Goal: Task Accomplishment & Management: Manage account settings

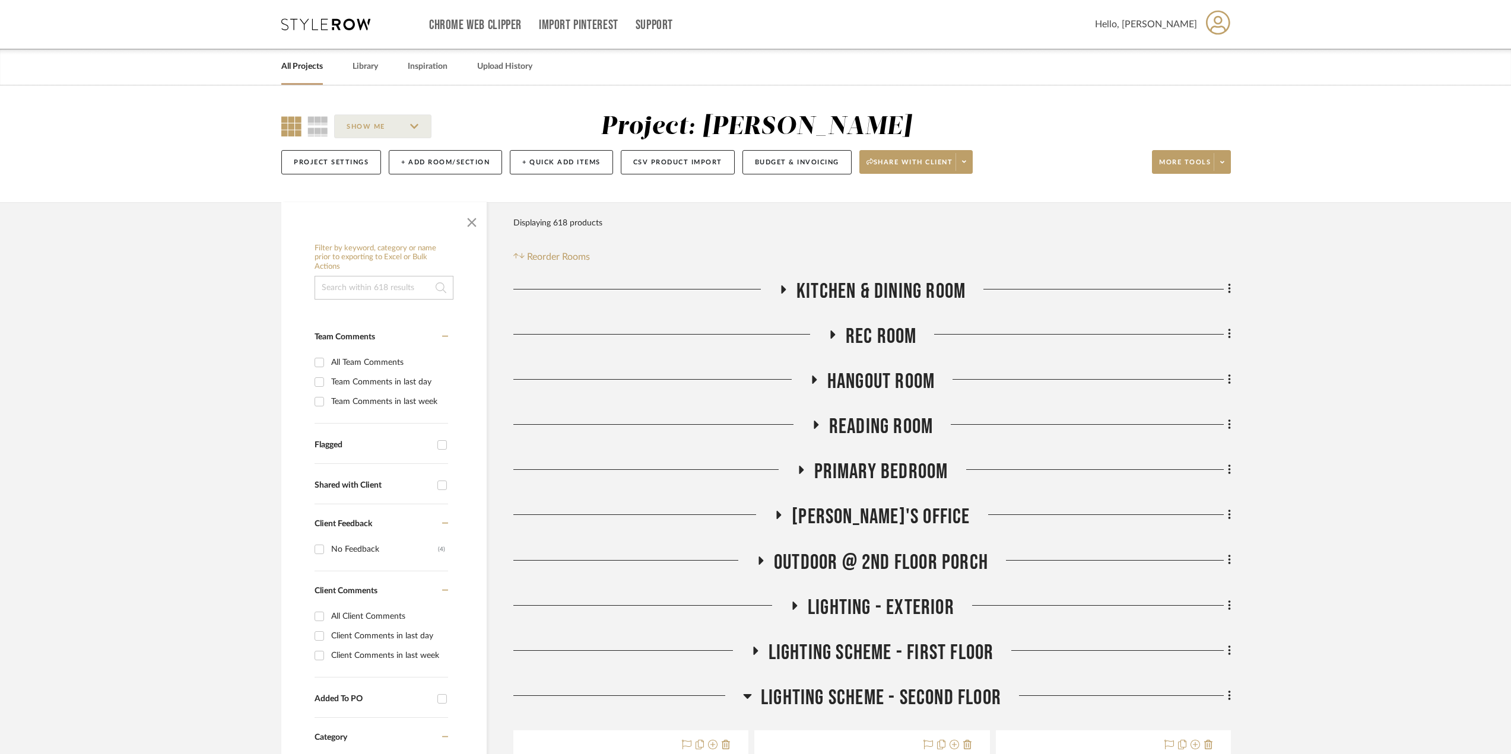
click at [295, 66] on link "All Projects" at bounding box center [302, 67] width 42 height 16
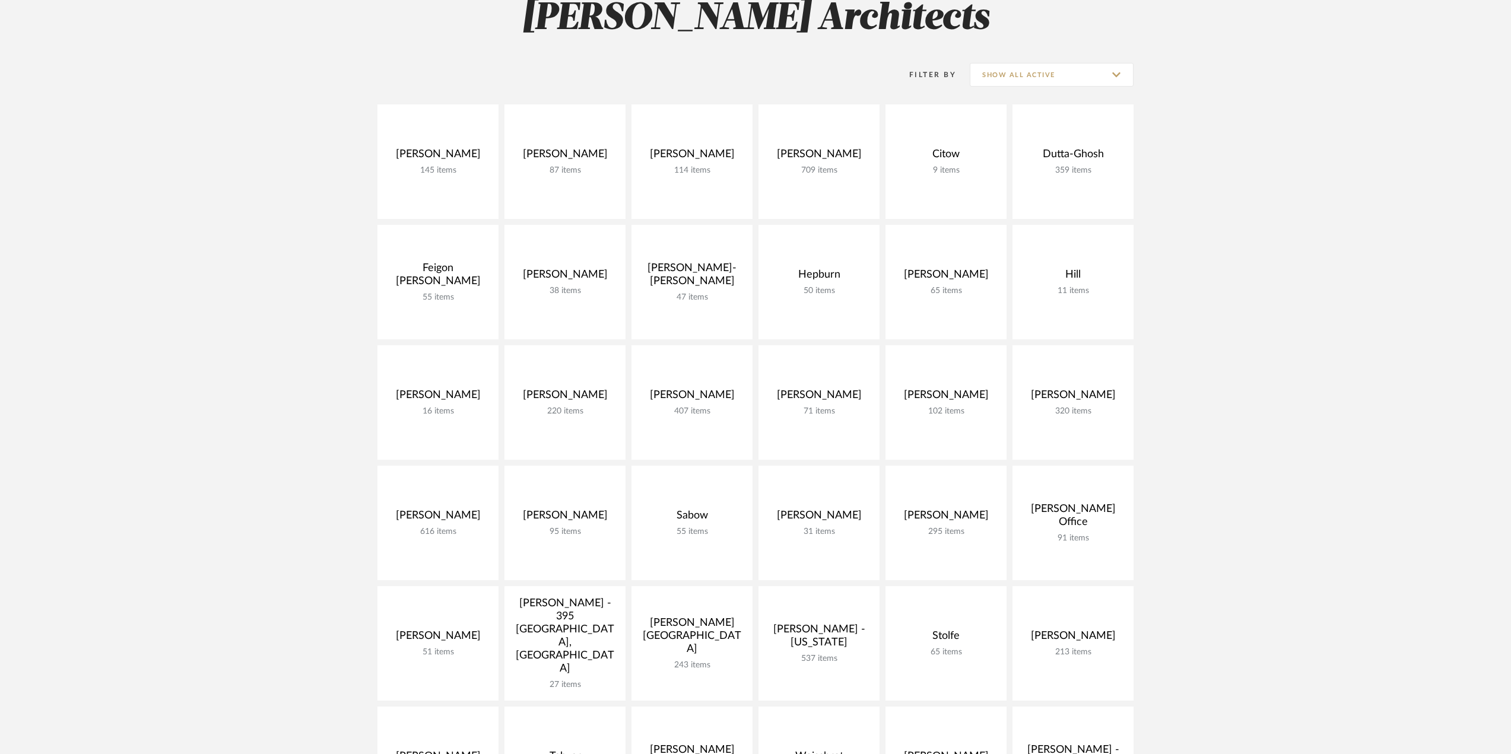
scroll to position [178, 0]
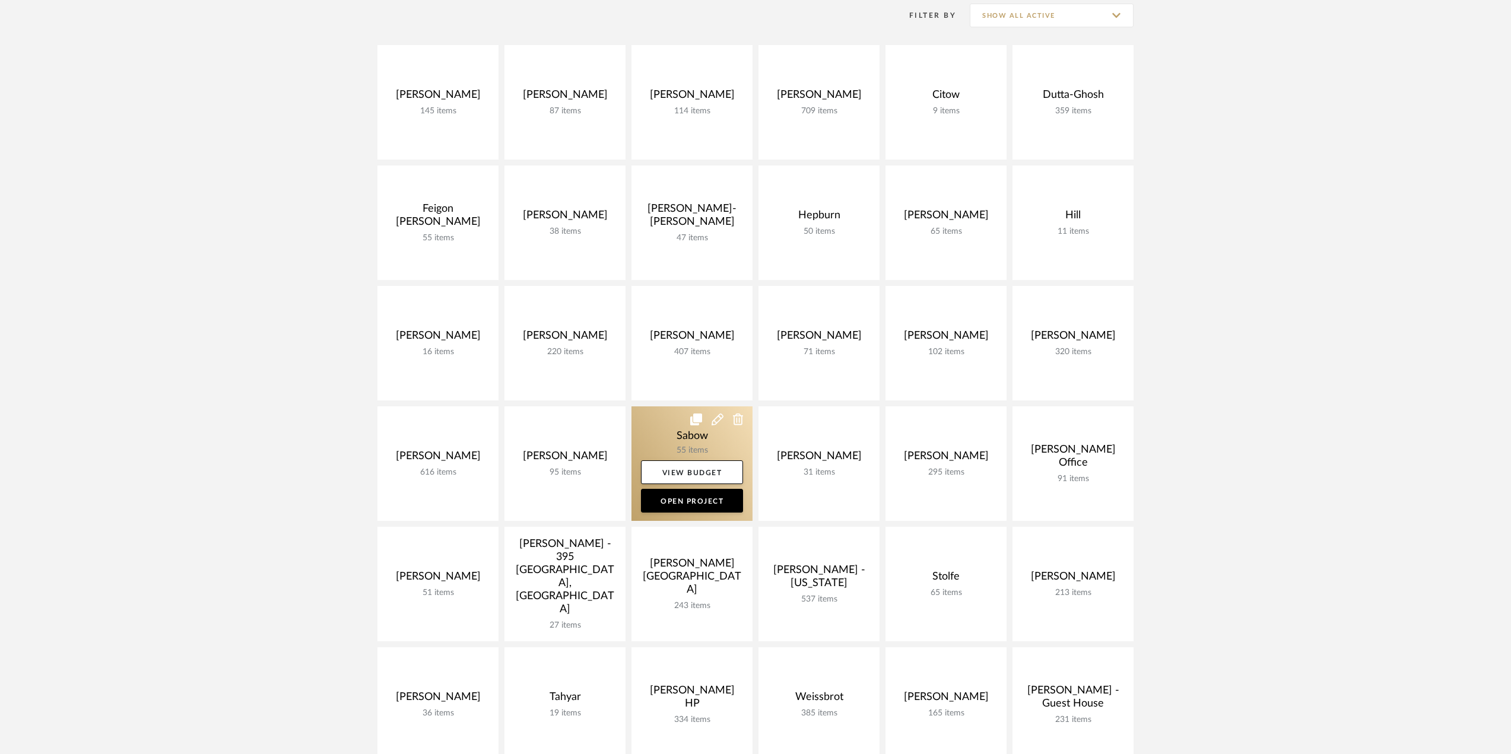
click at [693, 437] on link at bounding box center [691, 463] width 121 height 115
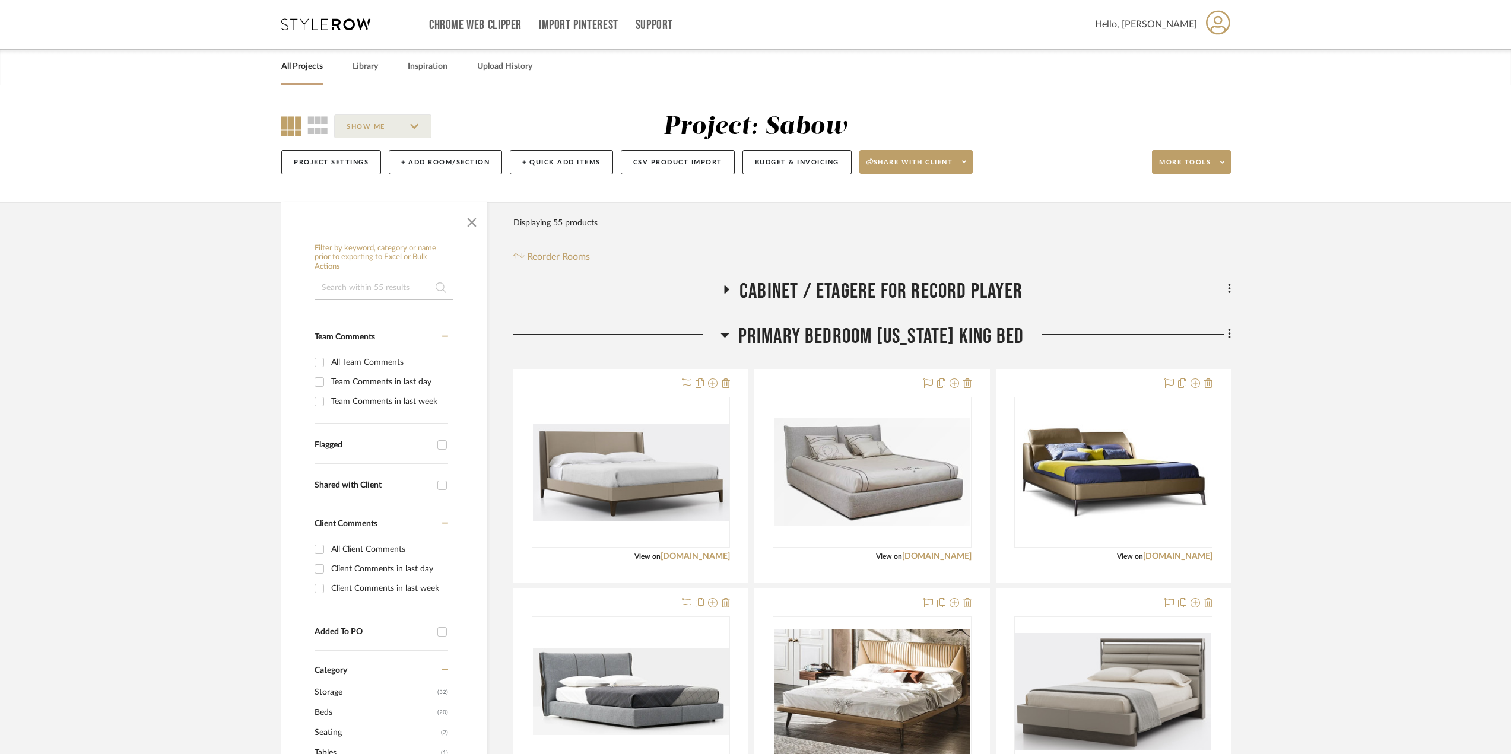
click at [726, 290] on icon at bounding box center [726, 289] width 5 height 8
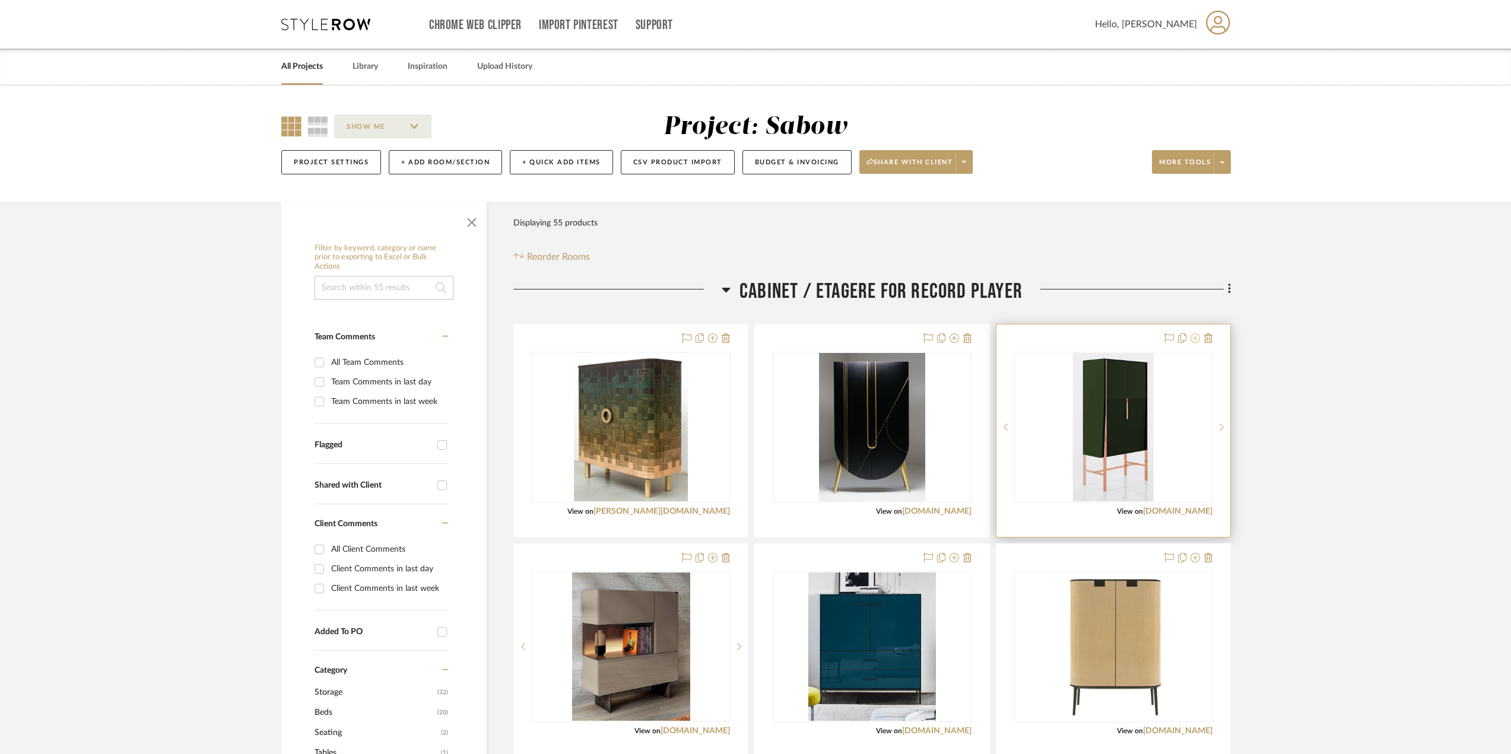
click at [1193, 341] on icon at bounding box center [1194, 337] width 9 height 9
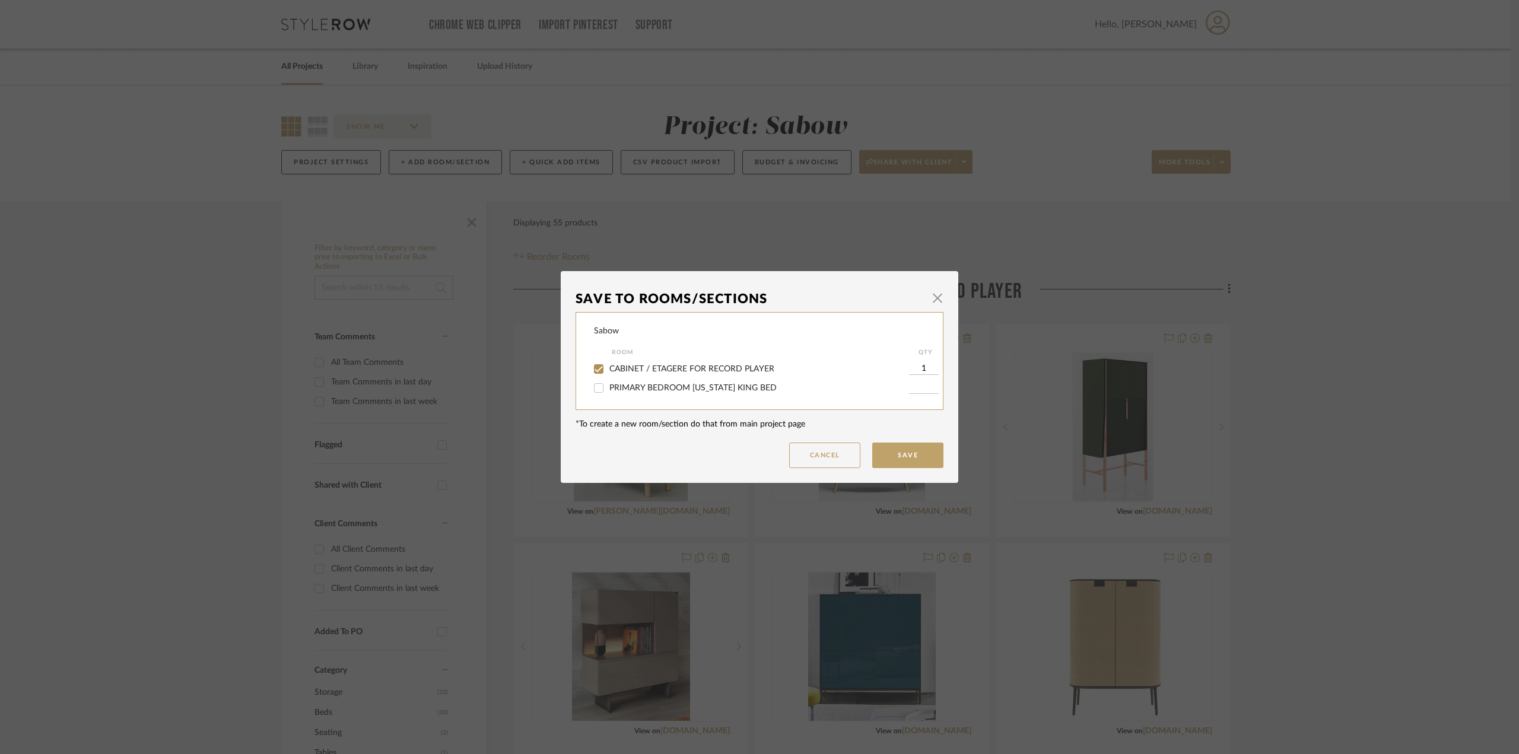
click at [682, 369] on span "CABINET / ETAGERE FOR RECORD PLAYER" at bounding box center [691, 369] width 165 height 8
click at [608, 369] on input "CABINET / ETAGERE FOR RECORD PLAYER" at bounding box center [598, 369] width 19 height 19
checkbox input "false"
click at [904, 465] on button "Save" at bounding box center [907, 456] width 71 height 26
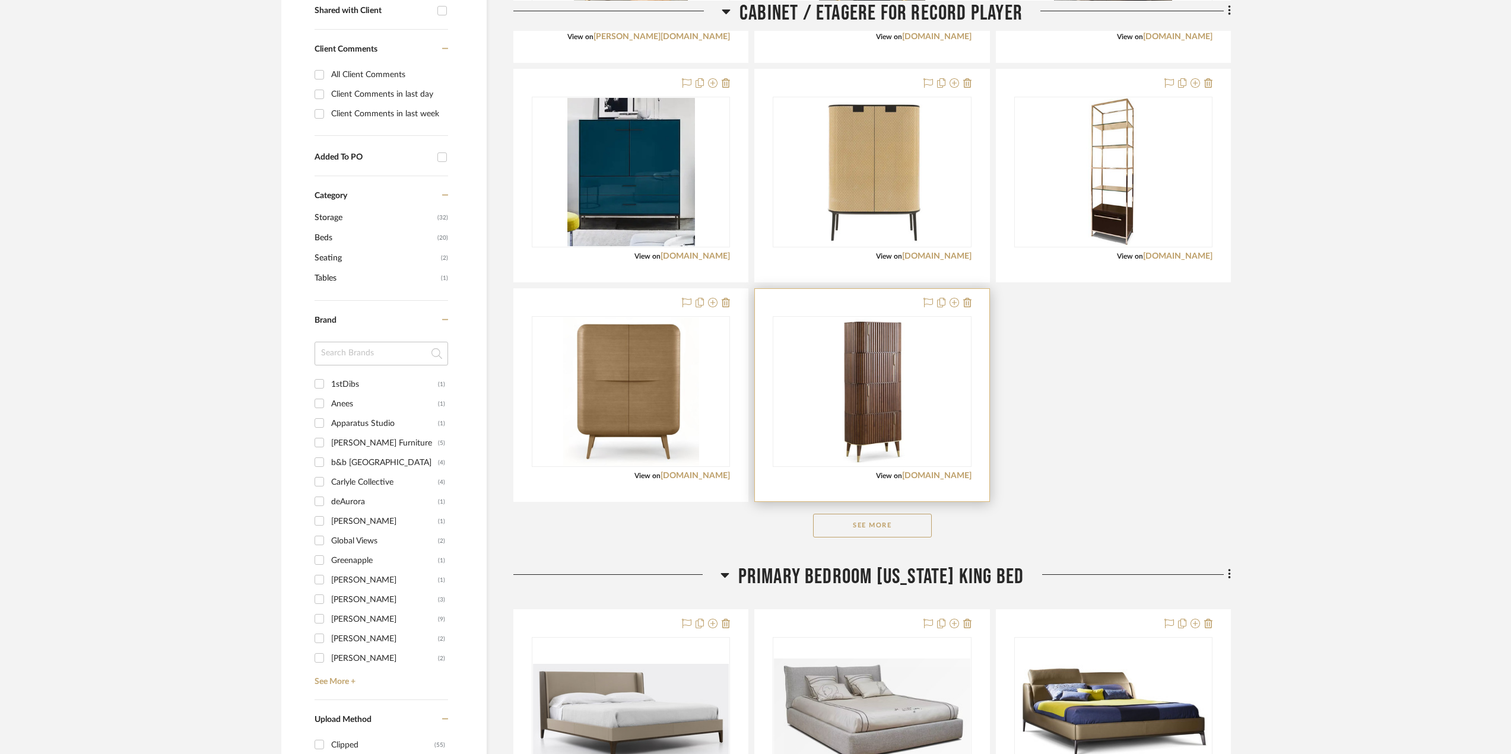
scroll to position [534, 0]
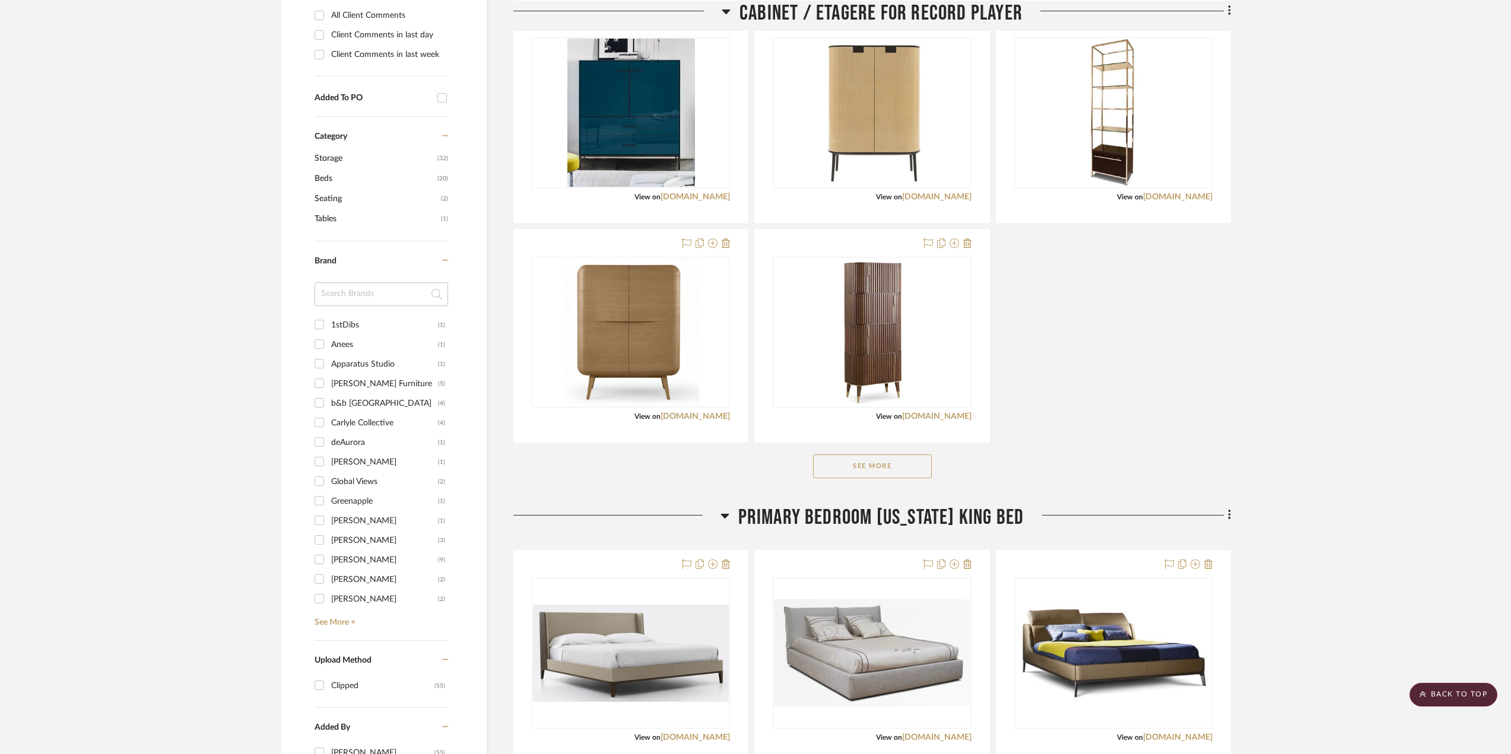
click at [890, 467] on button "See More" at bounding box center [872, 467] width 119 height 24
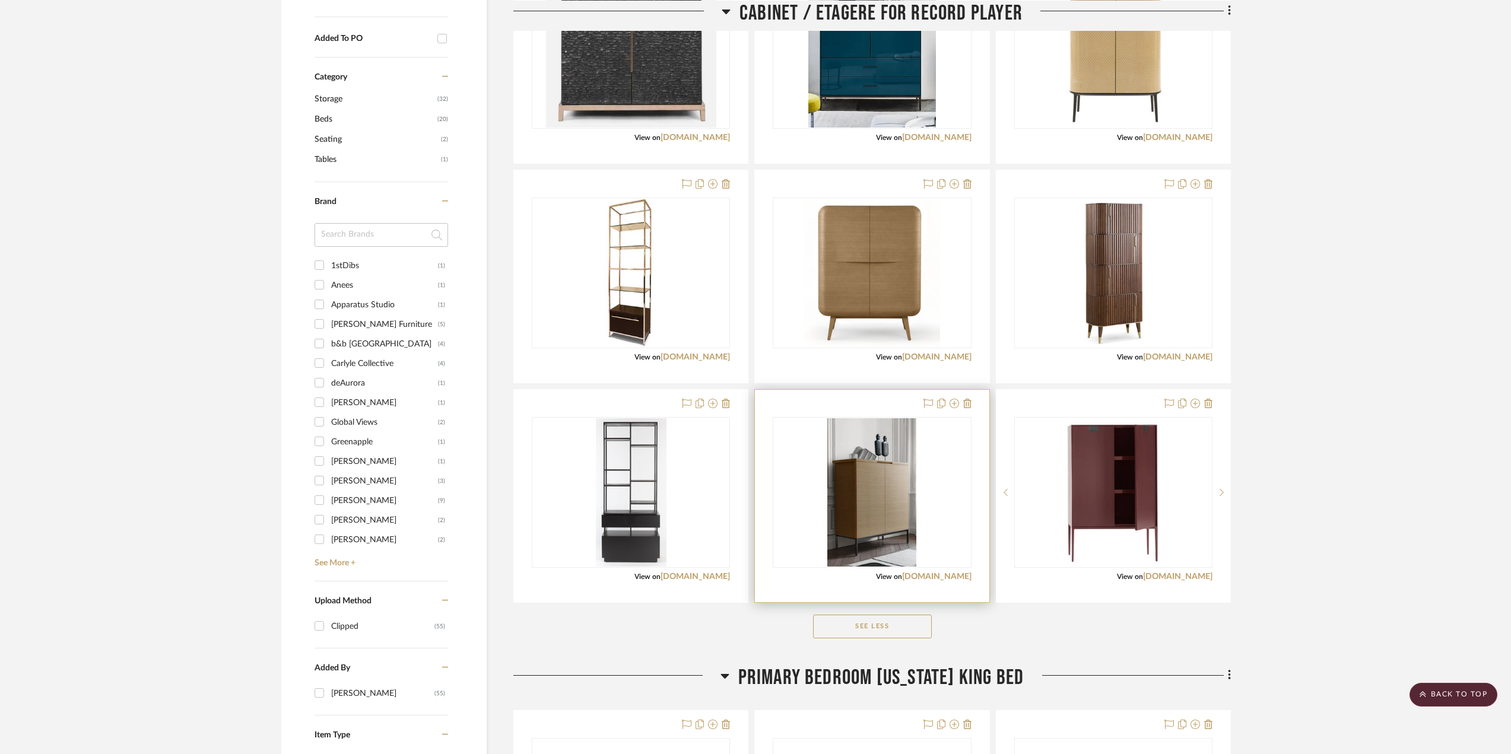
scroll to position [356, 0]
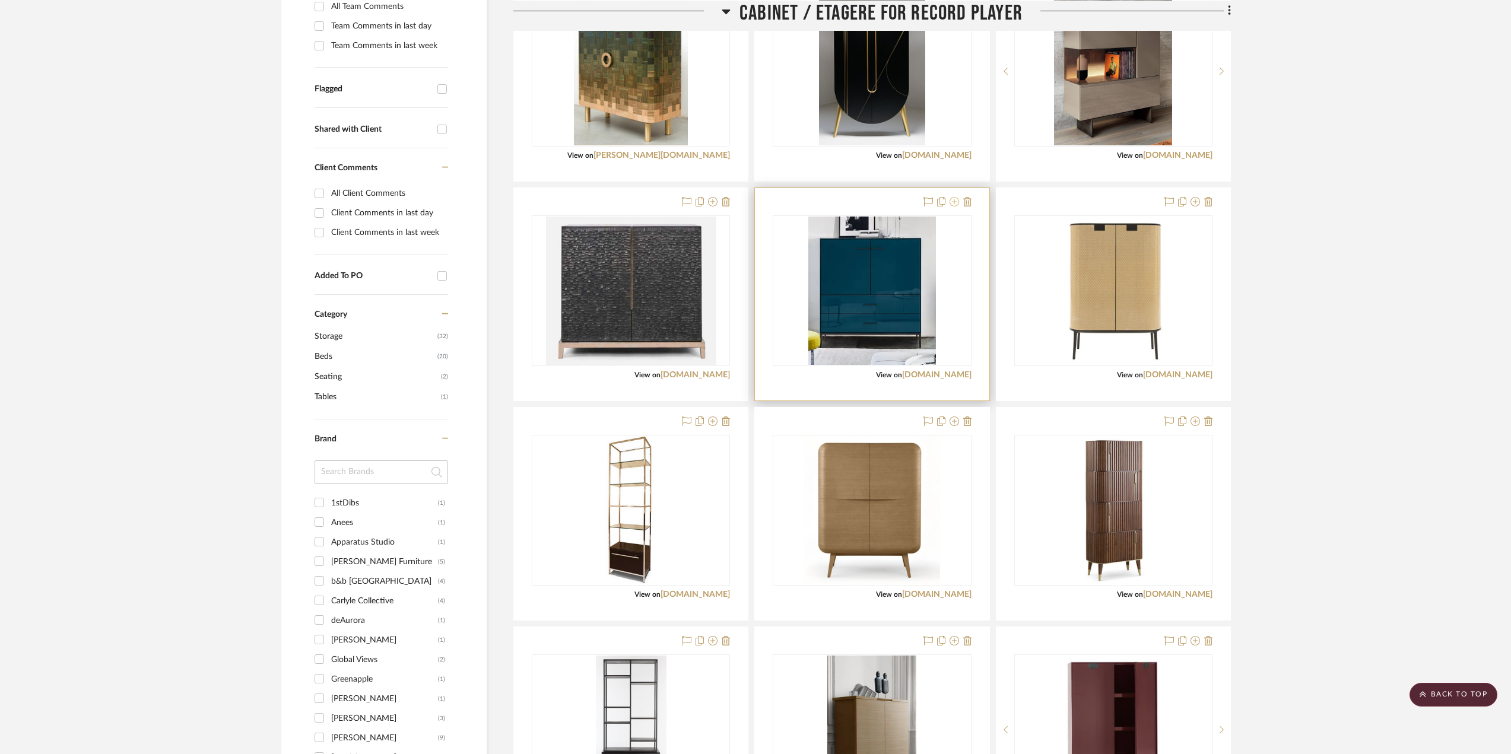
click at [955, 204] on icon at bounding box center [953, 201] width 9 height 9
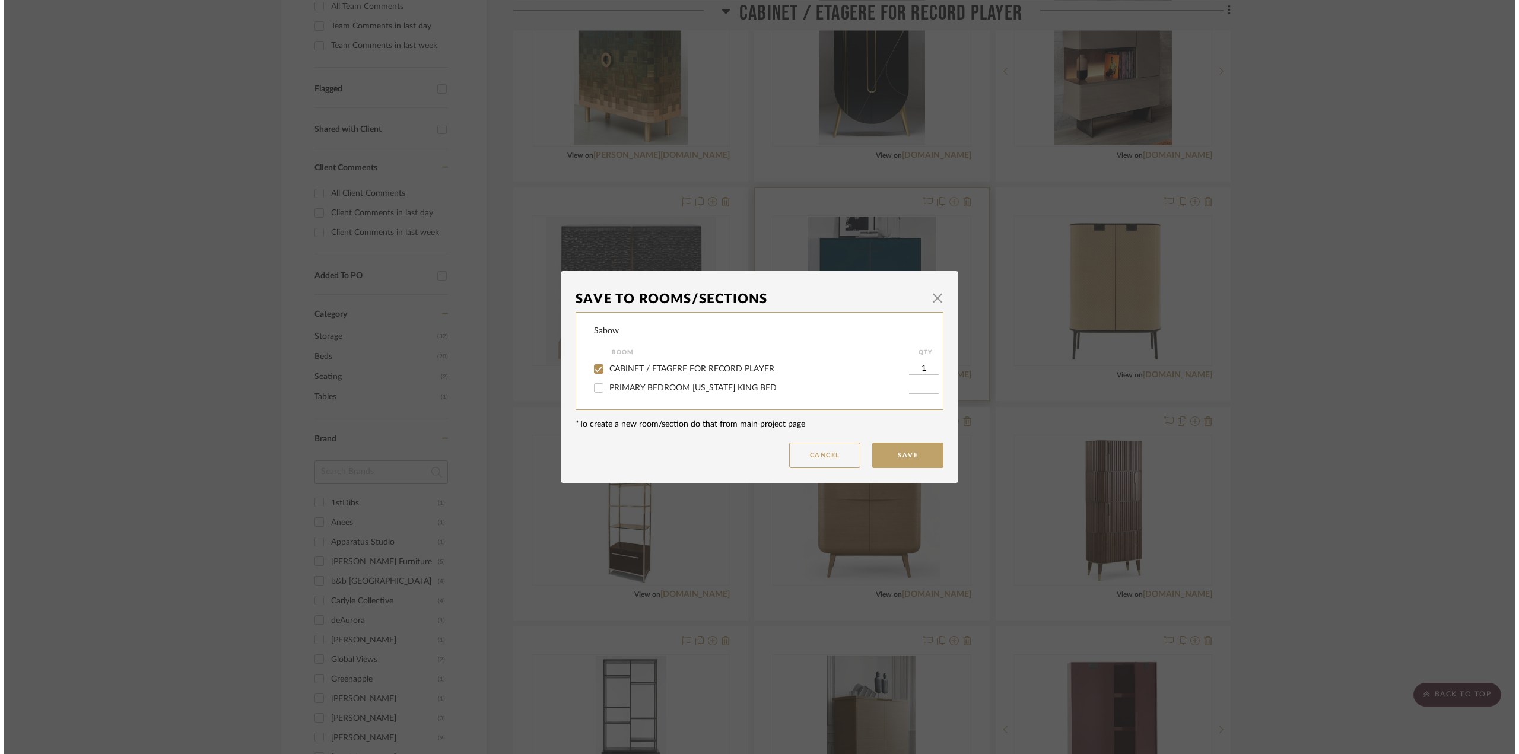
scroll to position [0, 0]
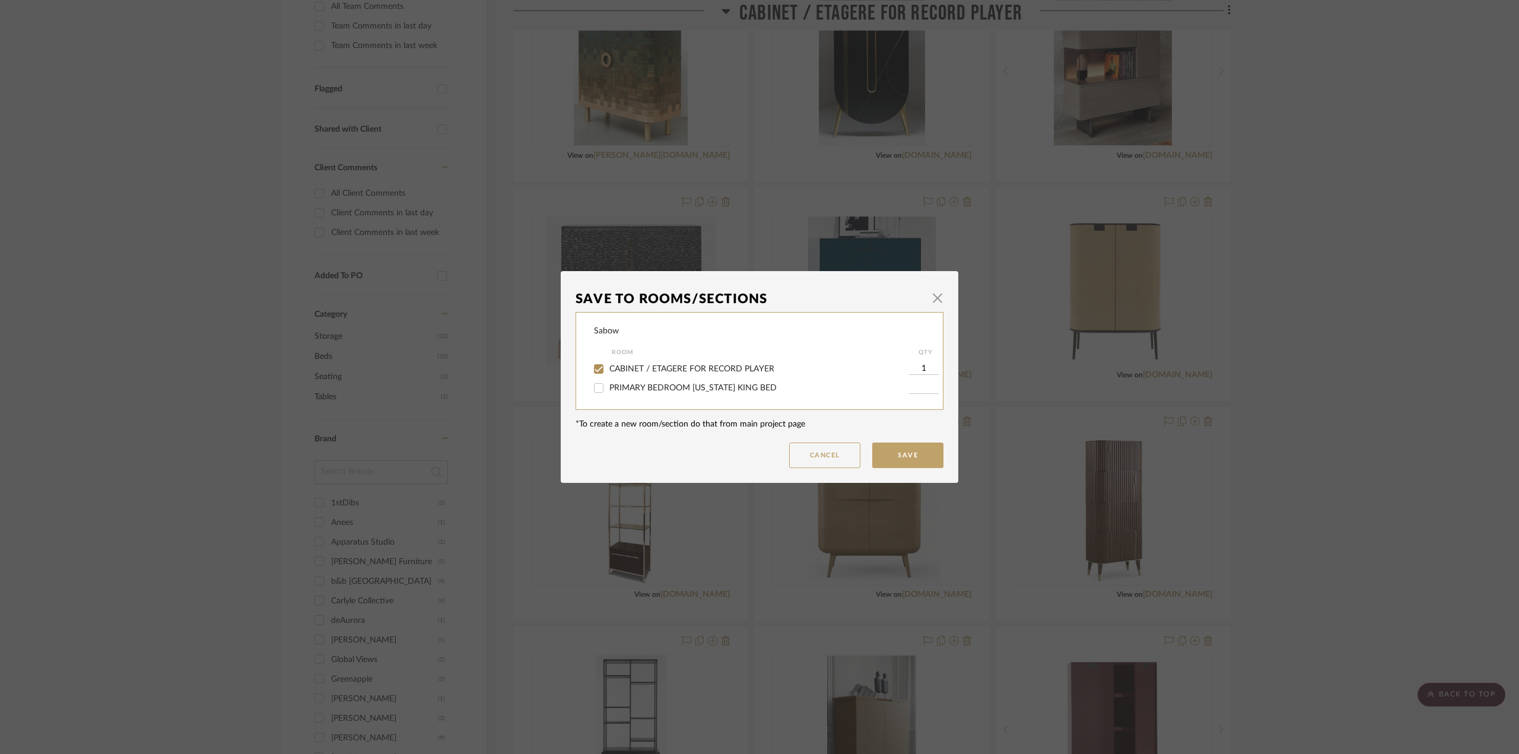
click at [711, 367] on span "CABINET / ETAGERE FOR RECORD PLAYER" at bounding box center [691, 369] width 165 height 8
click at [608, 367] on input "CABINET / ETAGERE FOR RECORD PLAYER" at bounding box center [598, 369] width 19 height 19
checkbox input "false"
click at [919, 447] on button "Save" at bounding box center [907, 456] width 71 height 26
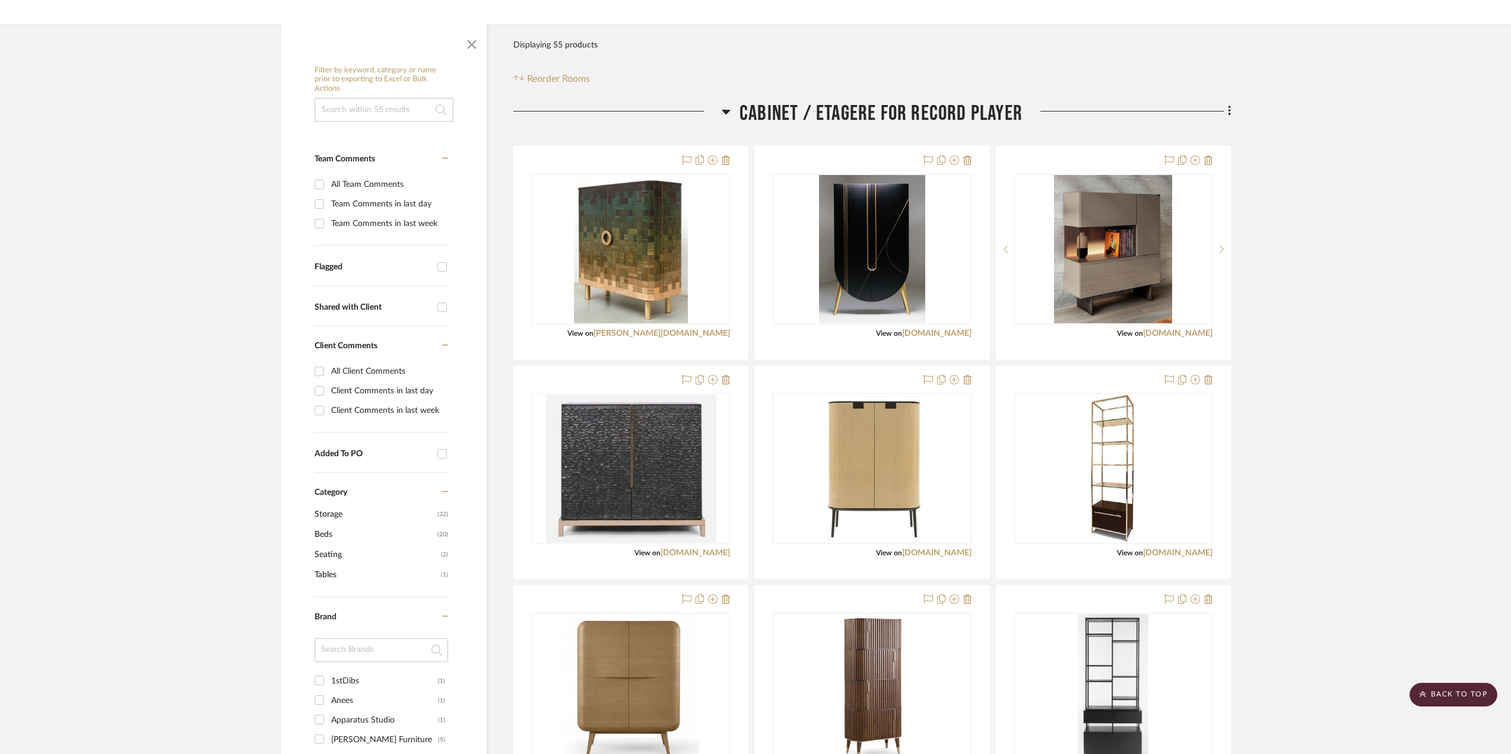
scroll to position [119, 0]
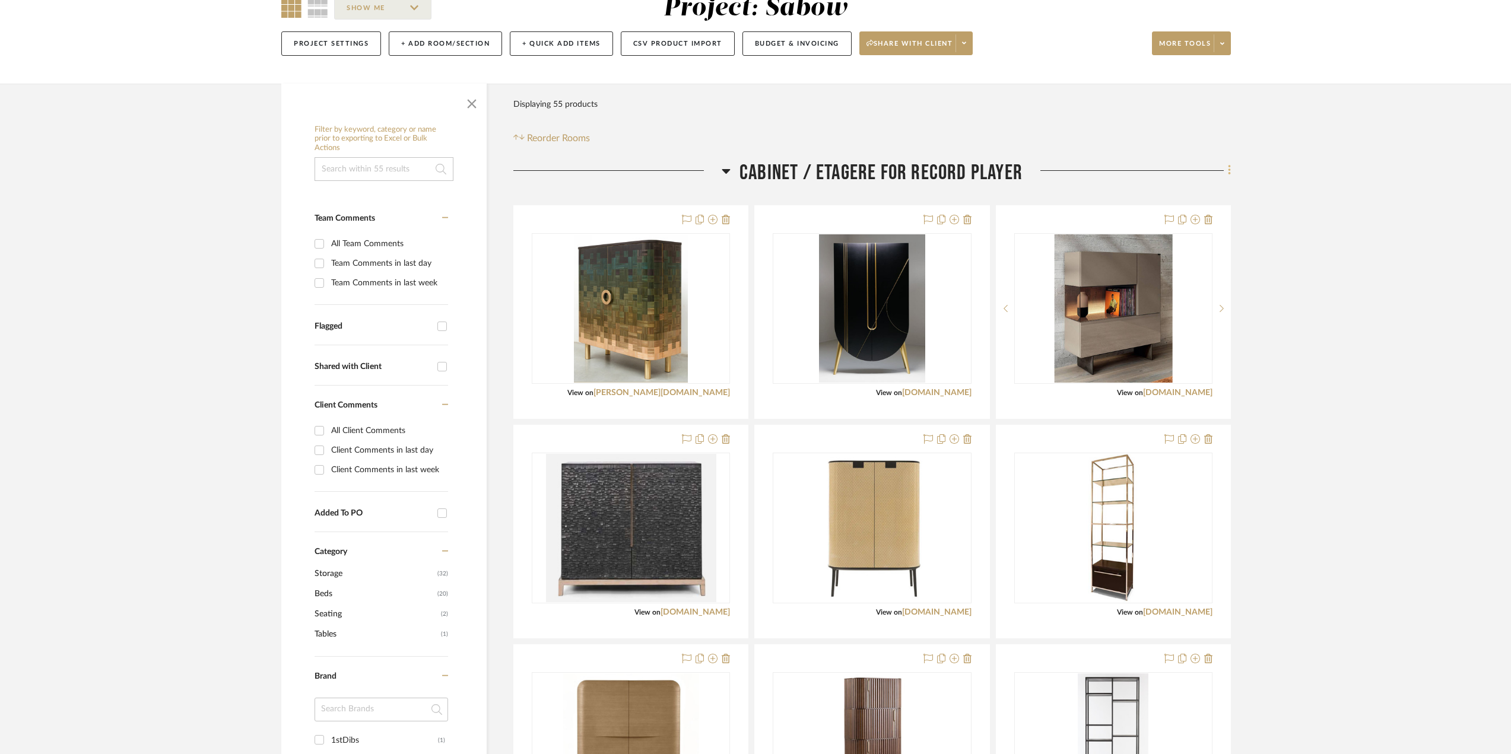
click at [1228, 172] on icon at bounding box center [1230, 170] width 4 height 13
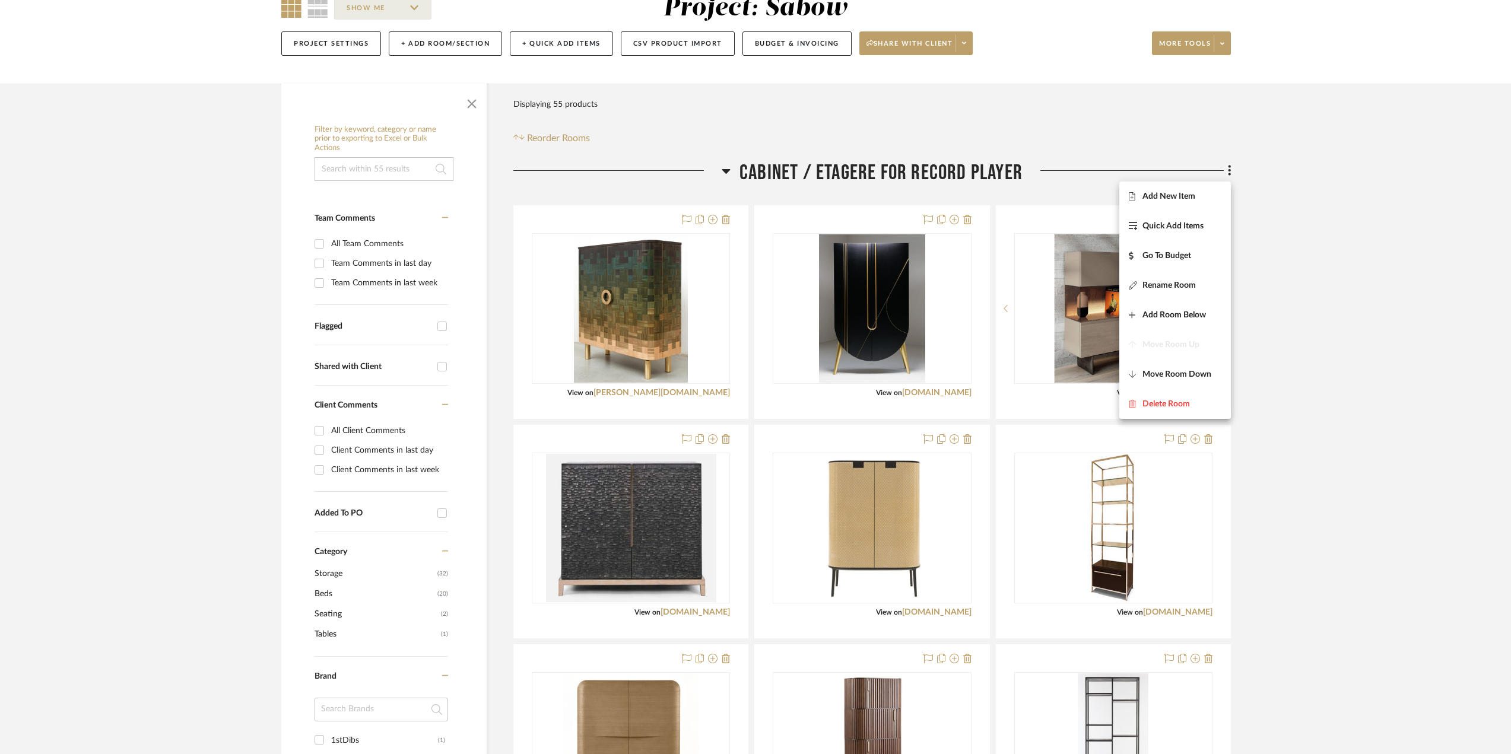
click at [1299, 402] on div at bounding box center [755, 377] width 1511 height 754
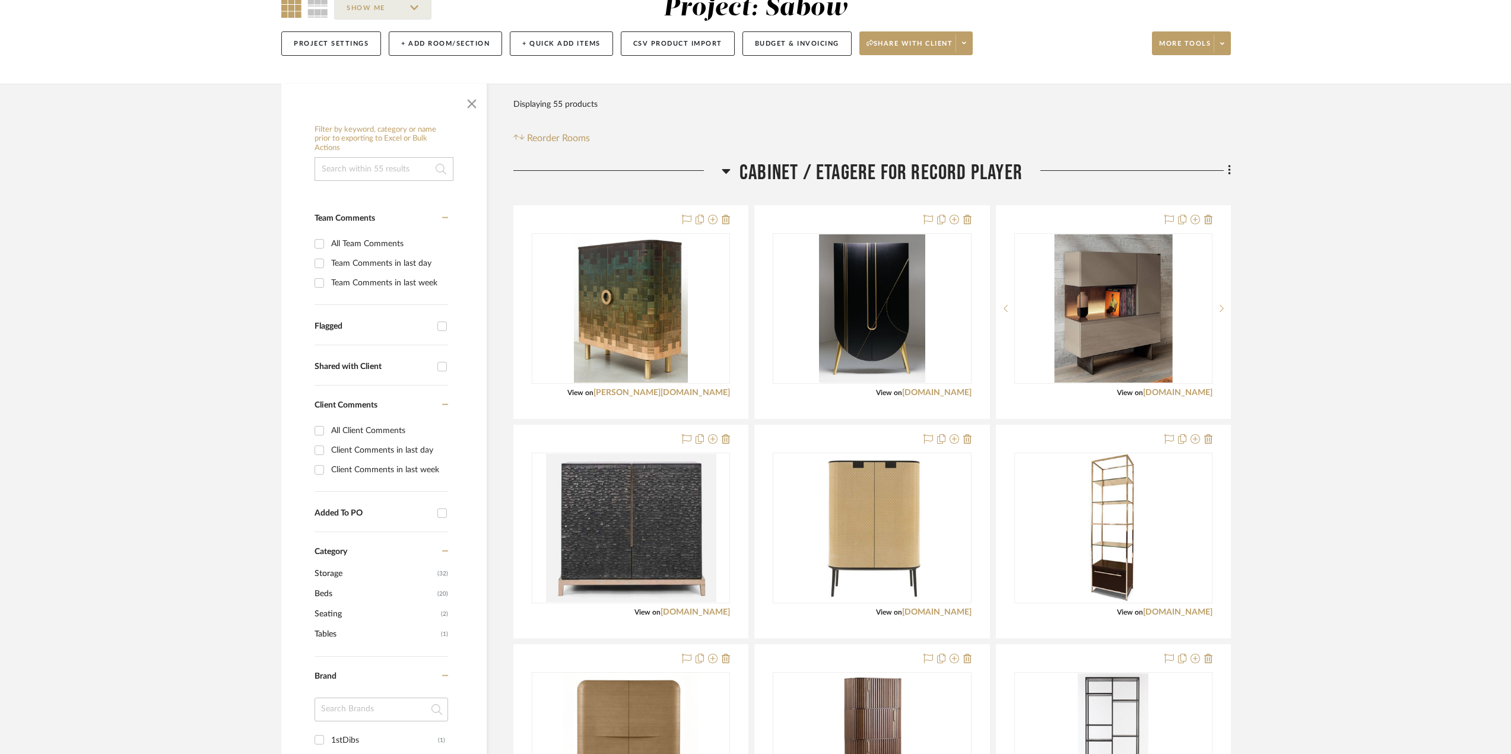
click at [1225, 42] on span at bounding box center [1221, 43] width 17 height 18
click at [1196, 161] on span "Bulk Actions" at bounding box center [1202, 163] width 77 height 10
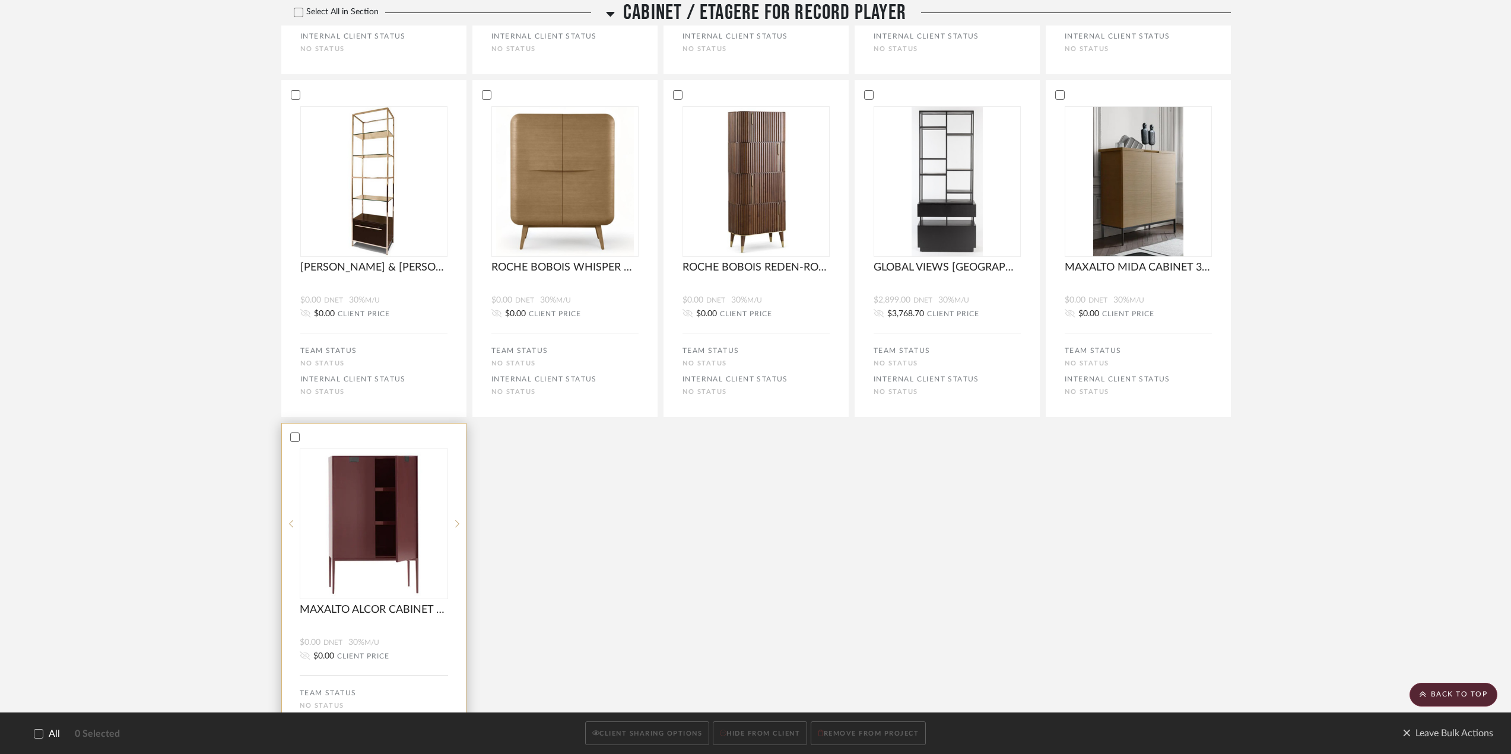
scroll to position [653, 0]
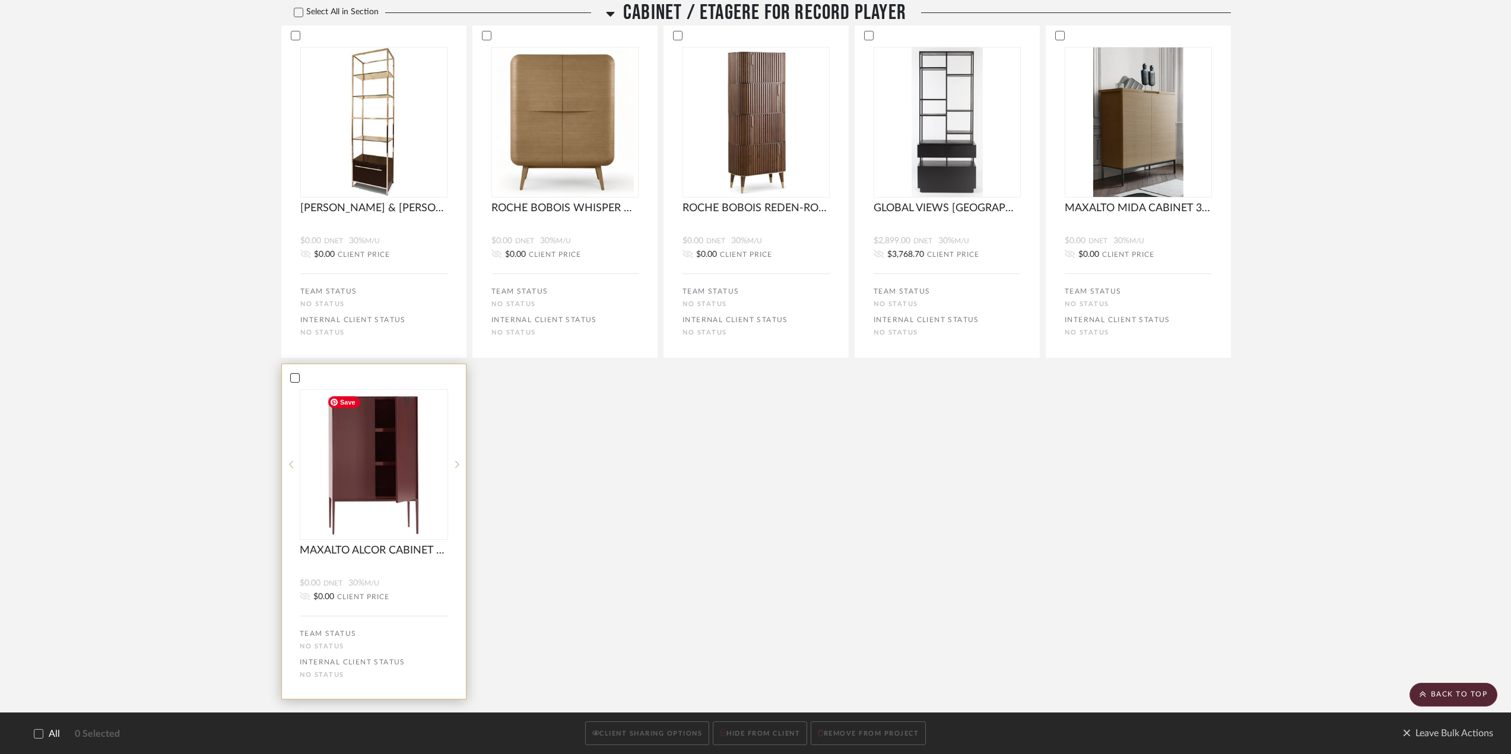
click at [293, 377] on icon at bounding box center [295, 378] width 8 height 8
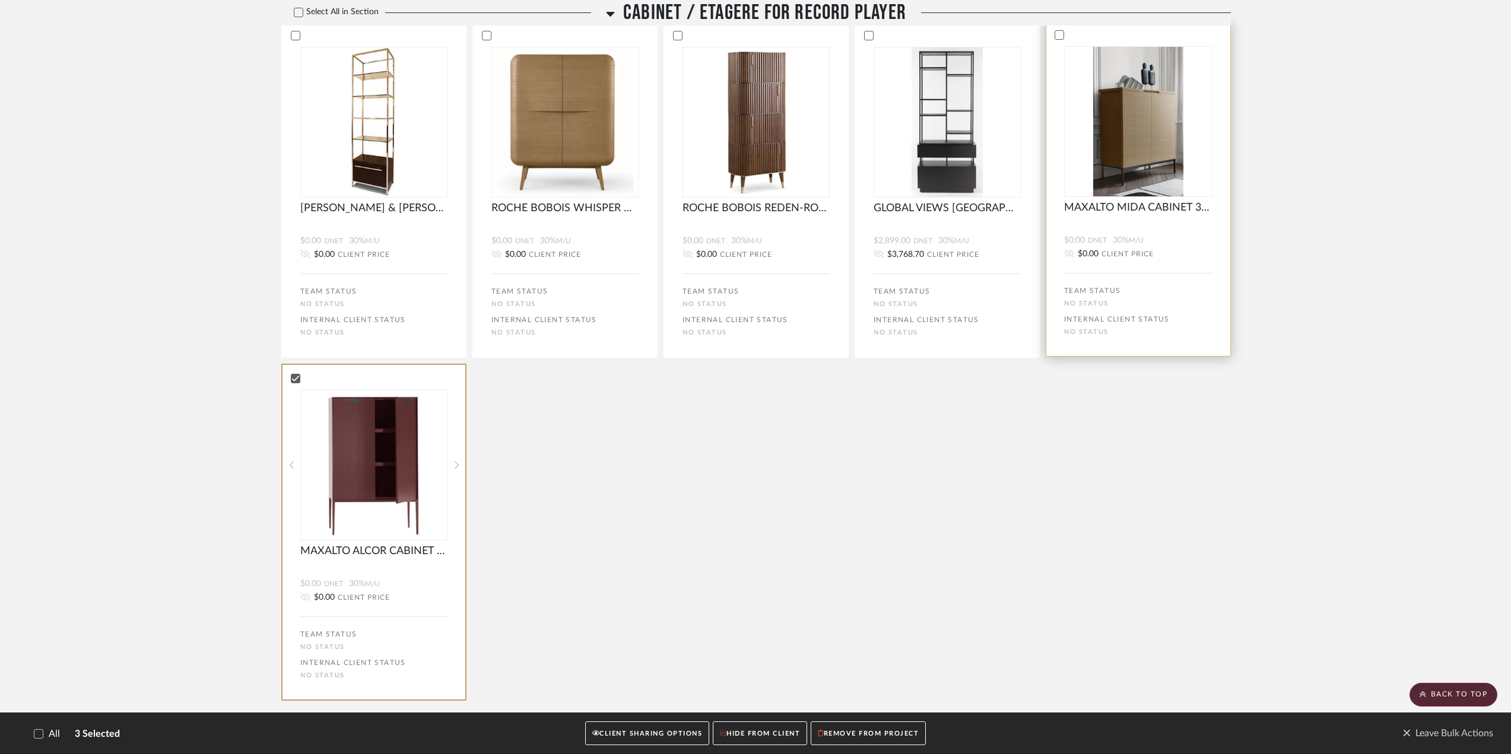
scroll to position [534, 0]
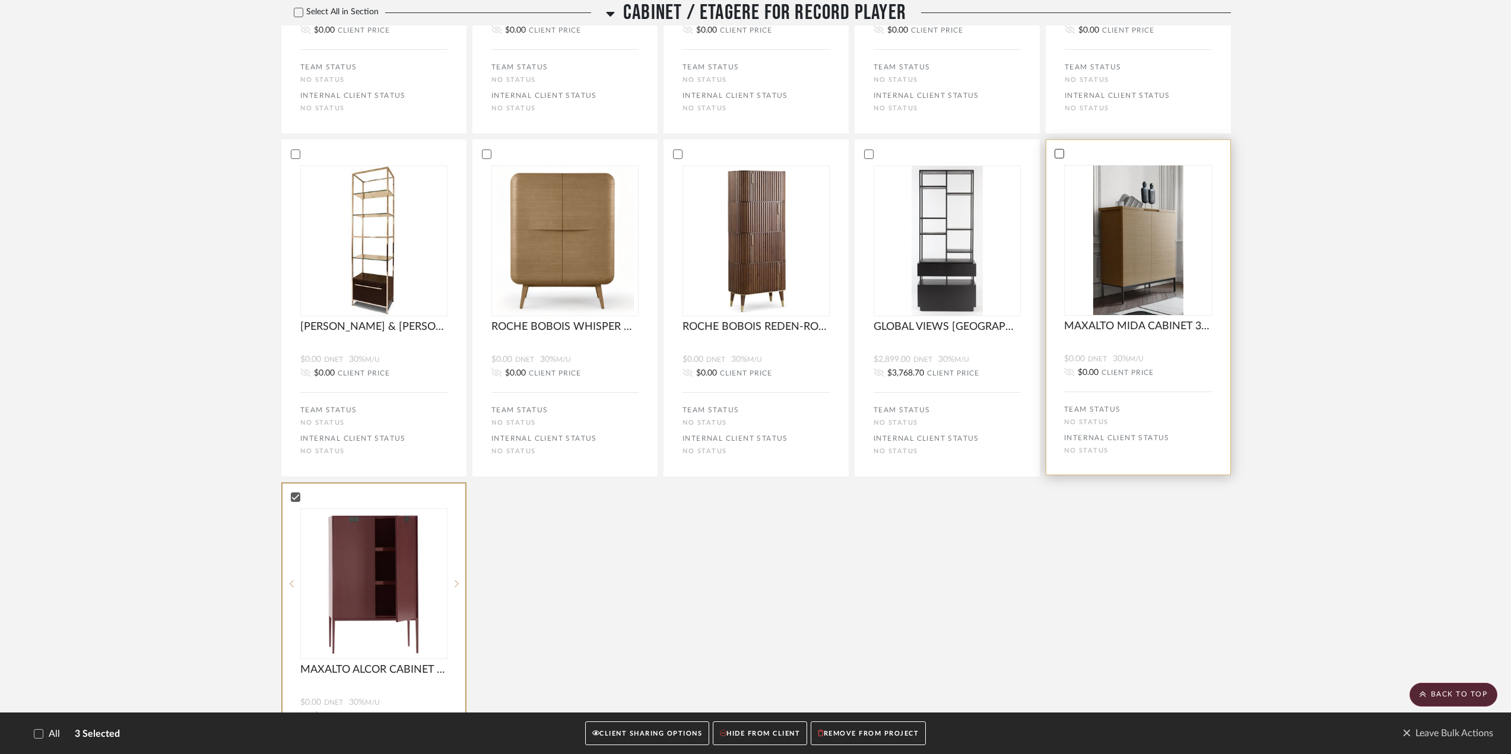
click at [1056, 155] on icon at bounding box center [1059, 154] width 8 height 8
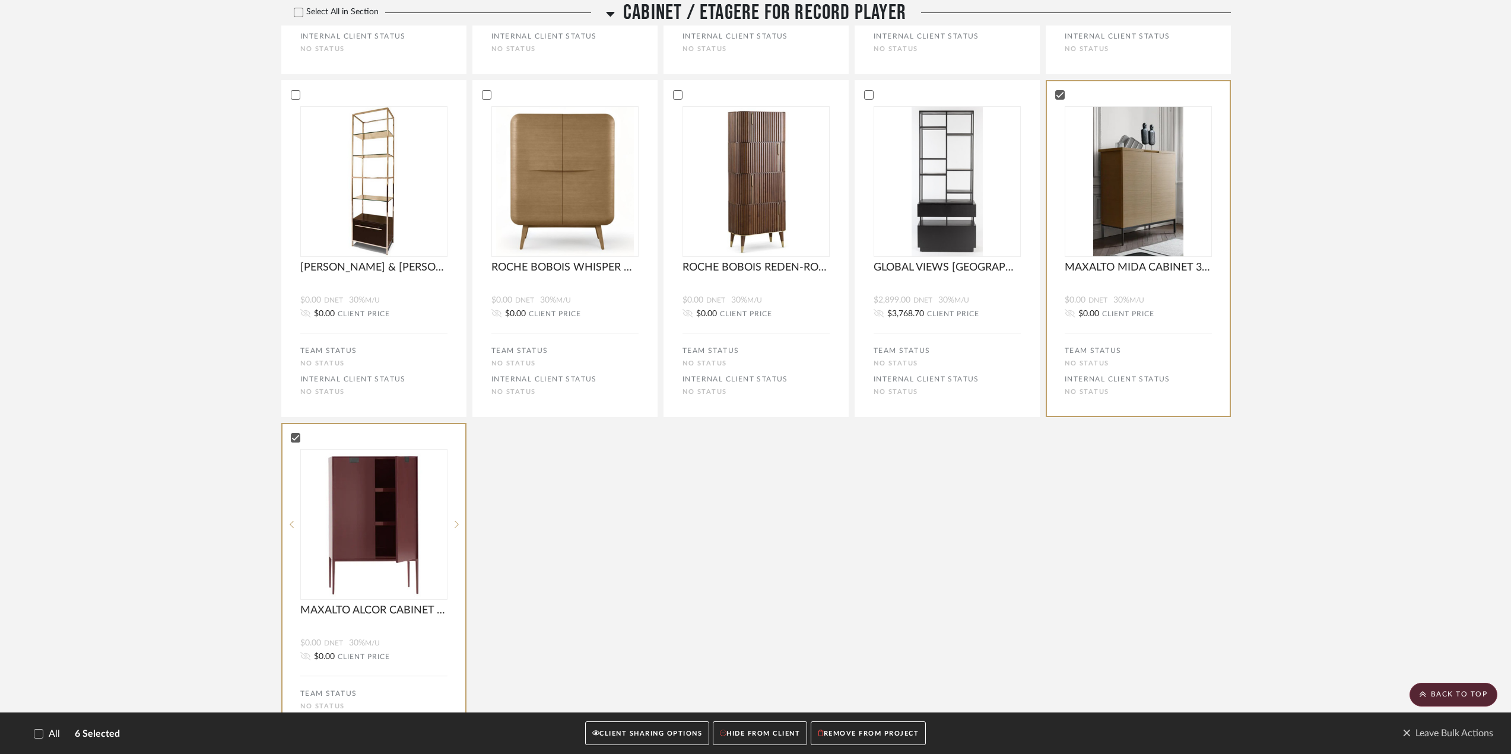
click at [844, 730] on button "REMOVE FROM PROJECT" at bounding box center [868, 734] width 115 height 24
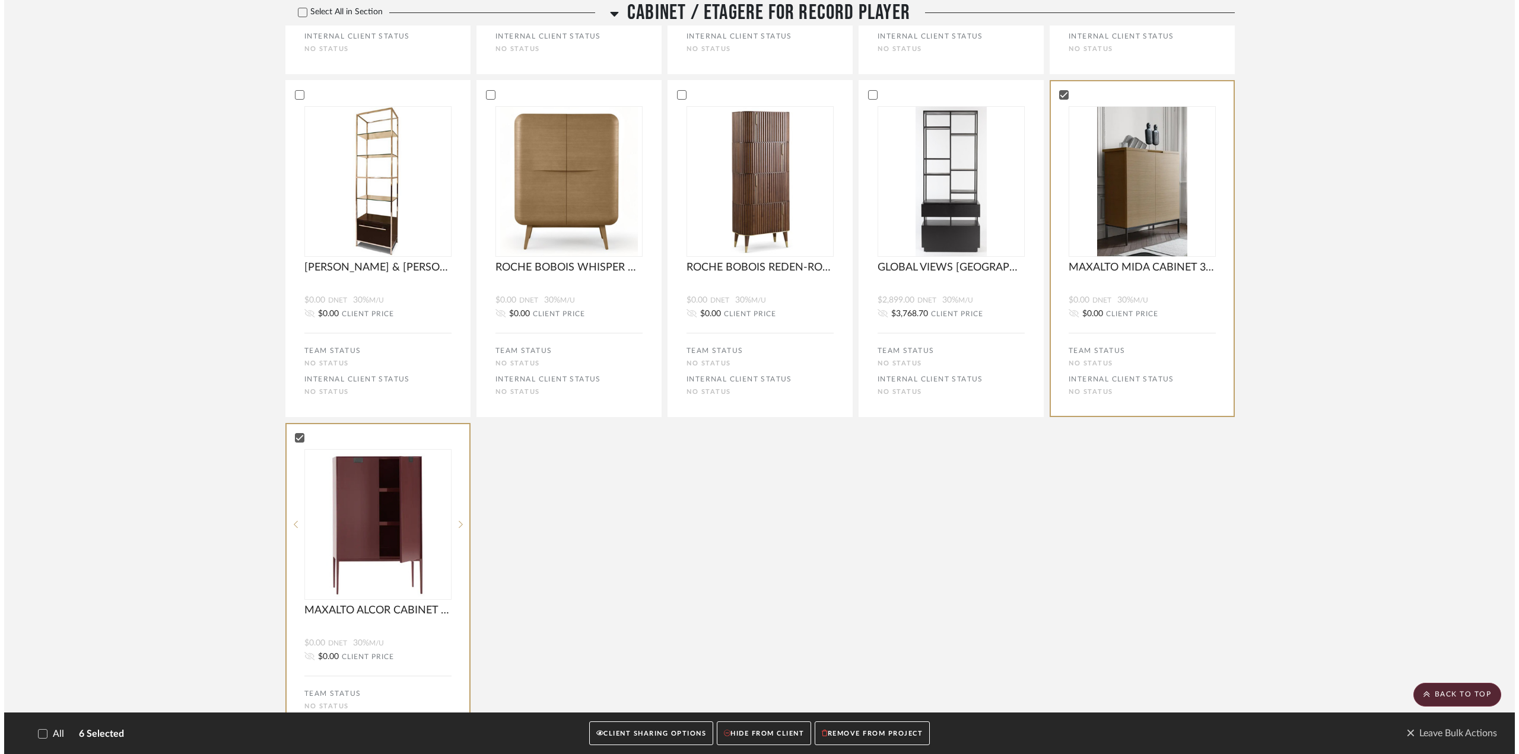
scroll to position [0, 0]
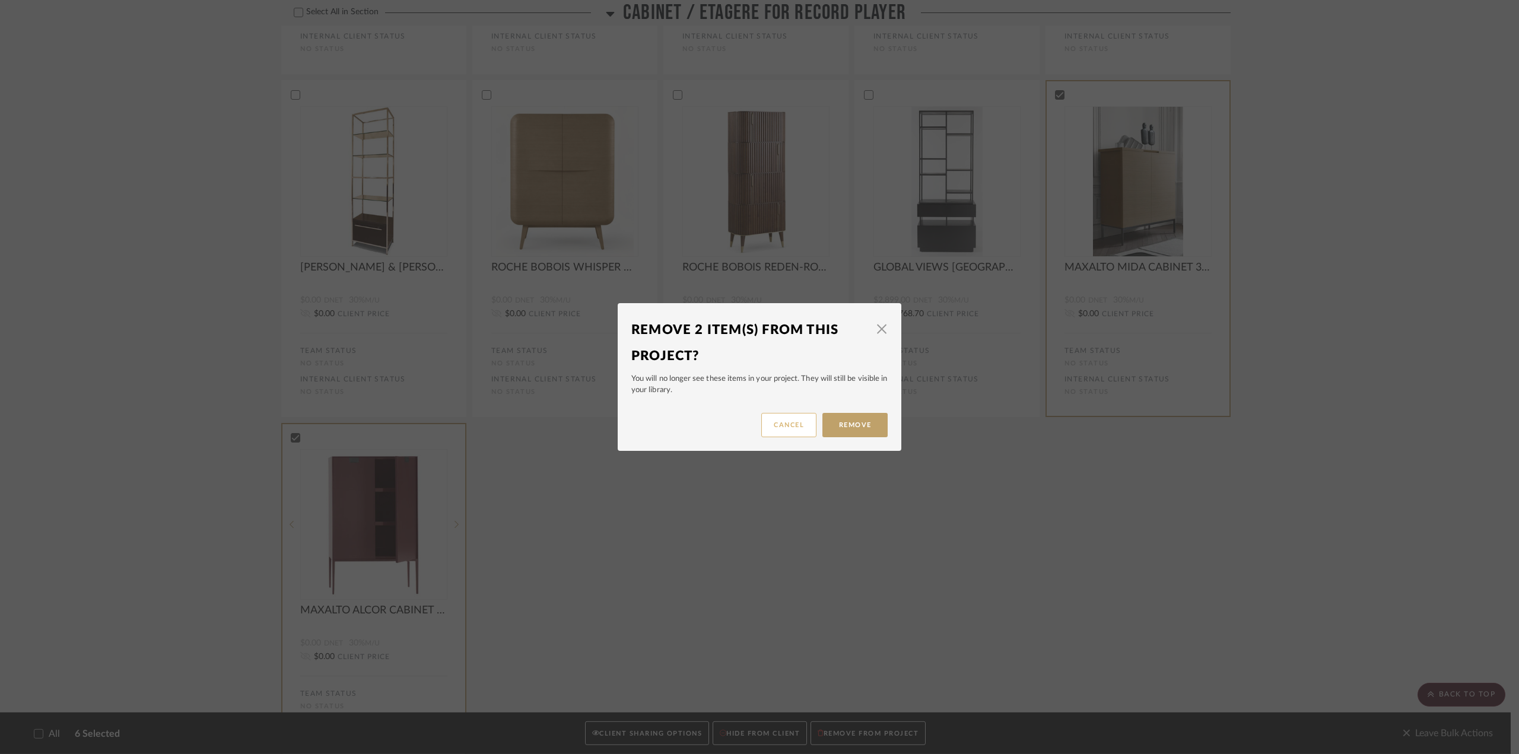
click at [791, 424] on button "Cancel" at bounding box center [788, 425] width 55 height 24
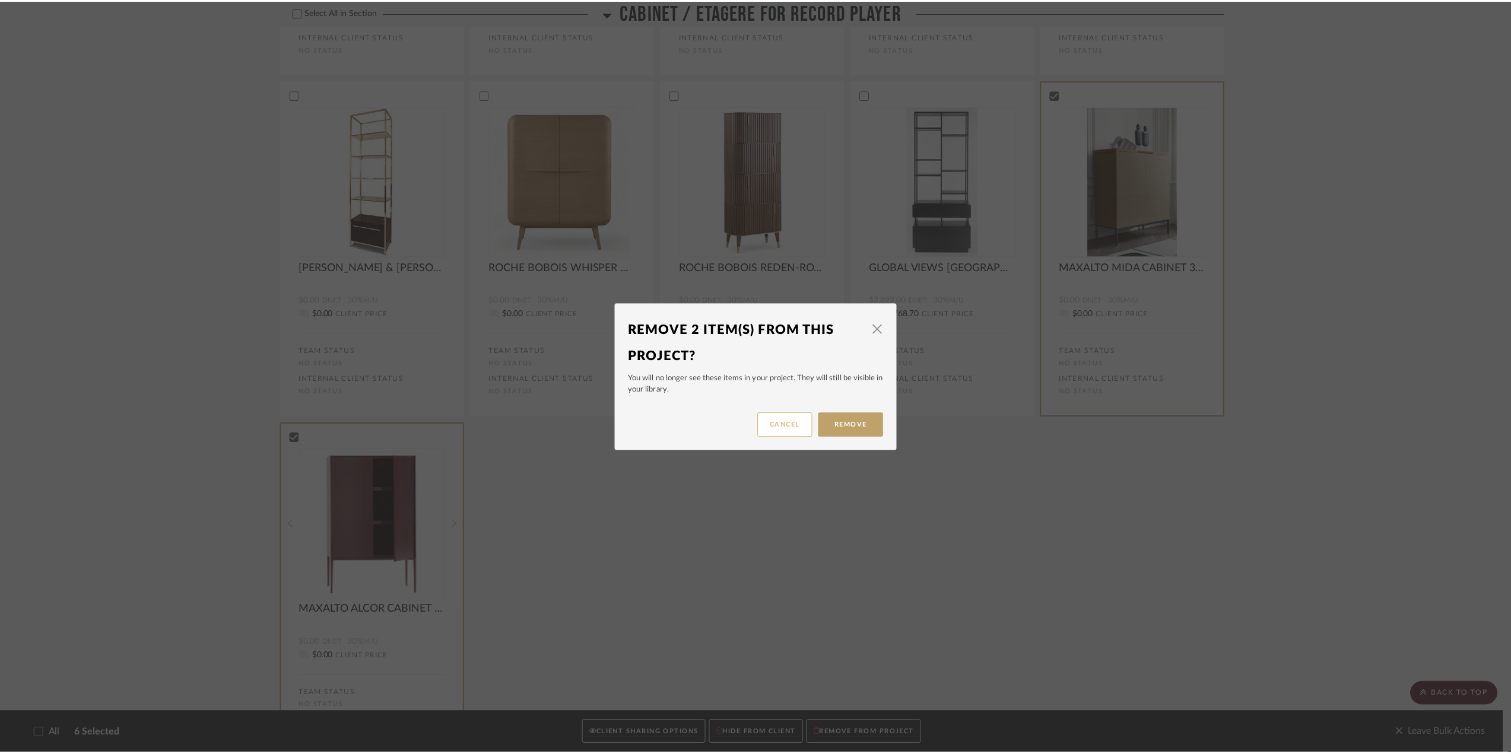
scroll to position [593, 0]
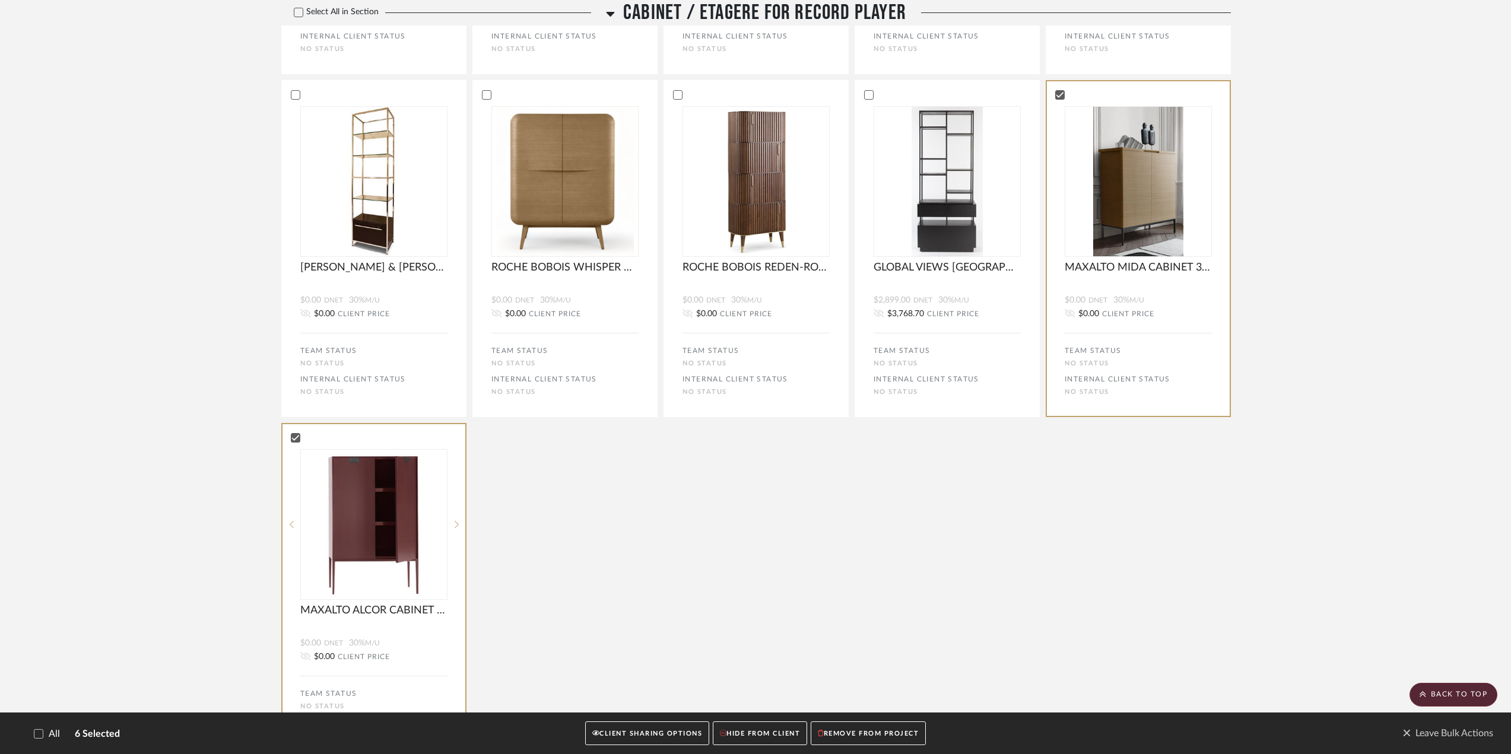
click at [836, 734] on button "REMOVE FROM PROJECT" at bounding box center [868, 734] width 115 height 24
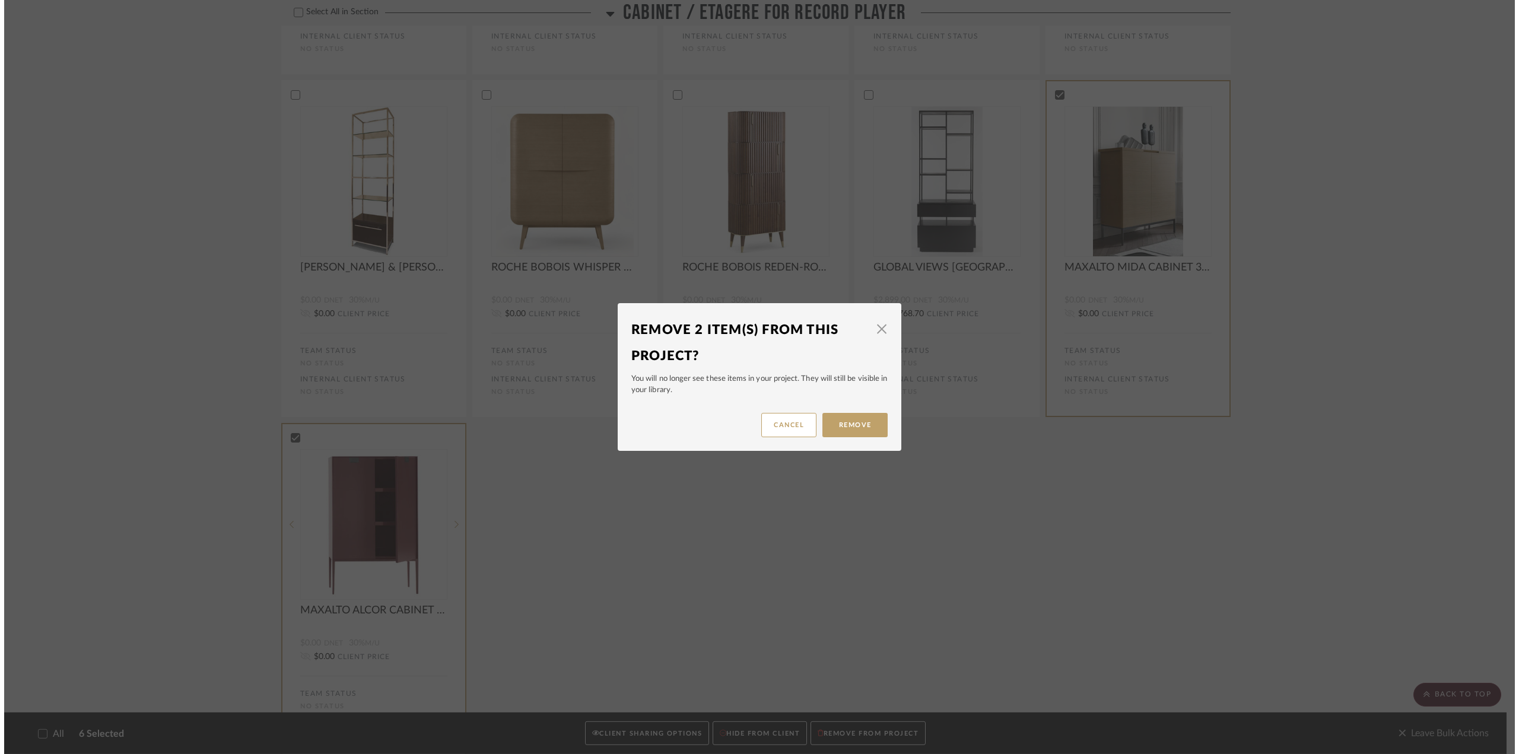
scroll to position [0, 0]
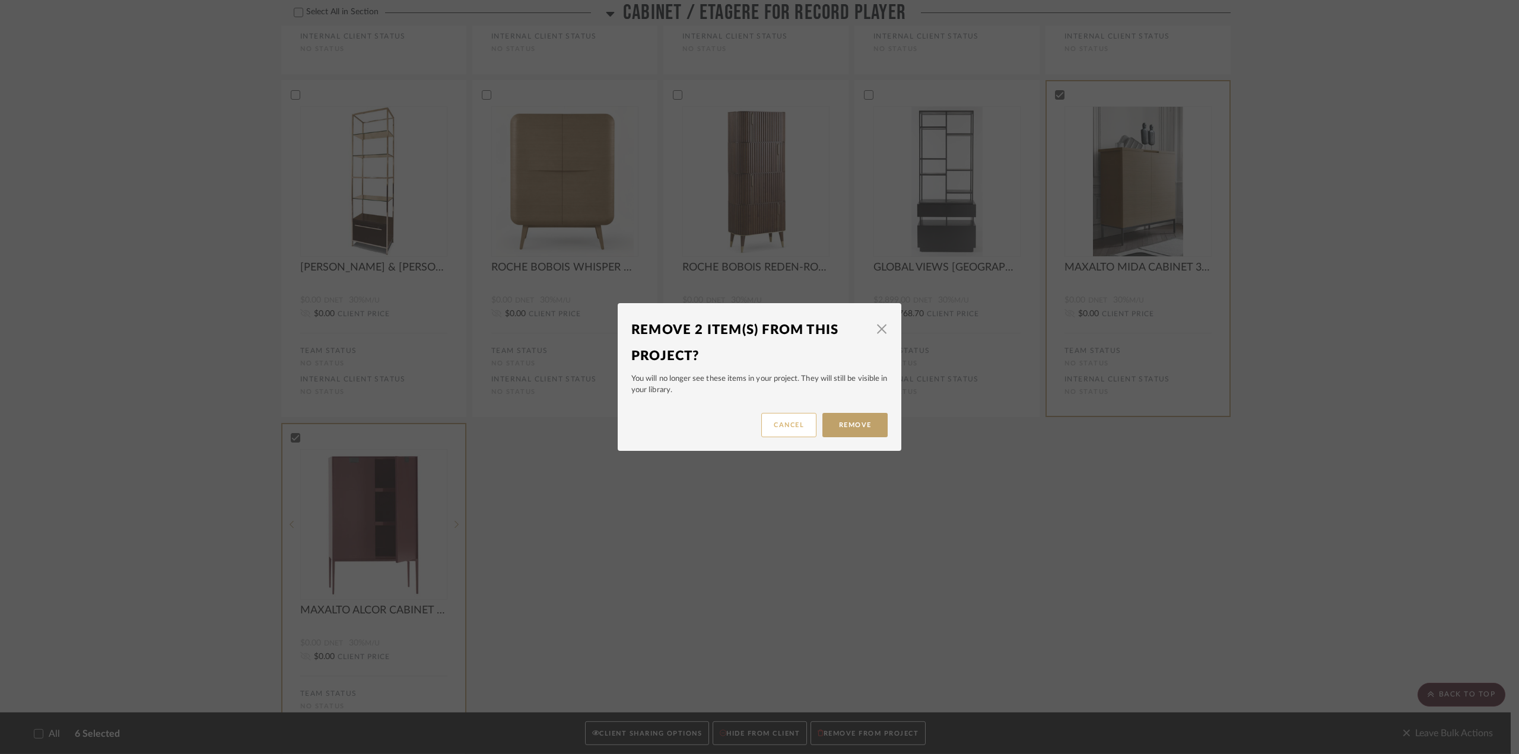
click at [792, 430] on button "Cancel" at bounding box center [788, 425] width 55 height 24
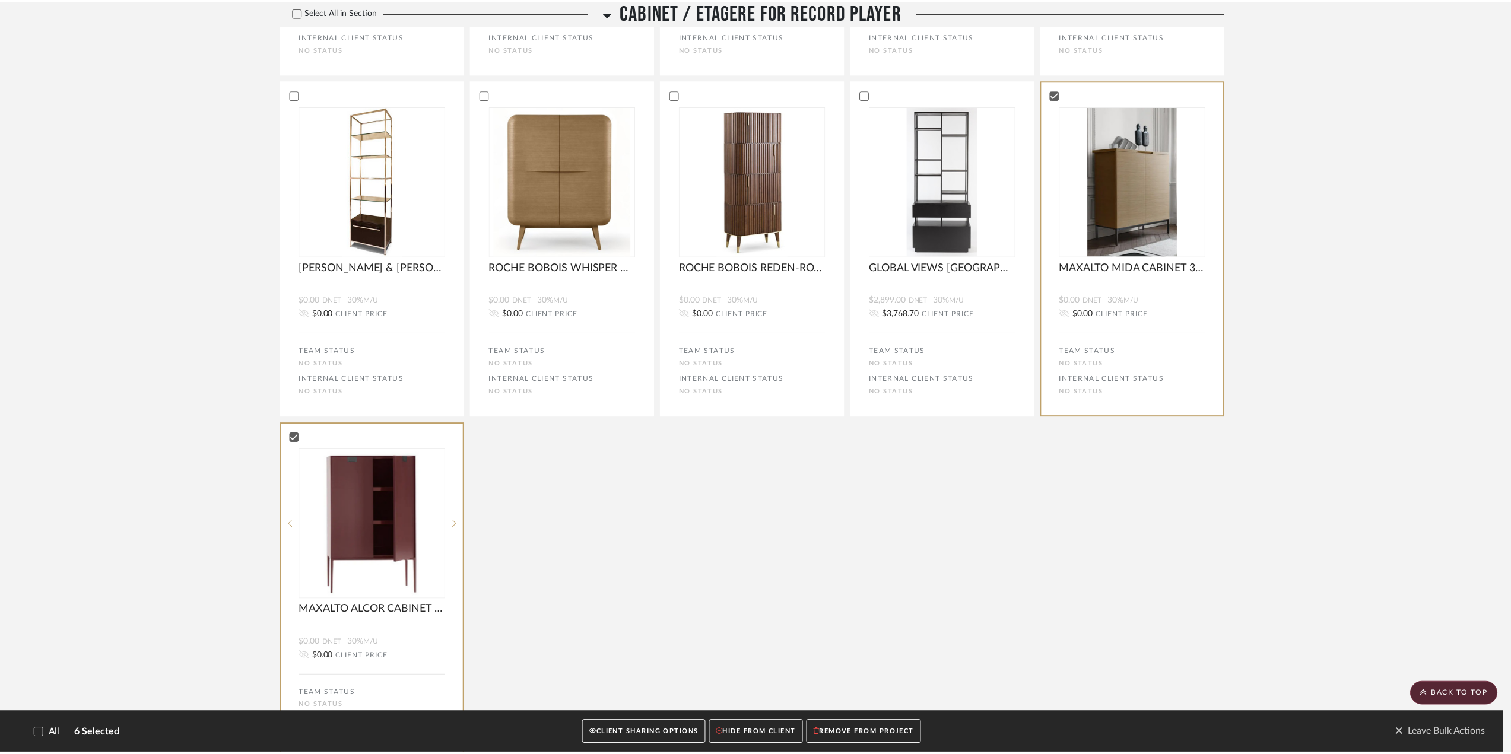
scroll to position [593, 0]
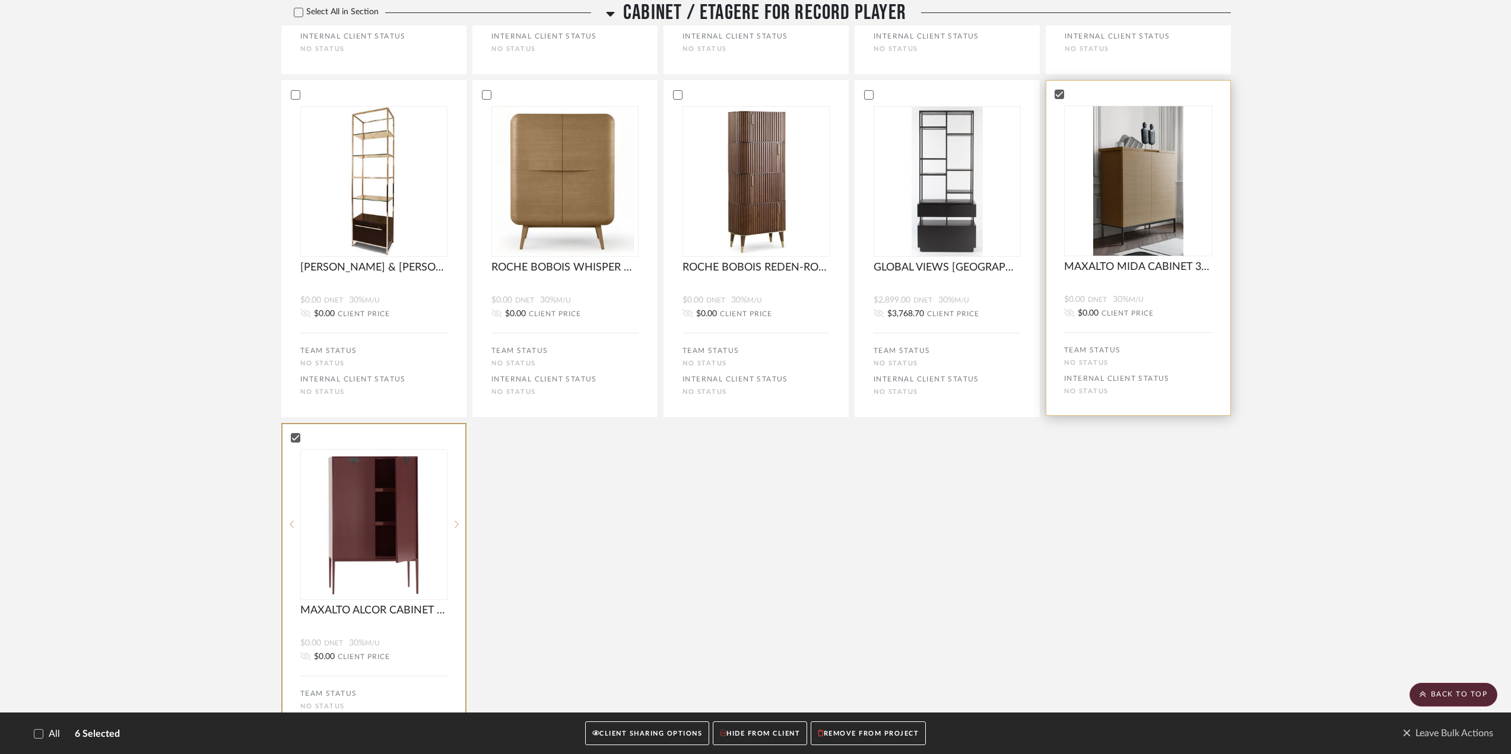
click at [1051, 96] on div at bounding box center [1138, 94] width 184 height 11
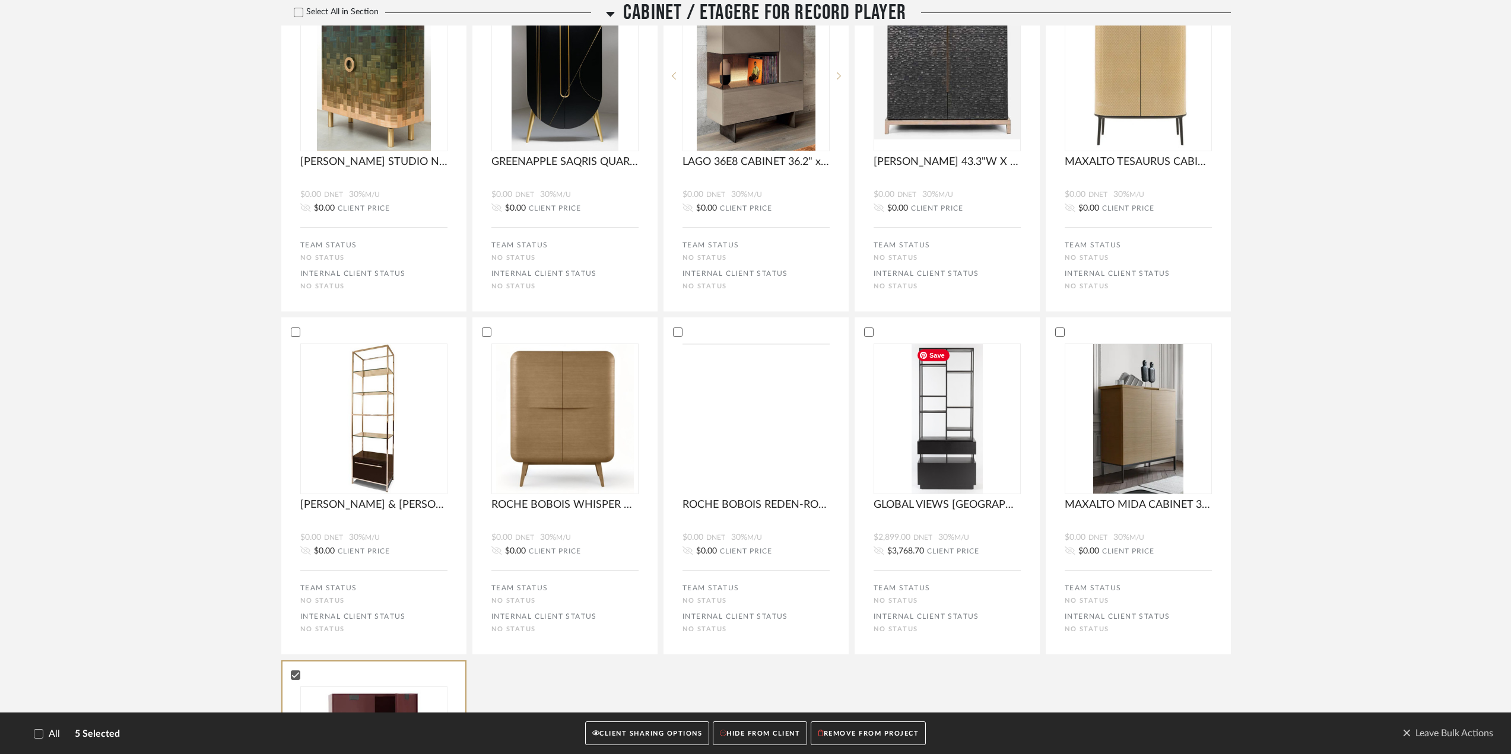
scroll to position [712, 0]
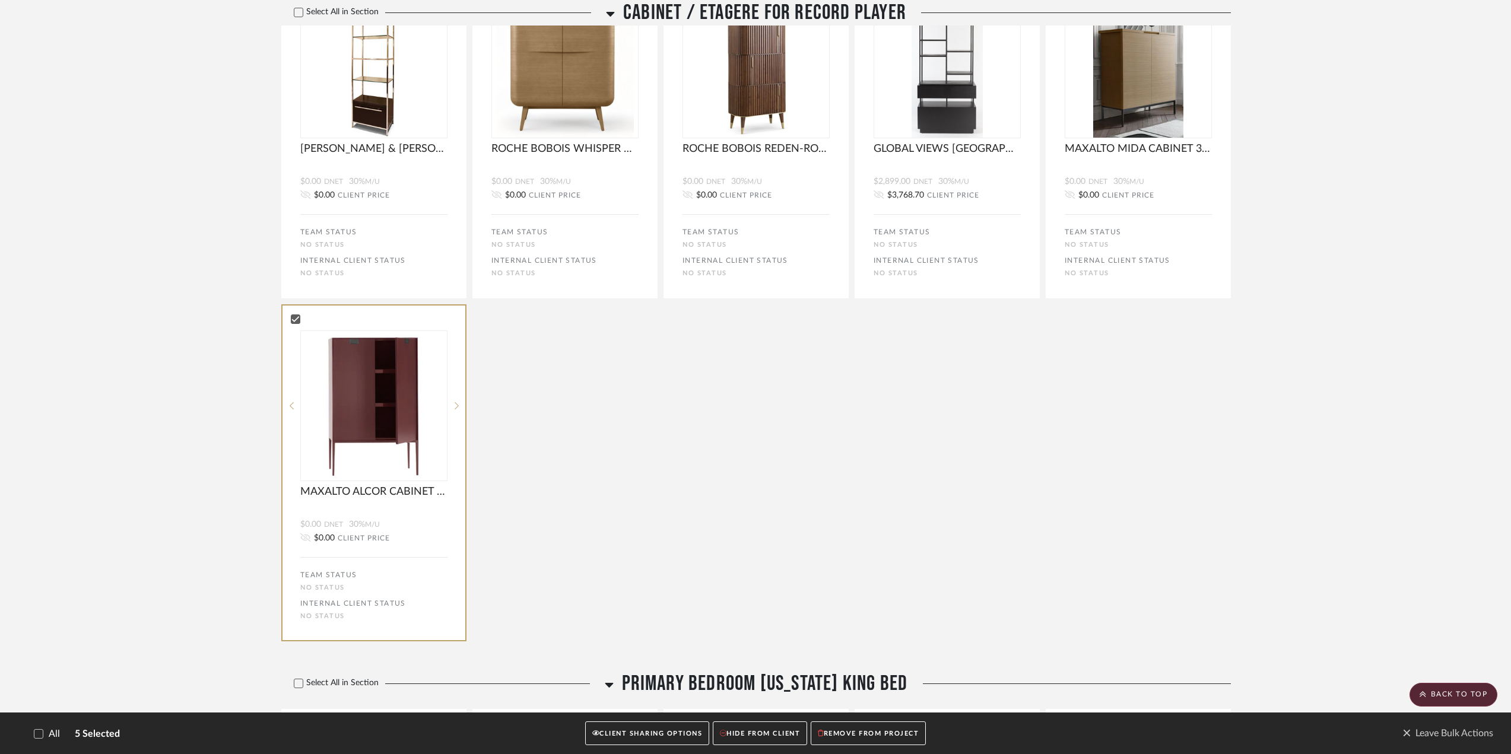
click at [764, 733] on button "HIDE FROM CLIENT" at bounding box center [760, 734] width 94 height 24
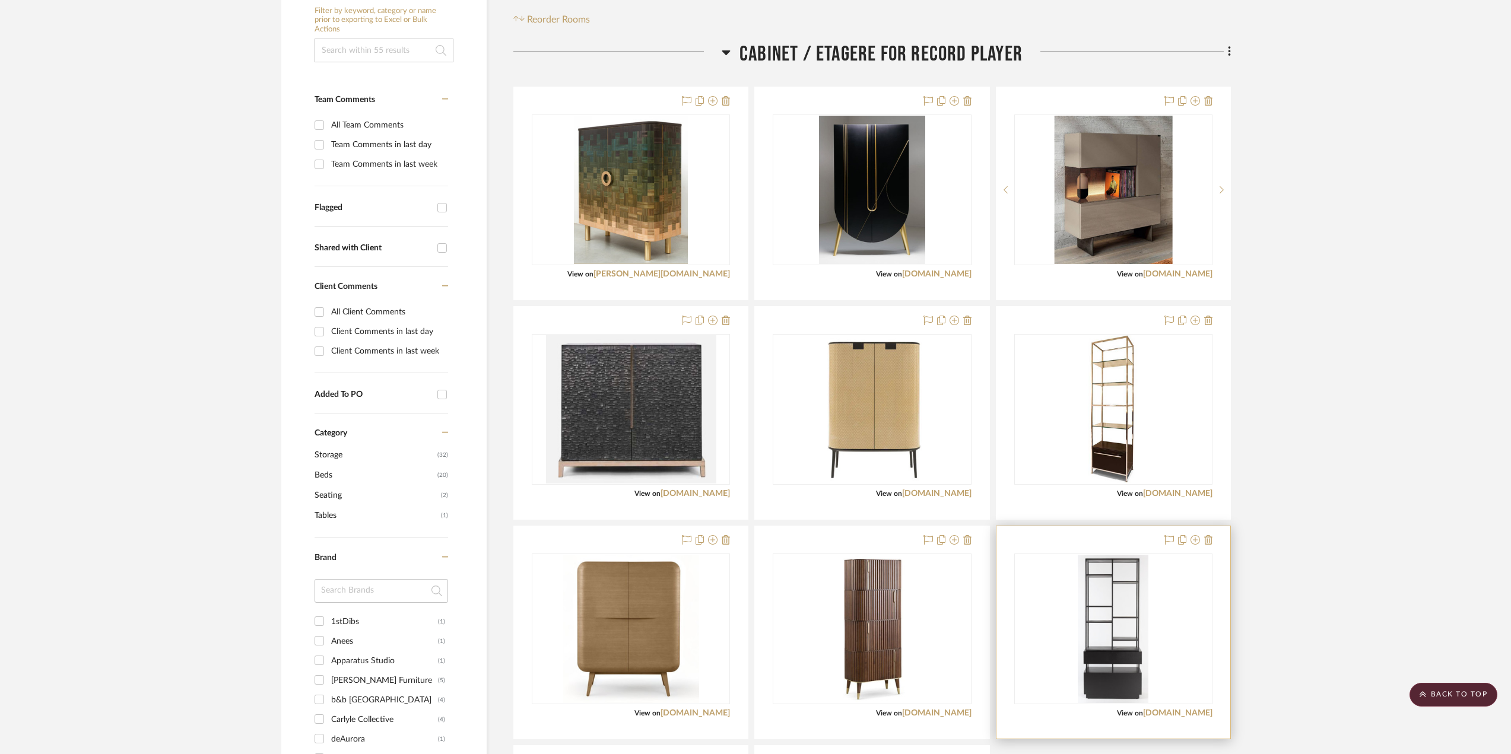
scroll to position [534, 0]
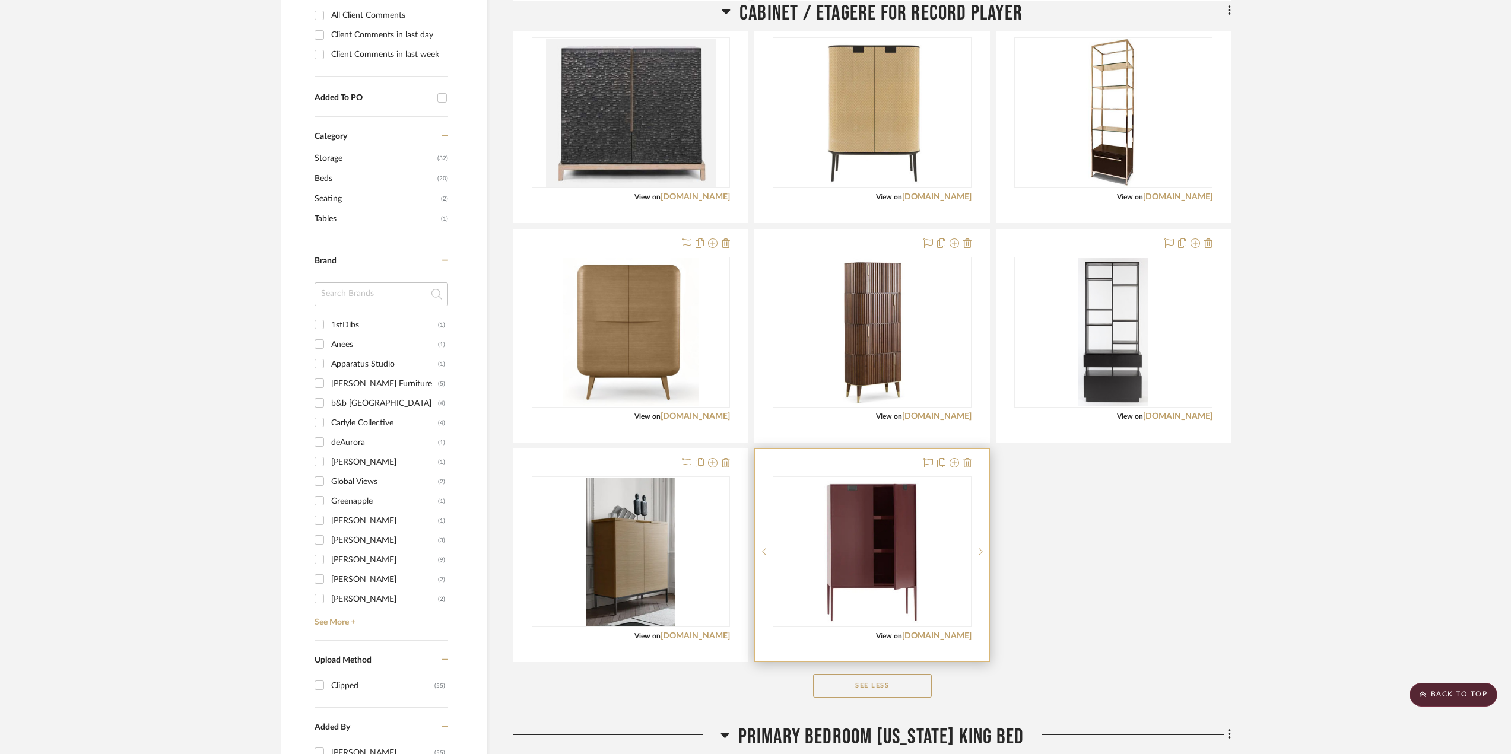
click at [964, 530] on div "0" at bounding box center [871, 552] width 197 height 150
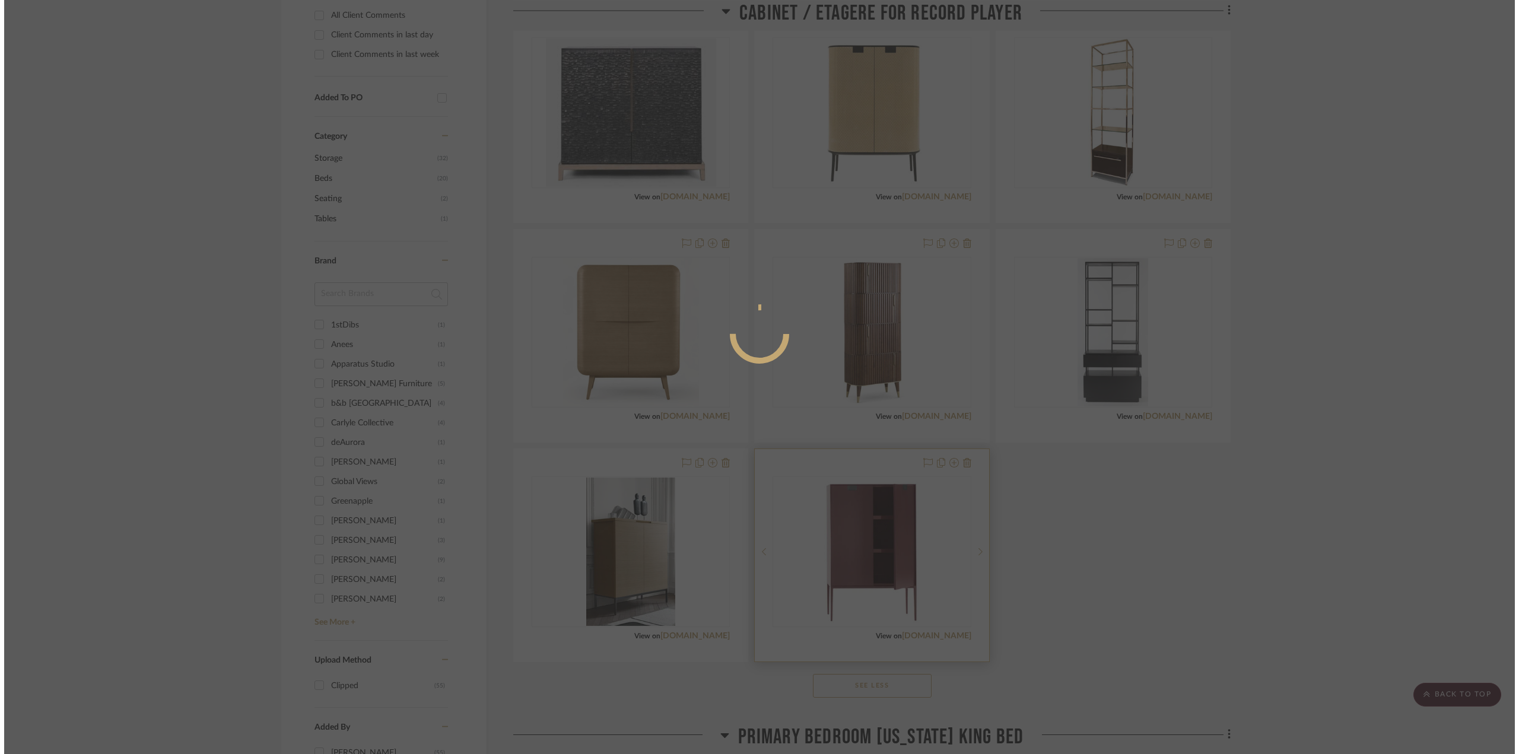
scroll to position [0, 0]
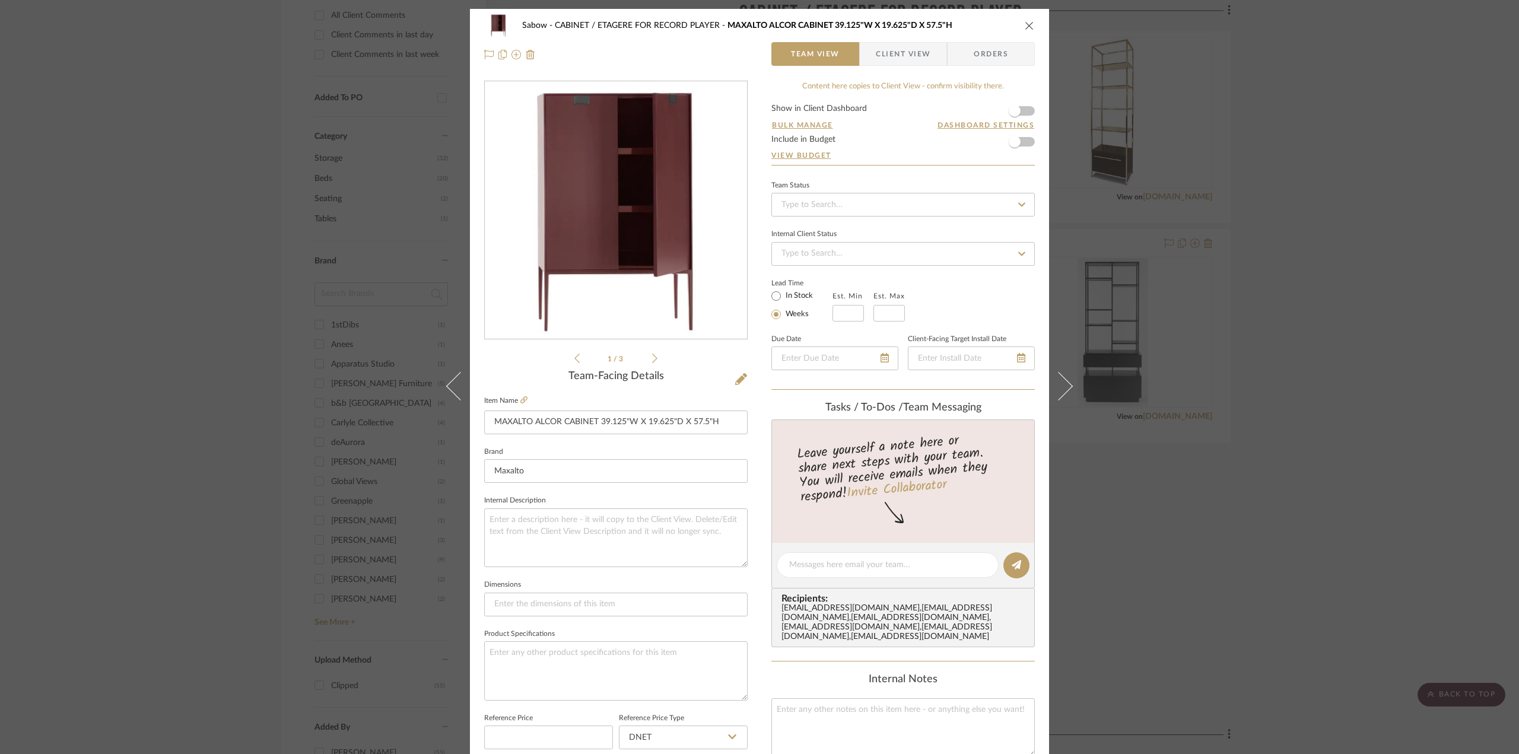
click at [1025, 23] on icon "close" at bounding box center [1029, 25] width 9 height 9
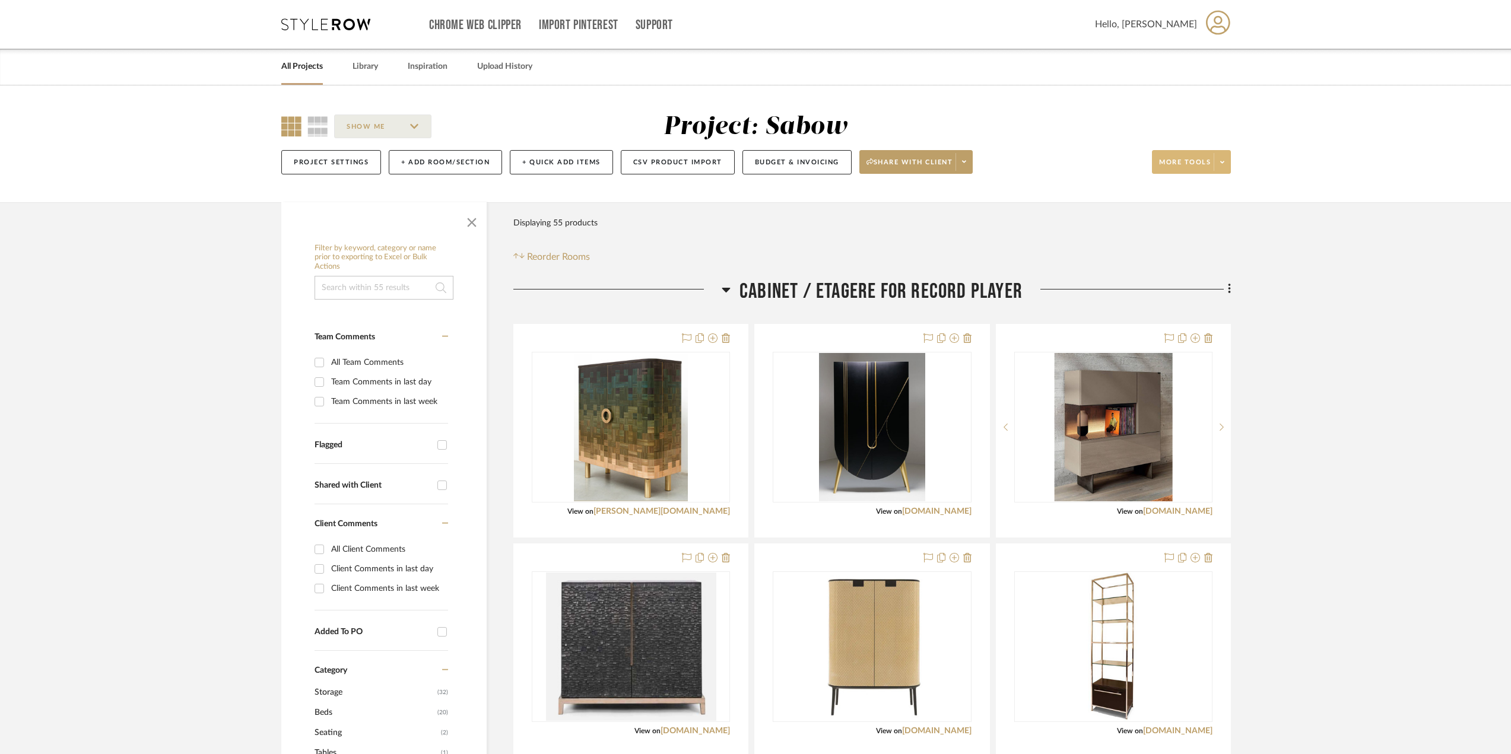
click at [1219, 159] on span at bounding box center [1221, 162] width 17 height 18
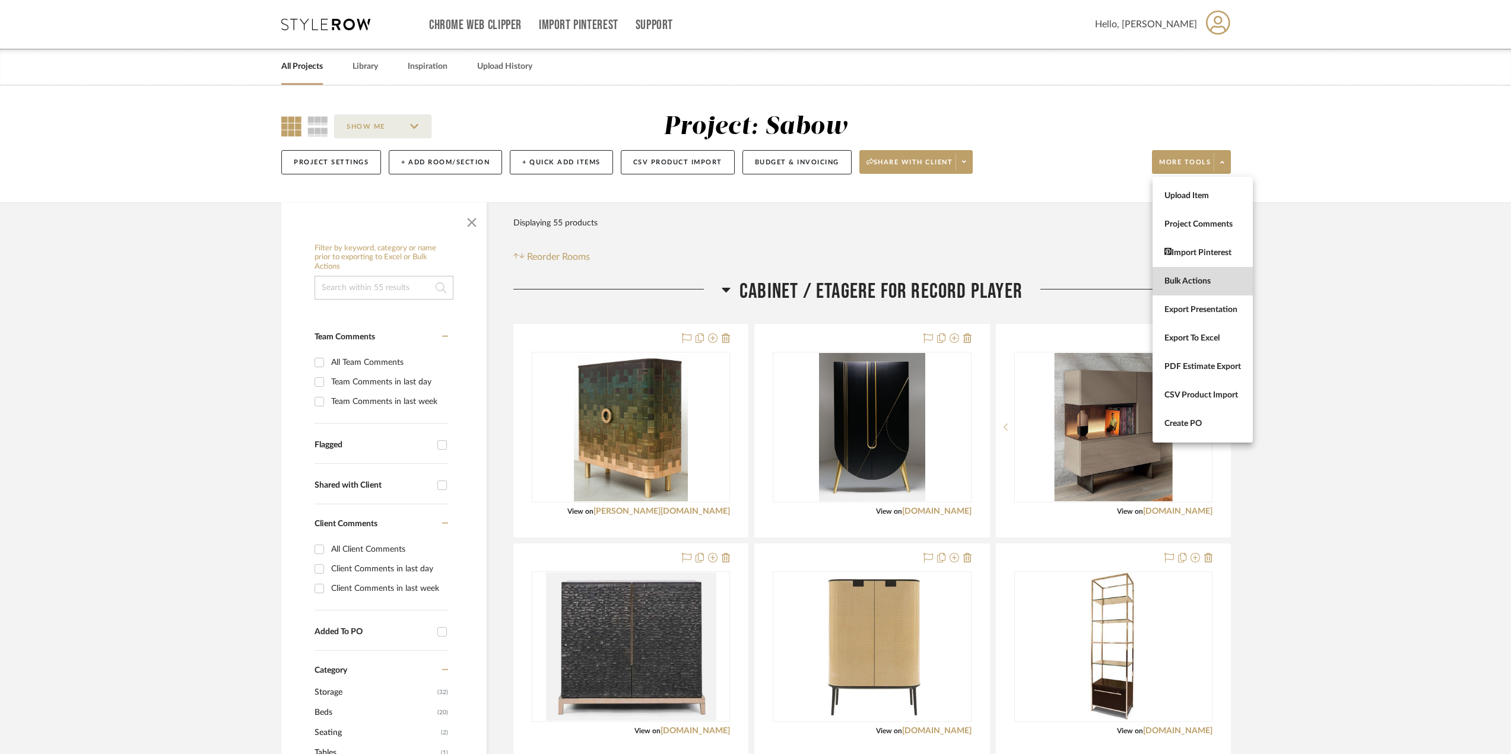
click at [1196, 278] on span "Bulk Actions" at bounding box center [1202, 282] width 77 height 10
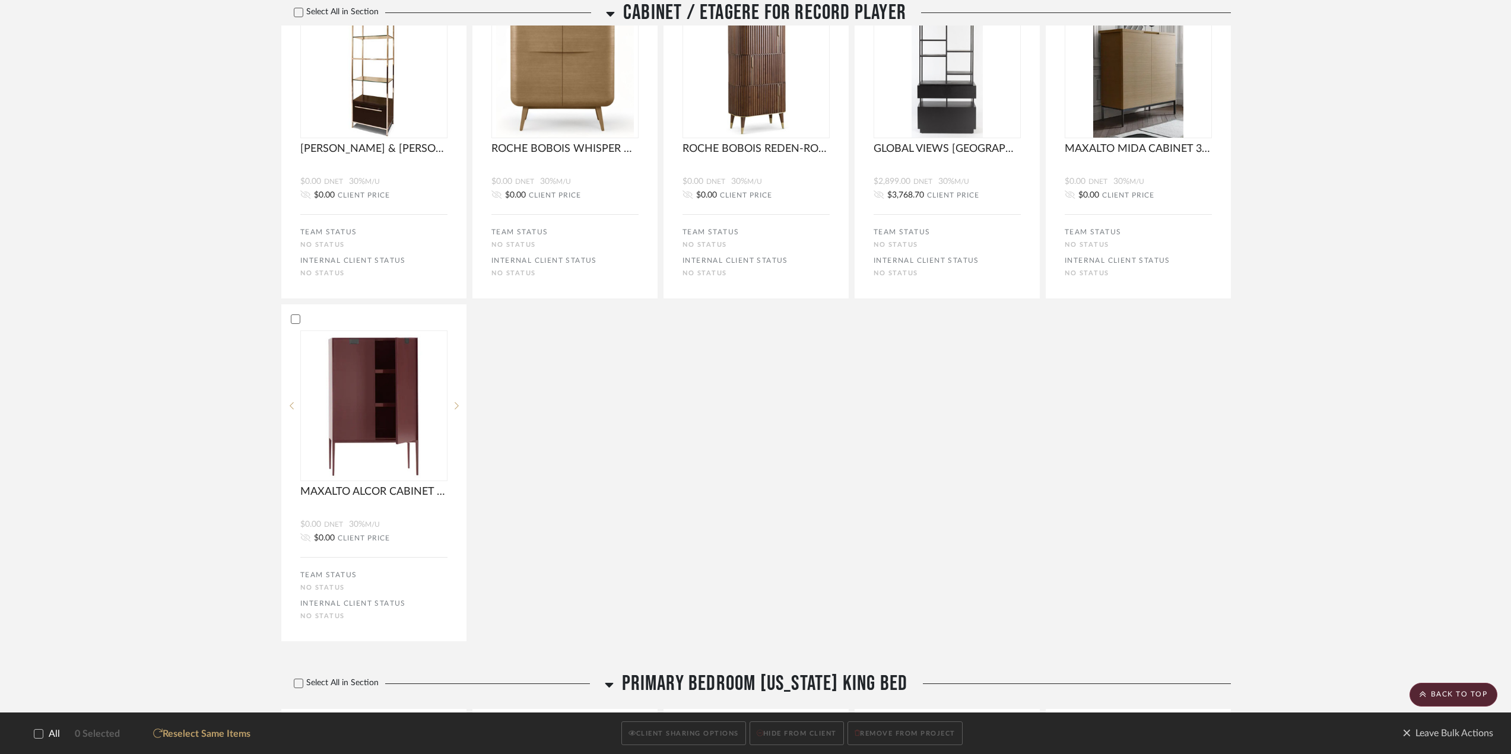
scroll to position [831, 0]
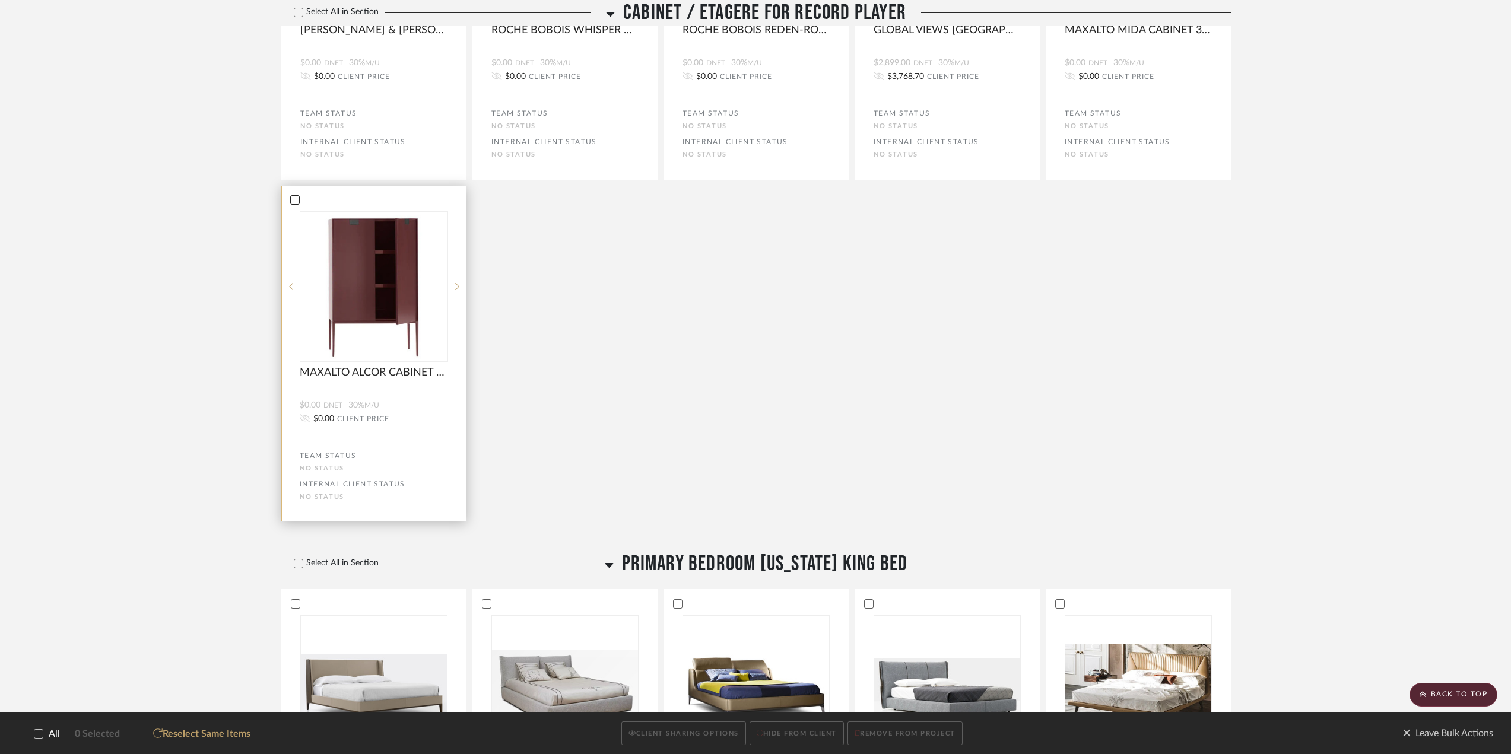
click at [294, 203] on icon at bounding box center [295, 200] width 8 height 8
click at [796, 734] on button "HIDE FROM CLIENT" at bounding box center [796, 734] width 94 height 24
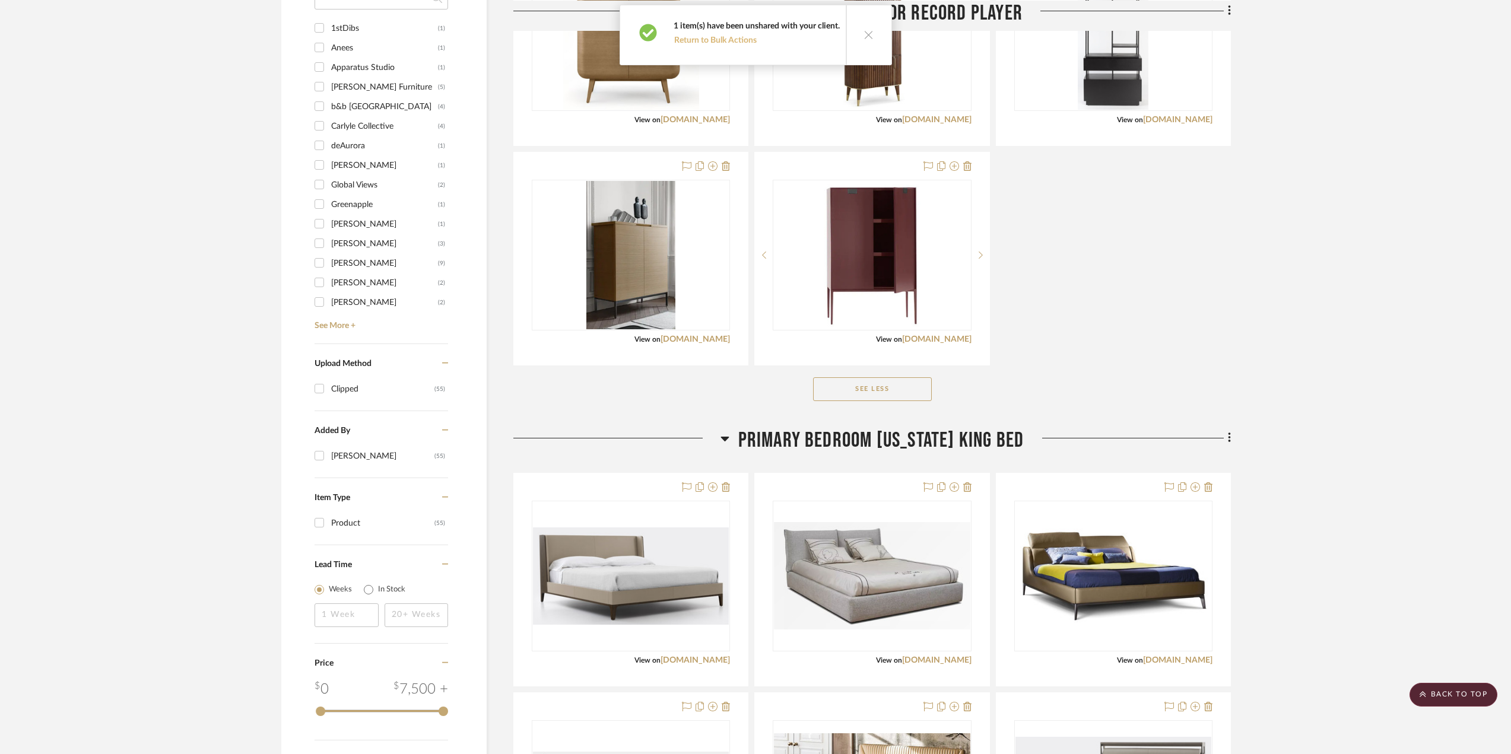
click at [738, 41] on button "Return to Bulk Actions" at bounding box center [715, 40] width 84 height 11
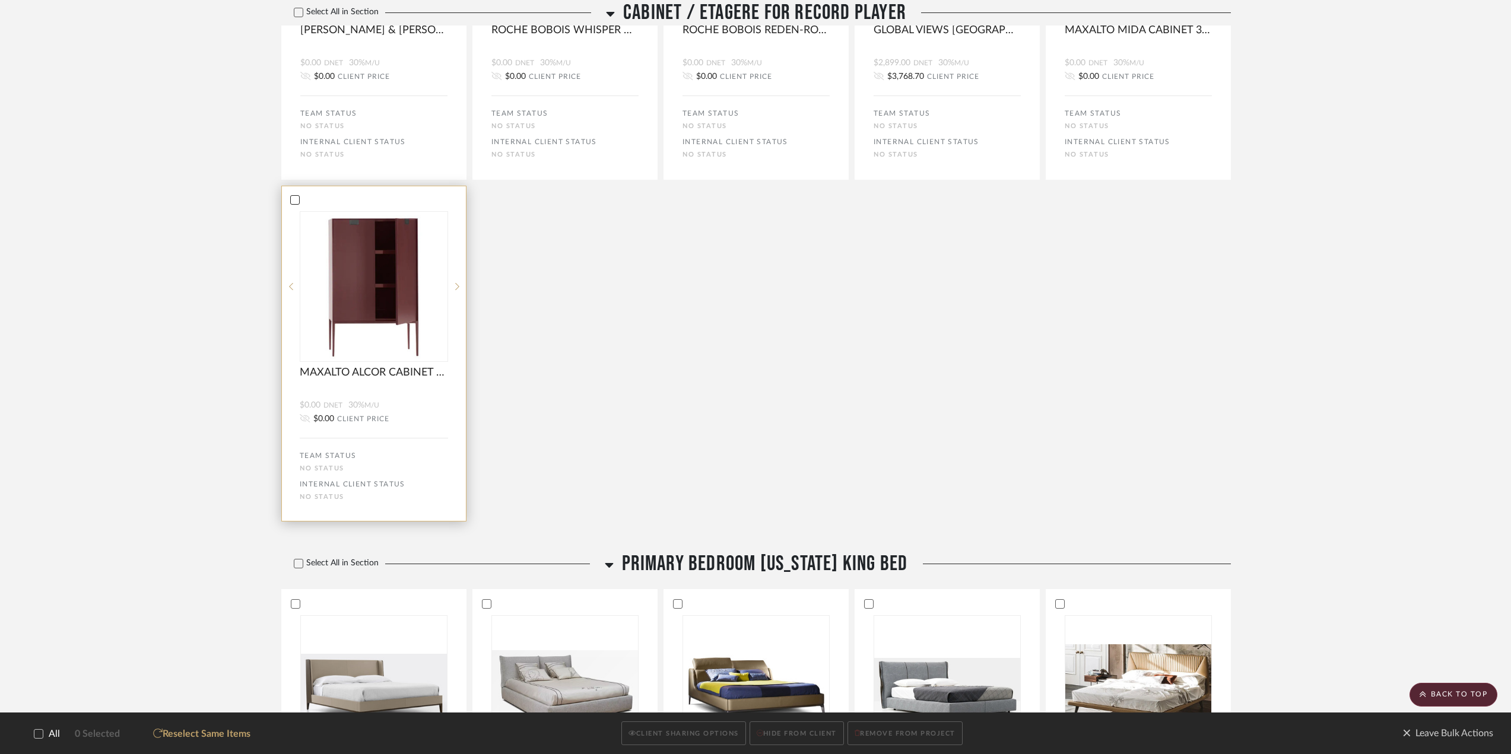
click at [294, 198] on icon at bounding box center [295, 200] width 8 height 8
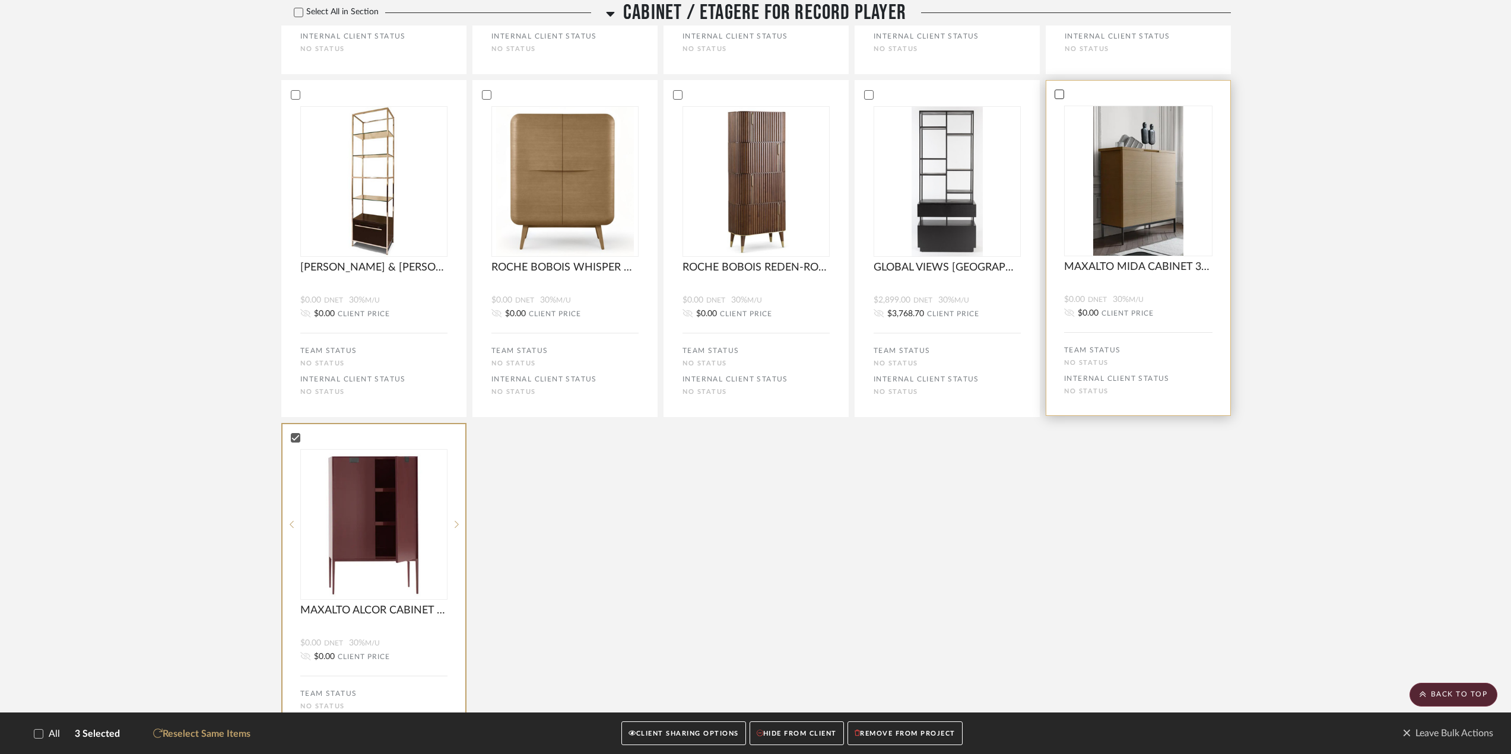
click at [1058, 96] on icon at bounding box center [1059, 94] width 8 height 8
click at [924, 730] on button "REMOVE FROM PROJECT" at bounding box center [904, 734] width 115 height 24
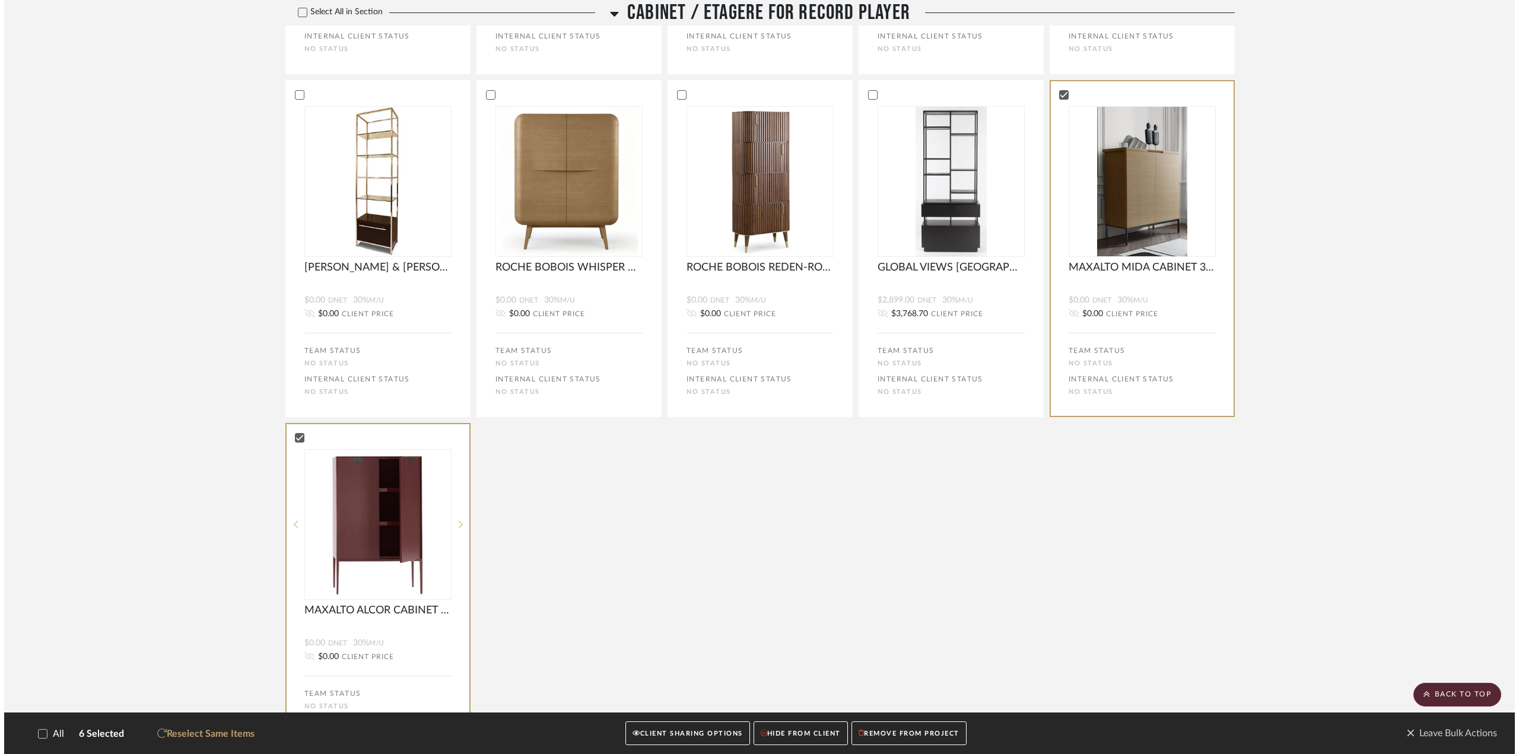
scroll to position [0, 0]
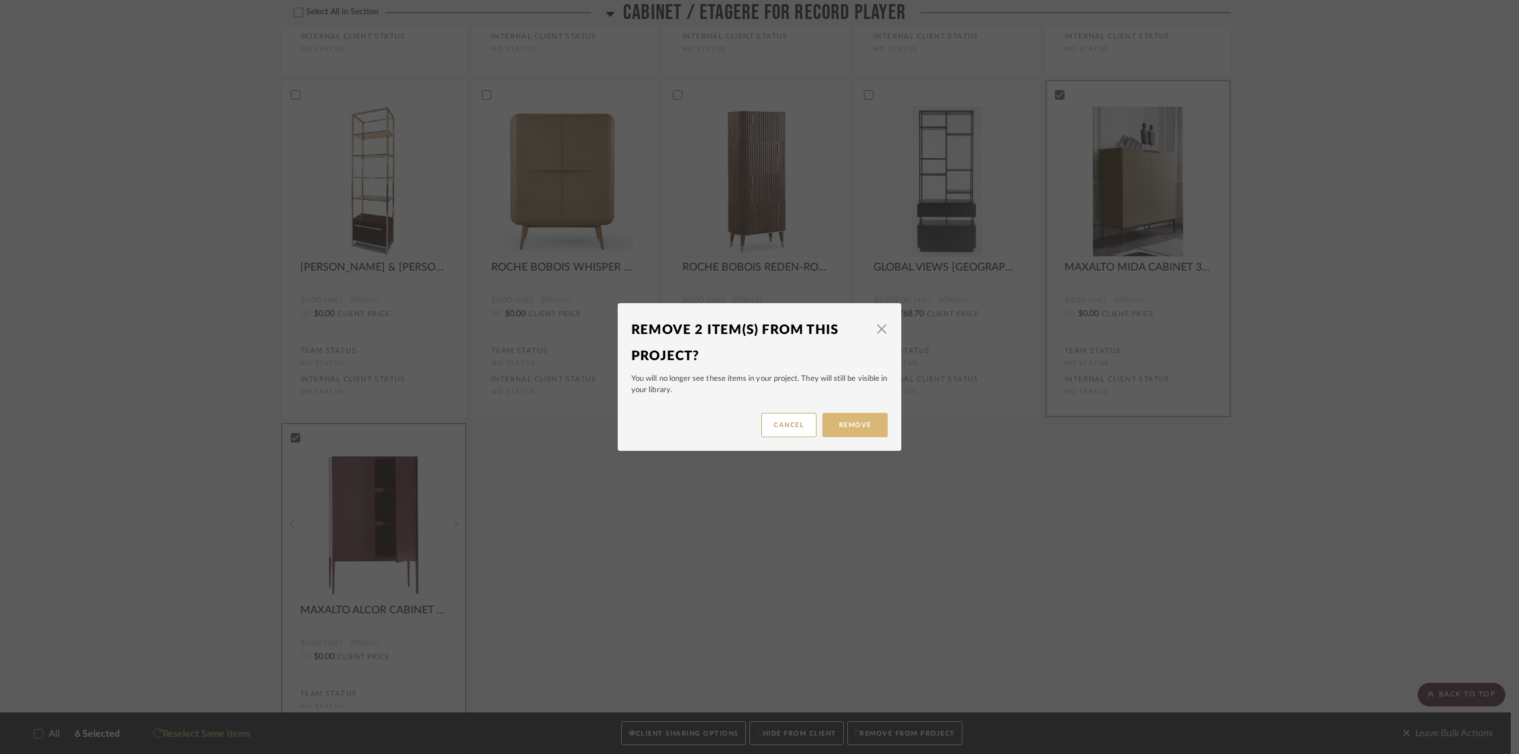
click at [854, 417] on button "Remove" at bounding box center [854, 425] width 65 height 24
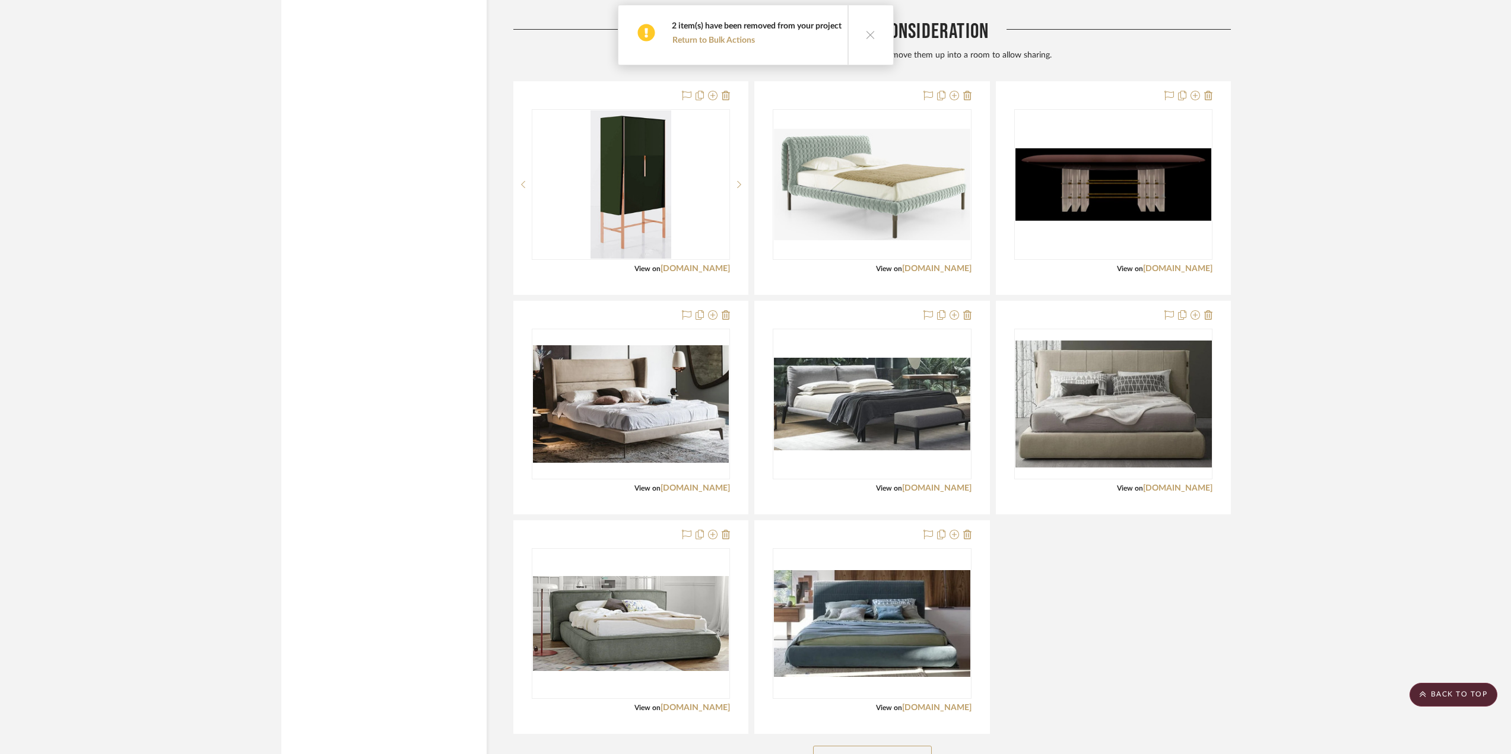
scroll to position [1831, 0]
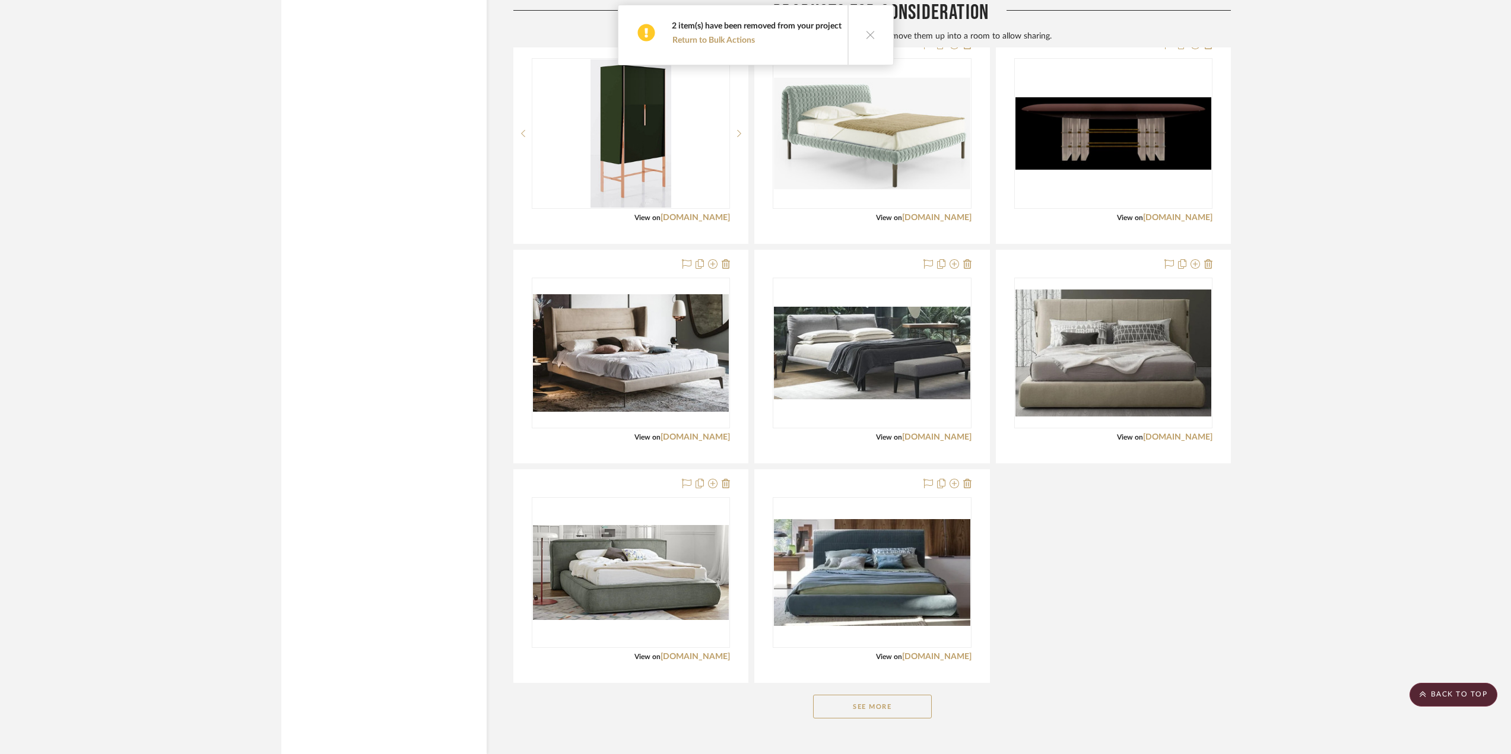
click at [904, 707] on button "See More" at bounding box center [872, 707] width 119 height 24
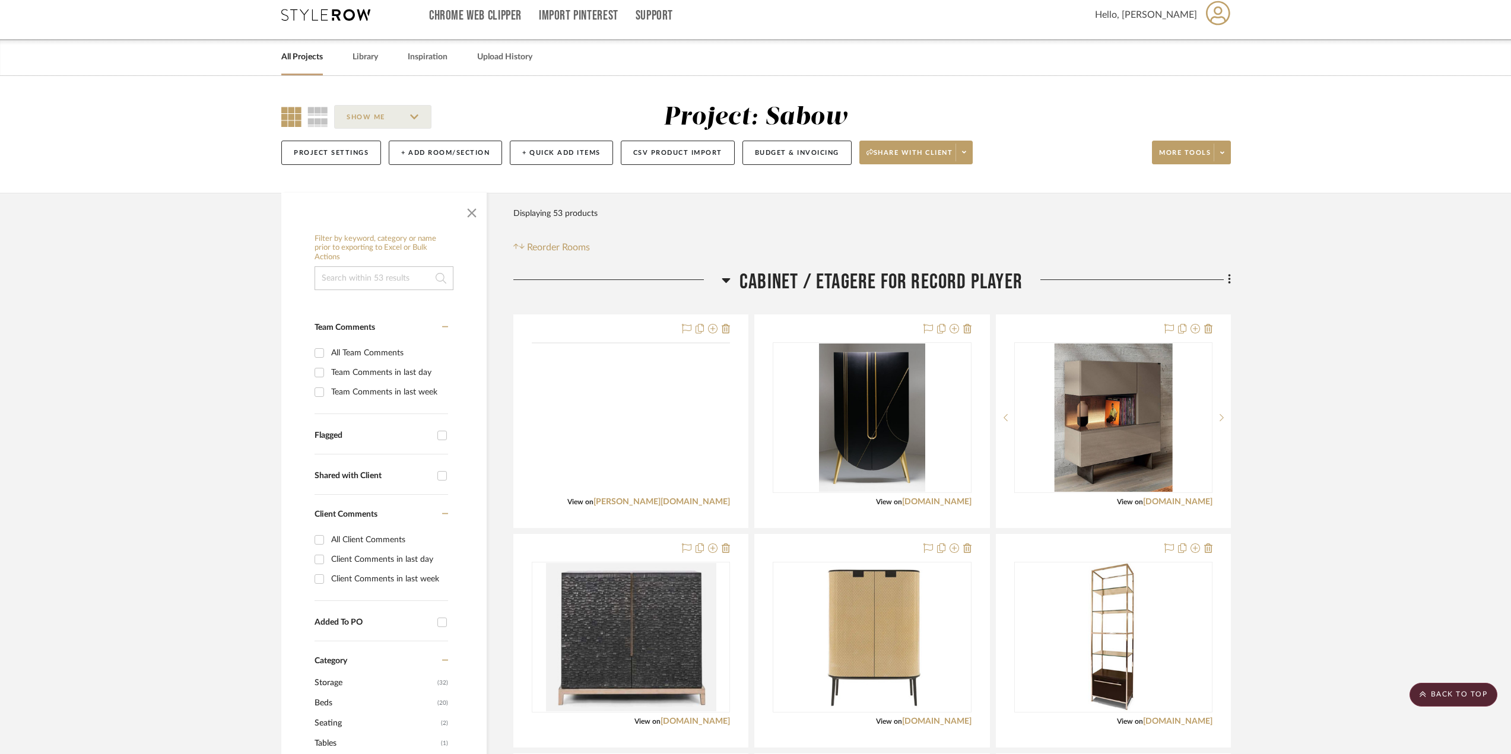
scroll to position [0, 0]
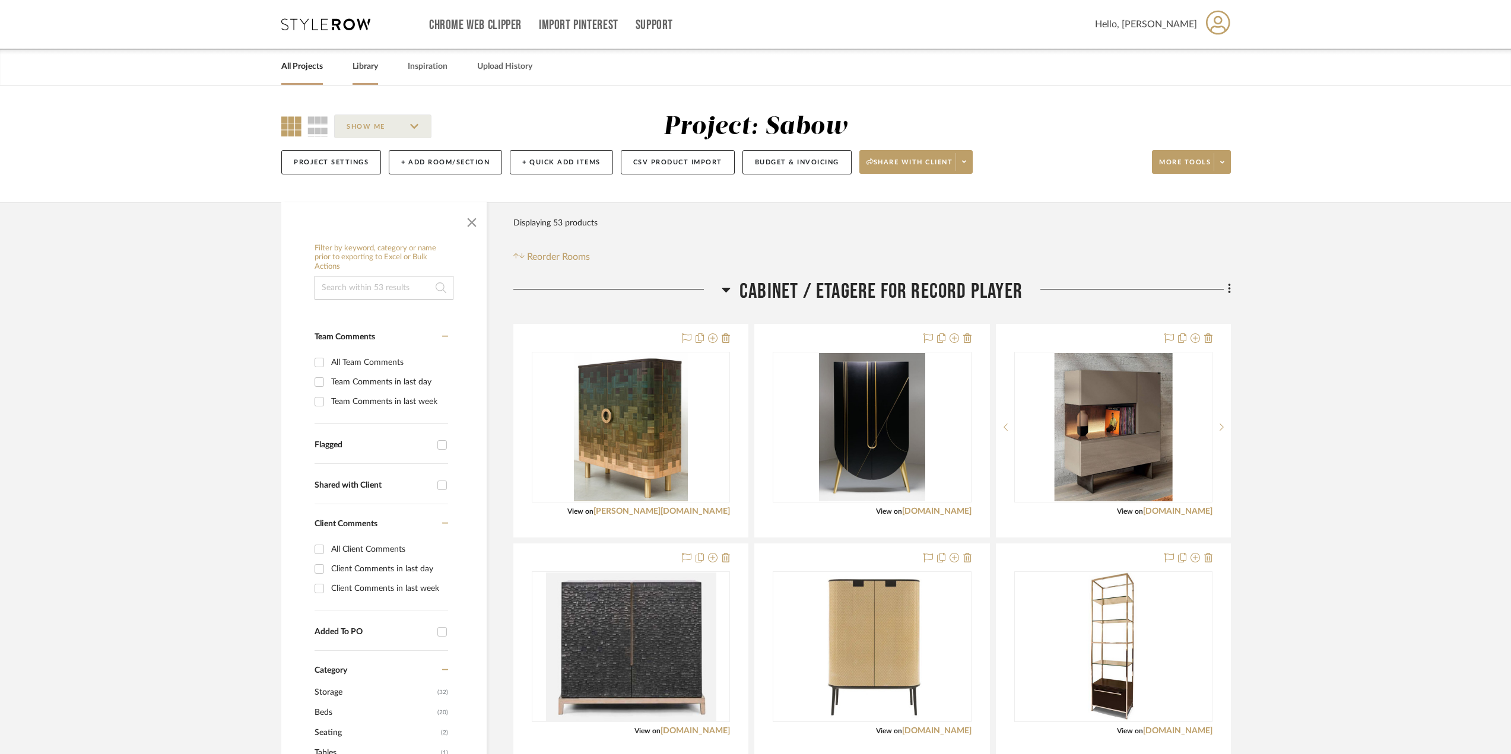
click at [371, 66] on link "Library" at bounding box center [365, 67] width 26 height 16
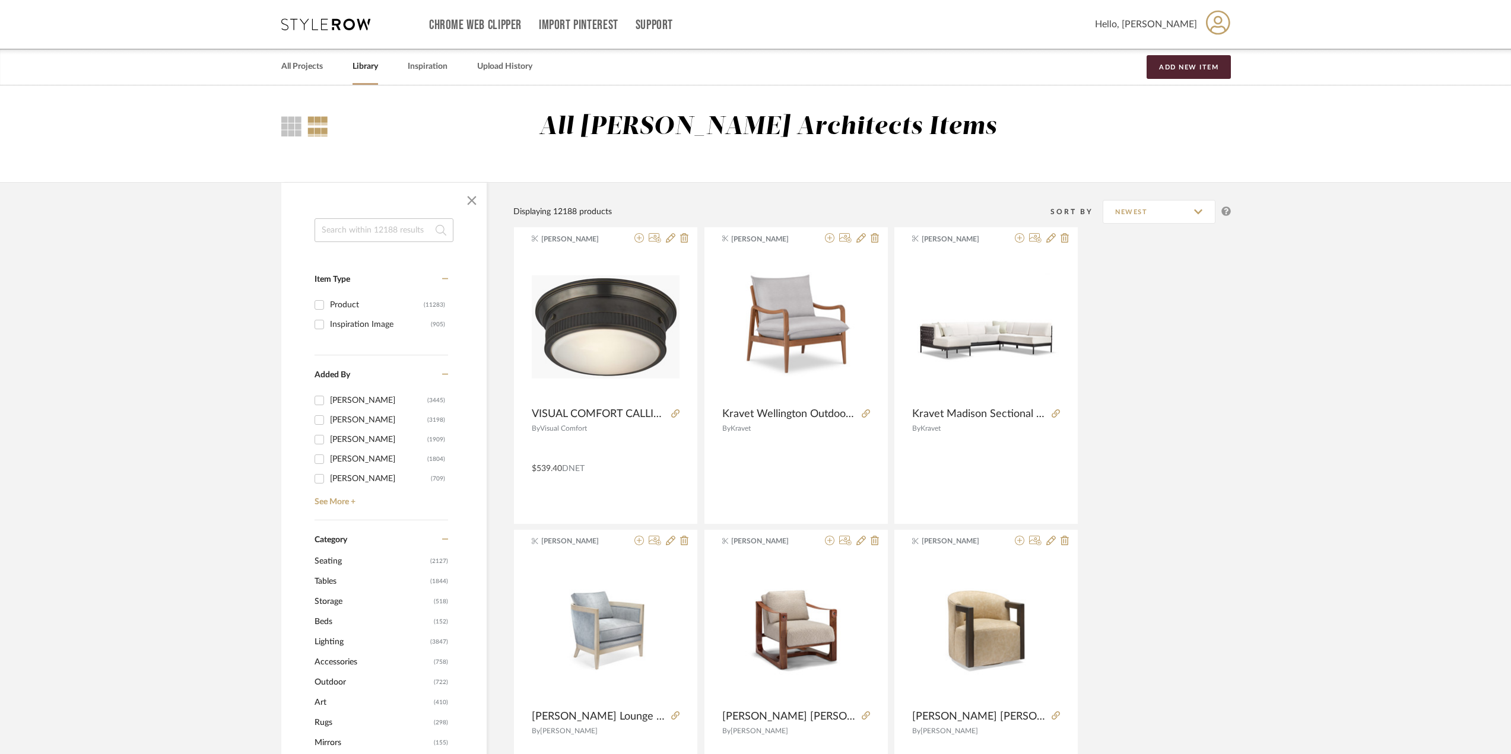
click at [373, 228] on input at bounding box center [383, 230] width 139 height 24
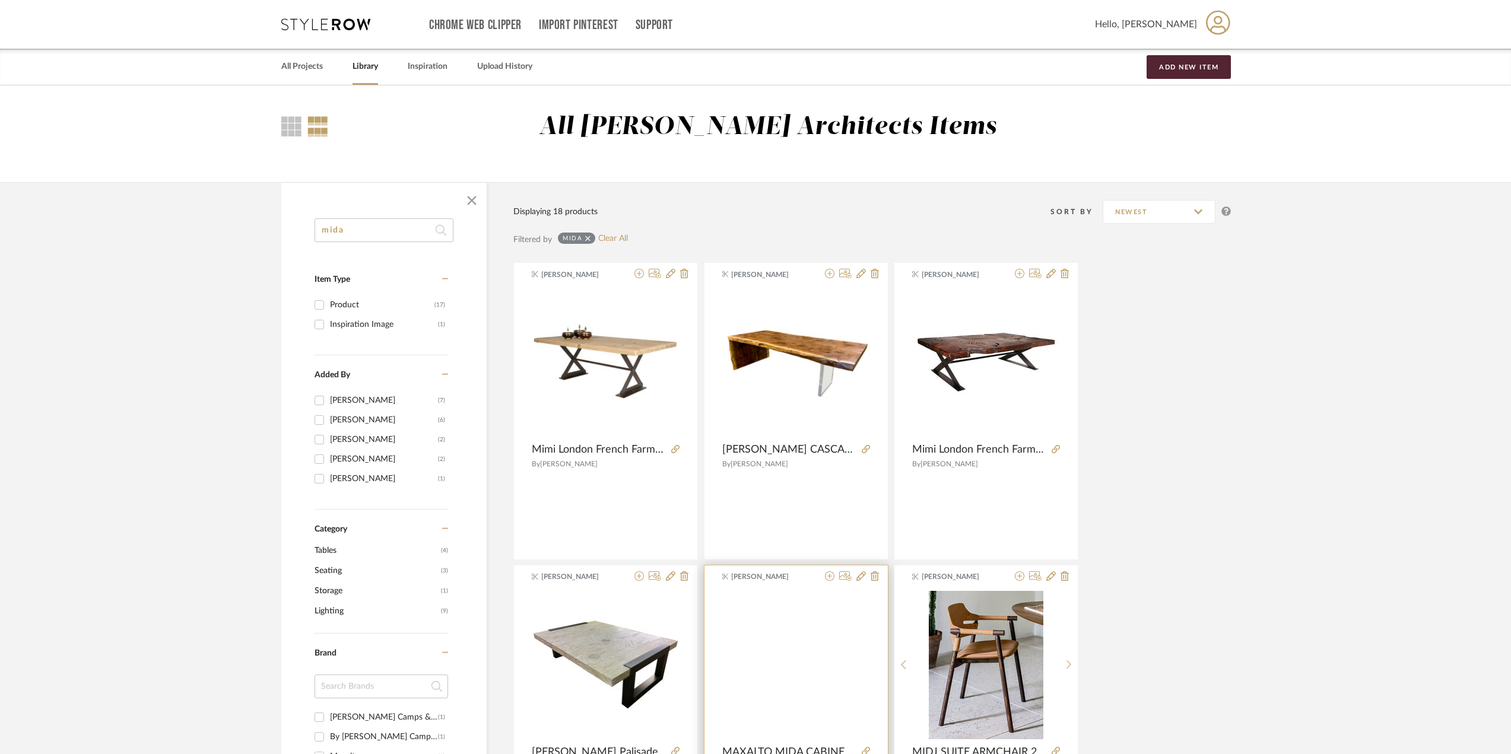
scroll to position [119, 0]
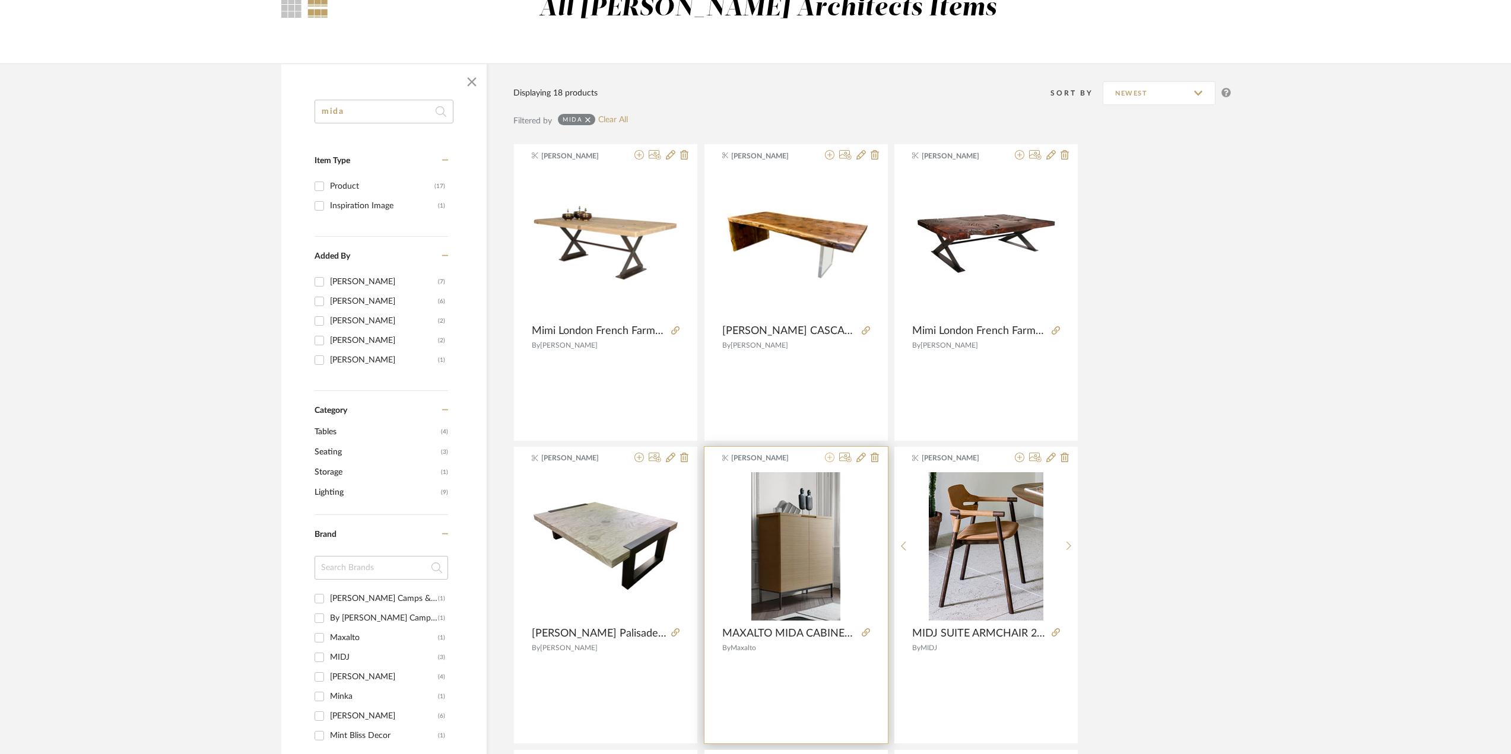
click at [830, 459] on icon at bounding box center [829, 457] width 9 height 9
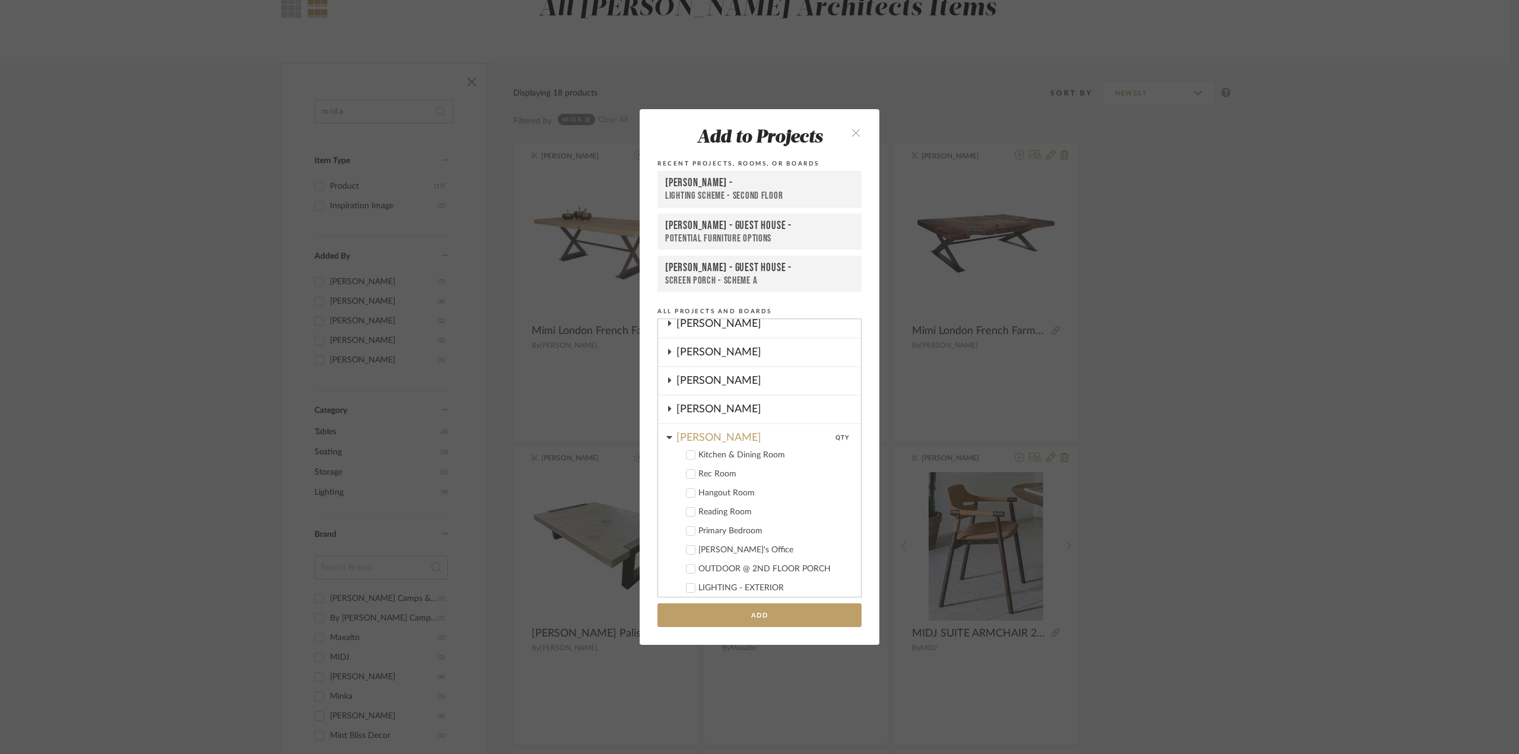
scroll to position [613, 0]
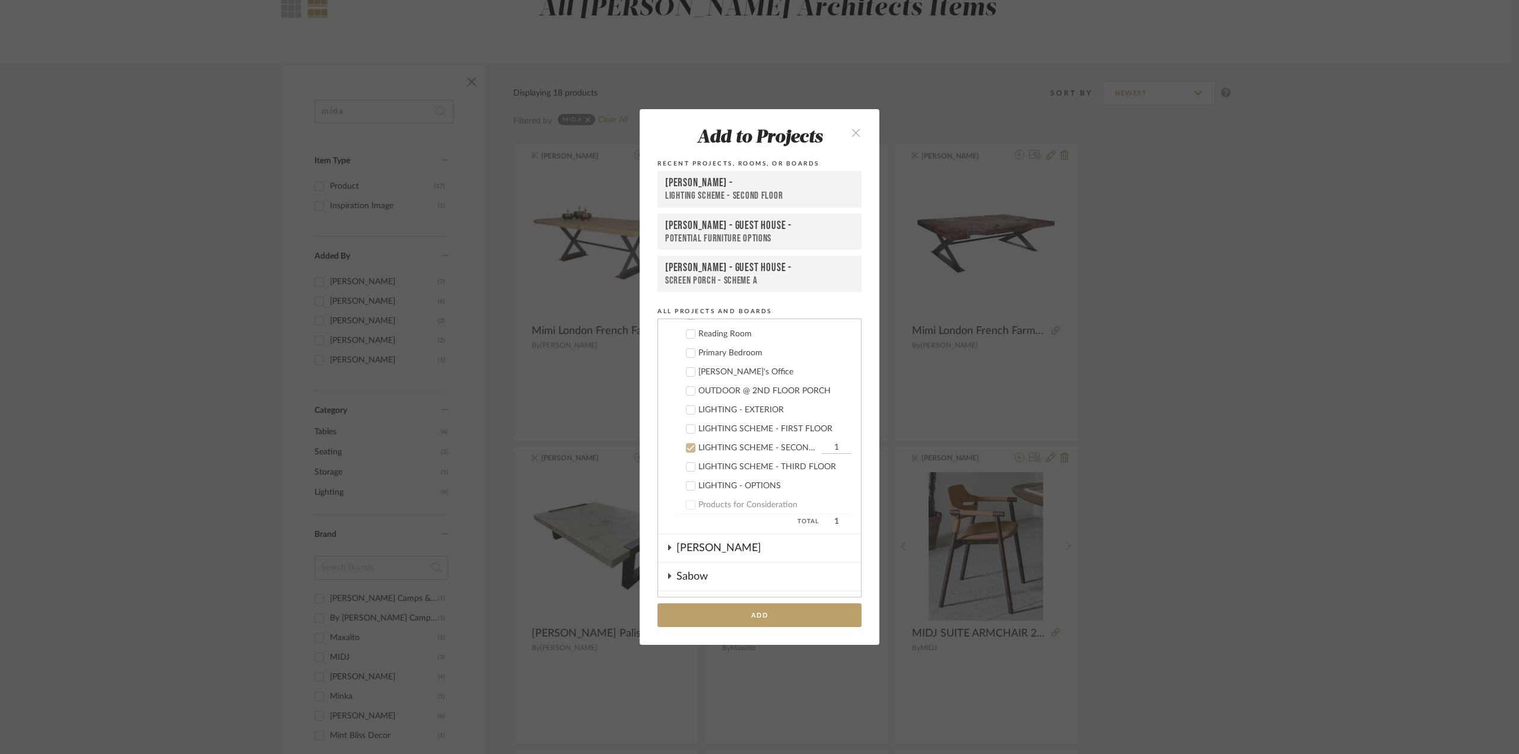
click at [691, 451] on div at bounding box center [690, 447] width 9 height 9
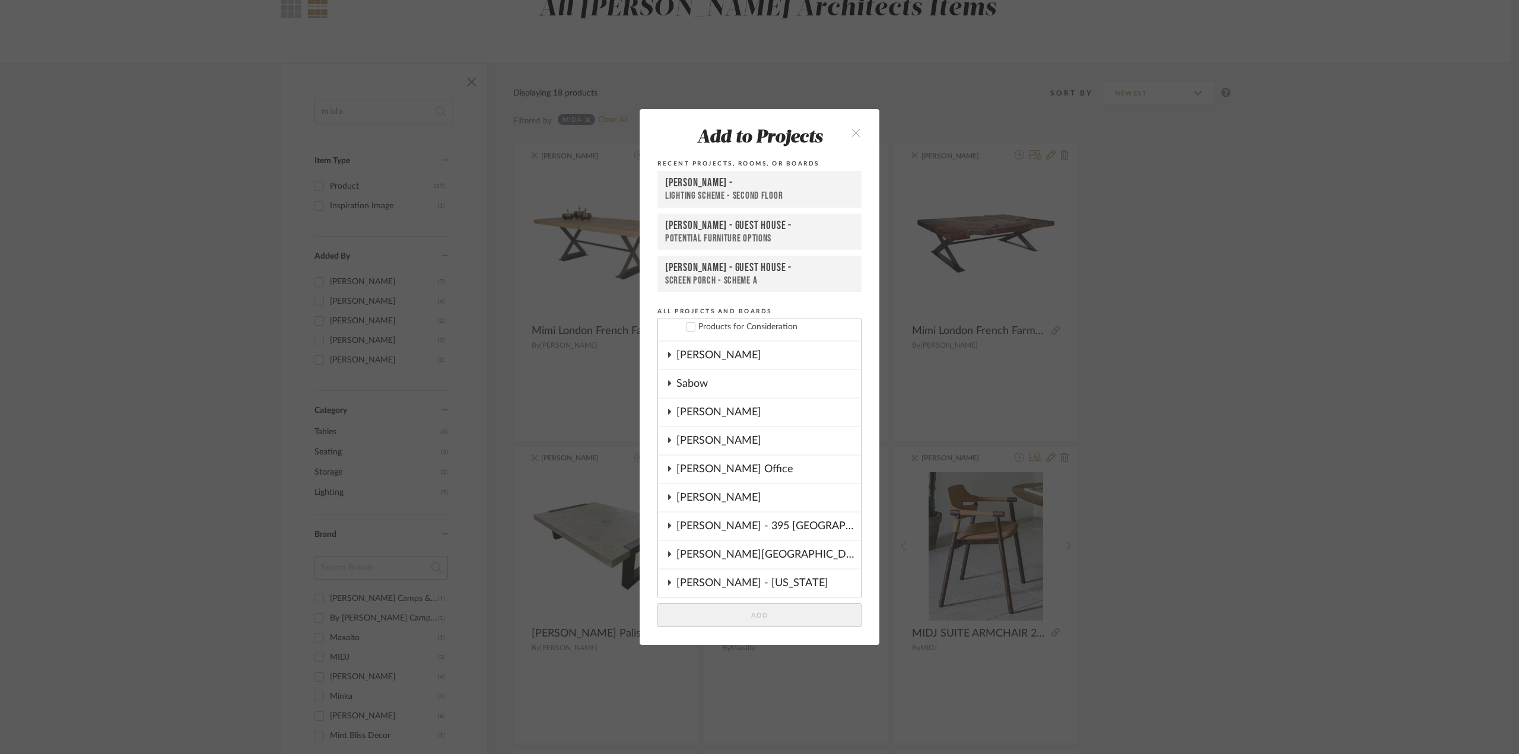
click at [668, 381] on icon at bounding box center [669, 383] width 9 height 6
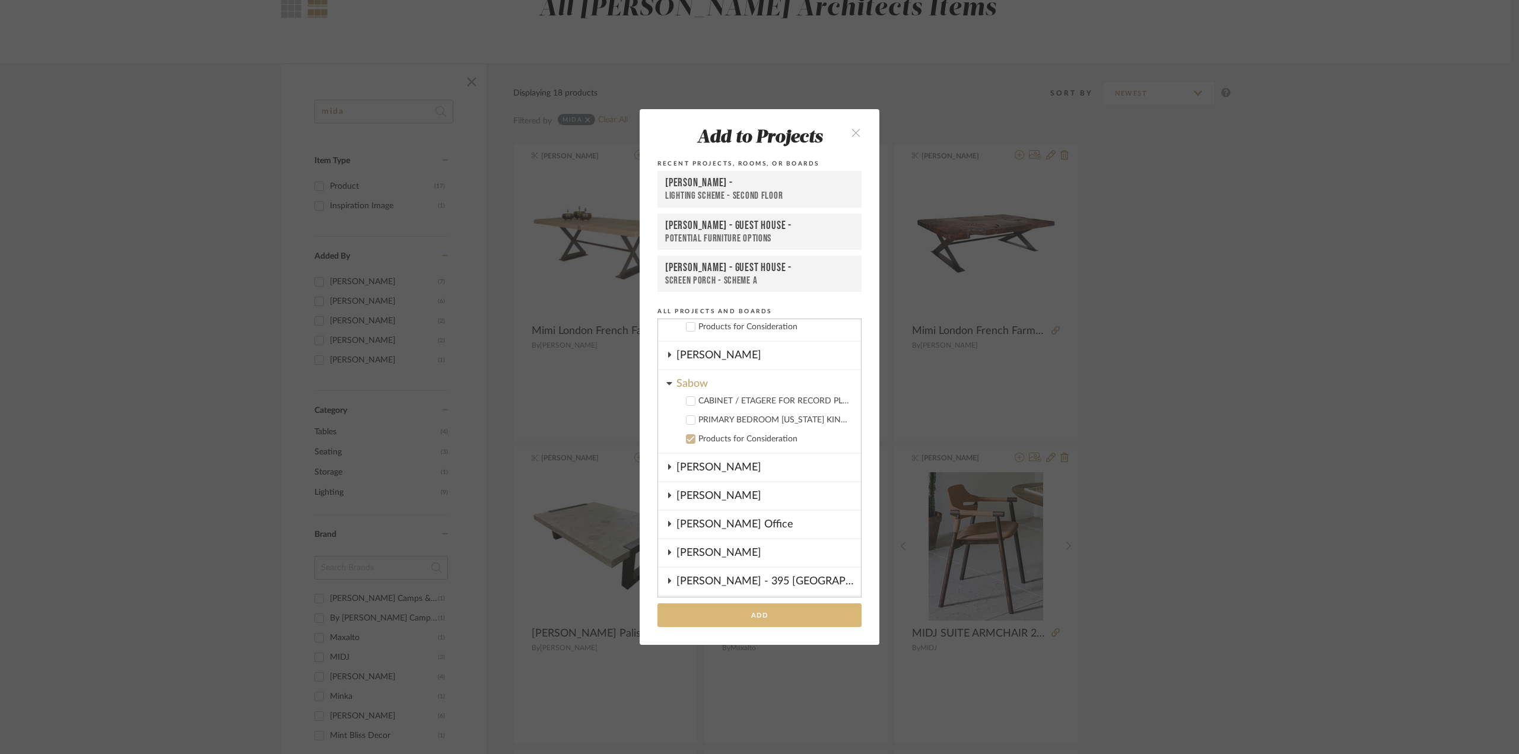
click at [776, 615] on button "Add" at bounding box center [759, 615] width 204 height 24
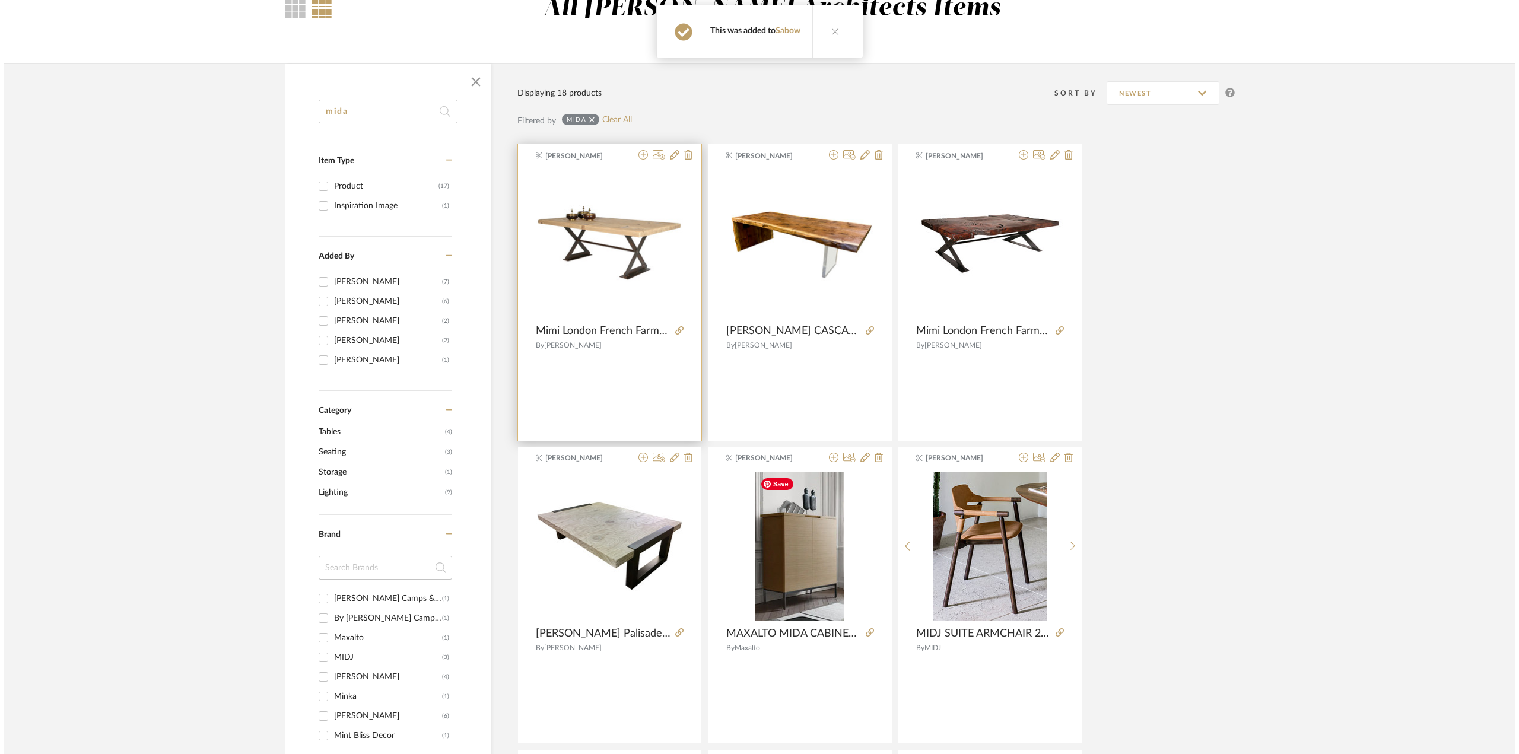
scroll to position [0, 0]
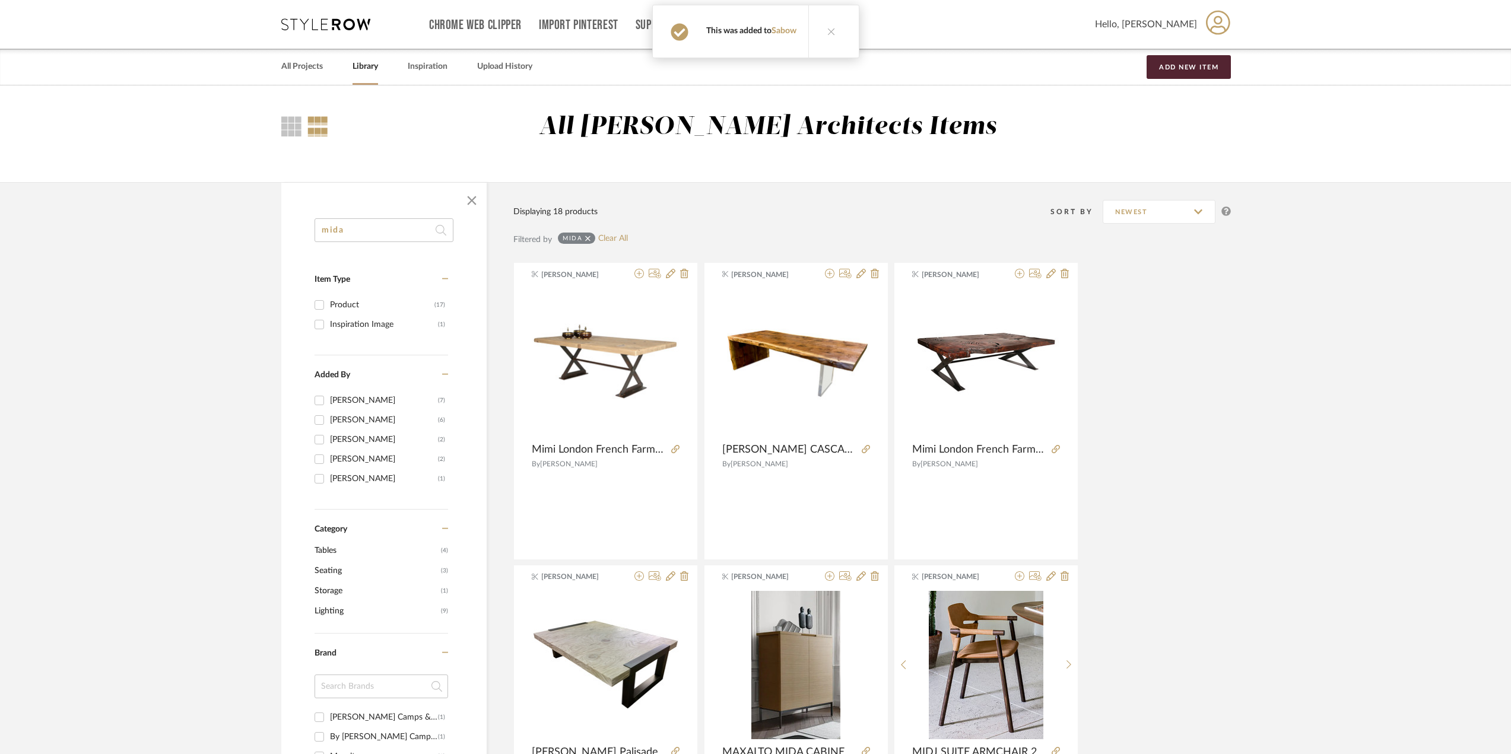
click at [366, 230] on input "mida" at bounding box center [383, 230] width 139 height 24
drag, startPoint x: 366, startPoint y: 230, endPoint x: 277, endPoint y: 231, distance: 88.4
type input "alcor"
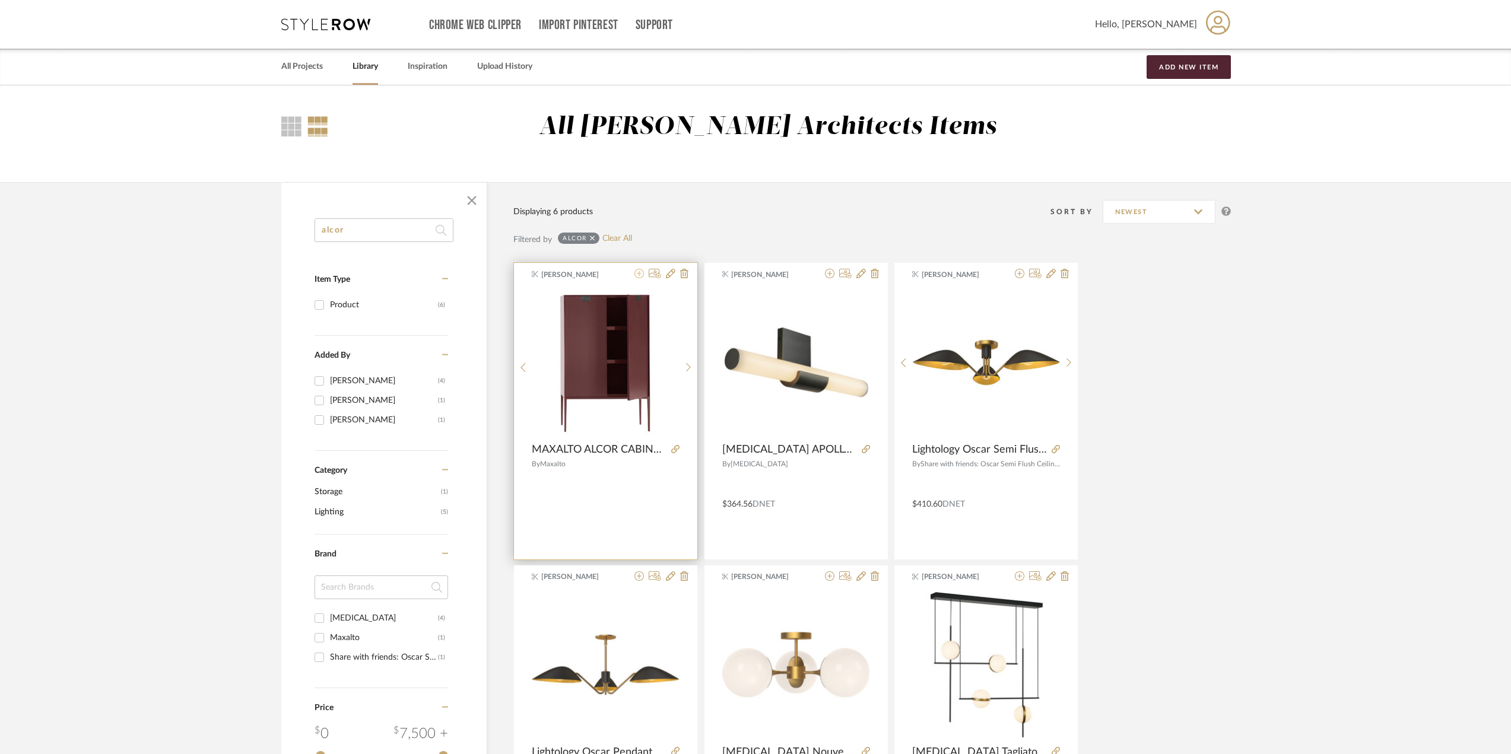
click at [641, 270] on icon at bounding box center [638, 273] width 9 height 9
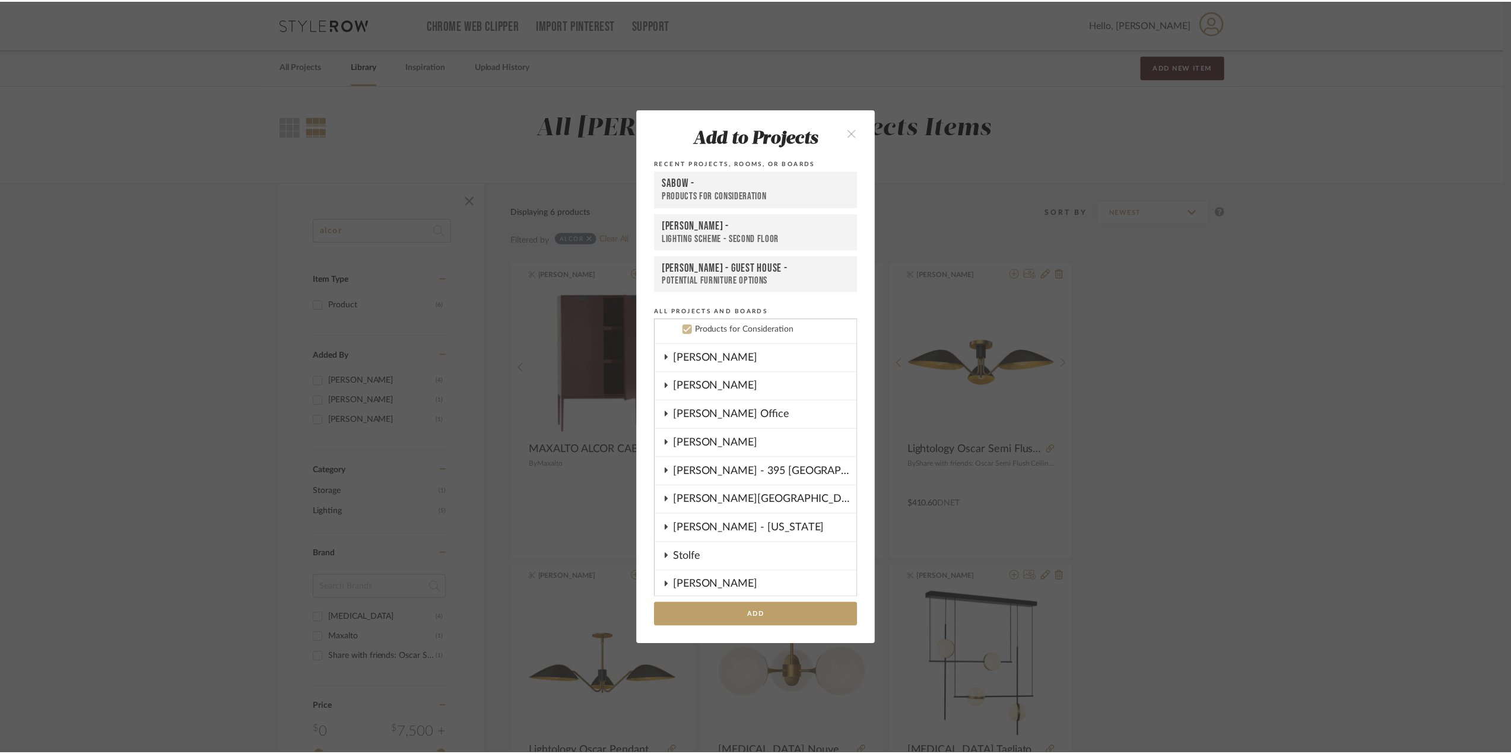
scroll to position [537, 0]
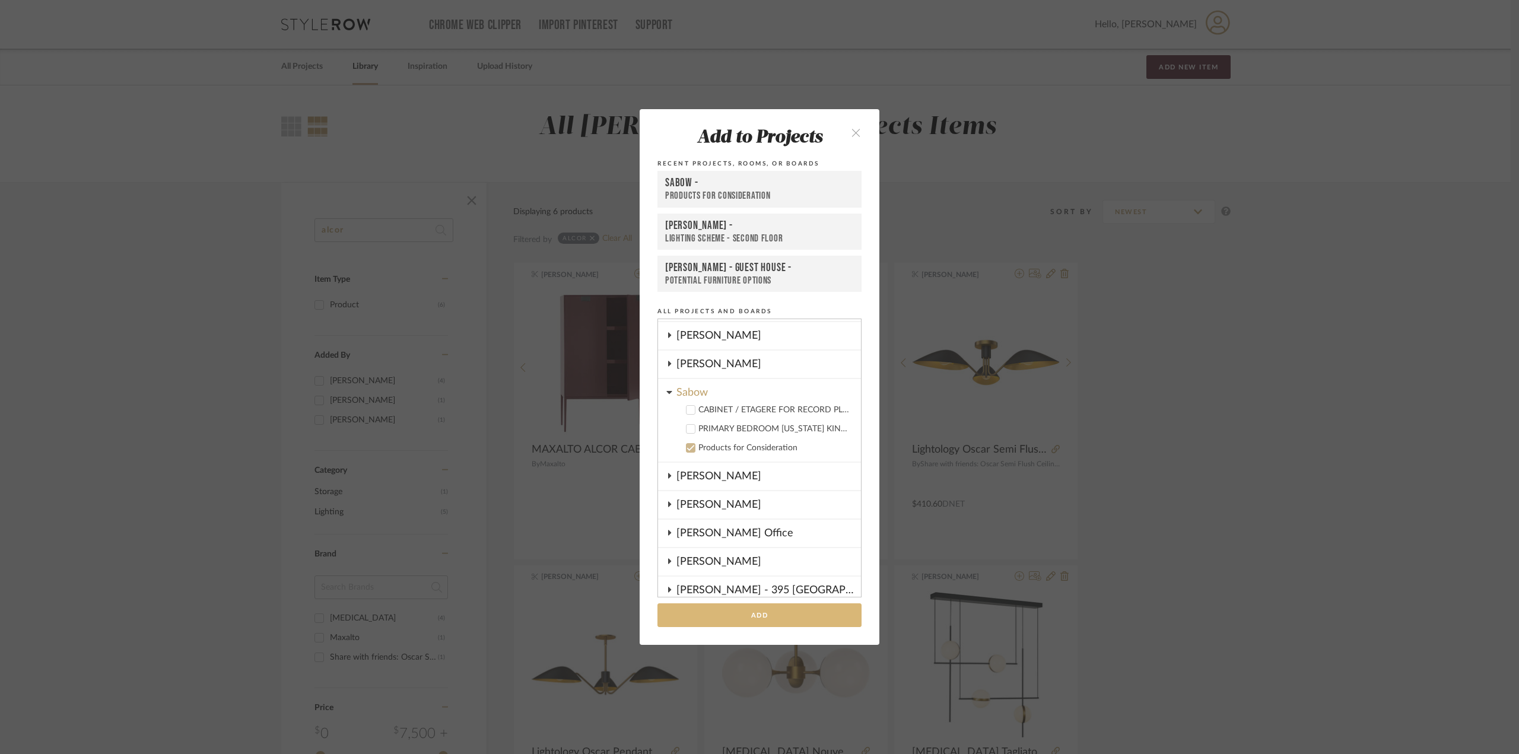
click at [764, 616] on button "Add" at bounding box center [759, 615] width 204 height 24
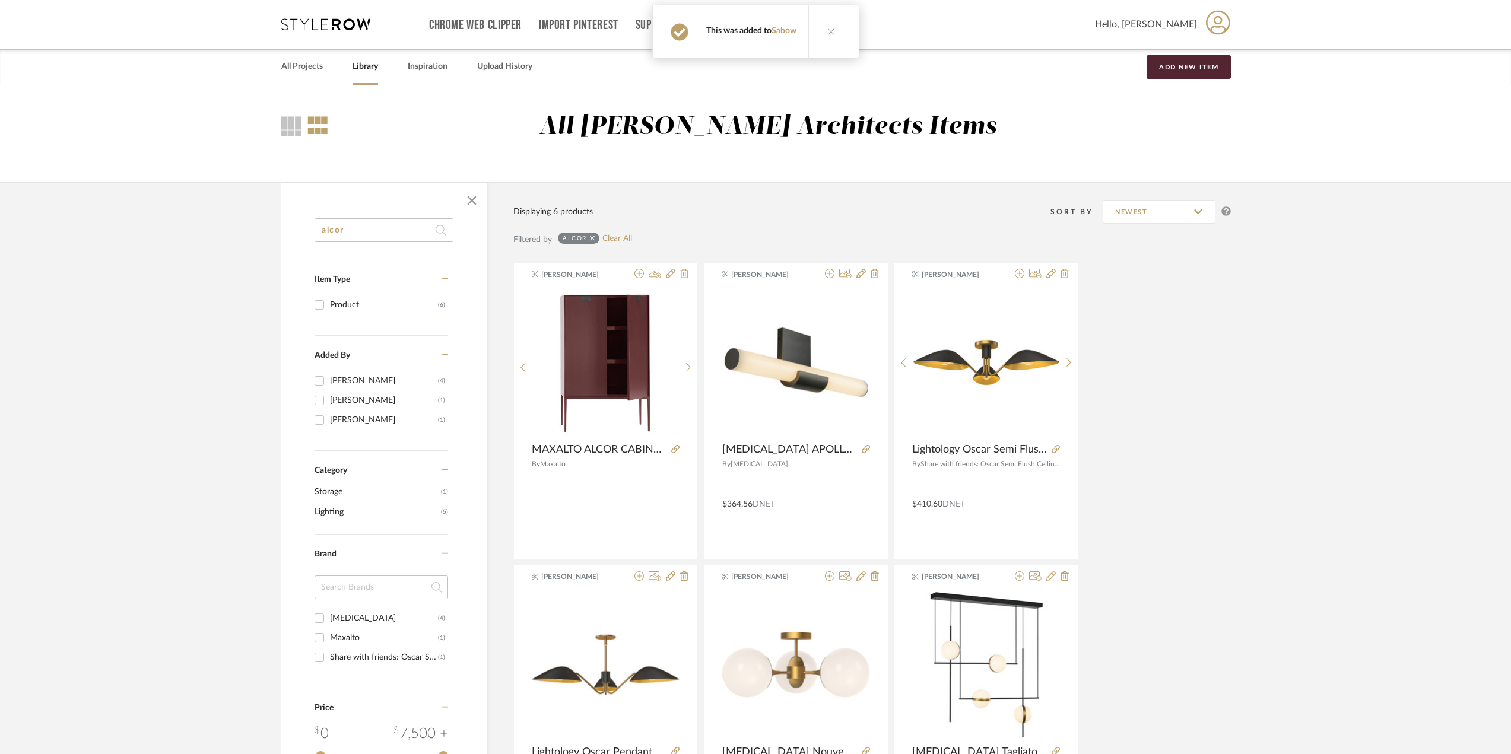
click at [1176, 265] on div "[PERSON_NAME] MAXALTO ALCOR CABINET 39.125"W X 19.625"D X 57.5"H By [PERSON_NAM…" at bounding box center [871, 562] width 717 height 600
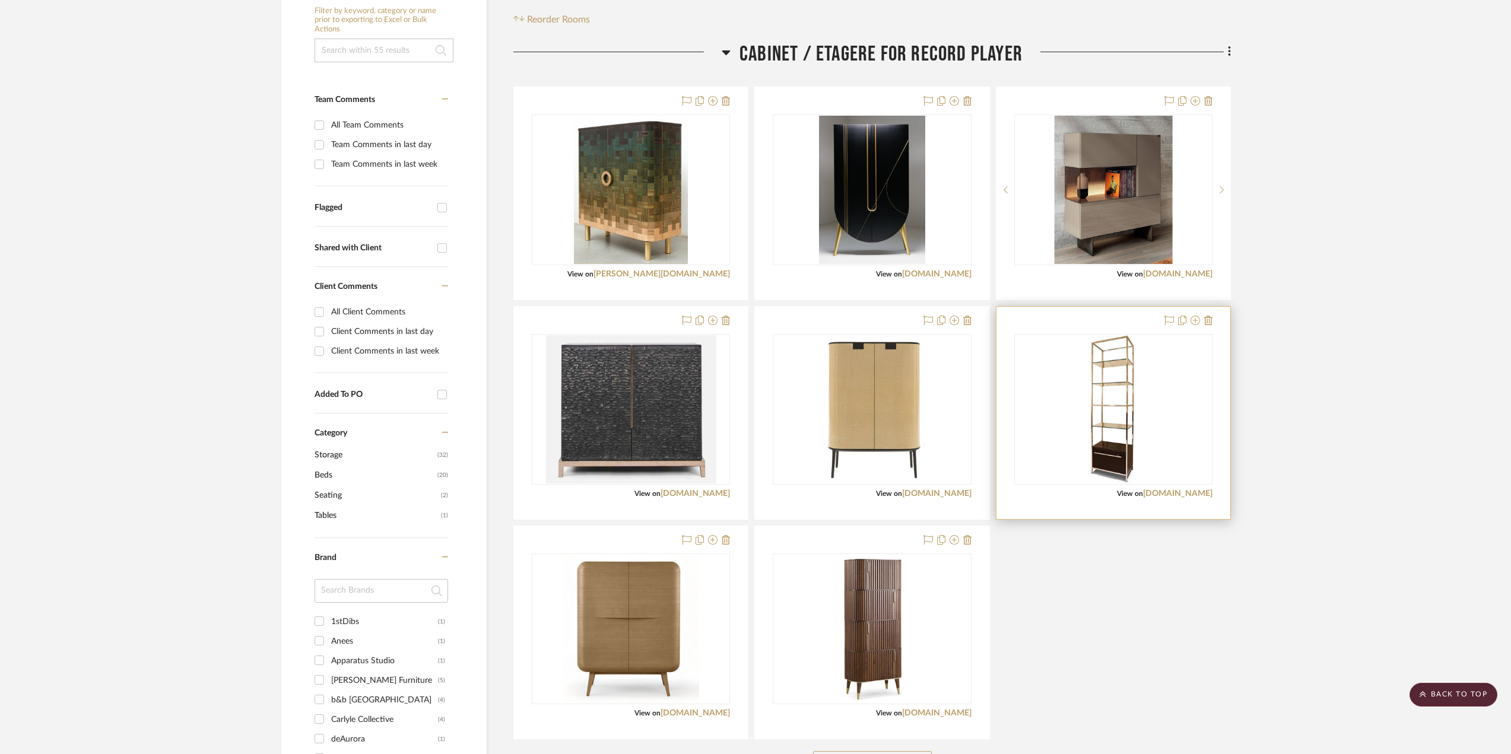
scroll to position [356, 0]
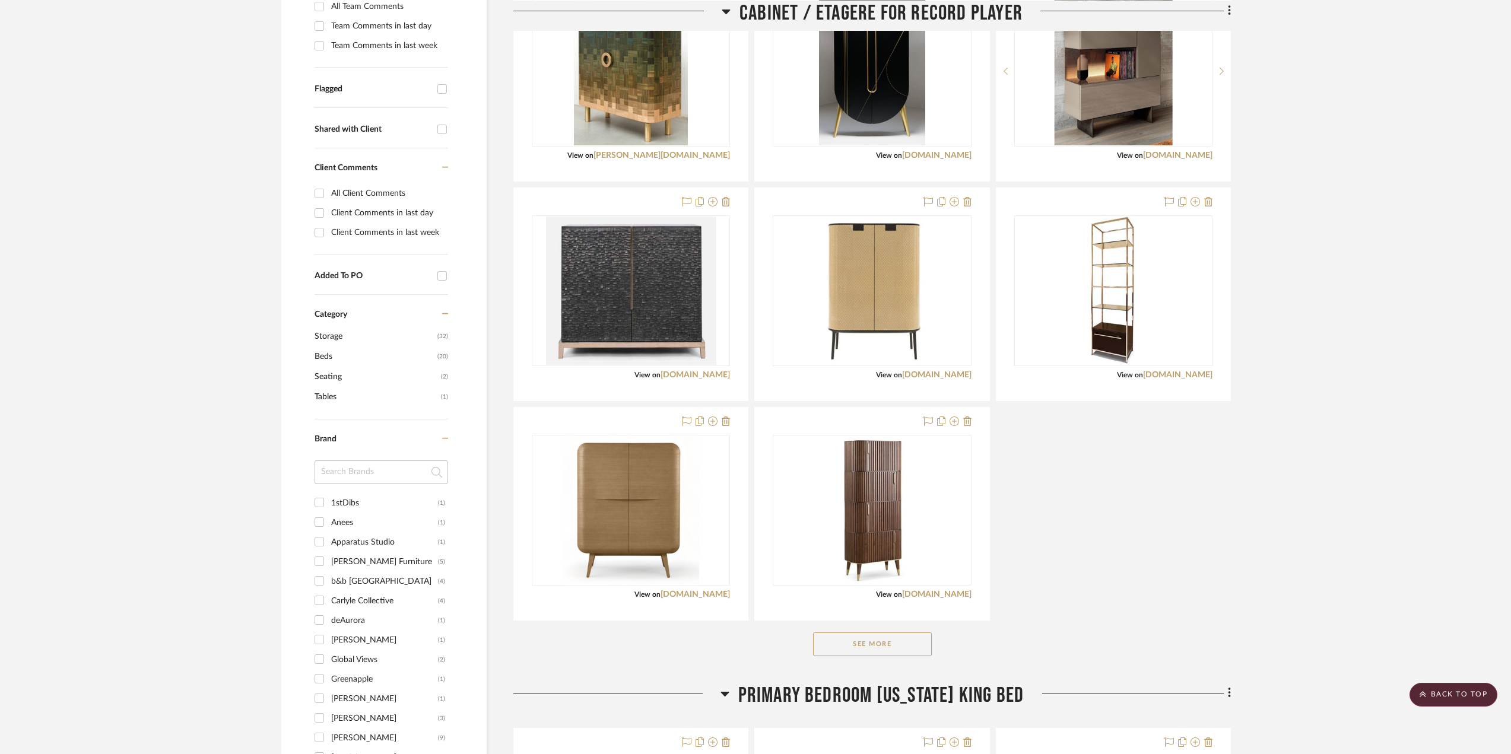
click at [888, 654] on button "See More" at bounding box center [872, 645] width 119 height 24
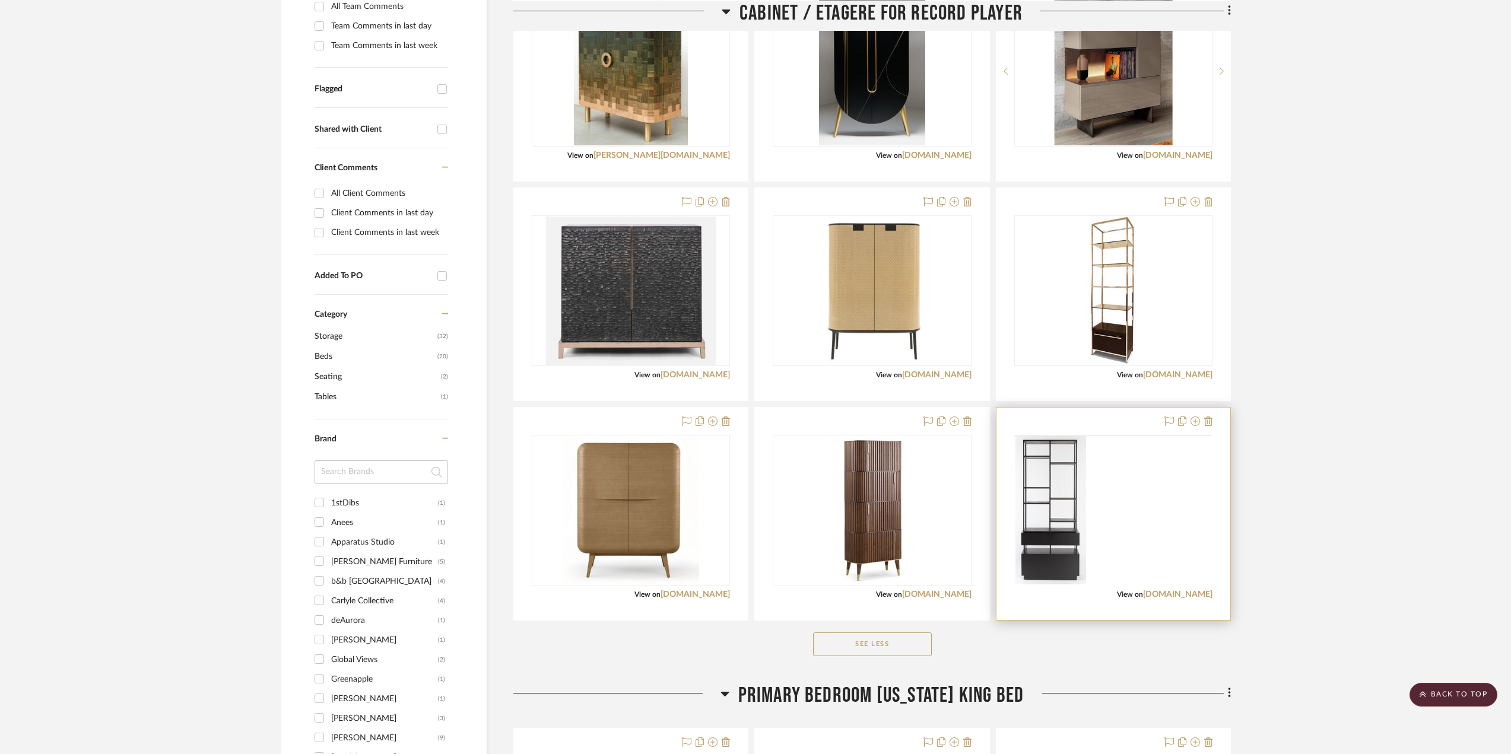
scroll to position [534, 0]
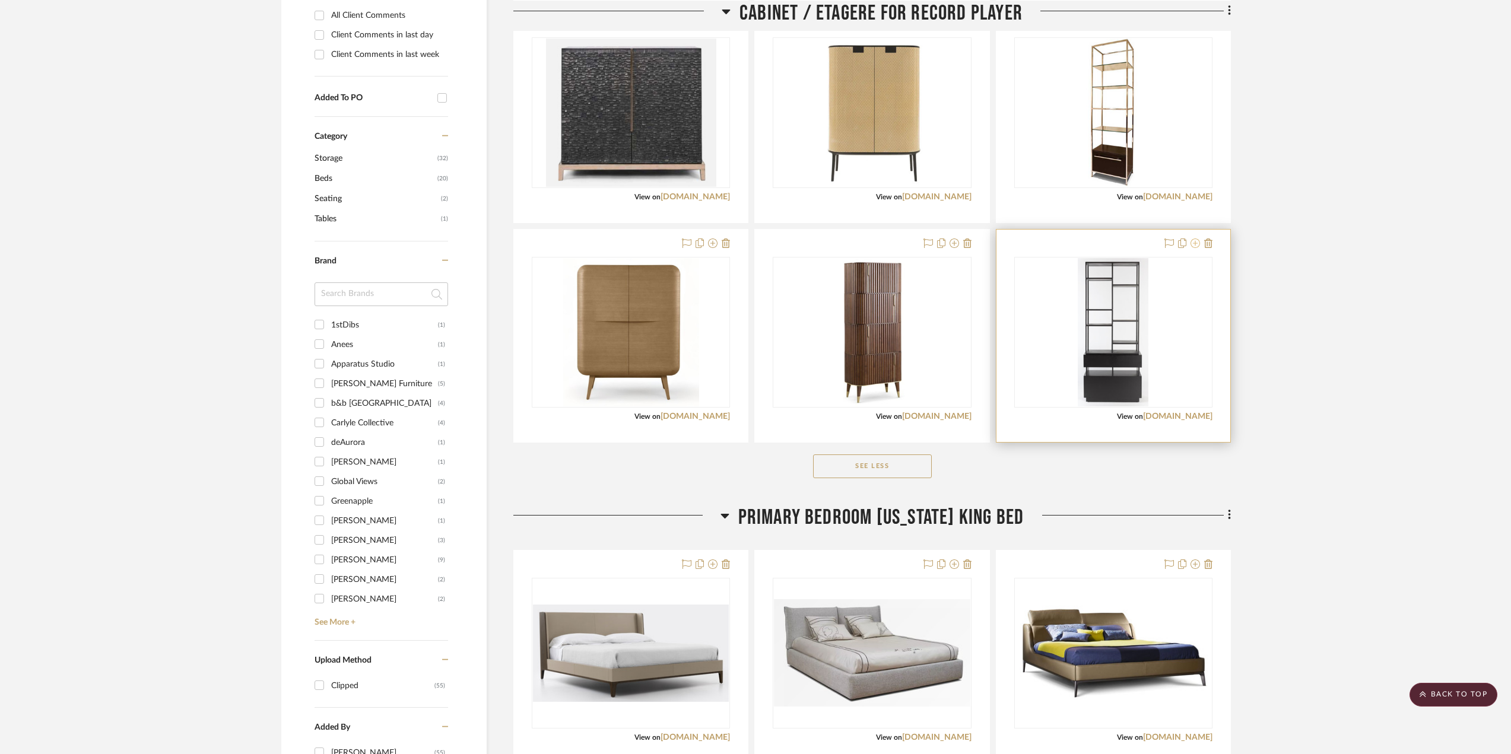
click at [1194, 244] on icon at bounding box center [1194, 243] width 9 height 9
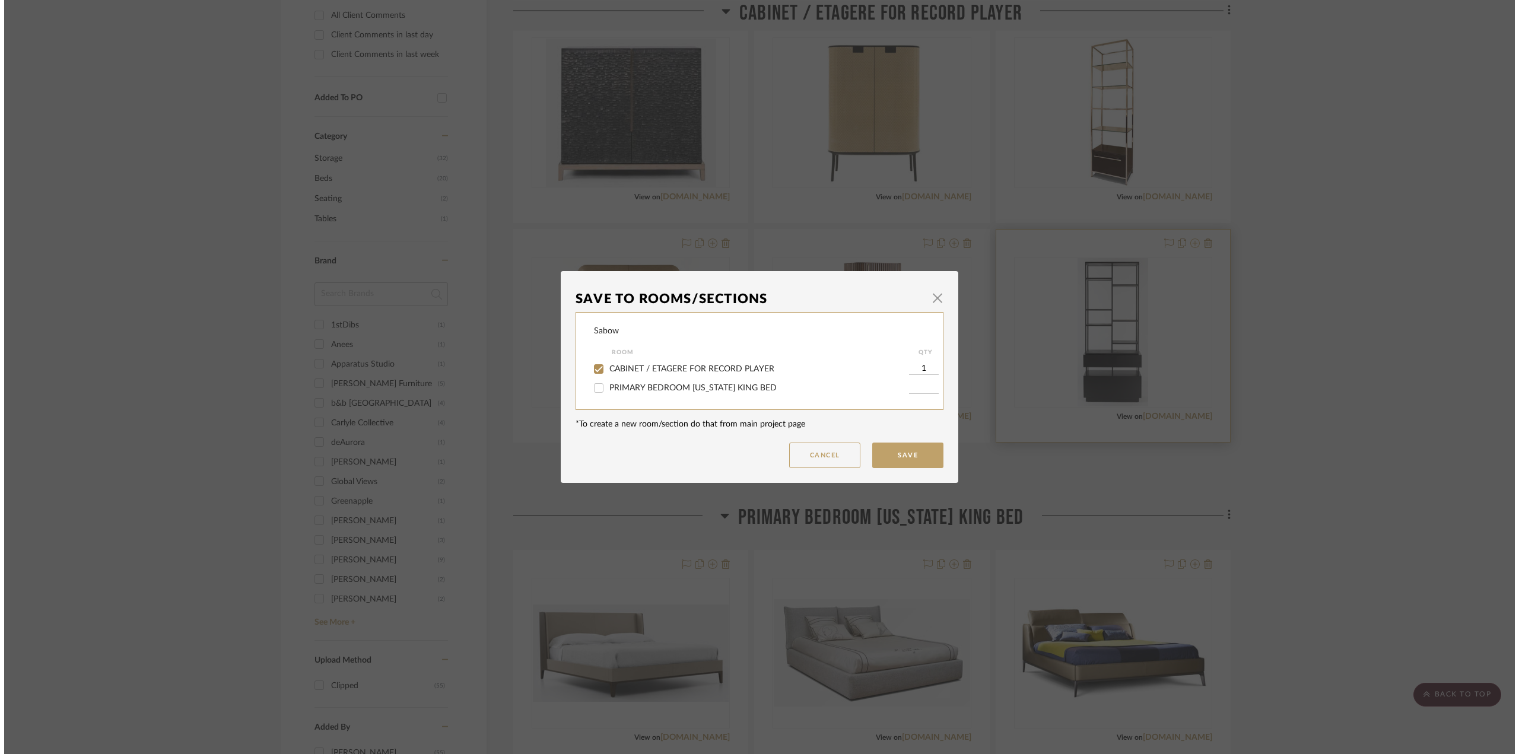
scroll to position [0, 0]
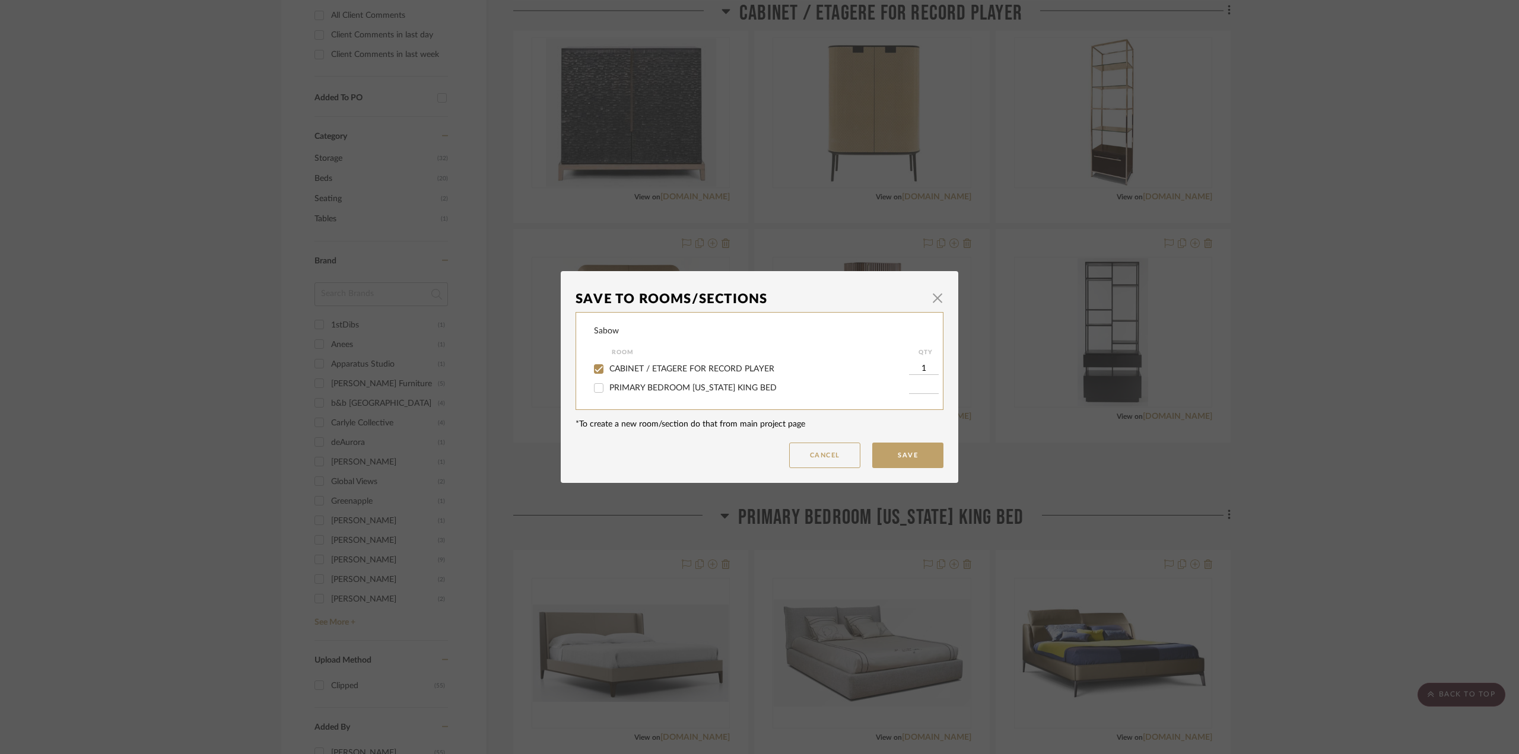
click at [614, 367] on span "CABINET / ETAGERE FOR RECORD PLAYER" at bounding box center [691, 369] width 165 height 8
click at [608, 367] on input "CABINET / ETAGERE FOR RECORD PLAYER" at bounding box center [598, 369] width 19 height 19
checkbox input "false"
click at [914, 457] on button "Save" at bounding box center [907, 456] width 71 height 26
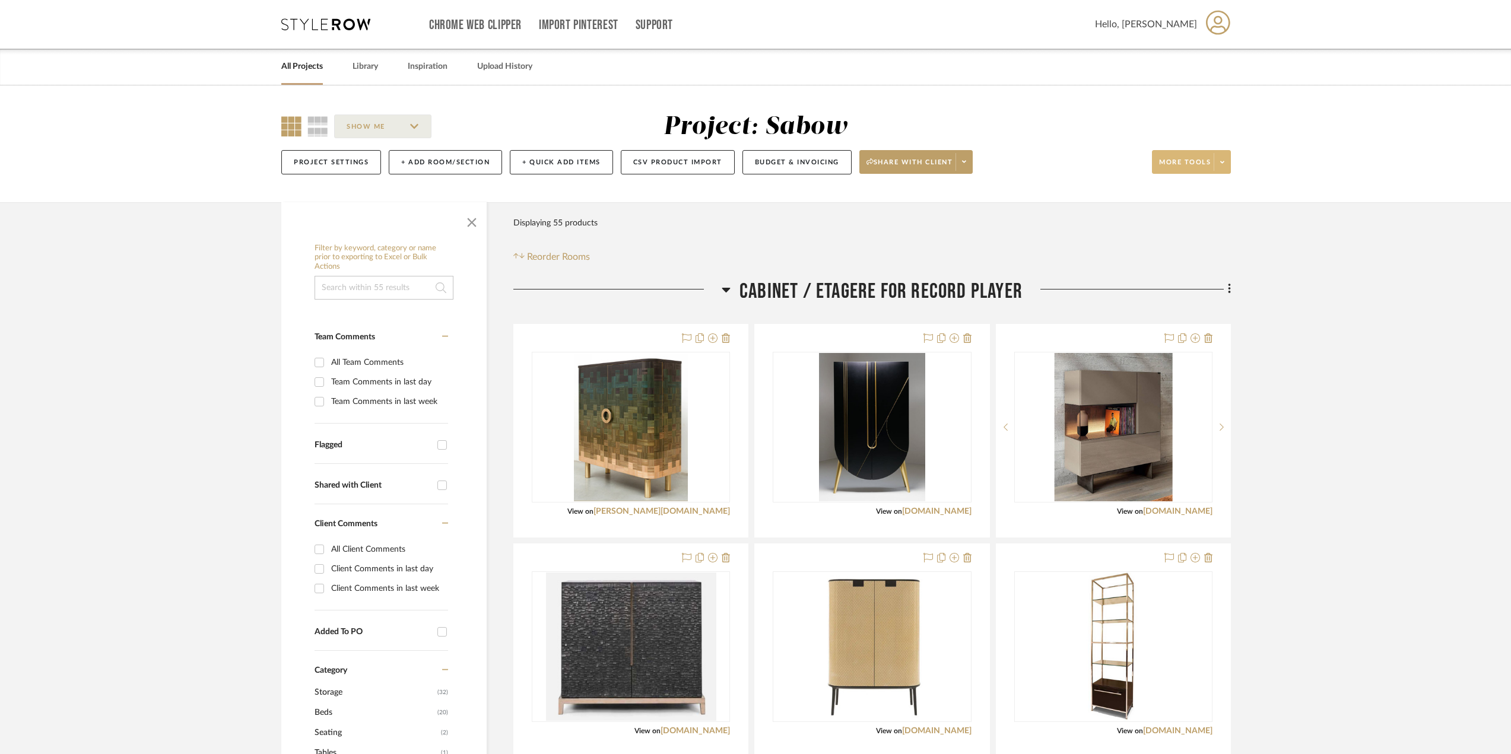
click at [1224, 161] on span at bounding box center [1221, 162] width 17 height 18
click at [1200, 275] on button "Bulk Actions" at bounding box center [1202, 281] width 100 height 28
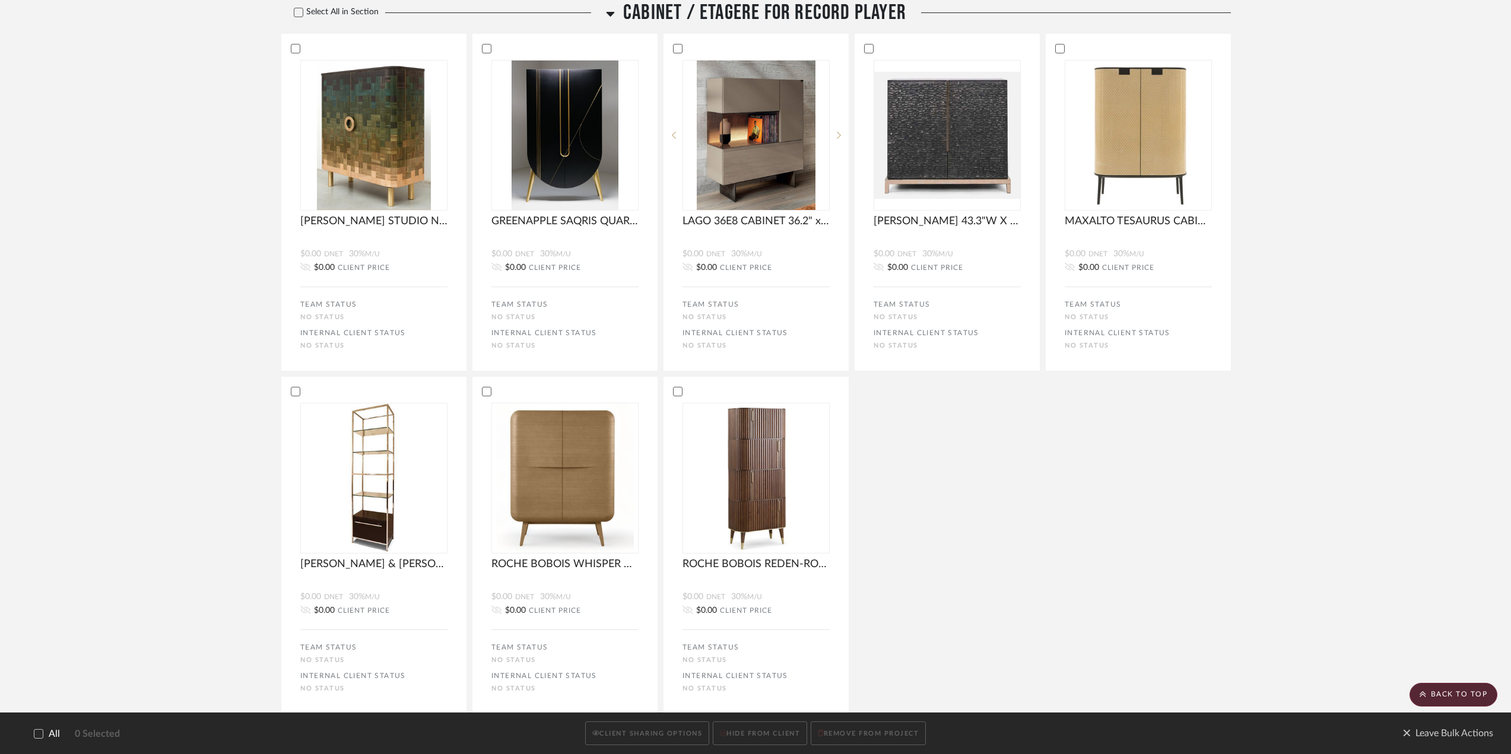
scroll to position [475, 0]
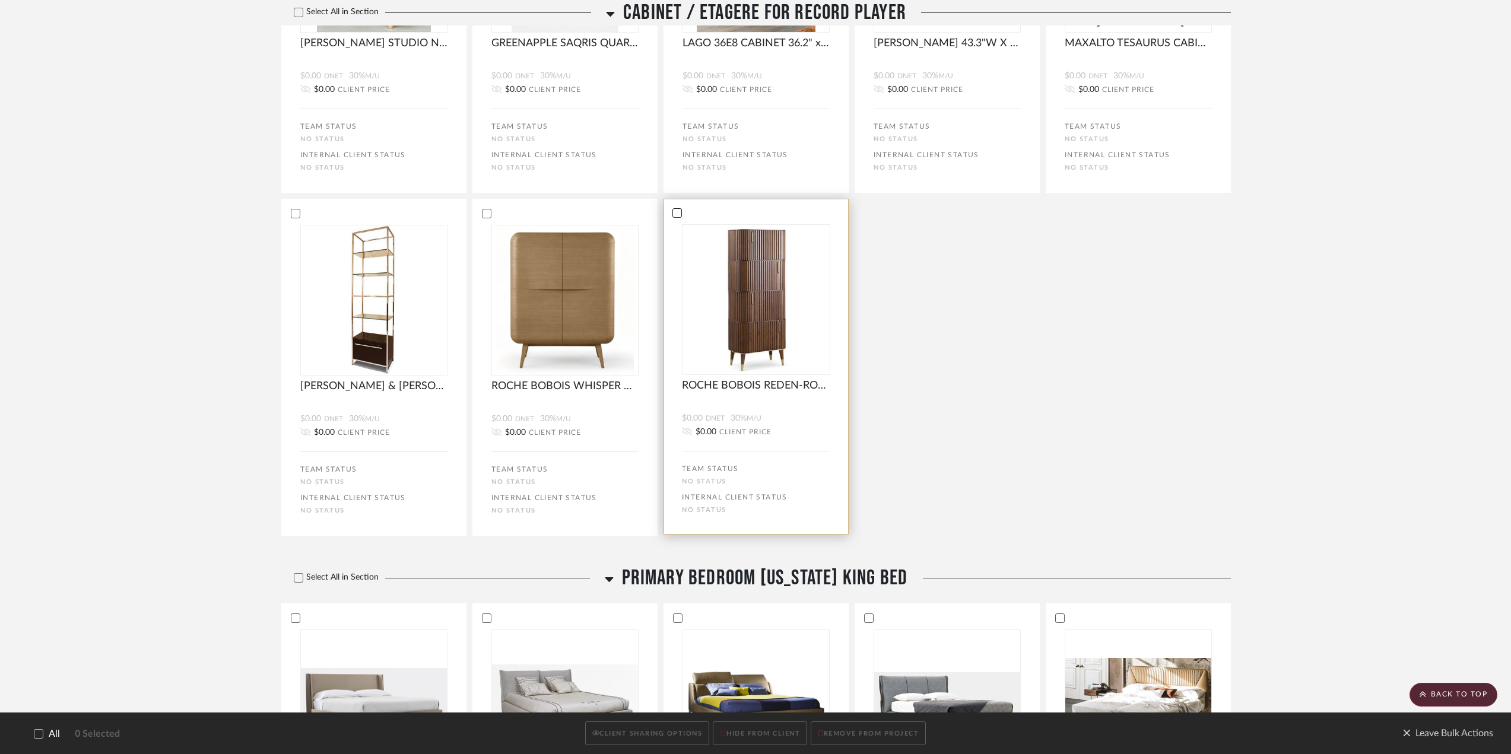
click at [674, 213] on icon at bounding box center [677, 213] width 8 height 8
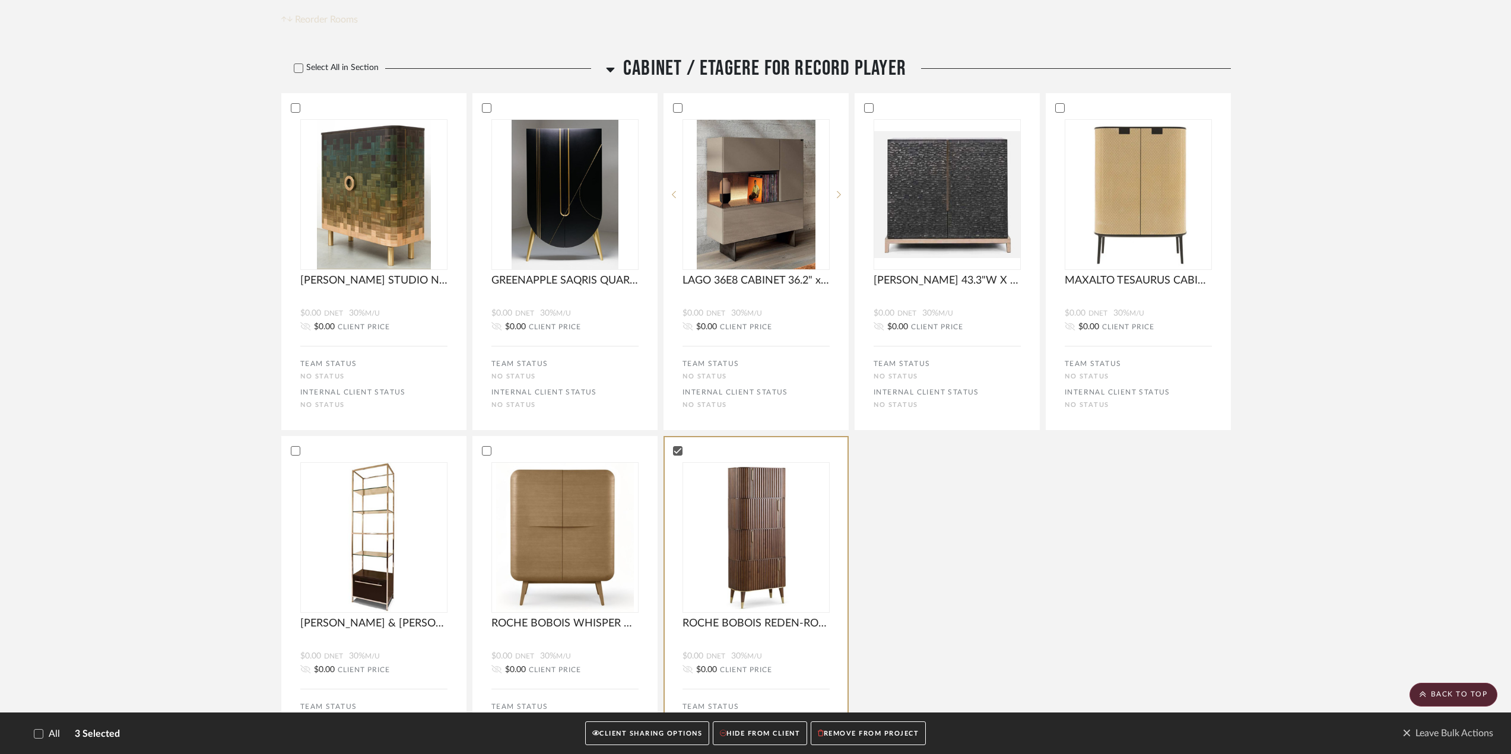
scroll to position [0, 0]
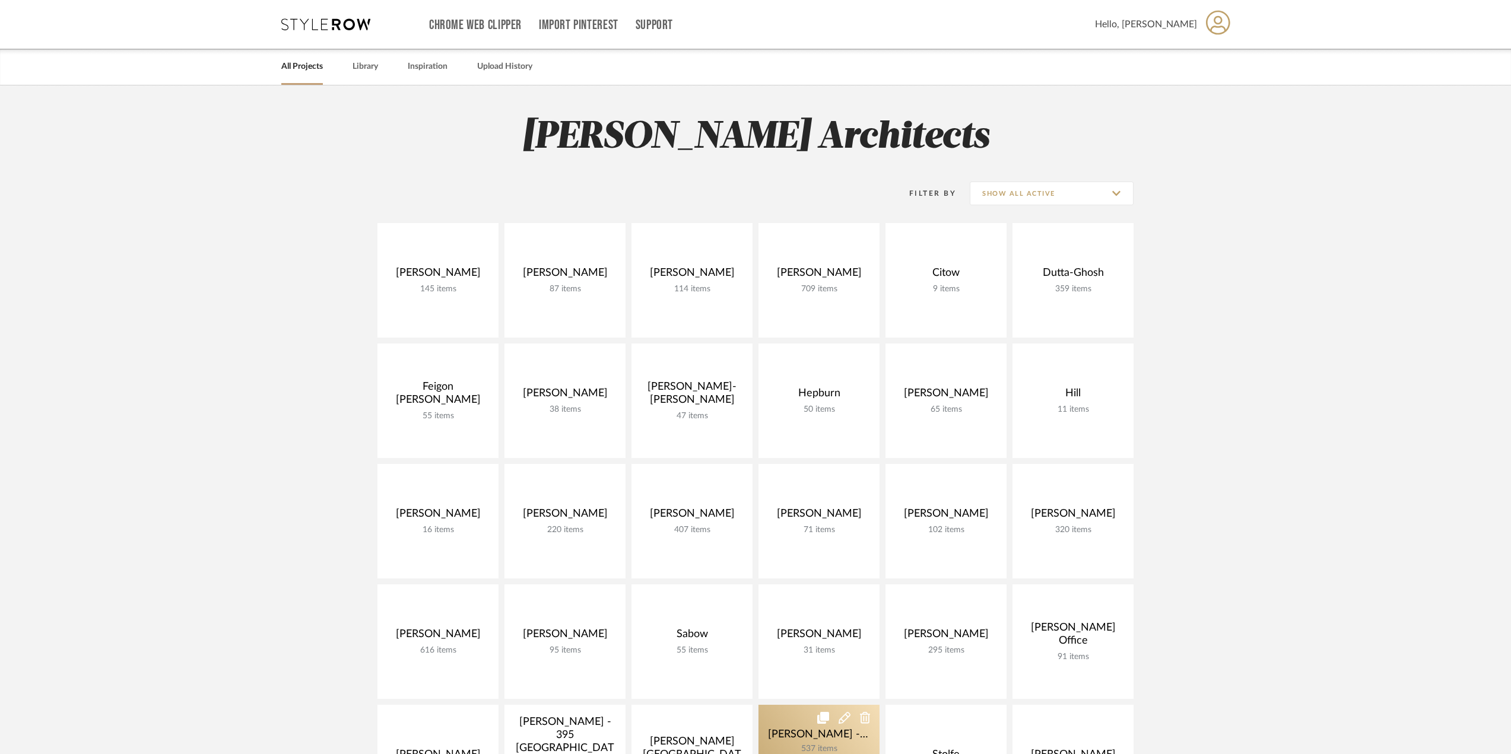
scroll to position [237, 0]
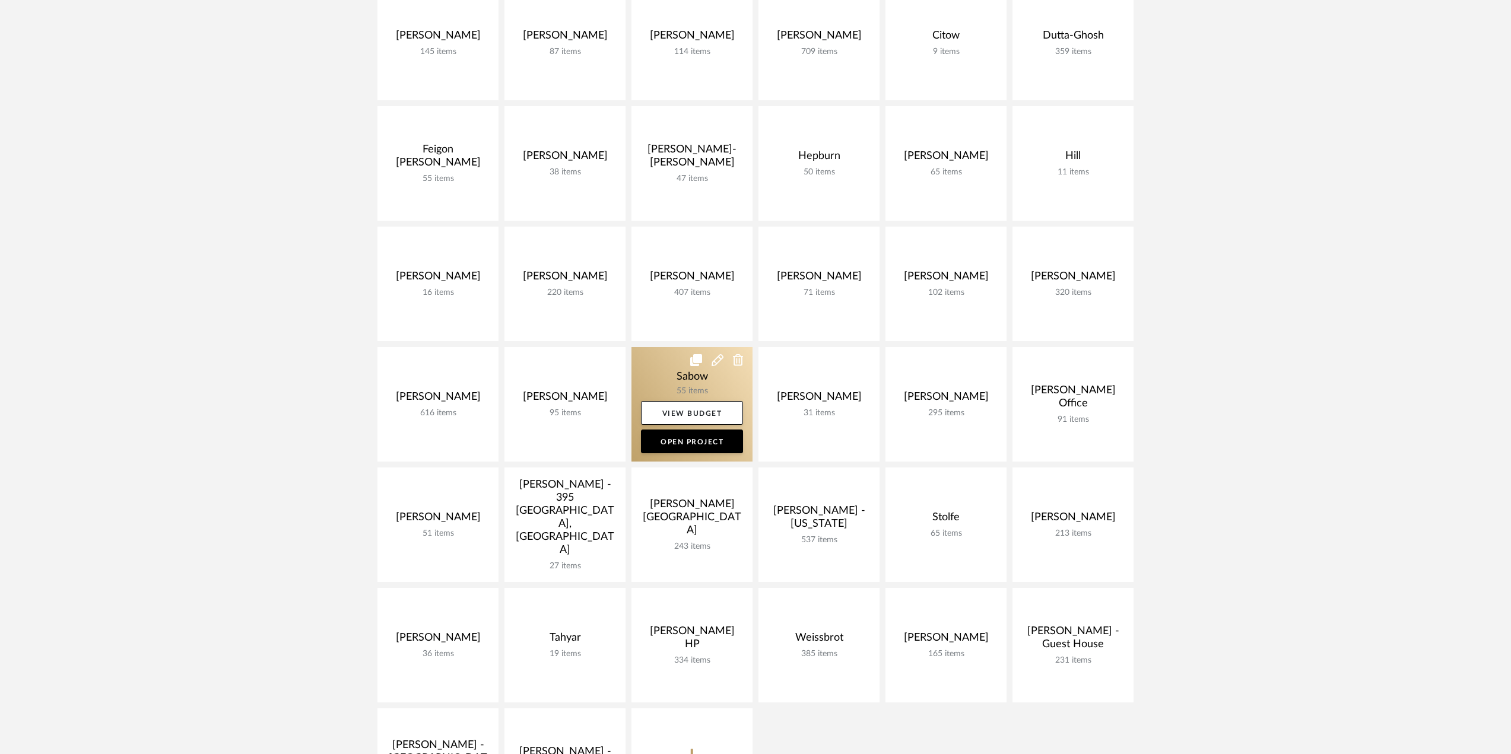
click at [694, 376] on link at bounding box center [691, 404] width 121 height 115
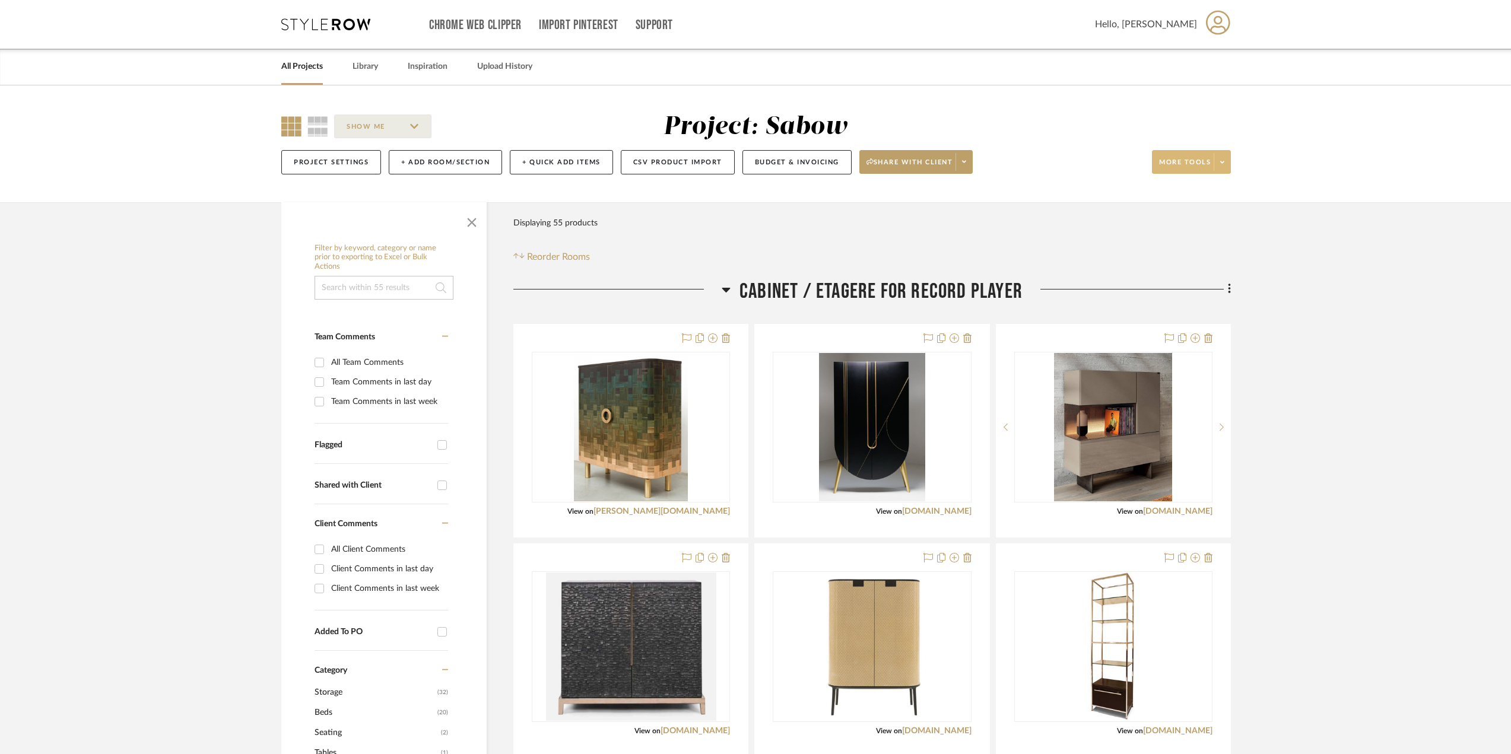
click at [1214, 158] on span at bounding box center [1221, 162] width 17 height 18
click at [1206, 279] on span "Bulk Actions" at bounding box center [1202, 282] width 77 height 10
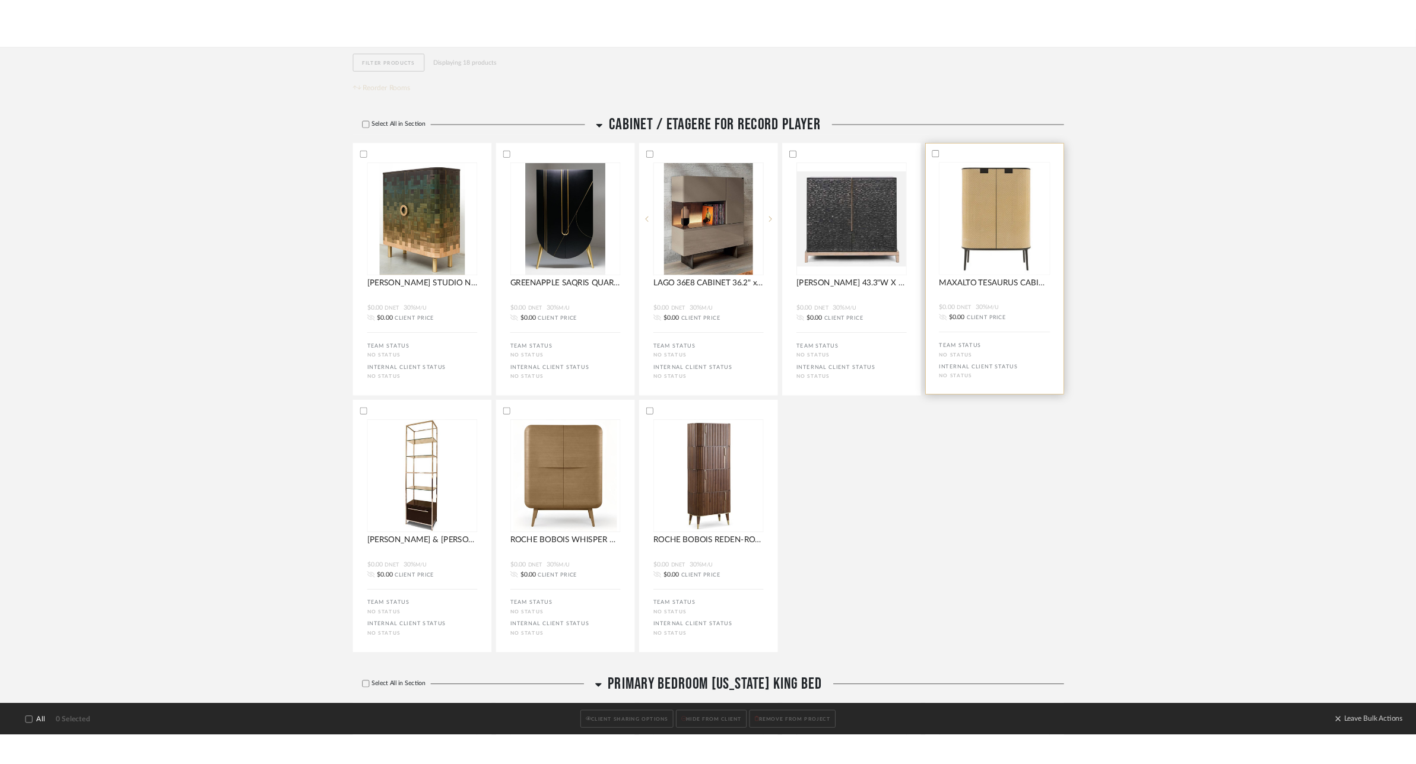
scroll to position [252, 0]
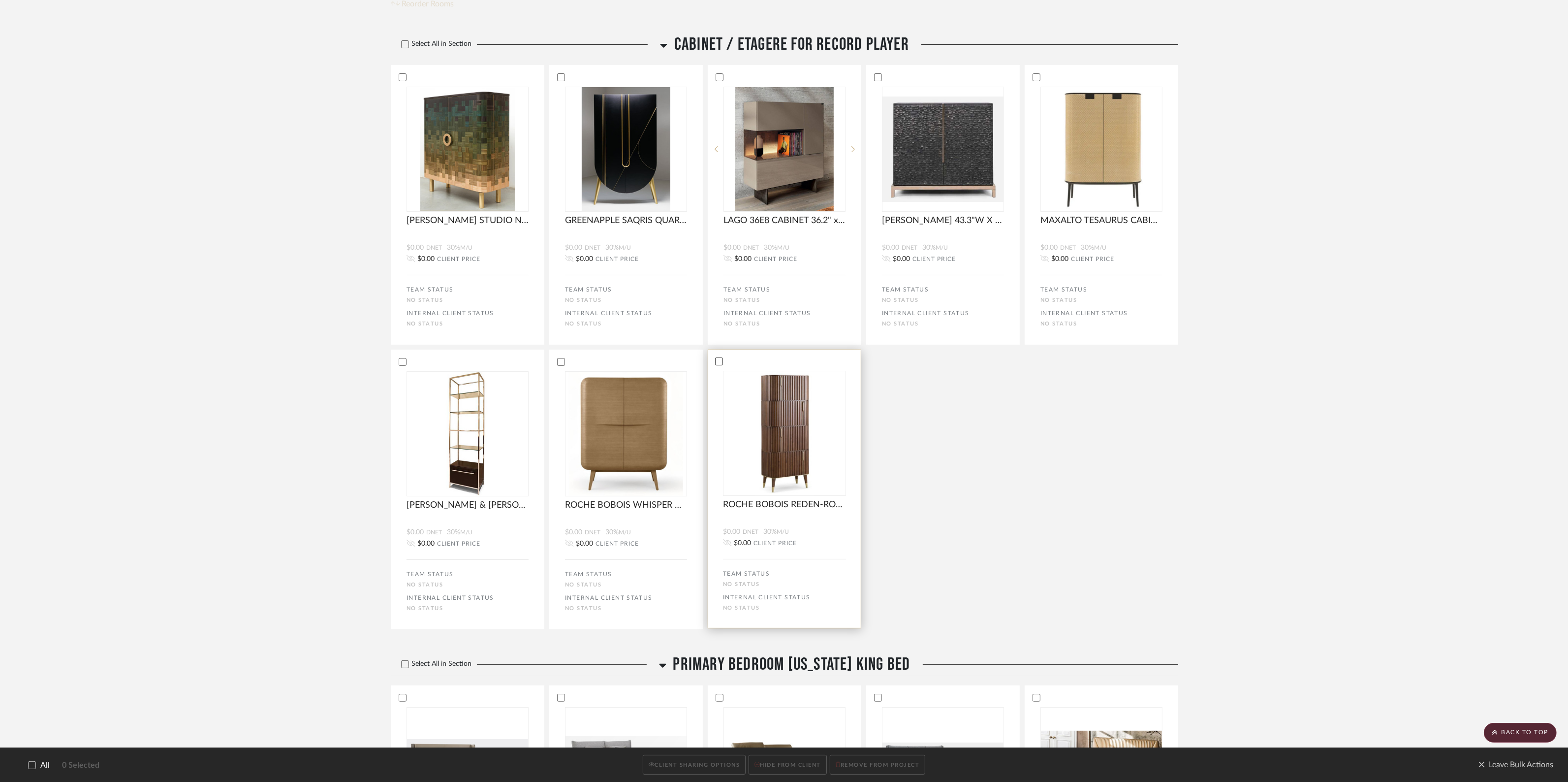
click at [722, 362] on icon at bounding box center [719, 361] width 7 height 7
click at [559, 357] on bulk-actions-tile "ROCHE BOBOIS WHISPER CABINET 43.3"W X 21.26"D X 57.1"H $0.00 DNET 30% M/U $0.00…" at bounding box center [626, 489] width 153 height 279
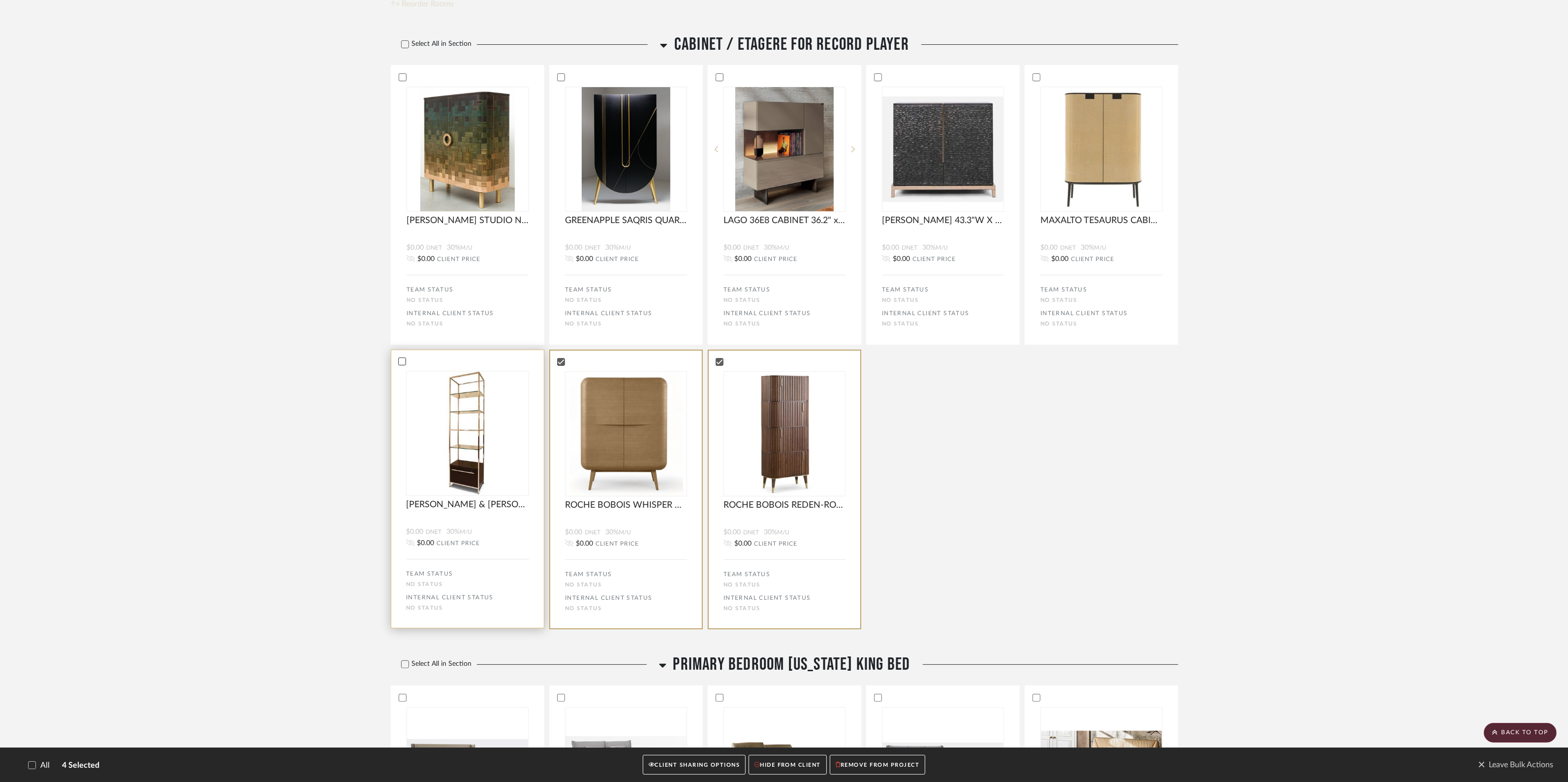
click at [402, 361] on icon at bounding box center [402, 361] width 7 height 7
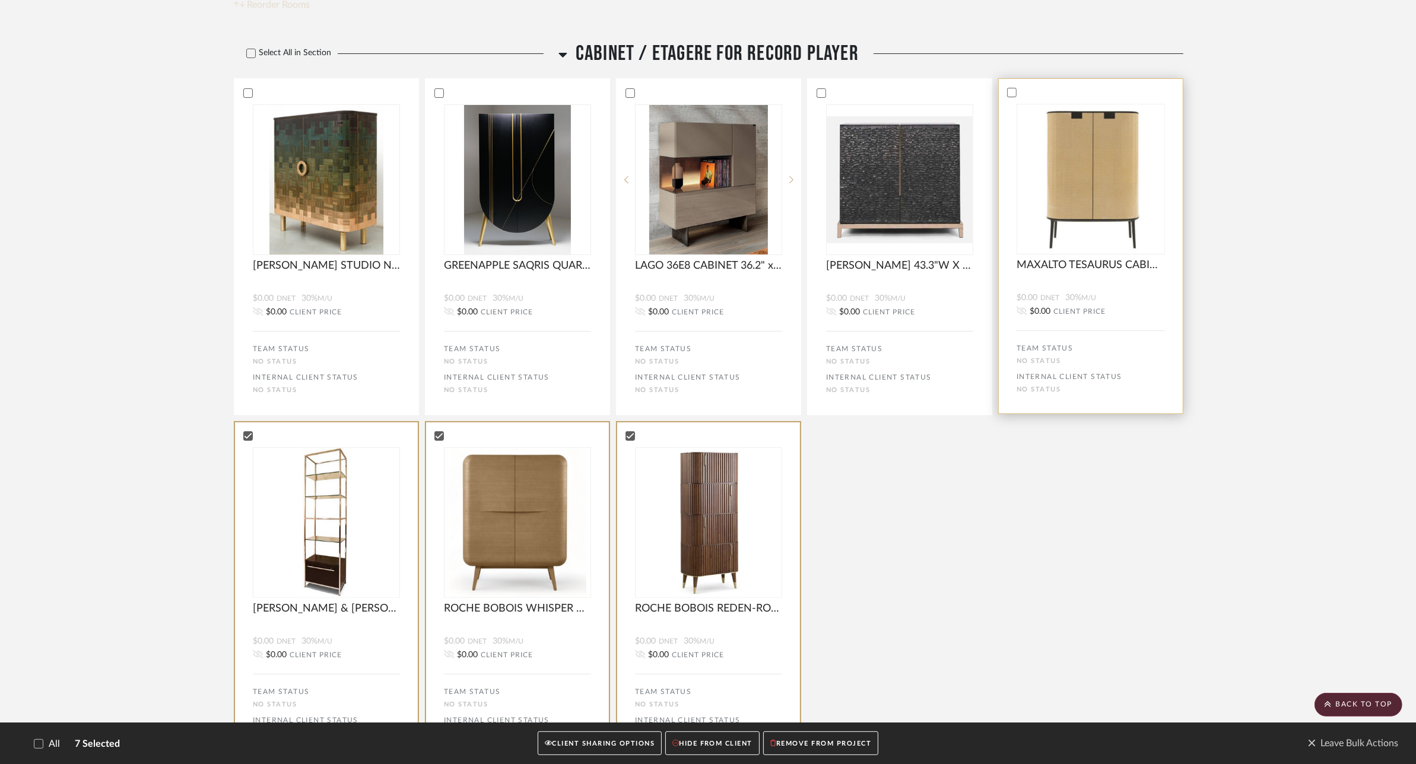
scroll to position [0, 0]
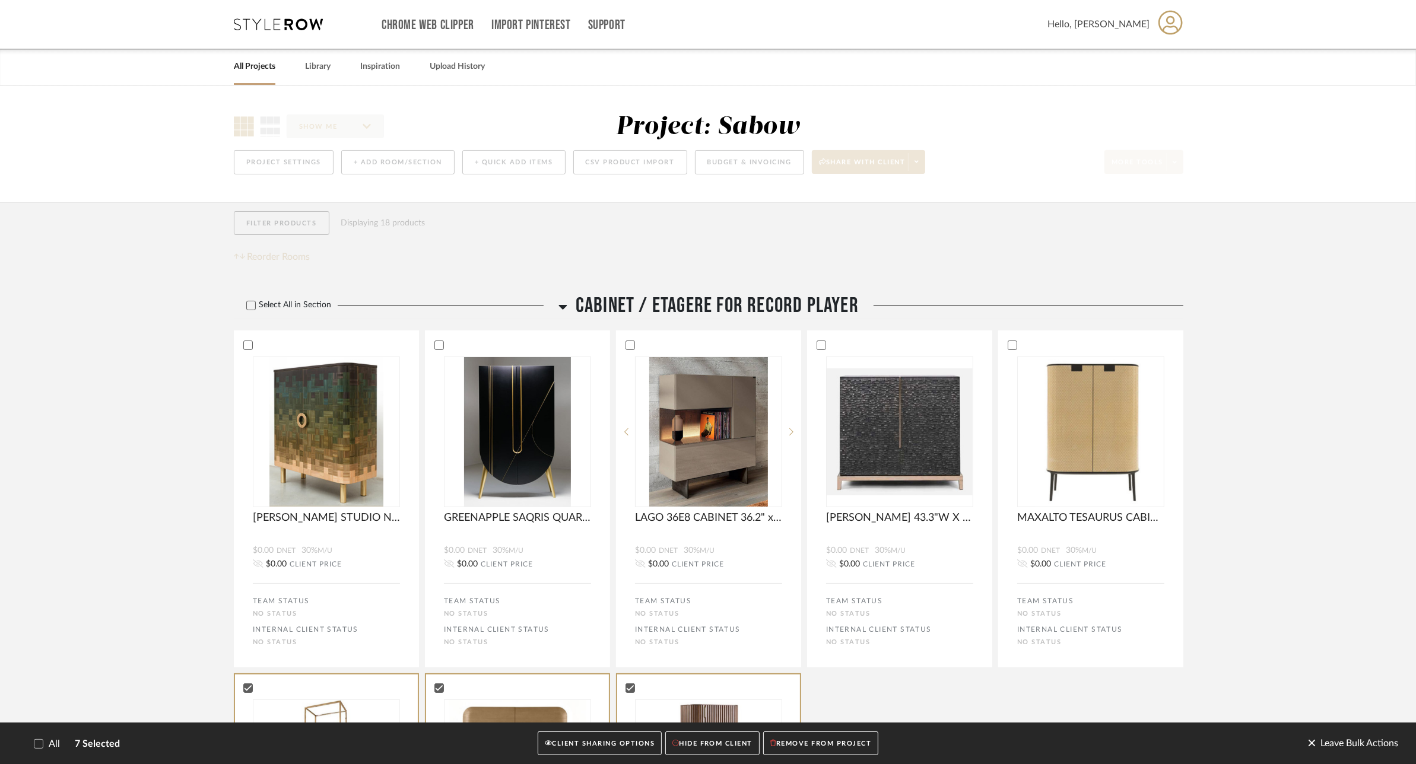
click at [1355, 745] on span "Leave Bulk Actions" at bounding box center [1352, 744] width 91 height 18
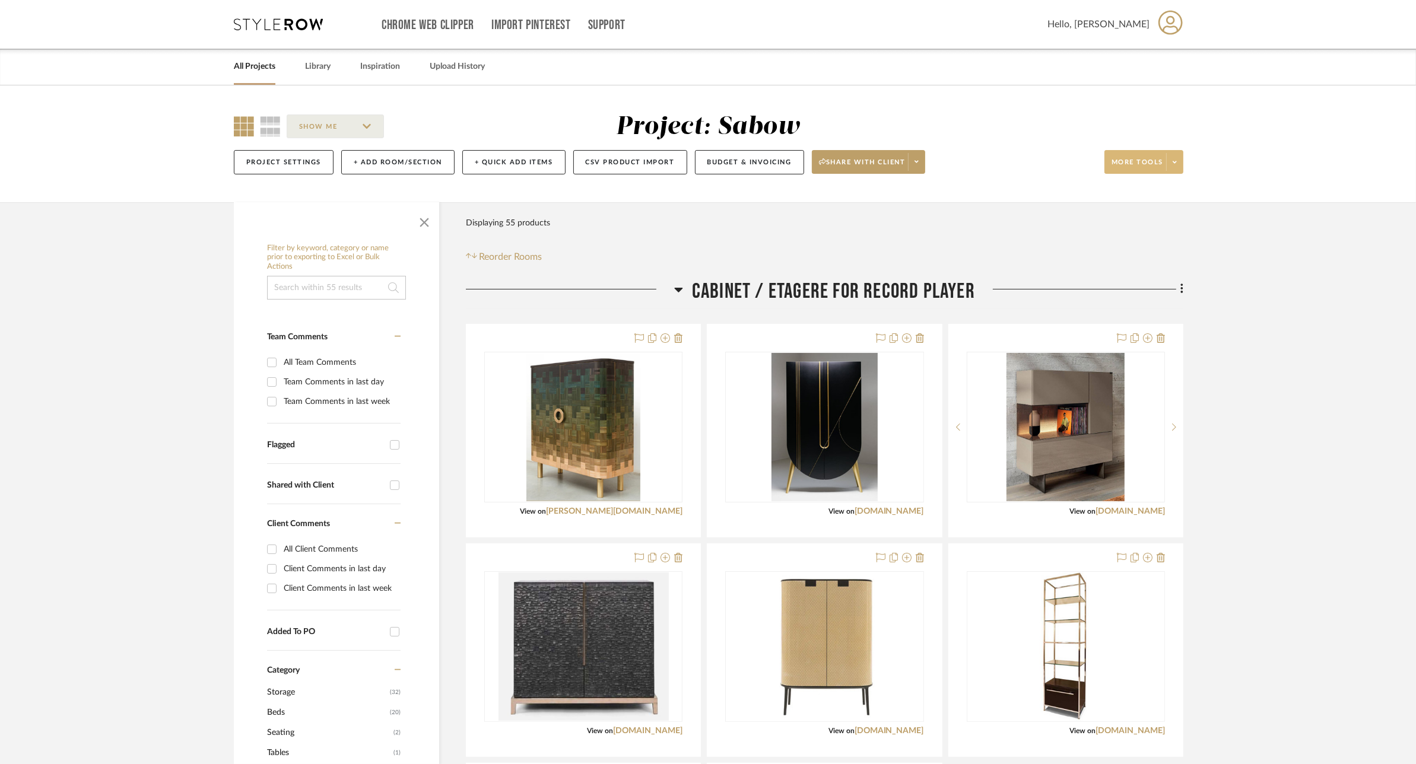
click at [1174, 164] on icon at bounding box center [1174, 162] width 4 height 7
click at [1238, 487] on div at bounding box center [708, 382] width 1416 height 764
click at [1151, 335] on icon at bounding box center [1147, 337] width 9 height 9
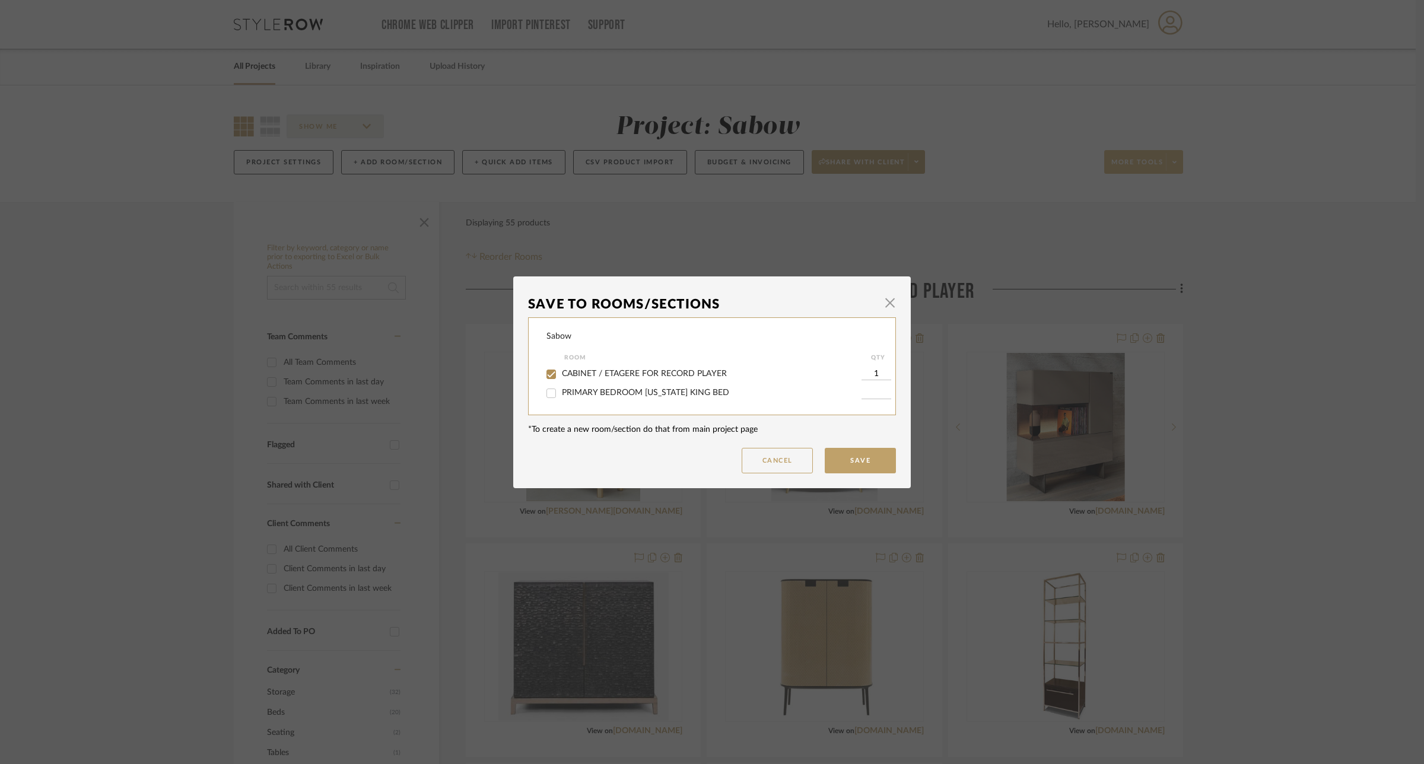
click at [649, 371] on span "CABINET / ETAGERE FOR RECORD PLAYER" at bounding box center [644, 374] width 165 height 8
click at [561, 371] on input "CABINET / ETAGERE FOR RECORD PLAYER" at bounding box center [551, 374] width 19 height 19
checkbox input "false"
click at [859, 461] on button "Save" at bounding box center [860, 461] width 71 height 26
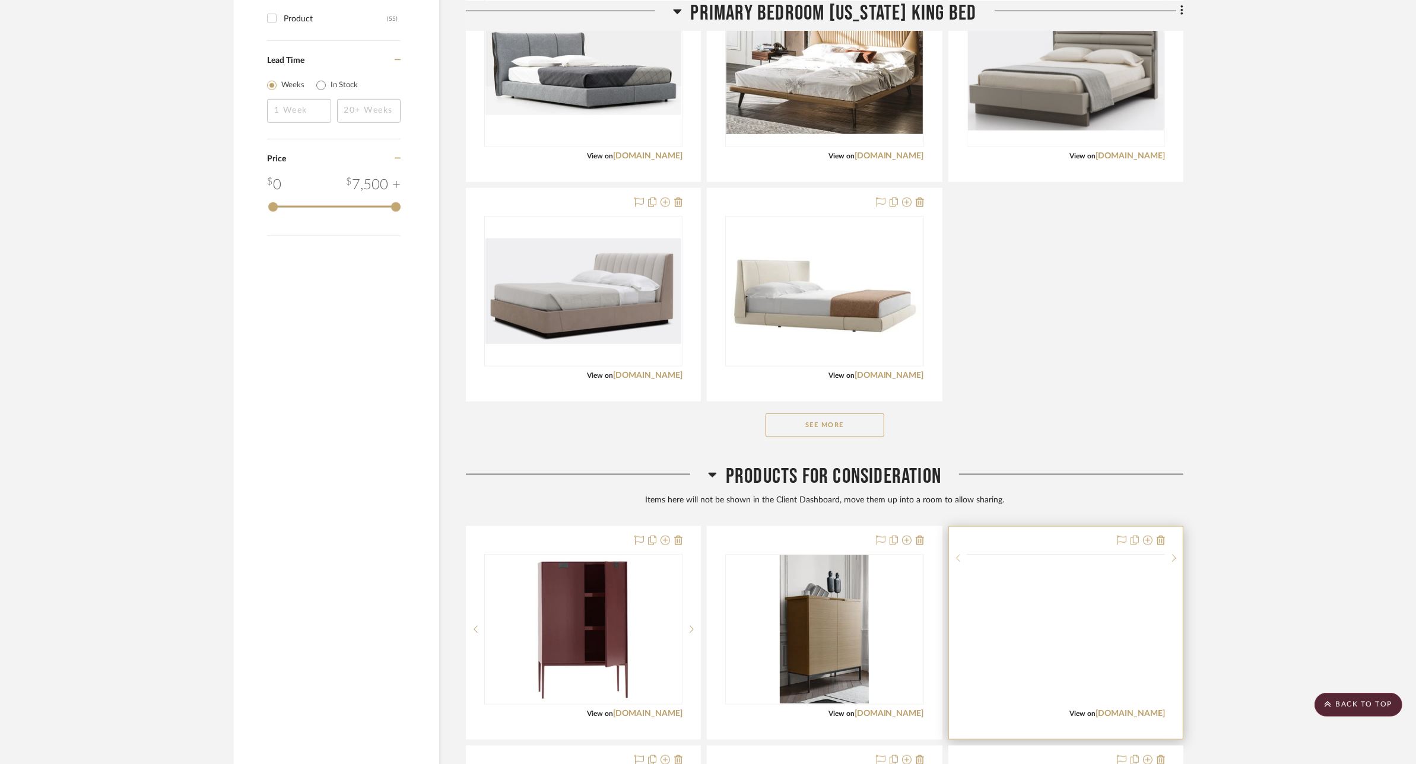
scroll to position [1780, 0]
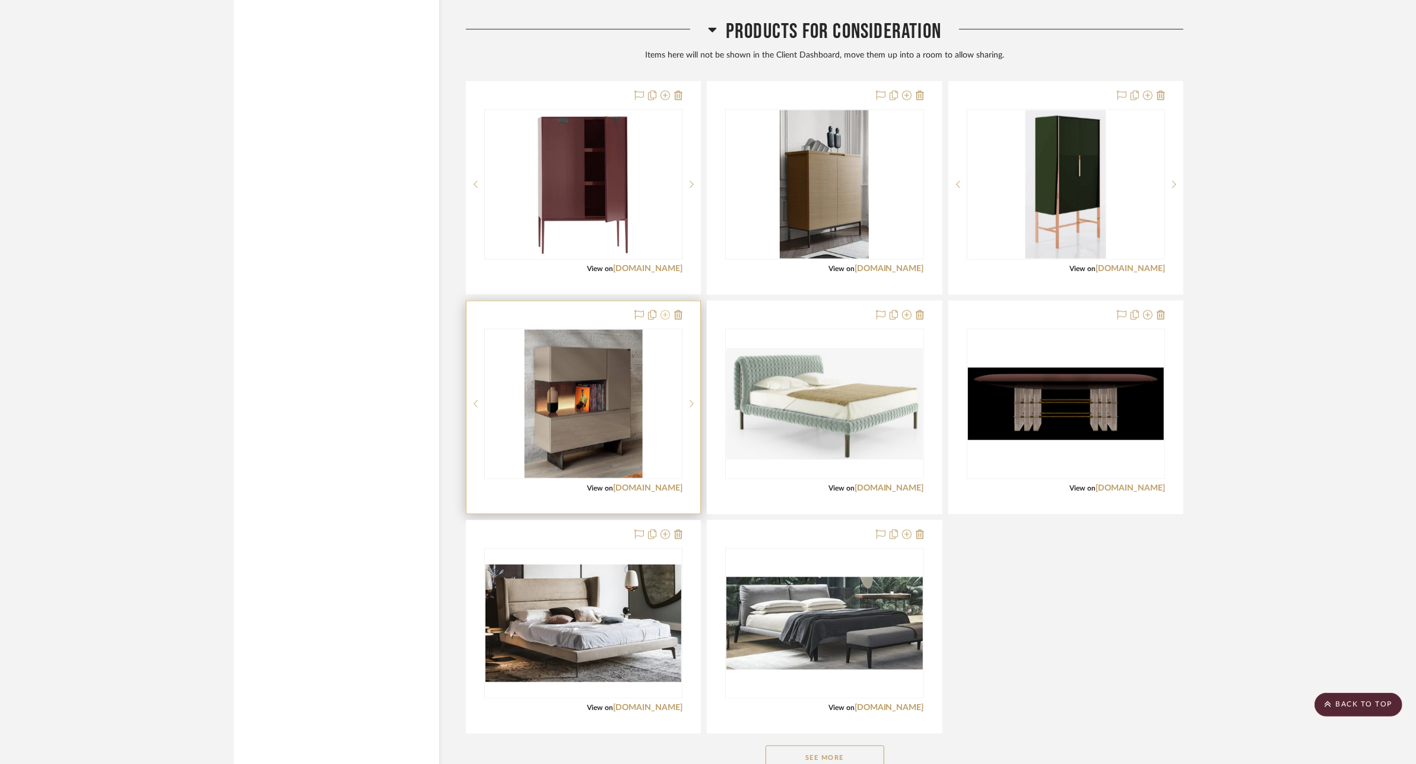
click at [663, 319] on icon at bounding box center [664, 314] width 9 height 9
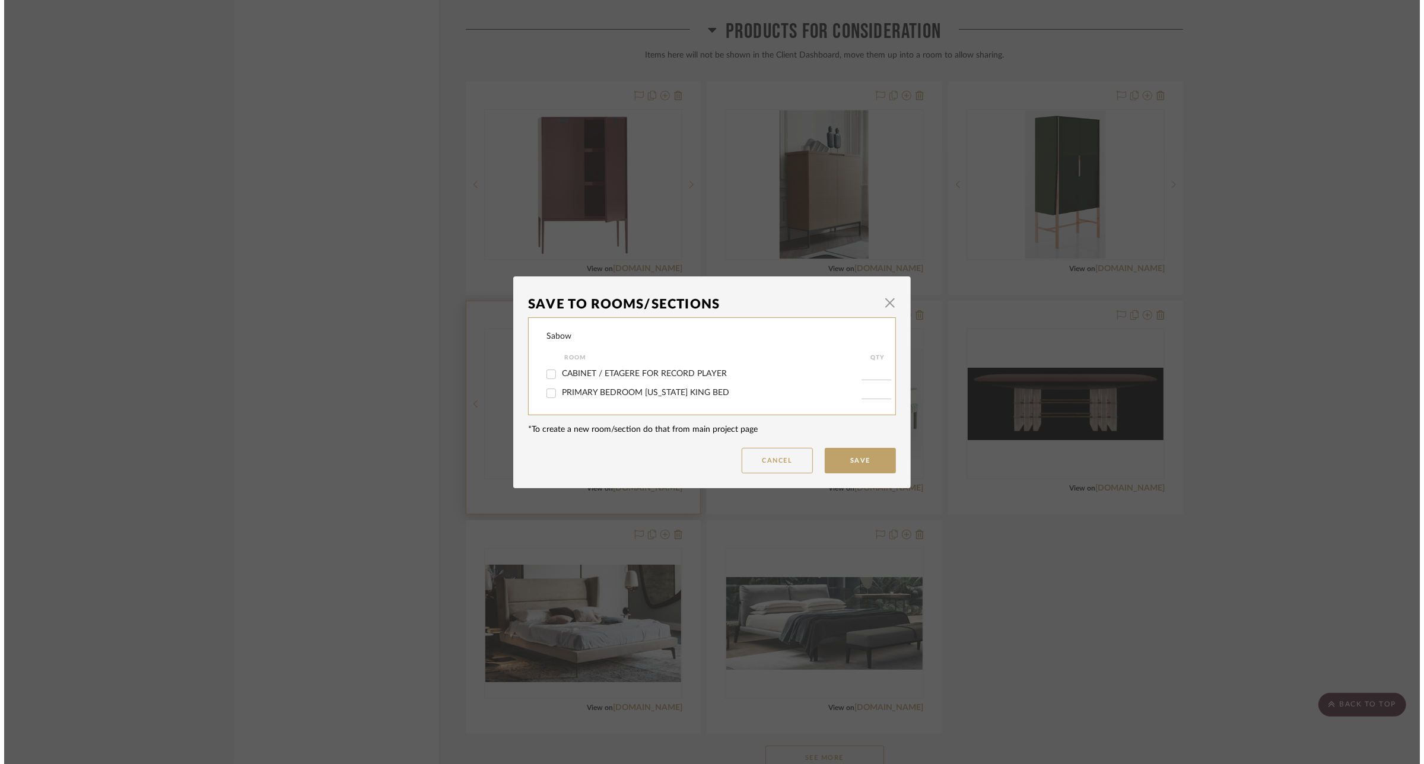
scroll to position [0, 0]
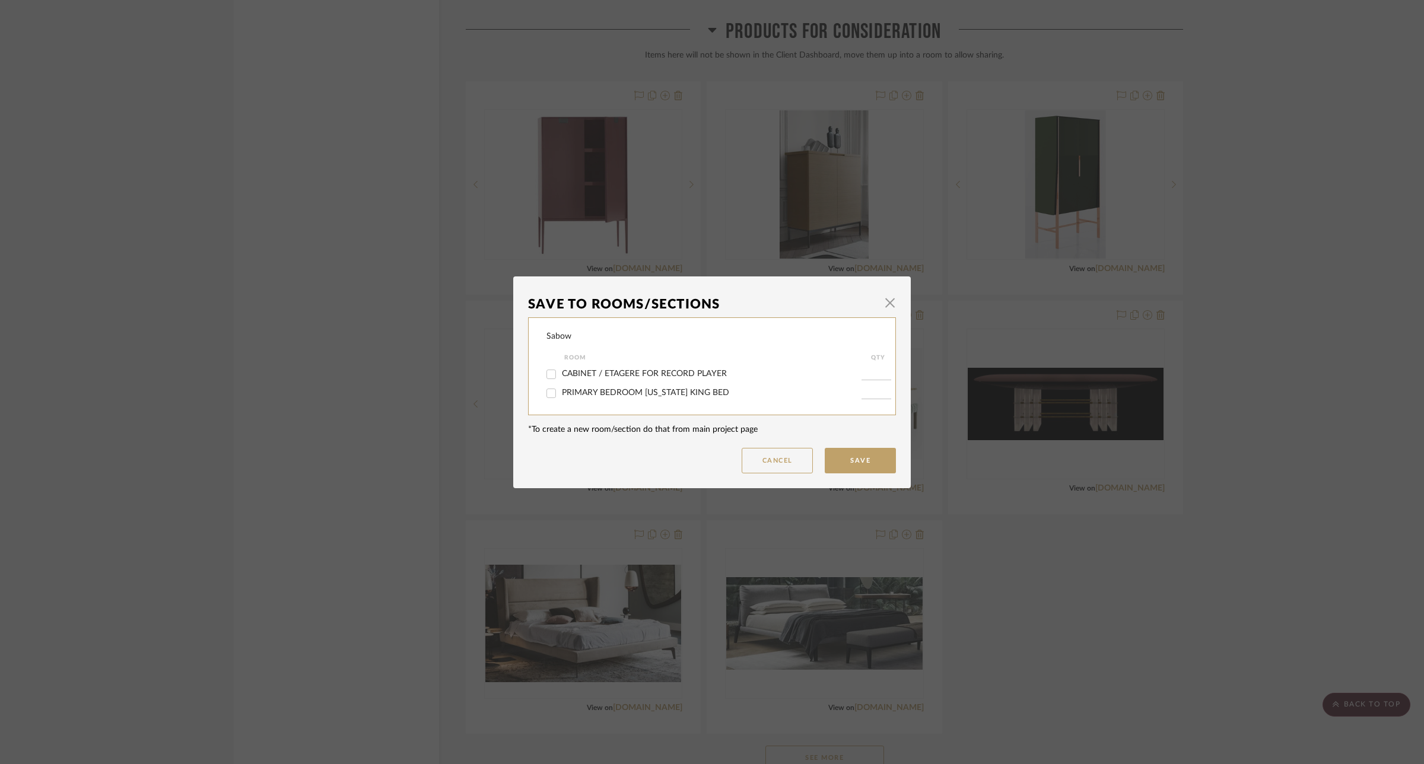
click at [645, 374] on span "CABINET / ETAGERE FOR RECORD PLAYER" at bounding box center [644, 374] width 165 height 8
click at [561, 374] on input "CABINET / ETAGERE FOR RECORD PLAYER" at bounding box center [551, 374] width 19 height 19
checkbox input "true"
type input "1"
click at [860, 455] on button "Save" at bounding box center [860, 461] width 71 height 26
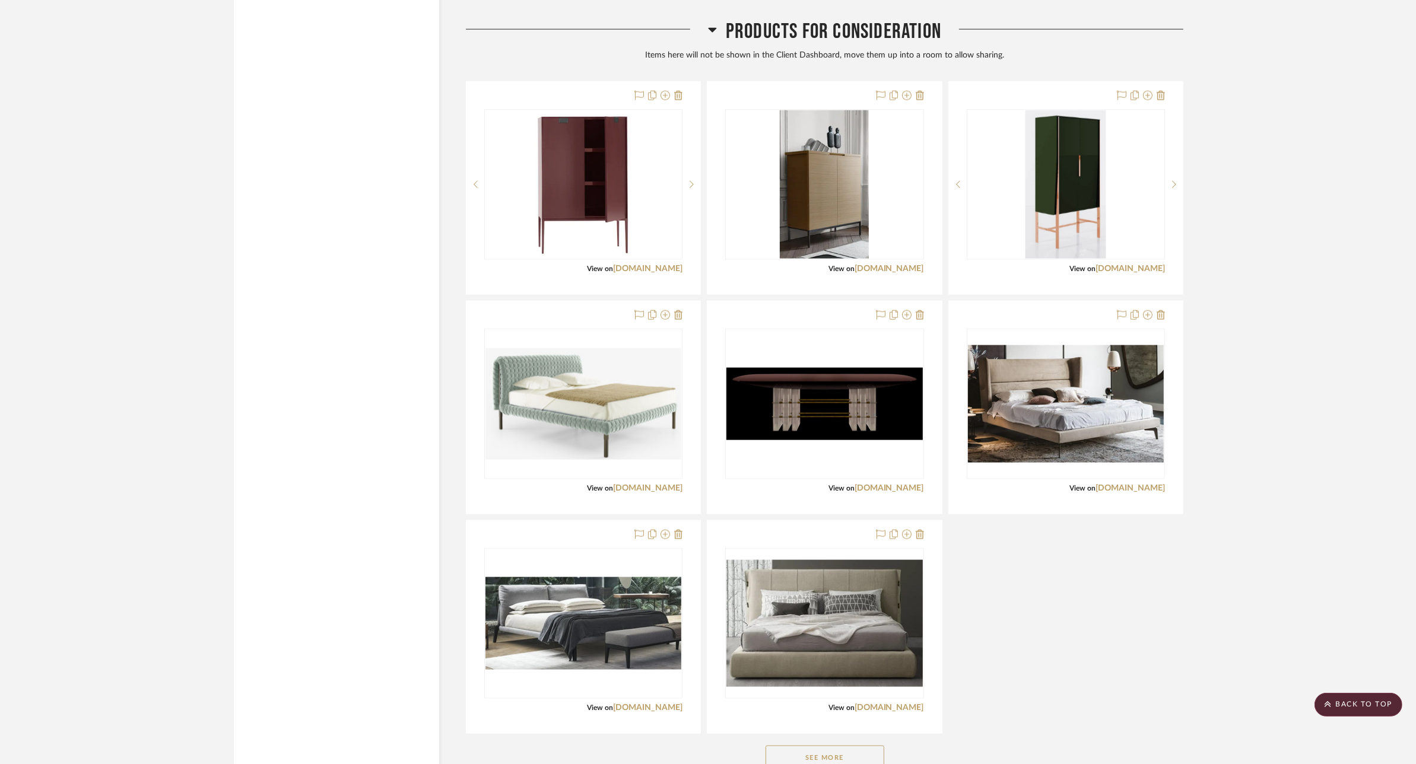
scroll to position [1558, 0]
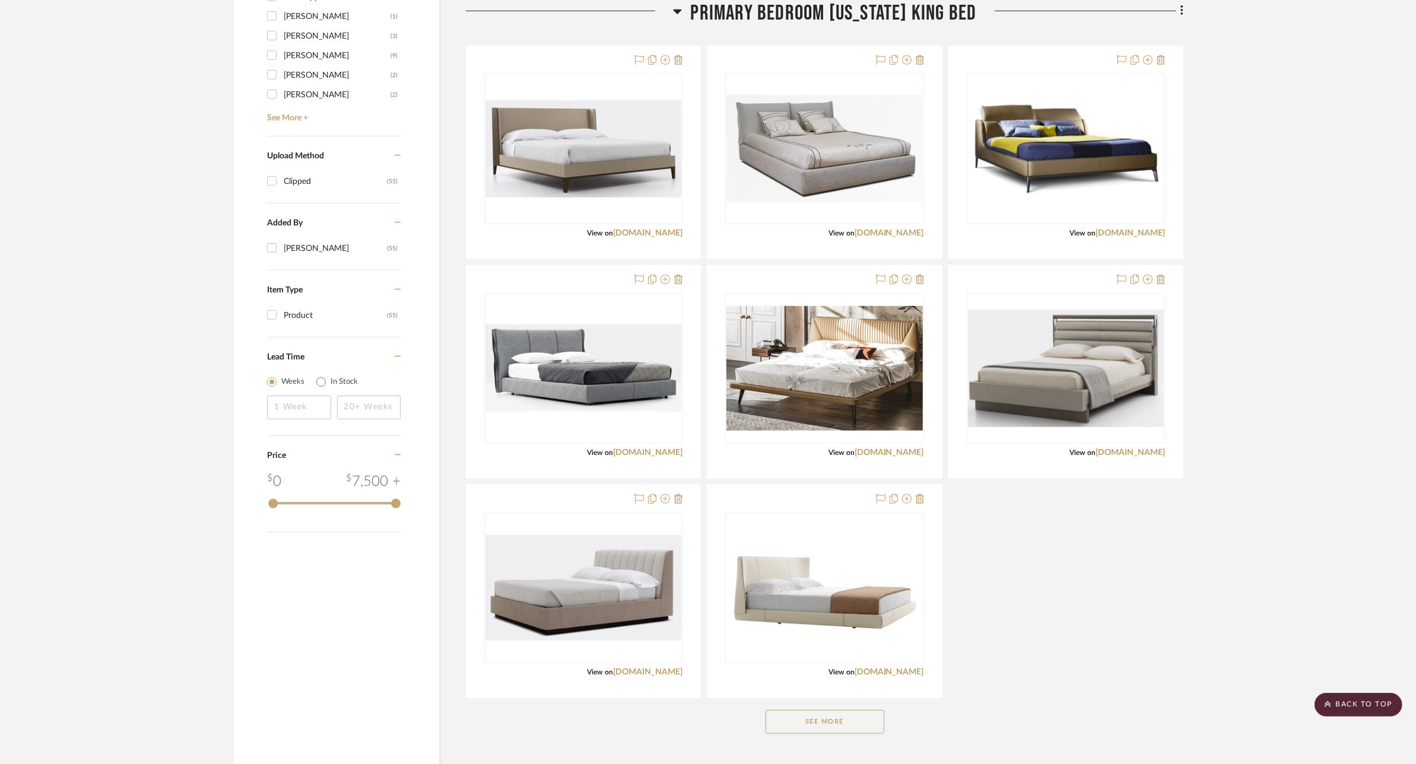
scroll to position [816, 0]
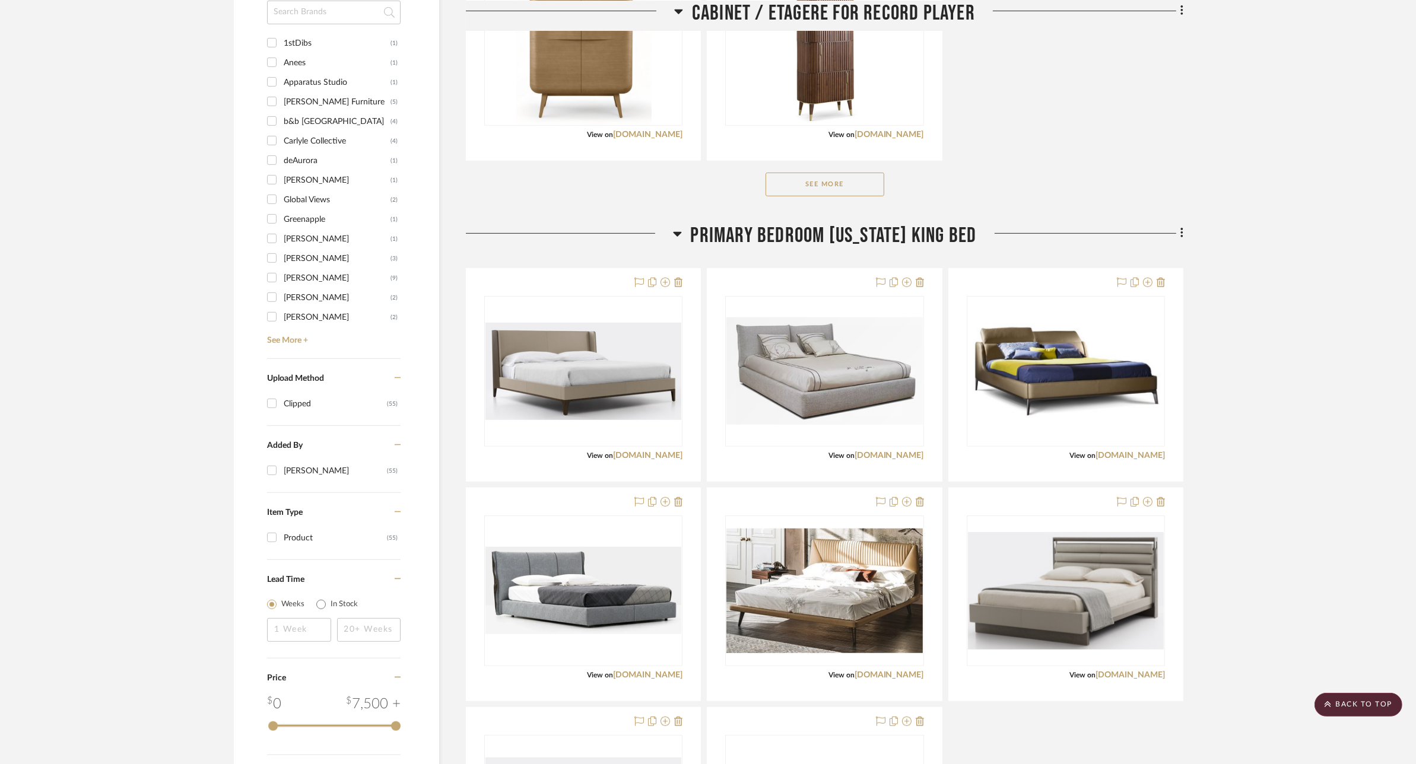
click at [1184, 233] on div "Filter by keyword, category or name prior to exporting to Excel or Bulk Actions…" at bounding box center [708, 578] width 984 height 2384
click at [1181, 233] on icon at bounding box center [1182, 233] width 4 height 13
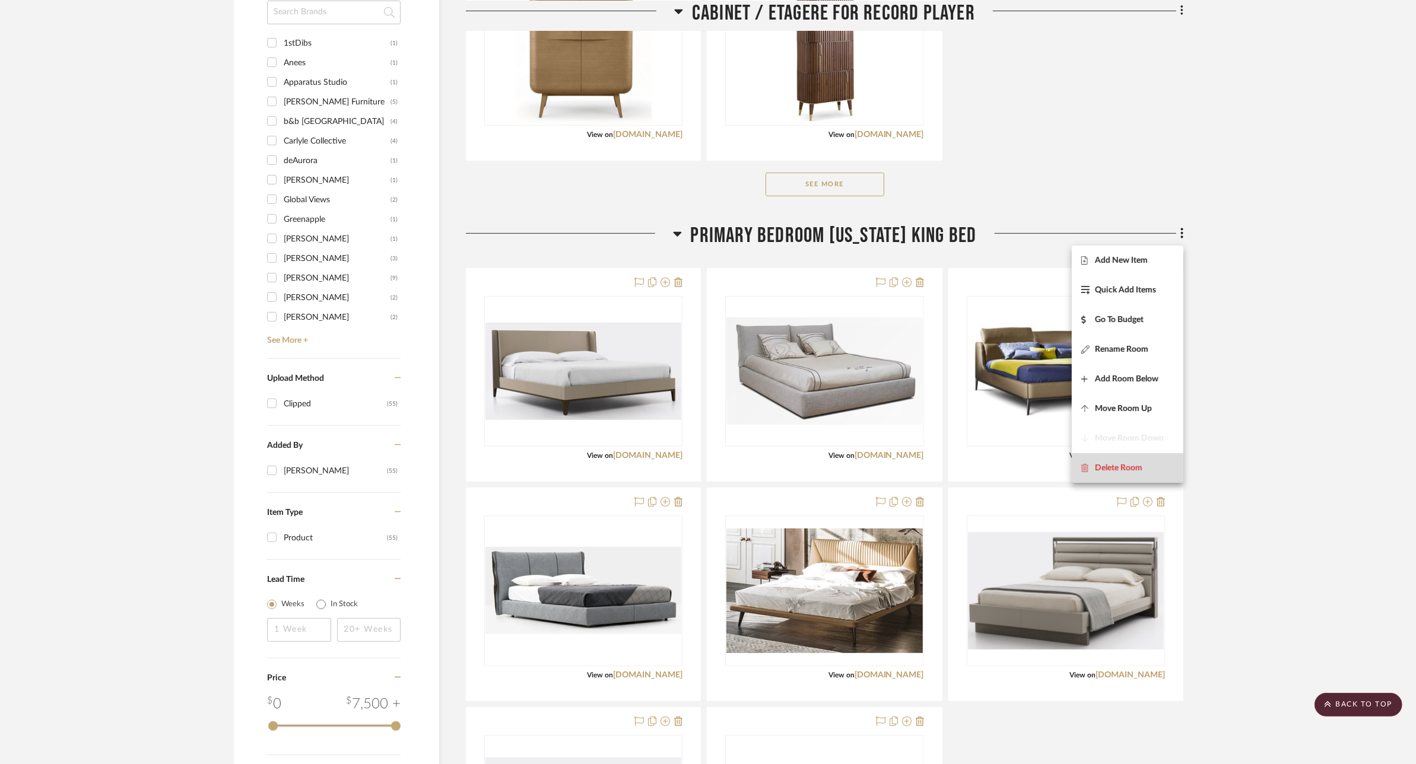
click at [1122, 469] on span "Delete Room" at bounding box center [1118, 468] width 47 height 10
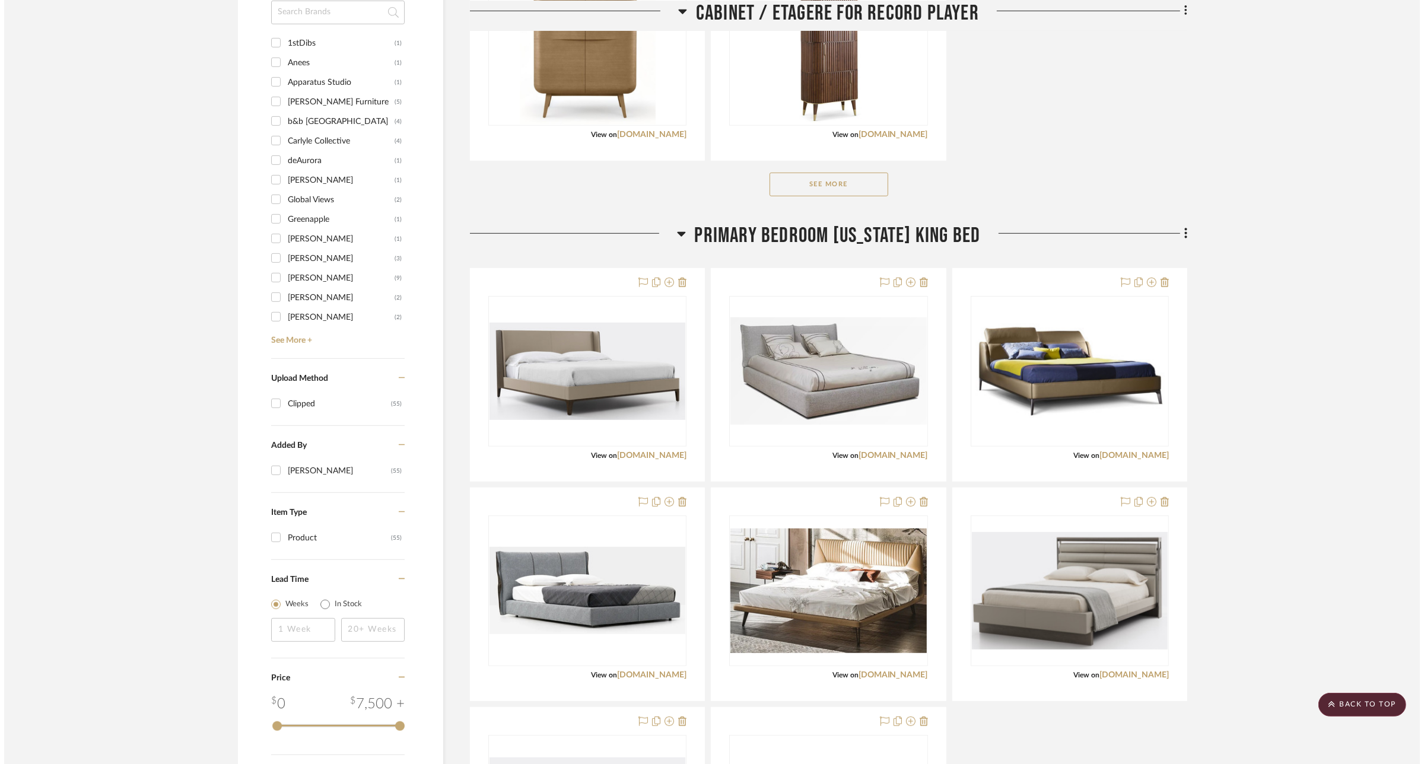
scroll to position [0, 0]
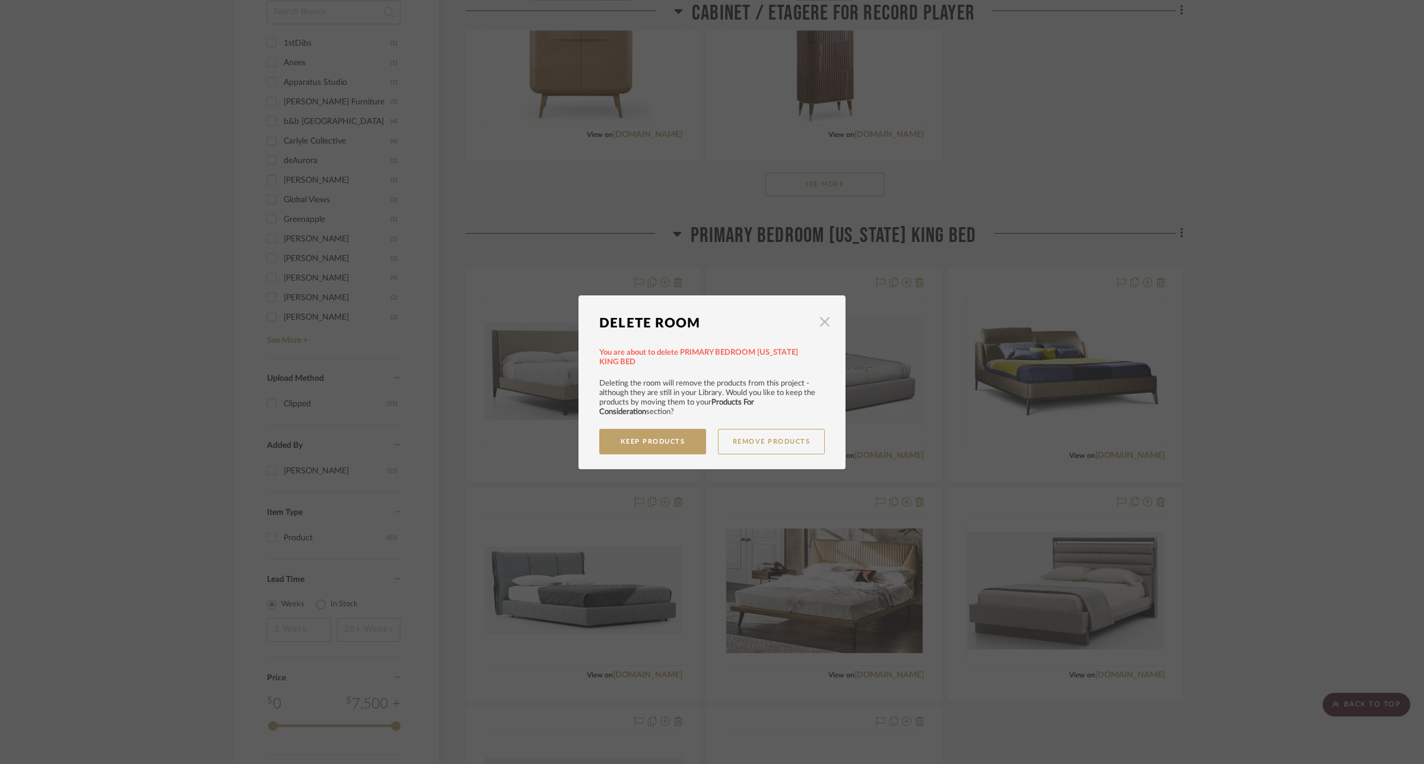
click at [825, 325] on span "button" at bounding box center [825, 322] width 24 height 24
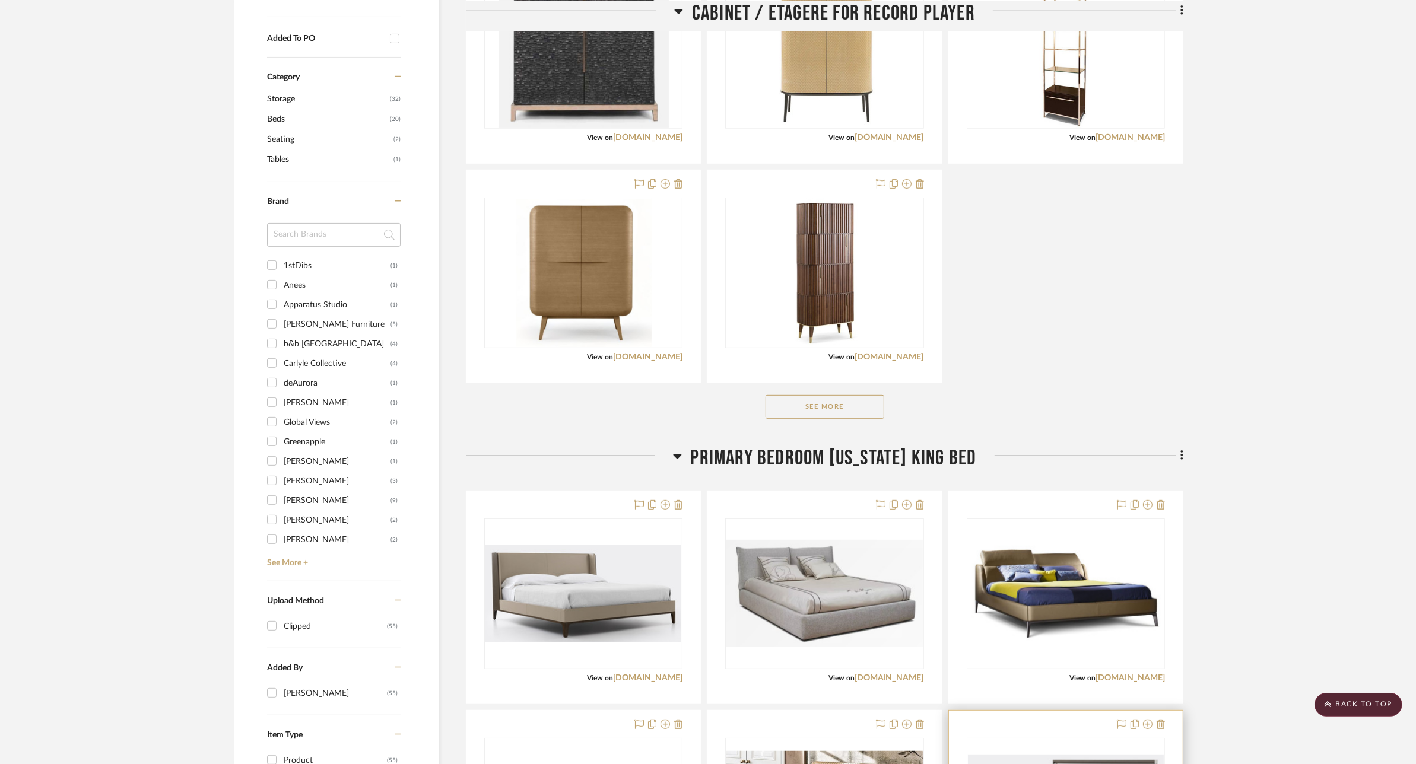
scroll to position [223, 0]
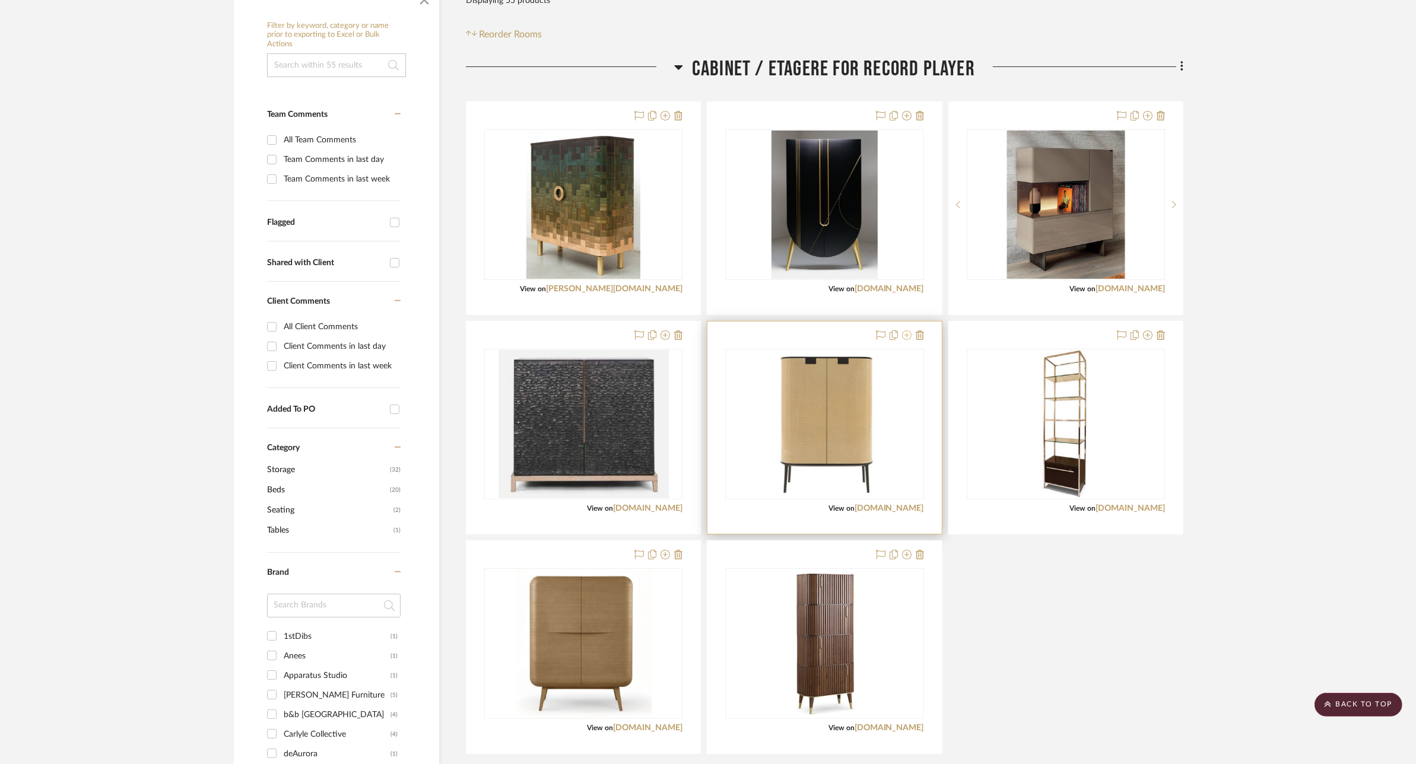
click at [908, 333] on icon at bounding box center [906, 334] width 9 height 9
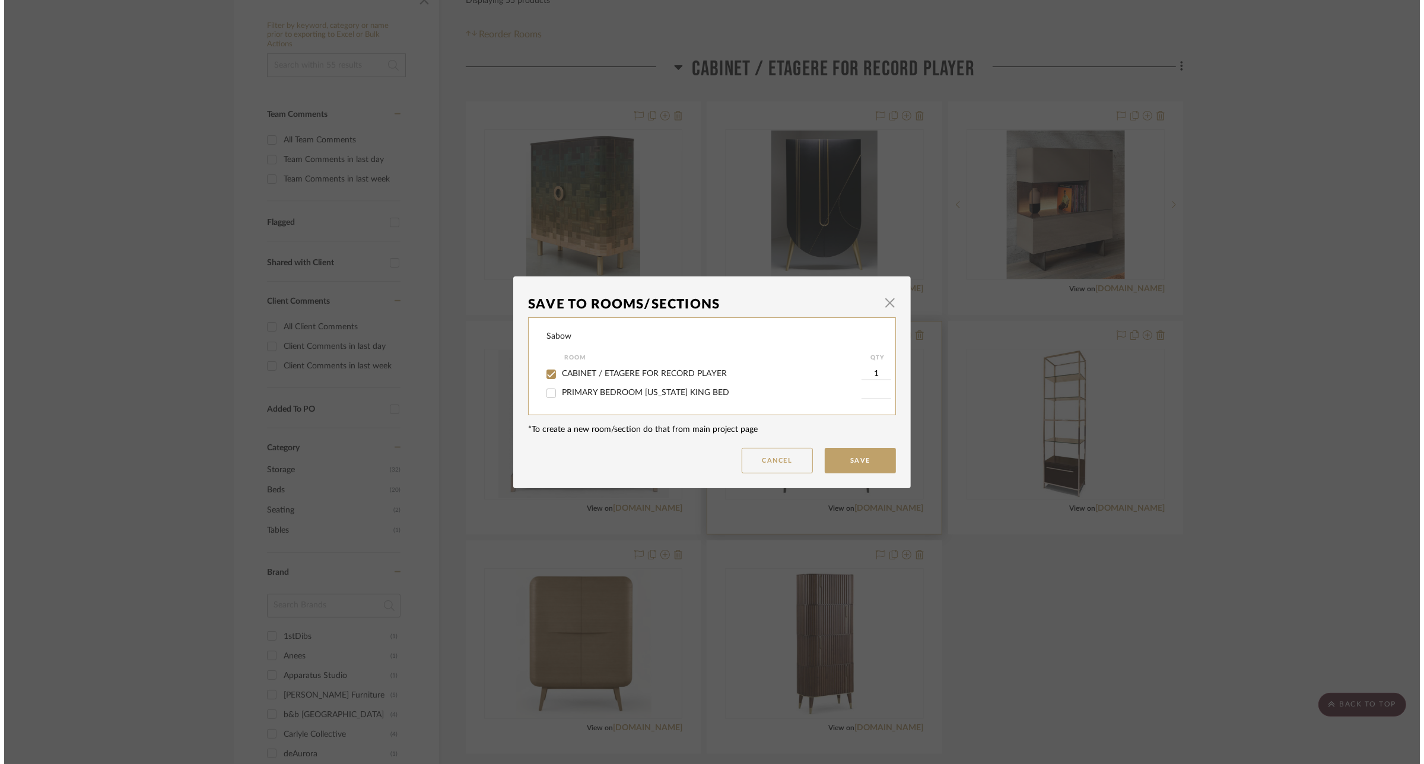
scroll to position [0, 0]
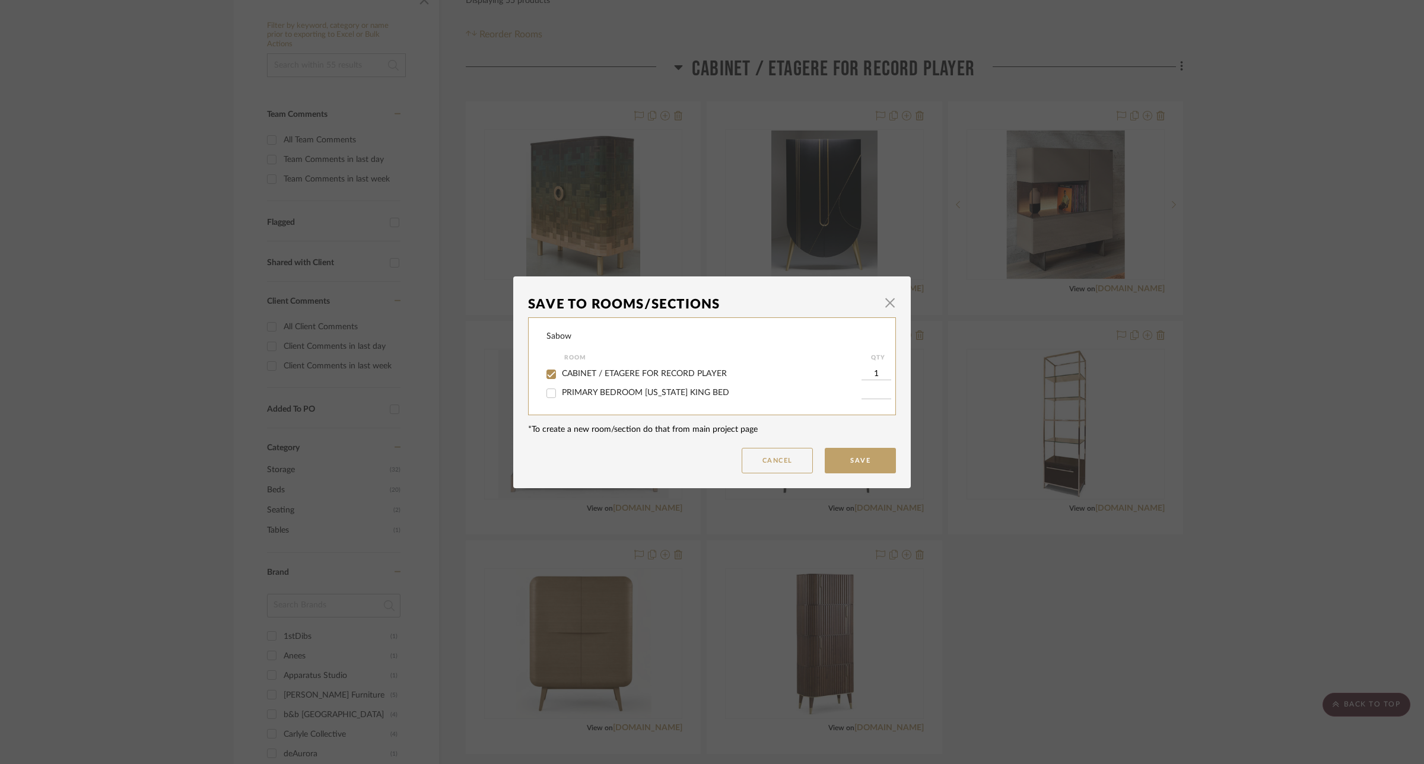
click at [619, 368] on div "CABINET / ETAGERE FOR RECORD PLAYER" at bounding box center [703, 374] width 315 height 19
click at [687, 369] on label "CABINET / ETAGERE FOR RECORD PLAYER" at bounding box center [712, 374] width 300 height 10
click at [561, 369] on input "CABINET / ETAGERE FOR RECORD PLAYER" at bounding box center [551, 374] width 19 height 19
checkbox input "false"
click at [869, 465] on button "Save" at bounding box center [860, 461] width 71 height 26
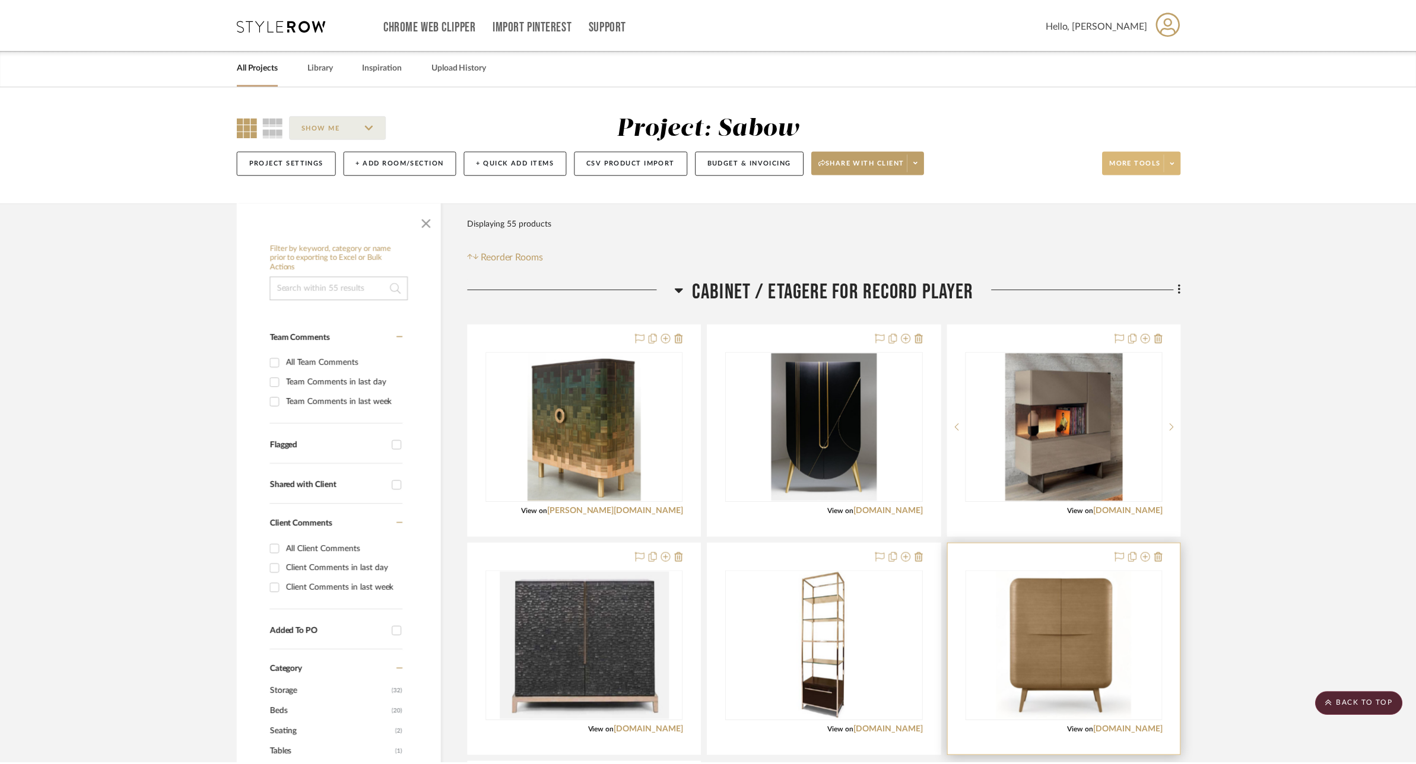
scroll to position [223, 0]
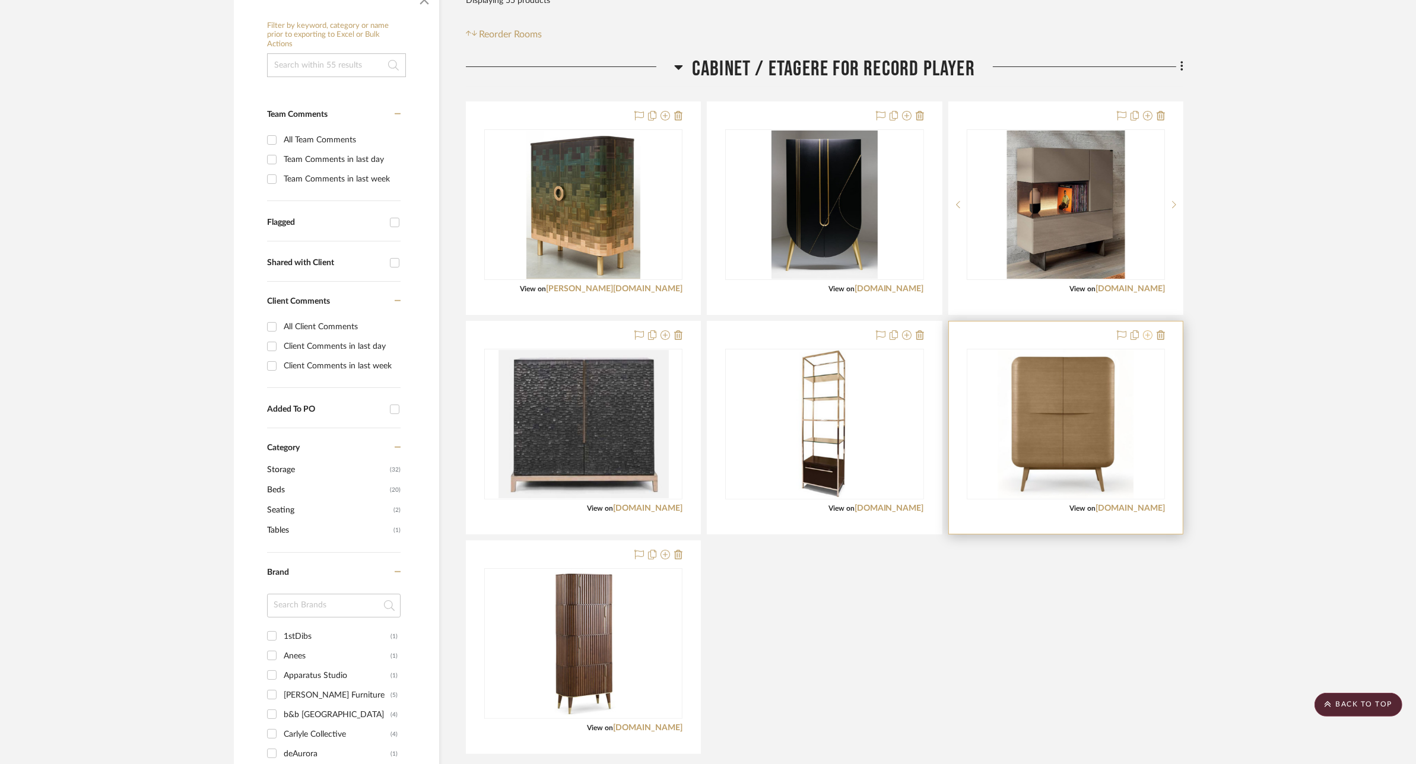
click at [1150, 332] on icon at bounding box center [1147, 334] width 9 height 9
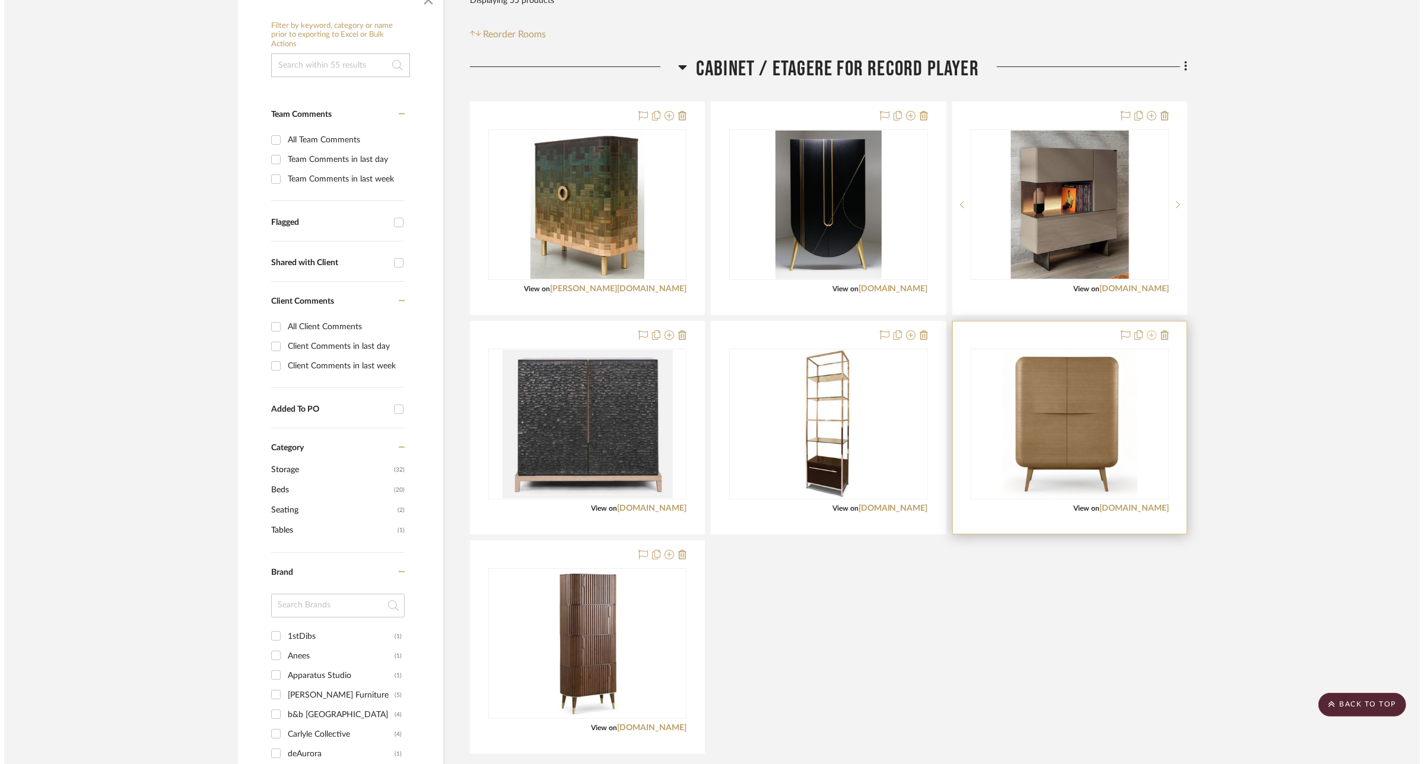
scroll to position [0, 0]
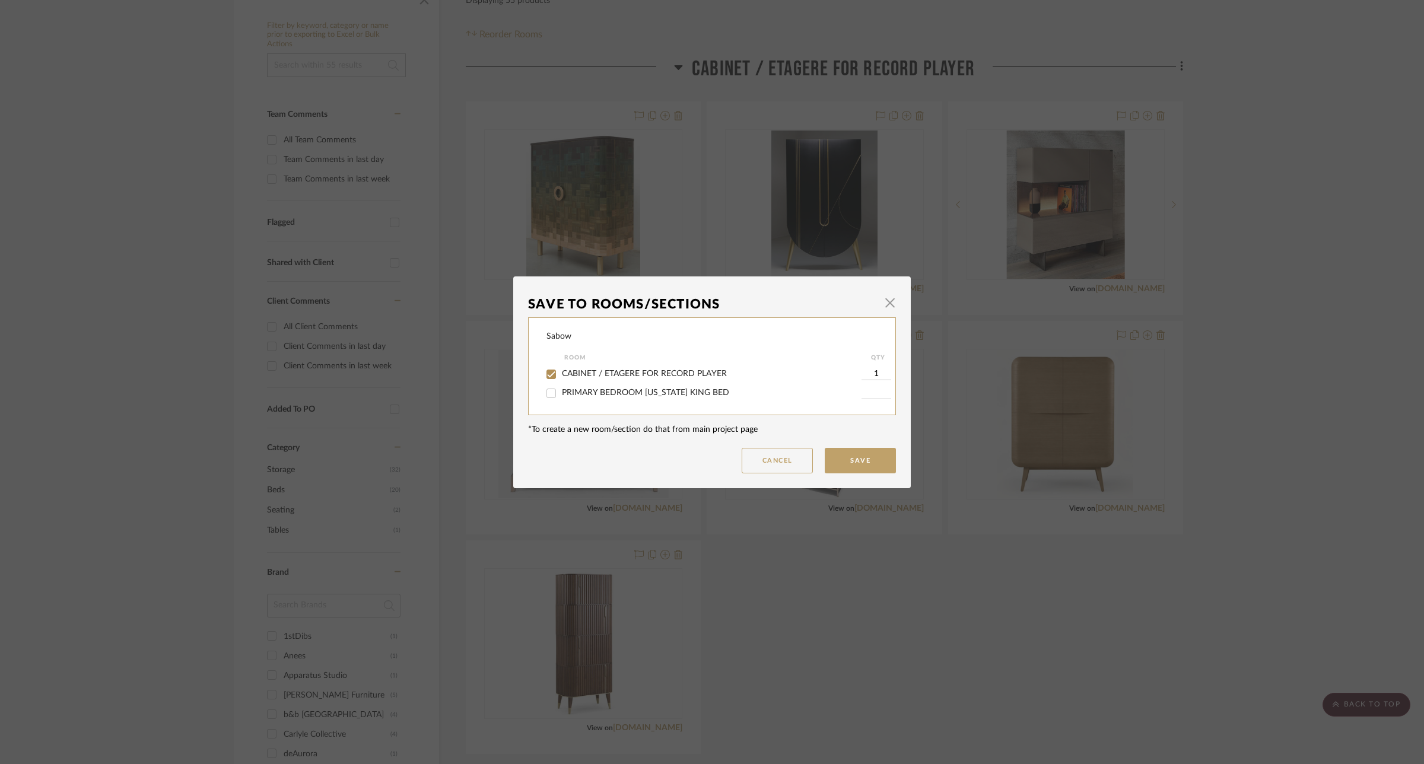
click at [670, 371] on span "CABINET / ETAGERE FOR RECORD PLAYER" at bounding box center [644, 374] width 165 height 8
click at [561, 371] on input "CABINET / ETAGERE FOR RECORD PLAYER" at bounding box center [551, 374] width 19 height 19
checkbox input "false"
click at [862, 463] on button "Save" at bounding box center [860, 461] width 71 height 26
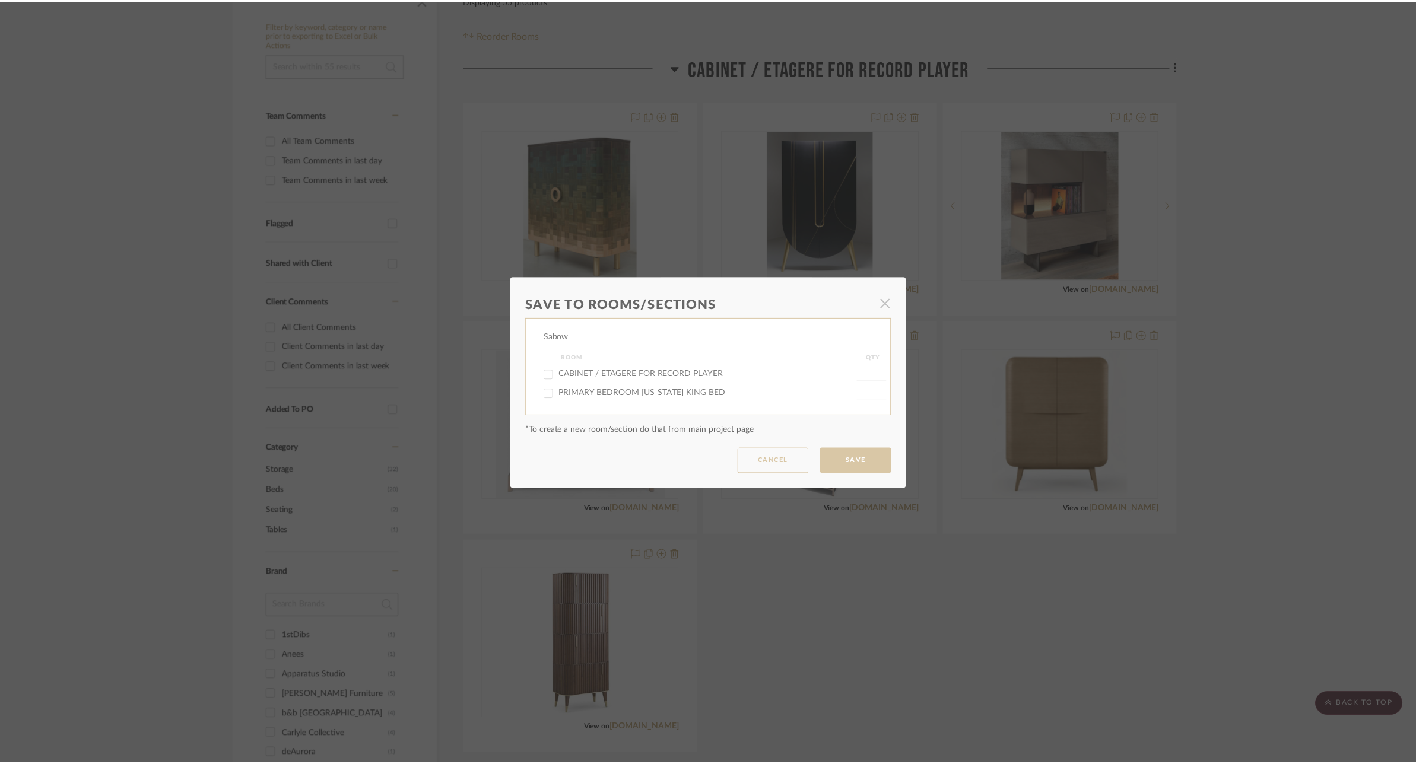
scroll to position [223, 0]
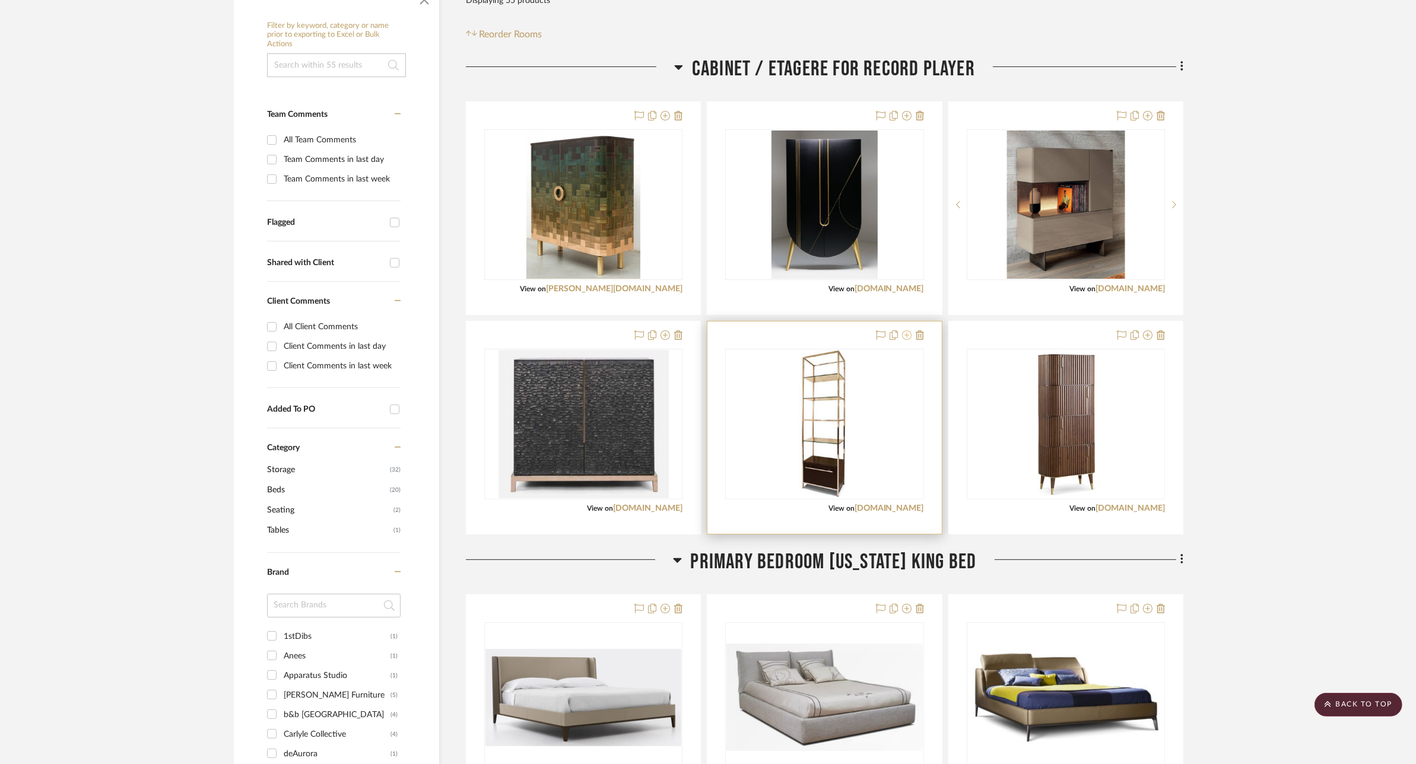
click at [908, 335] on icon at bounding box center [906, 334] width 9 height 9
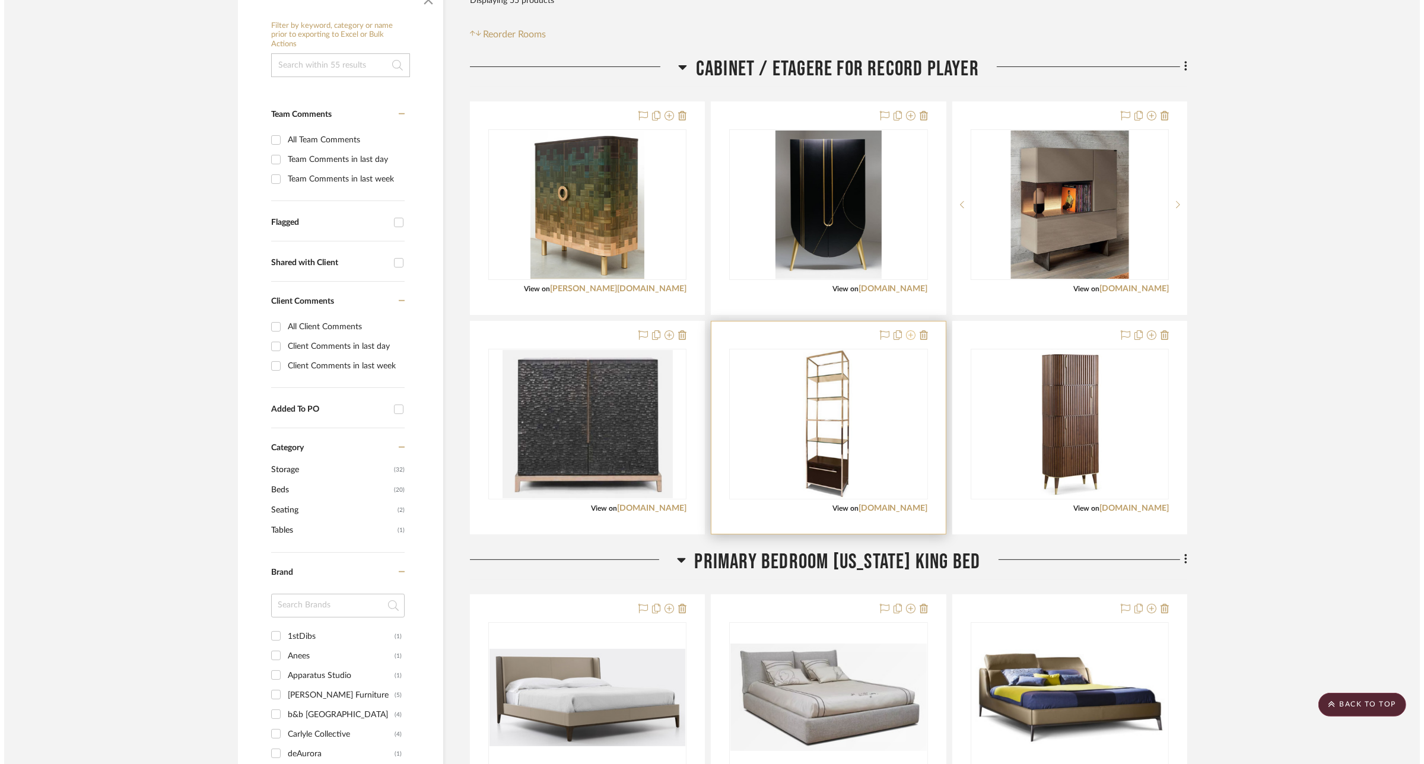
scroll to position [0, 0]
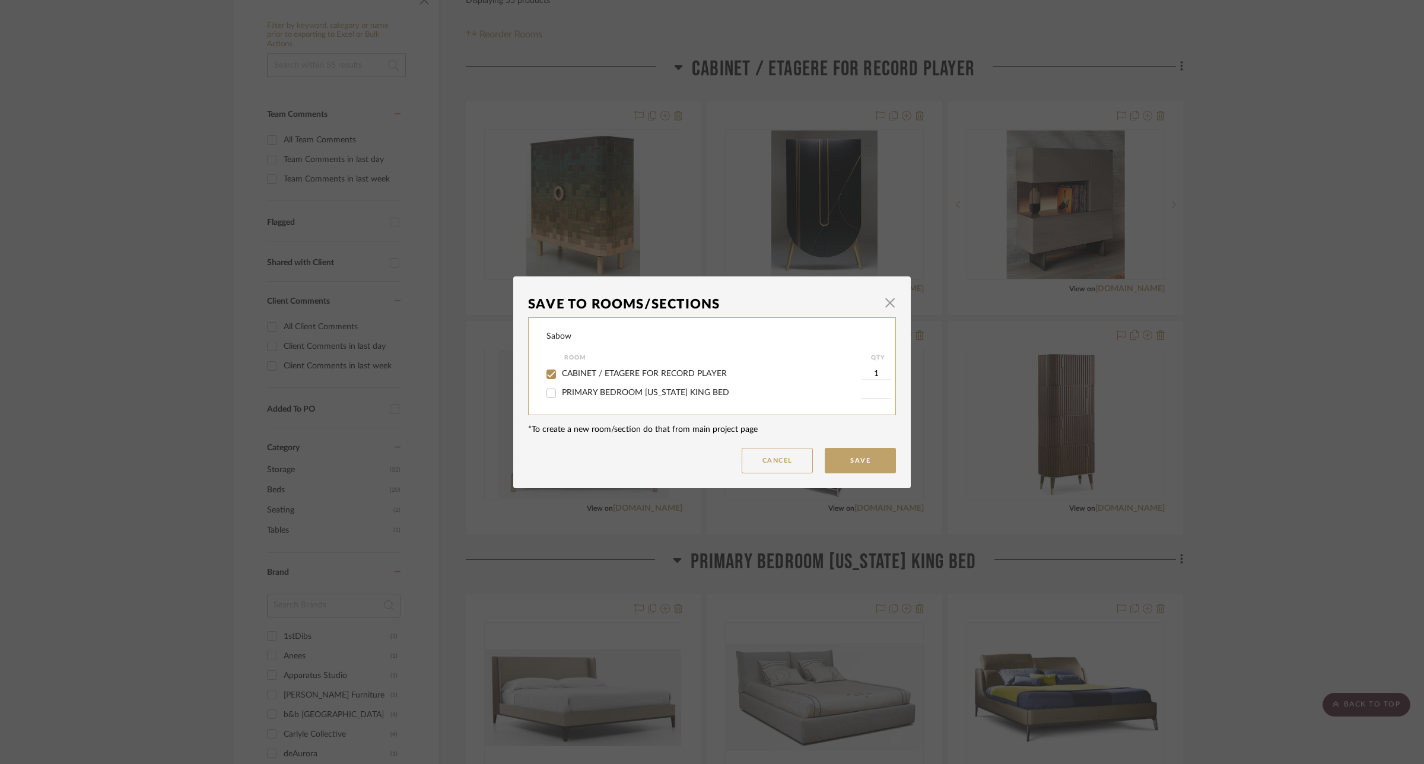
drag, startPoint x: 638, startPoint y: 372, endPoint x: 767, endPoint y: 407, distance: 133.4
click at [638, 372] on span "CABINET / ETAGERE FOR RECORD PLAYER" at bounding box center [644, 374] width 165 height 8
click at [561, 372] on input "CABINET / ETAGERE FOR RECORD PLAYER" at bounding box center [551, 374] width 19 height 19
checkbox input "false"
drag, startPoint x: 840, startPoint y: 460, endPoint x: 1152, endPoint y: 390, distance: 319.7
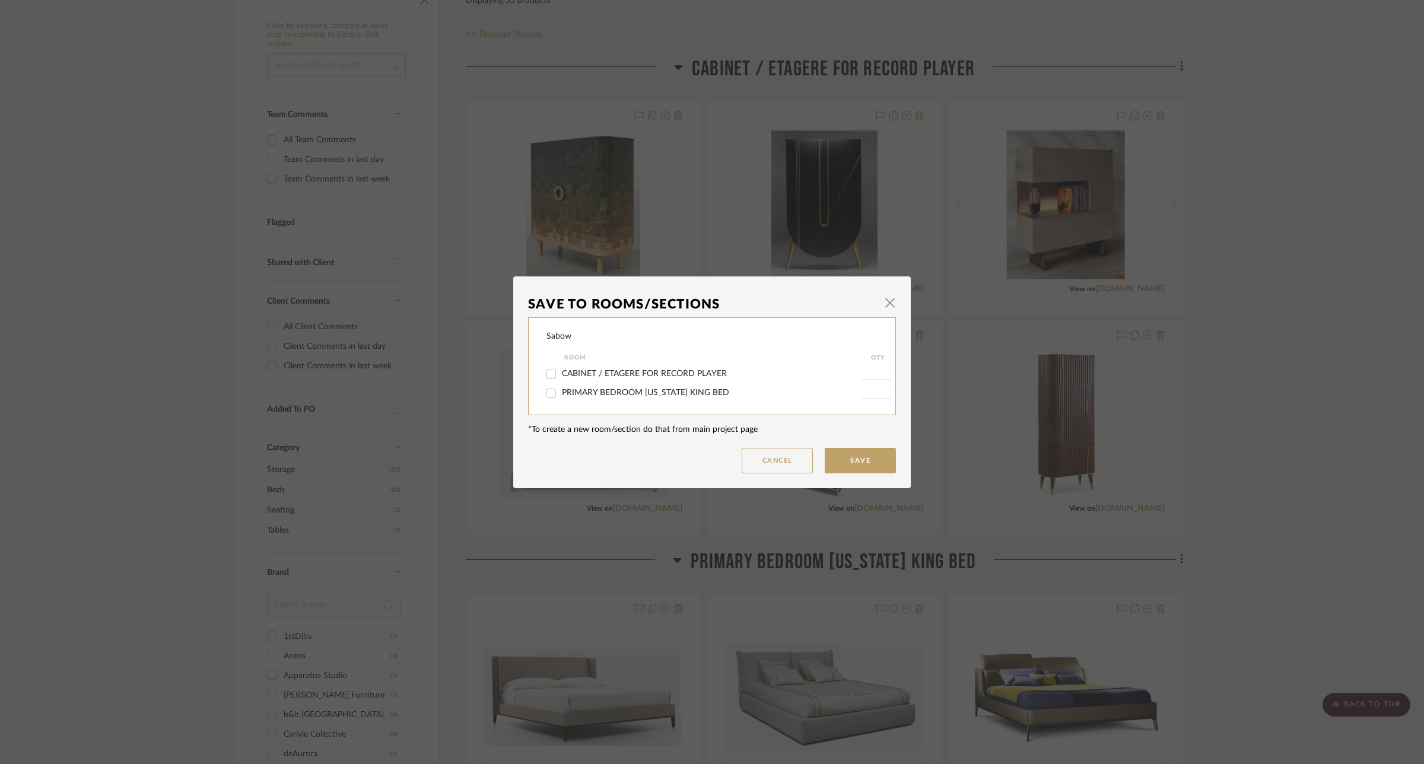
click at [843, 460] on button "Save" at bounding box center [860, 461] width 71 height 26
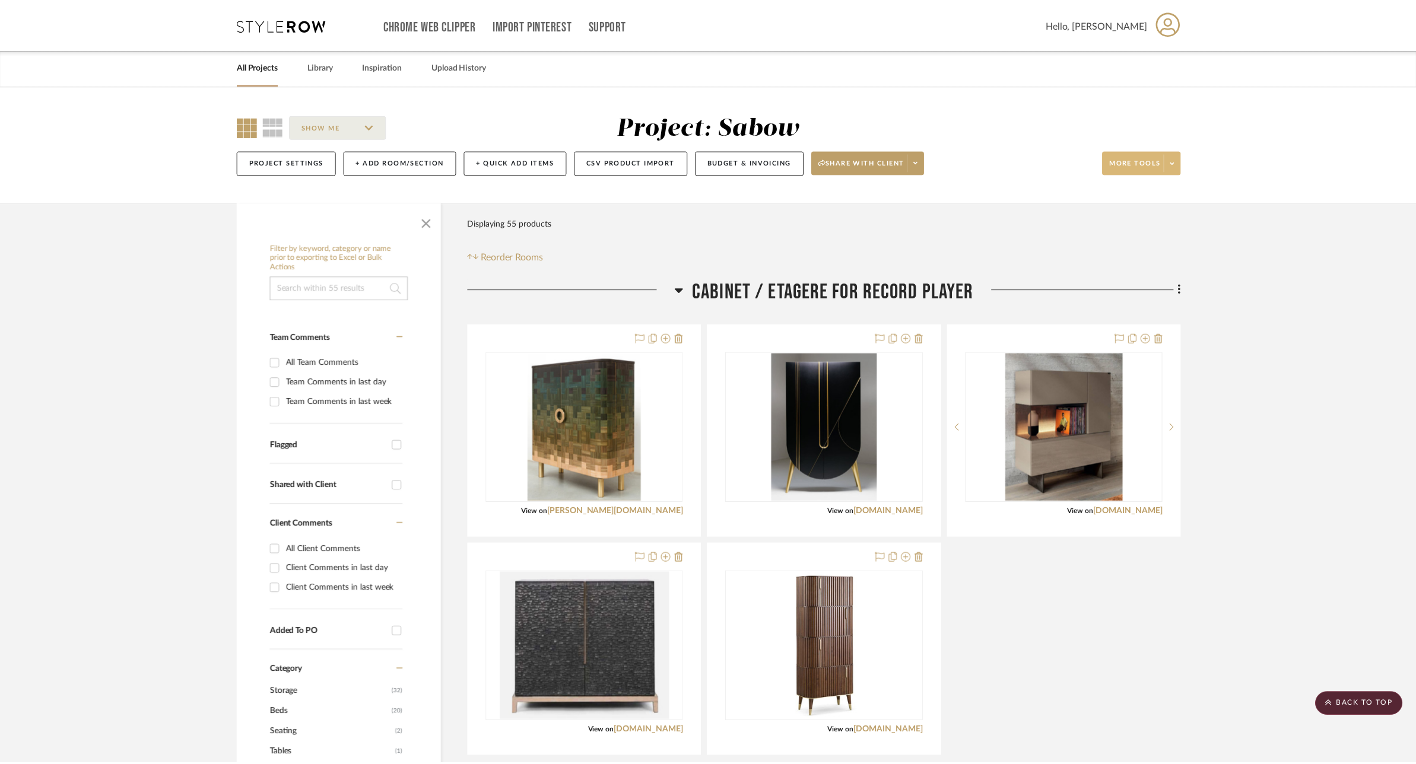
scroll to position [223, 0]
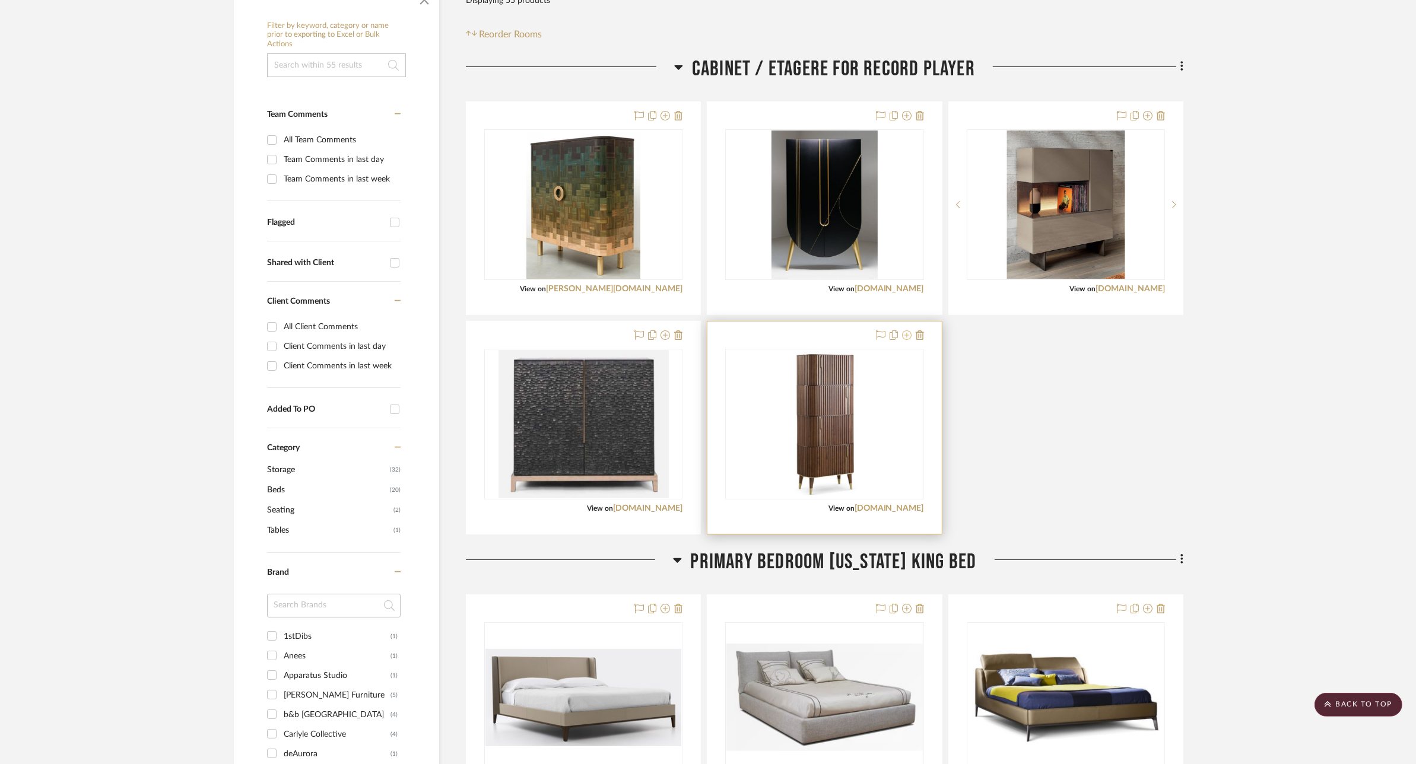
click at [905, 335] on icon at bounding box center [906, 334] width 9 height 9
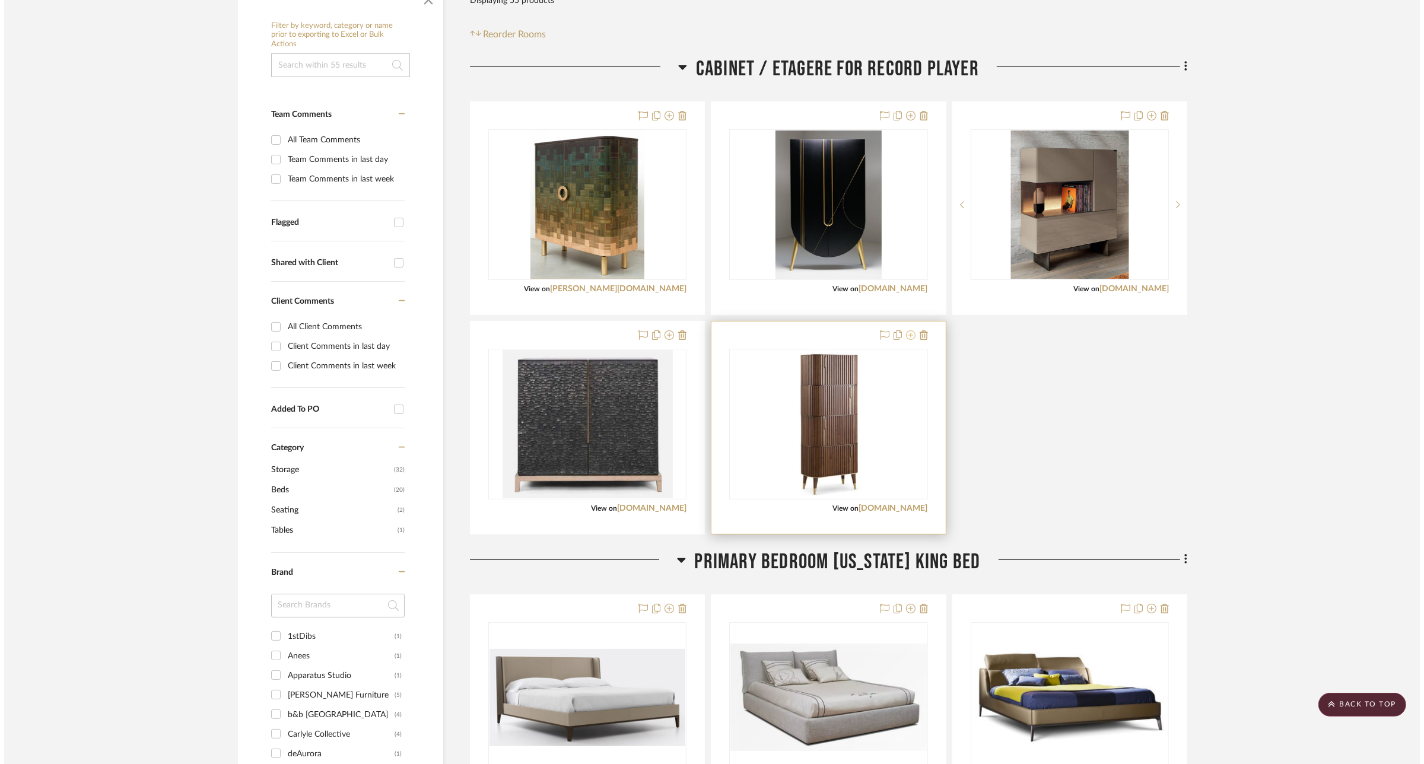
scroll to position [0, 0]
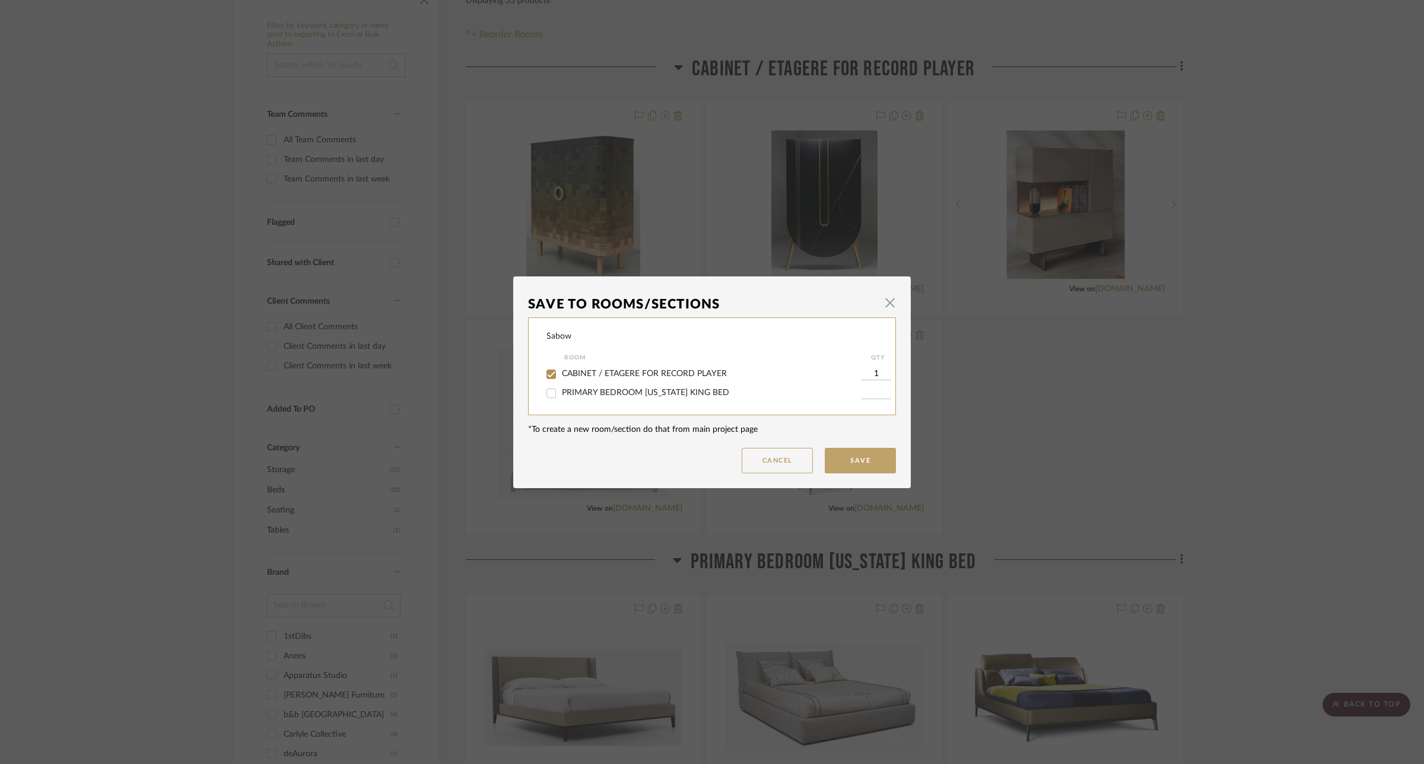
click at [653, 371] on span "CABINET / ETAGERE FOR RECORD PLAYER" at bounding box center [644, 374] width 165 height 8
click at [561, 371] on input "CABINET / ETAGERE FOR RECORD PLAYER" at bounding box center [551, 374] width 19 height 19
checkbox input "false"
click at [831, 457] on button "Save" at bounding box center [860, 461] width 71 height 26
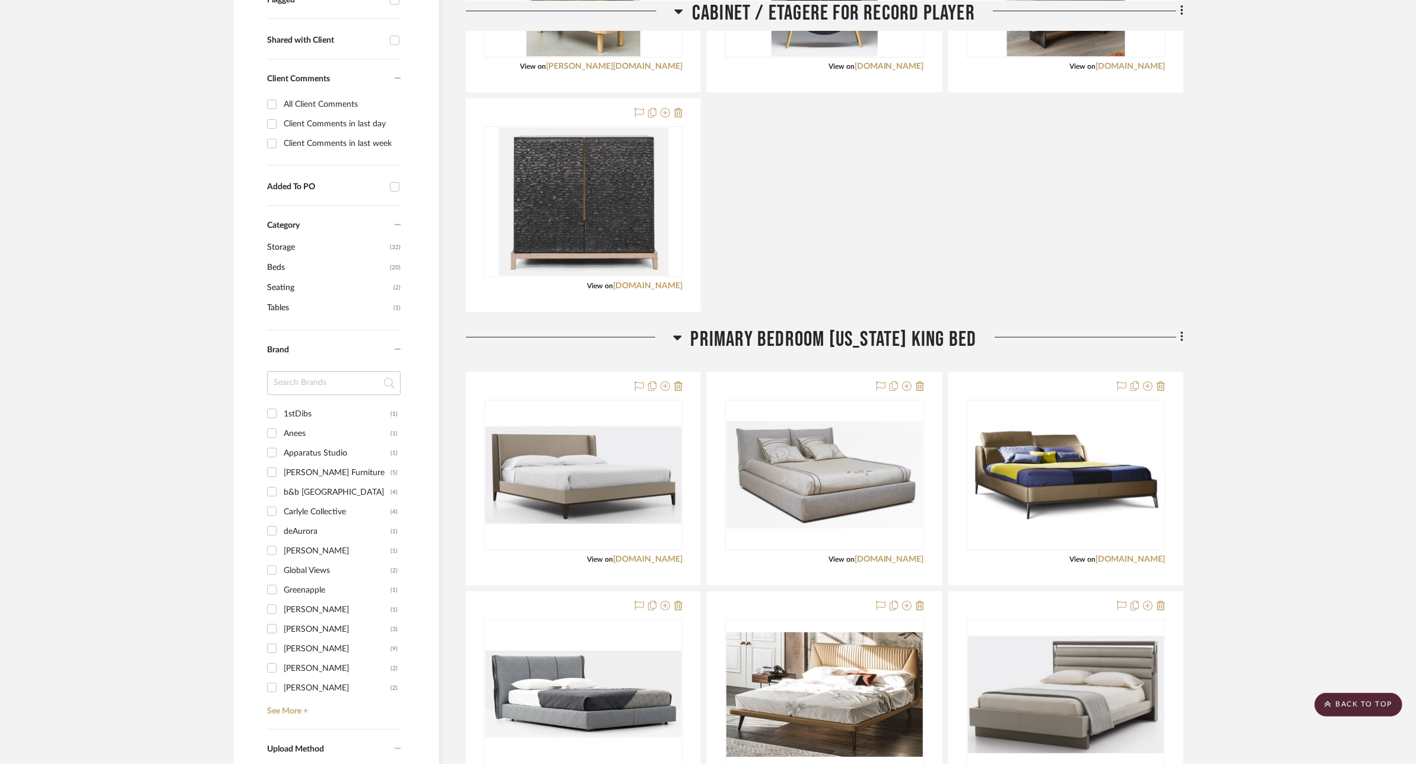
scroll to position [668, 0]
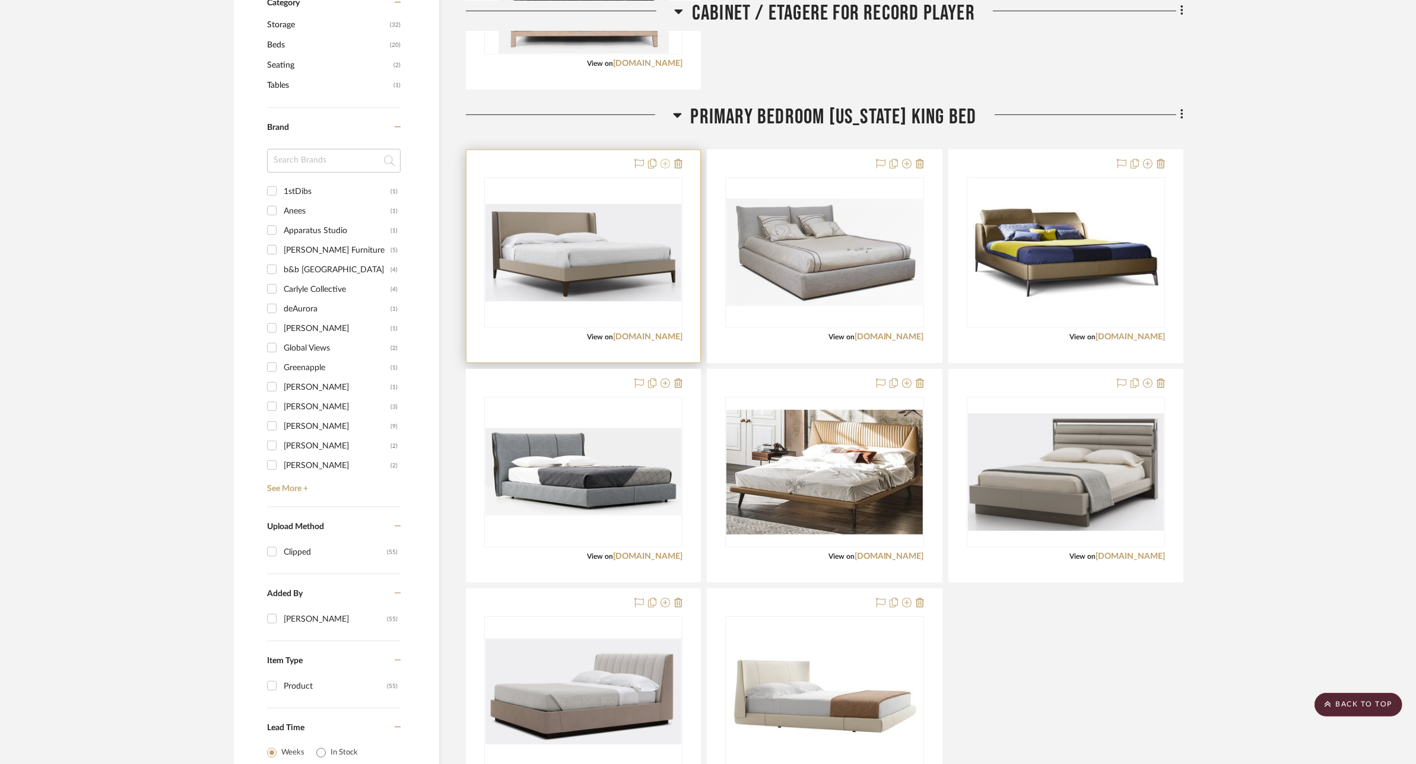
click at [665, 164] on icon at bounding box center [664, 163] width 9 height 9
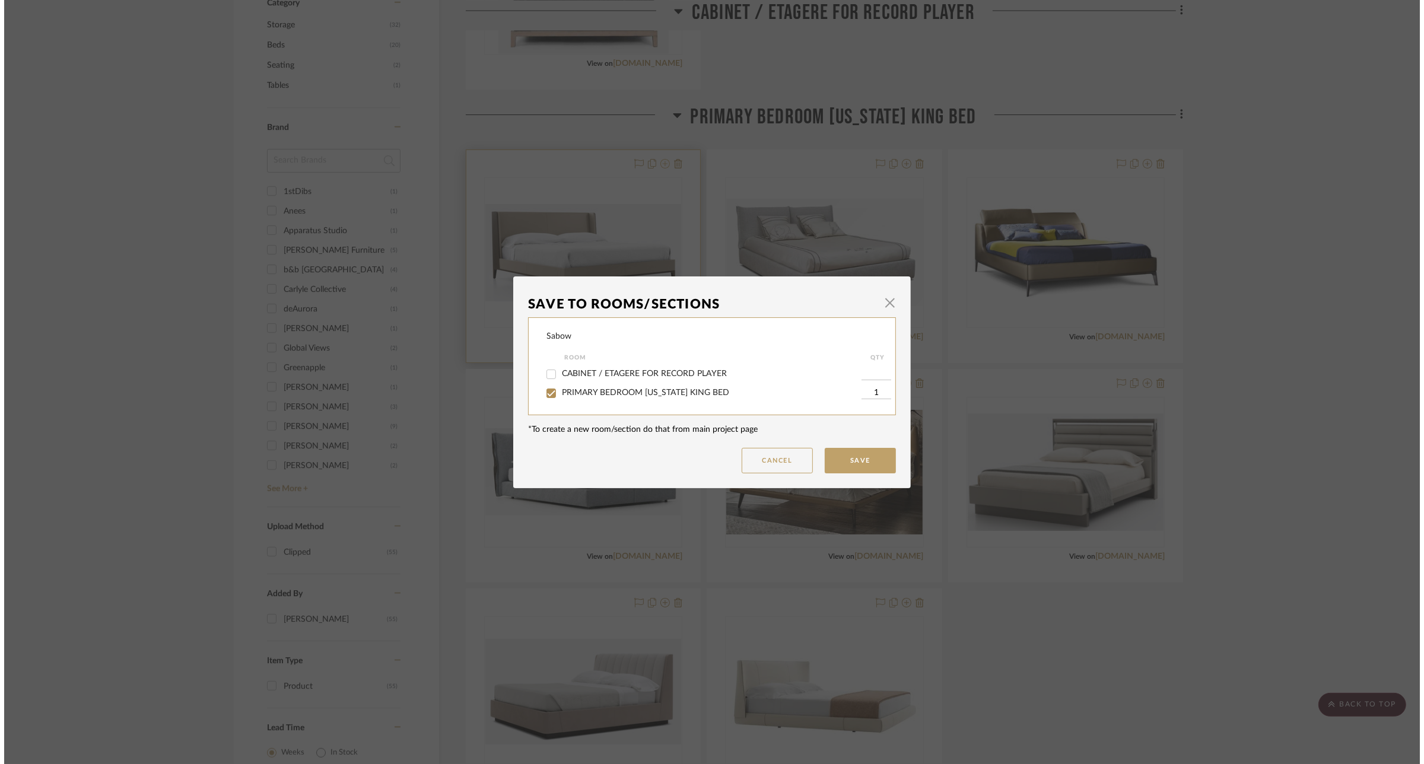
scroll to position [0, 0]
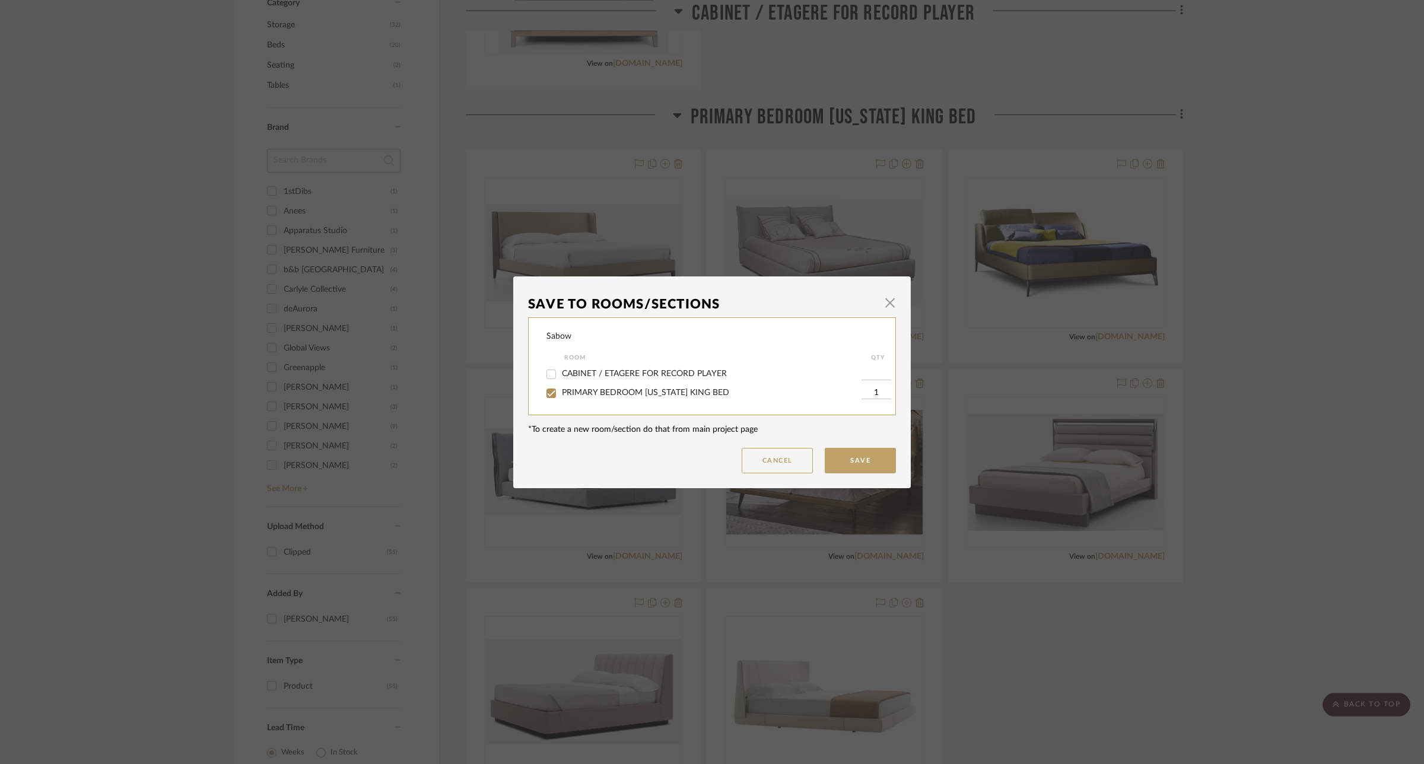
click at [657, 389] on span "PRIMARY BEDROOM [US_STATE] KING BED" at bounding box center [645, 393] width 167 height 8
click at [561, 389] on input "PRIMARY BEDROOM [US_STATE] KING BED" at bounding box center [551, 393] width 19 height 19
checkbox input "false"
click at [853, 452] on button "Save" at bounding box center [860, 461] width 71 height 26
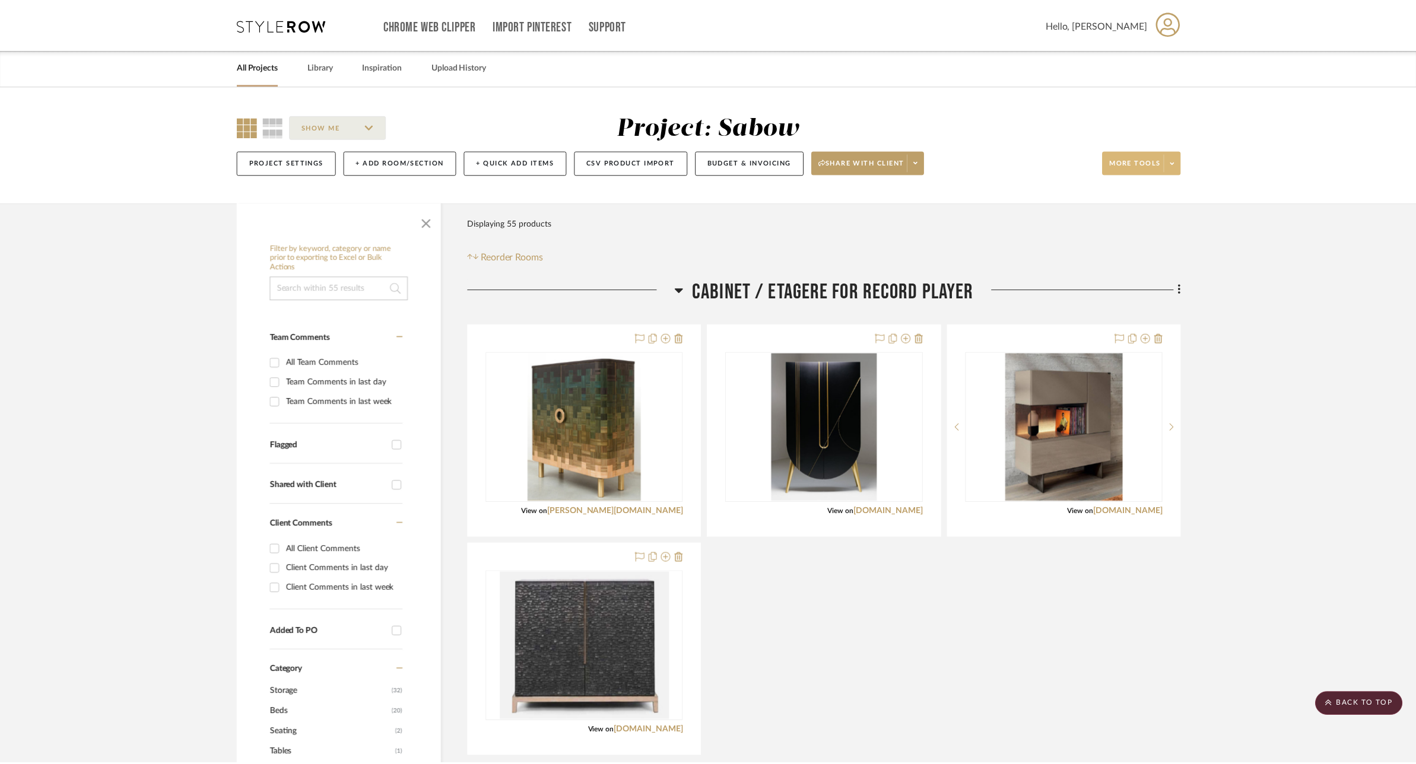
scroll to position [668, 0]
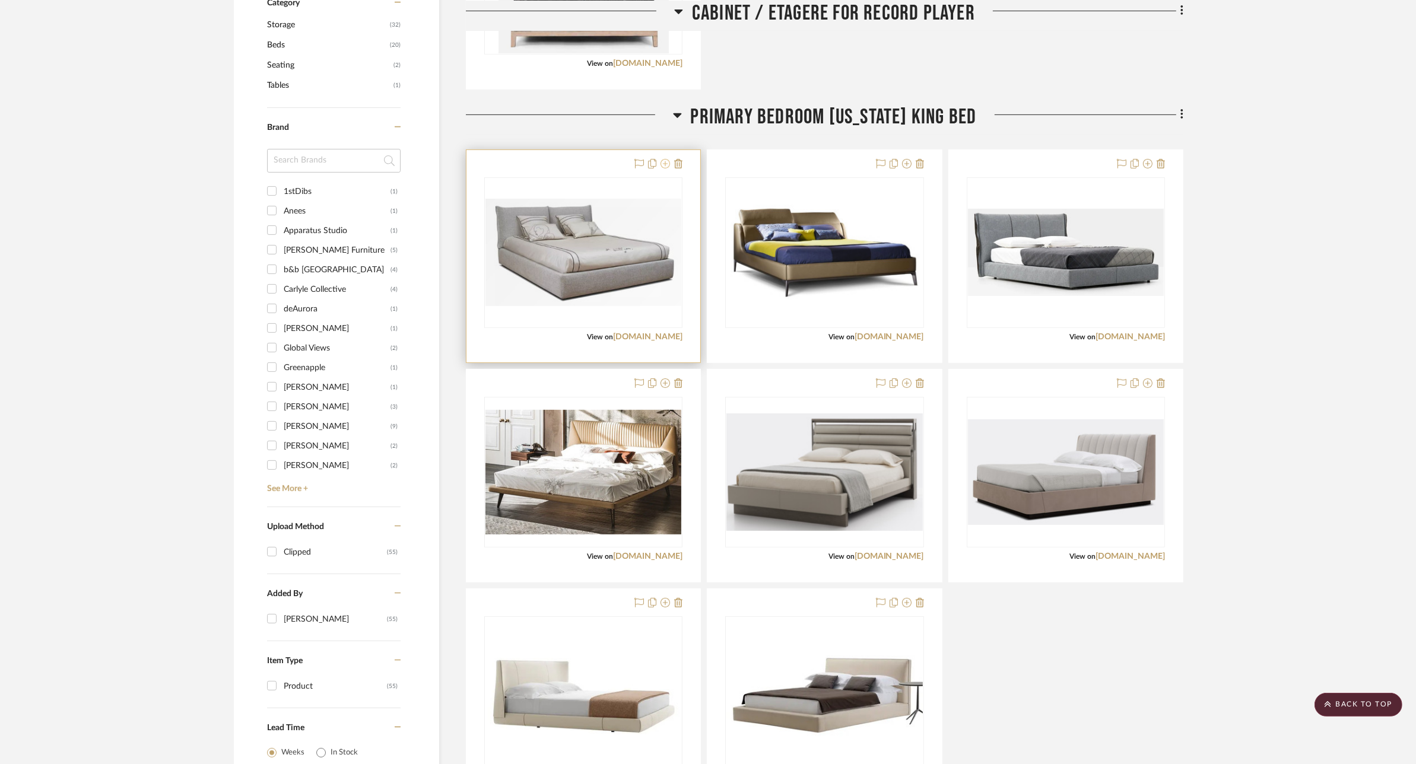
click at [666, 167] on icon at bounding box center [664, 163] width 9 height 9
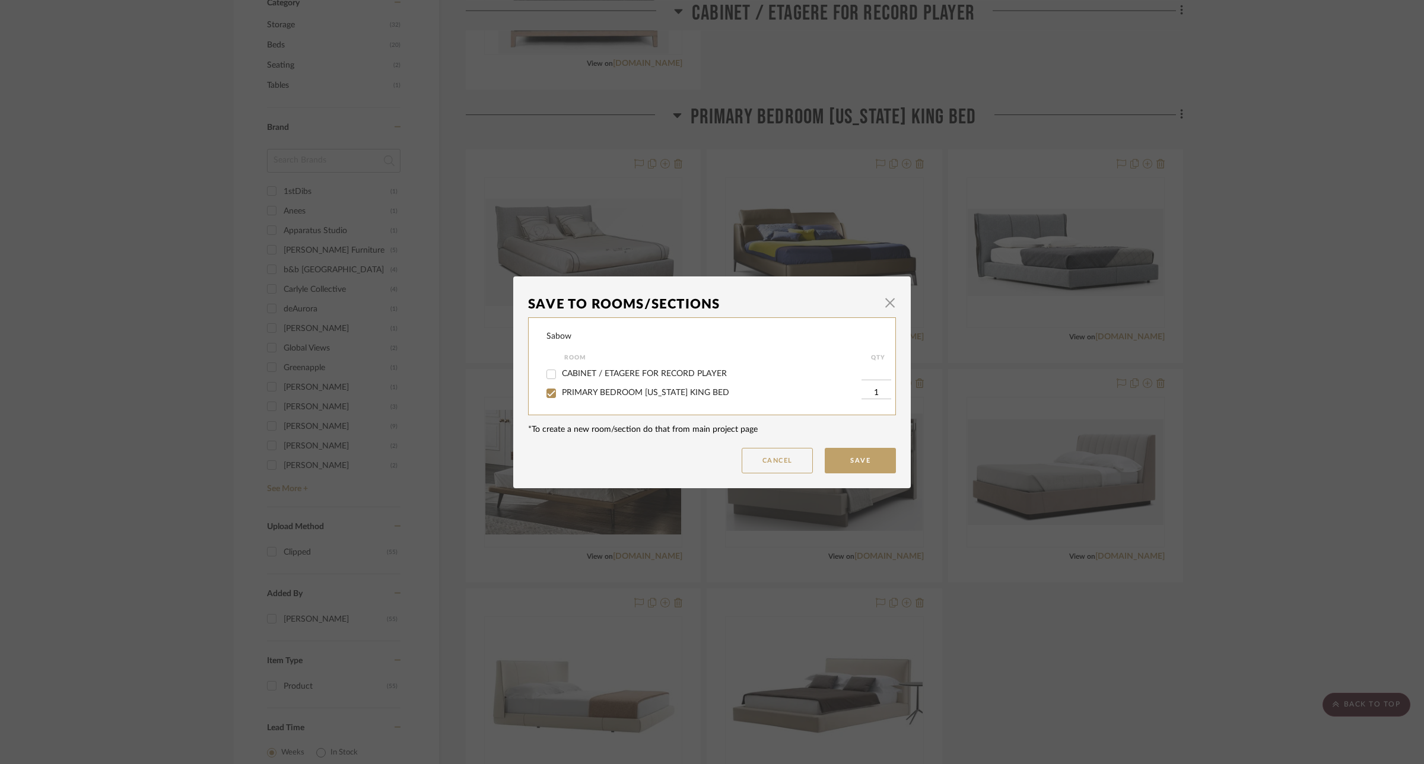
click at [665, 393] on span "PRIMARY BEDROOM [US_STATE] KING BED" at bounding box center [645, 393] width 167 height 8
click at [561, 393] on input "PRIMARY BEDROOM [US_STATE] KING BED" at bounding box center [551, 393] width 19 height 19
checkbox input "false"
click at [843, 462] on button "Save" at bounding box center [860, 461] width 71 height 26
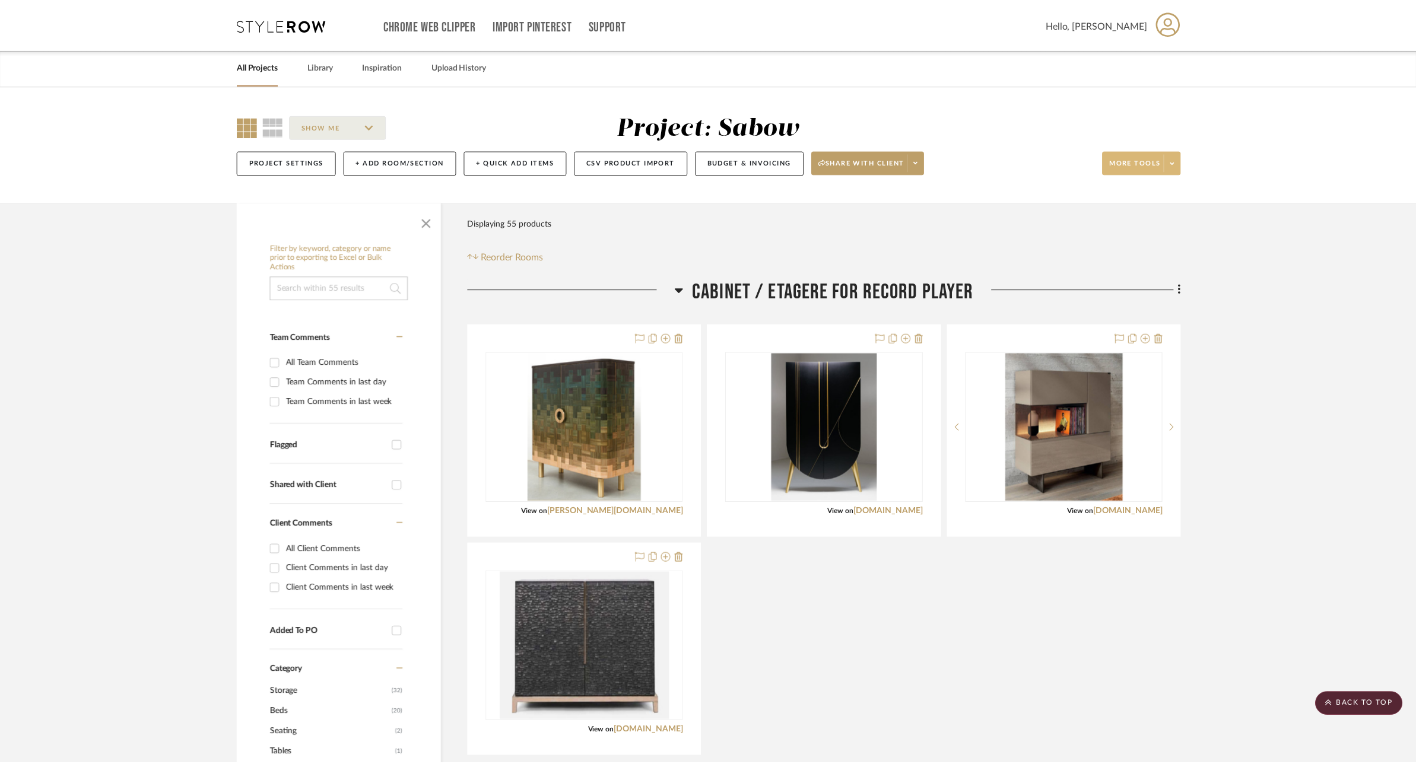
scroll to position [668, 0]
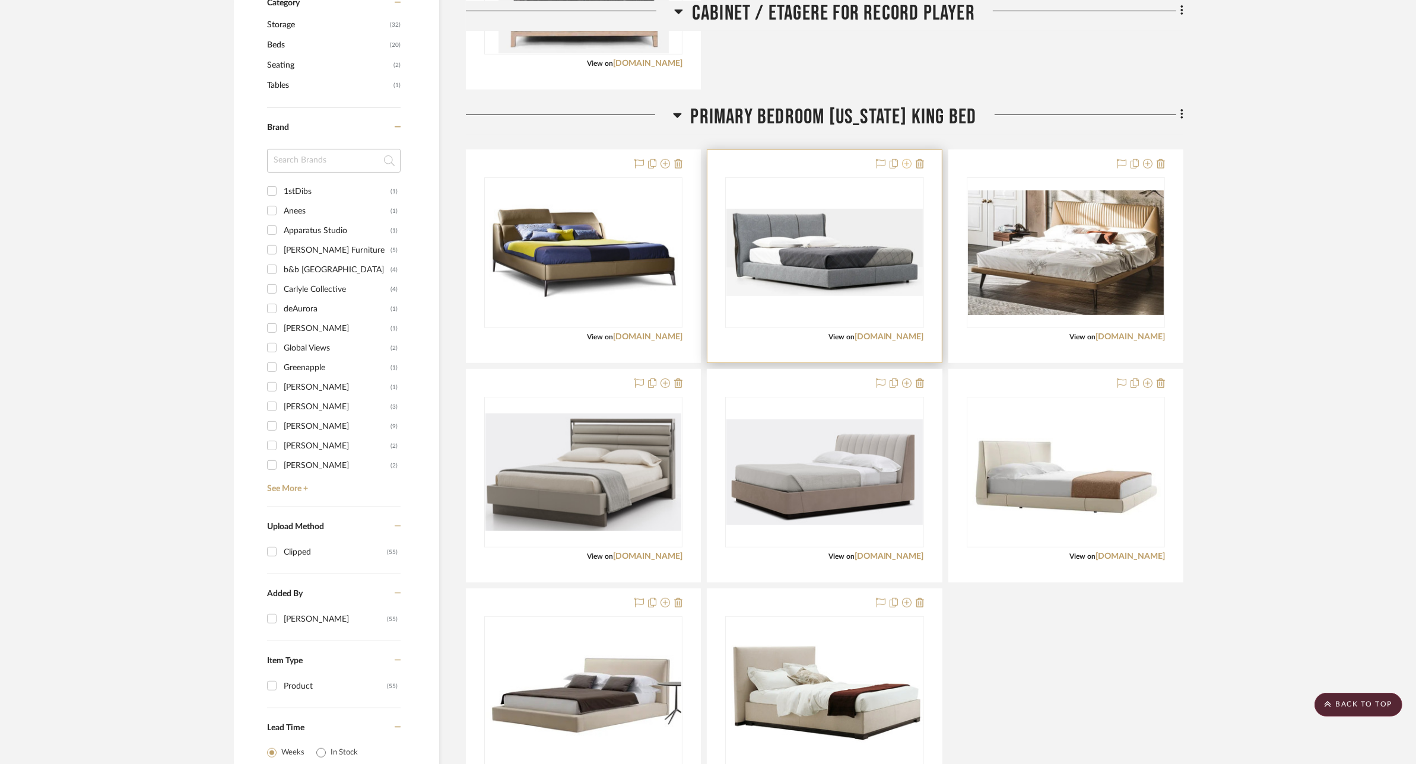
click at [906, 162] on icon at bounding box center [906, 163] width 9 height 9
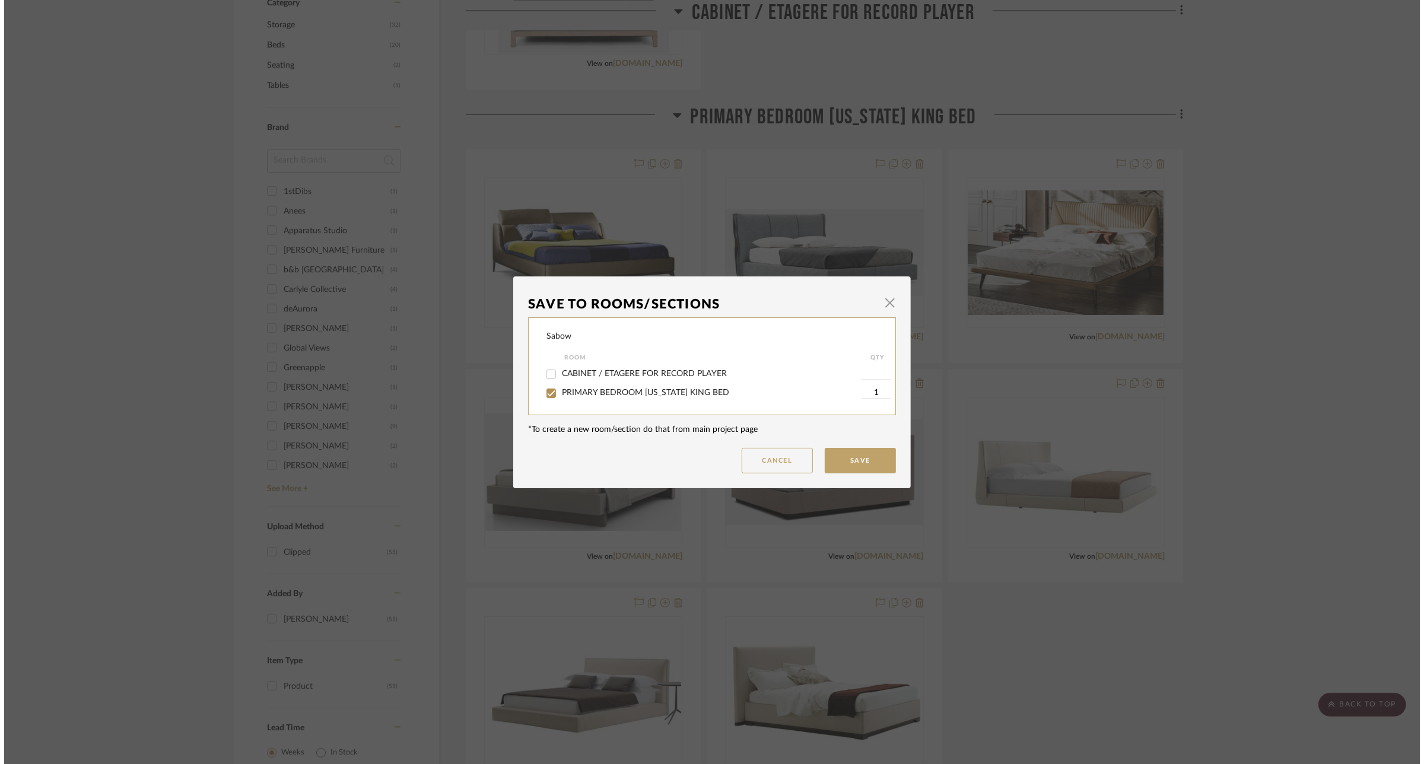
scroll to position [0, 0]
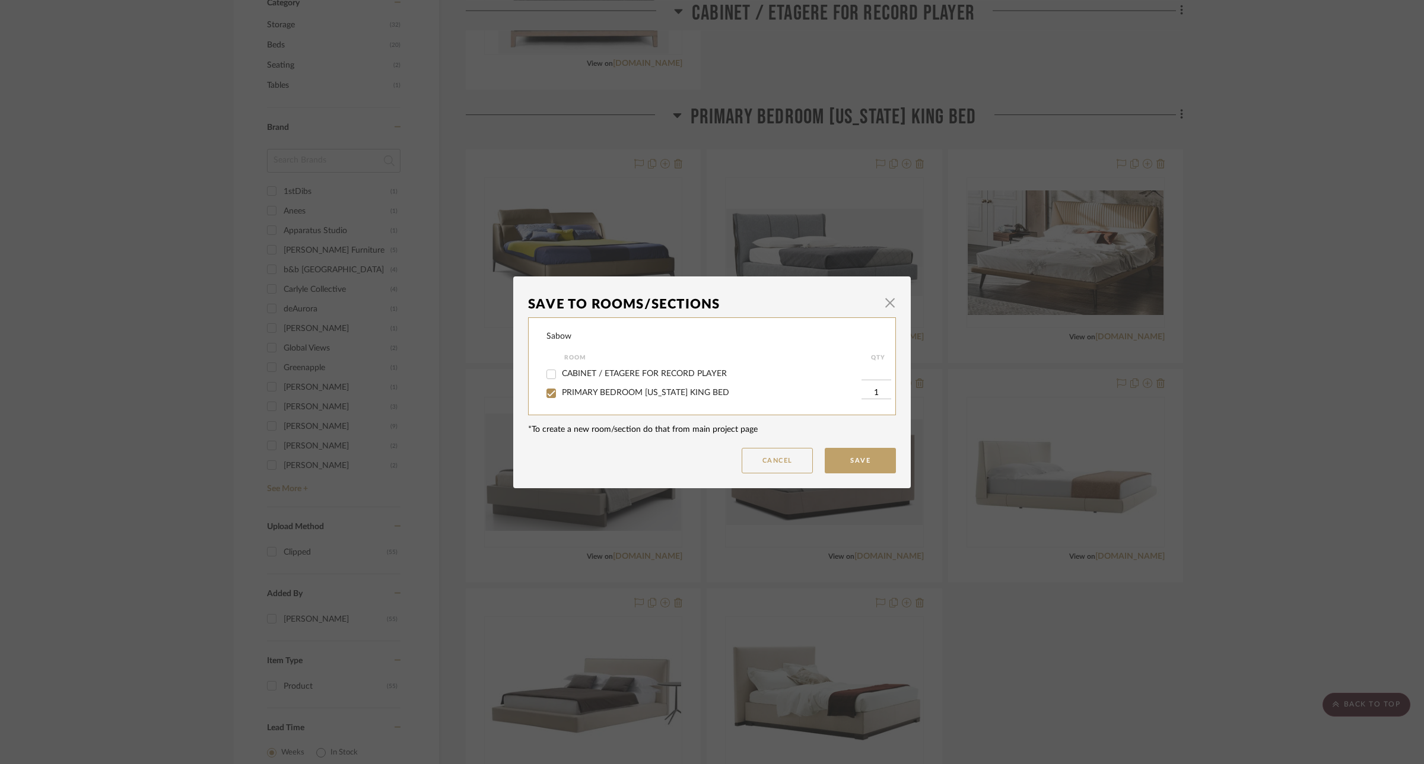
click at [713, 390] on span "PRIMARY BEDROOM [US_STATE] KING BED" at bounding box center [645, 393] width 167 height 8
click at [561, 390] on input "PRIMARY BEDROOM [US_STATE] KING BED" at bounding box center [551, 393] width 19 height 19
checkbox input "false"
drag, startPoint x: 850, startPoint y: 464, endPoint x: 998, endPoint y: 383, distance: 168.9
click at [863, 465] on button "Save" at bounding box center [860, 461] width 71 height 26
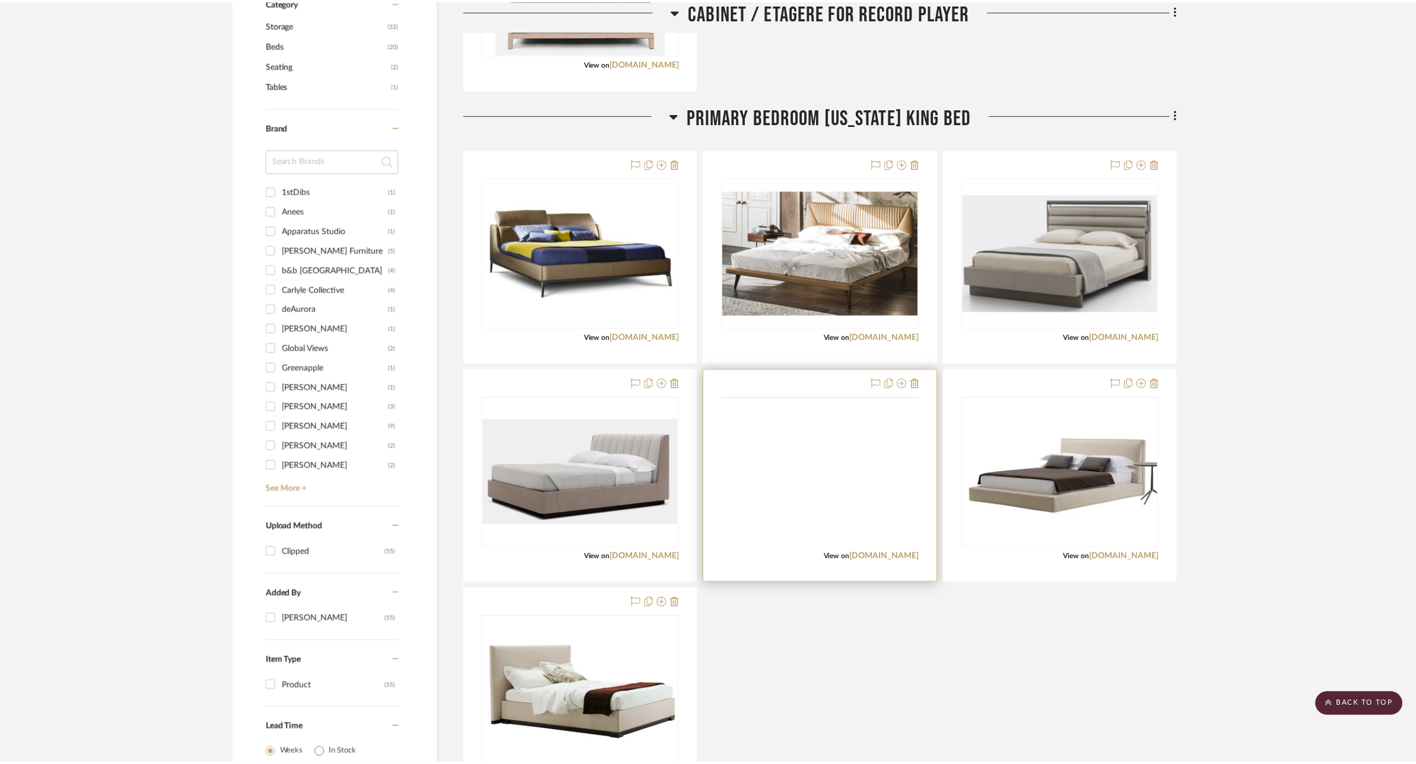
scroll to position [668, 0]
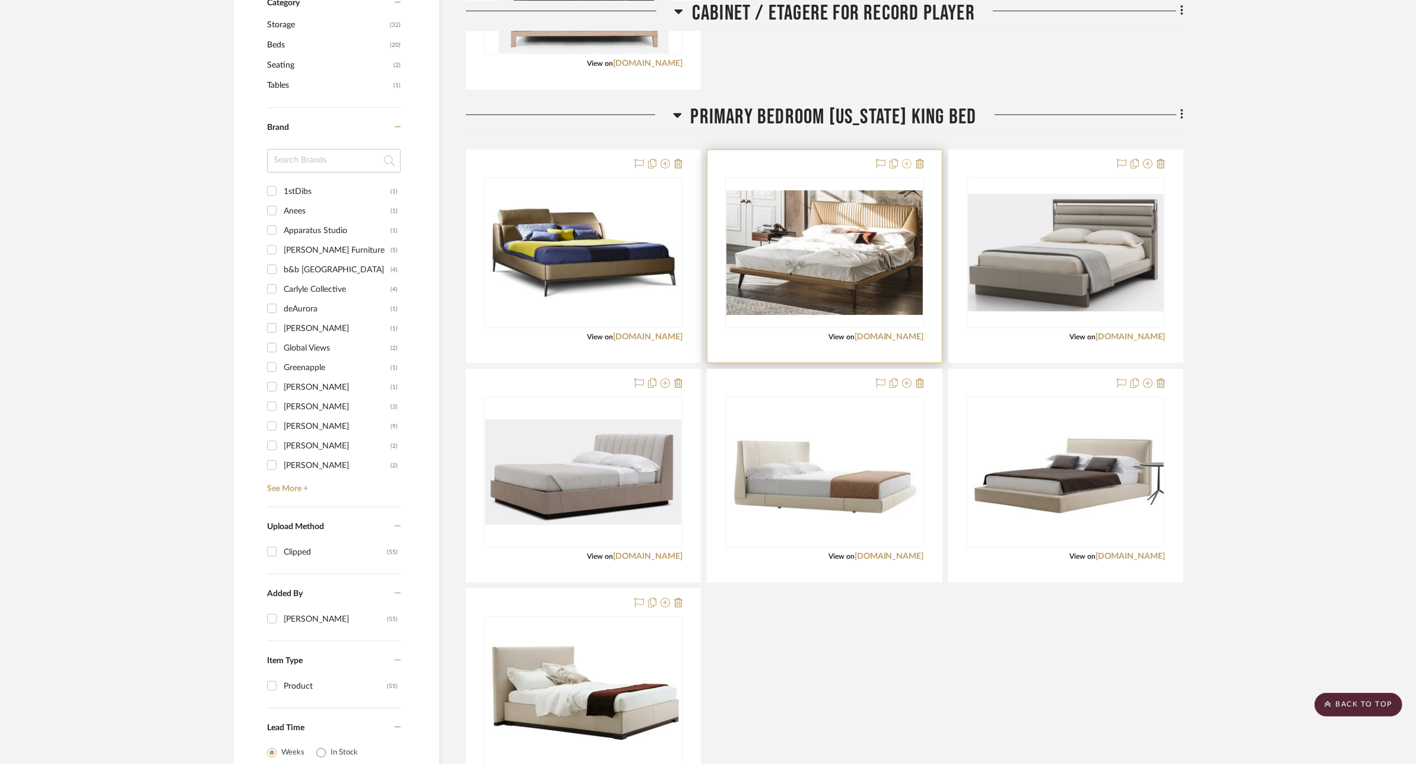
click at [905, 164] on icon at bounding box center [906, 163] width 9 height 9
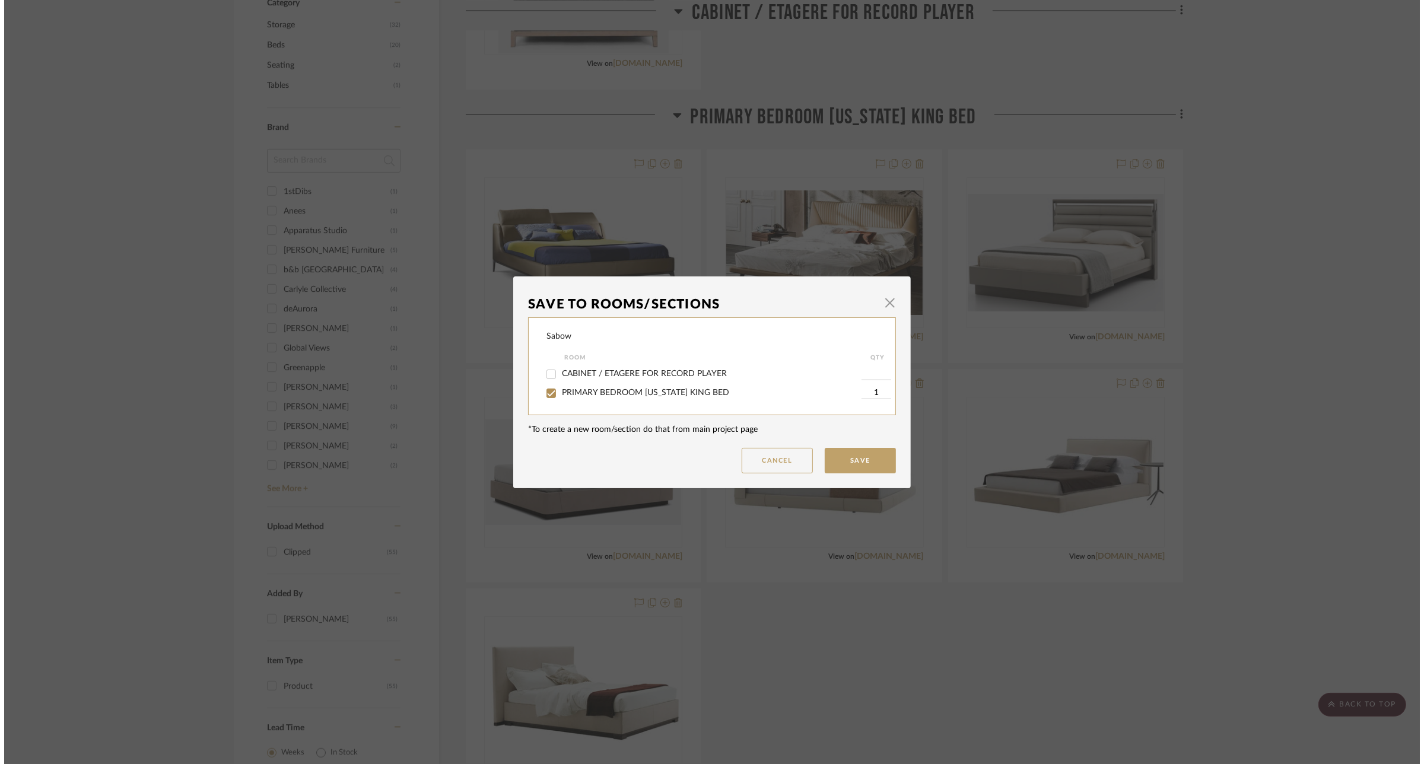
scroll to position [0, 0]
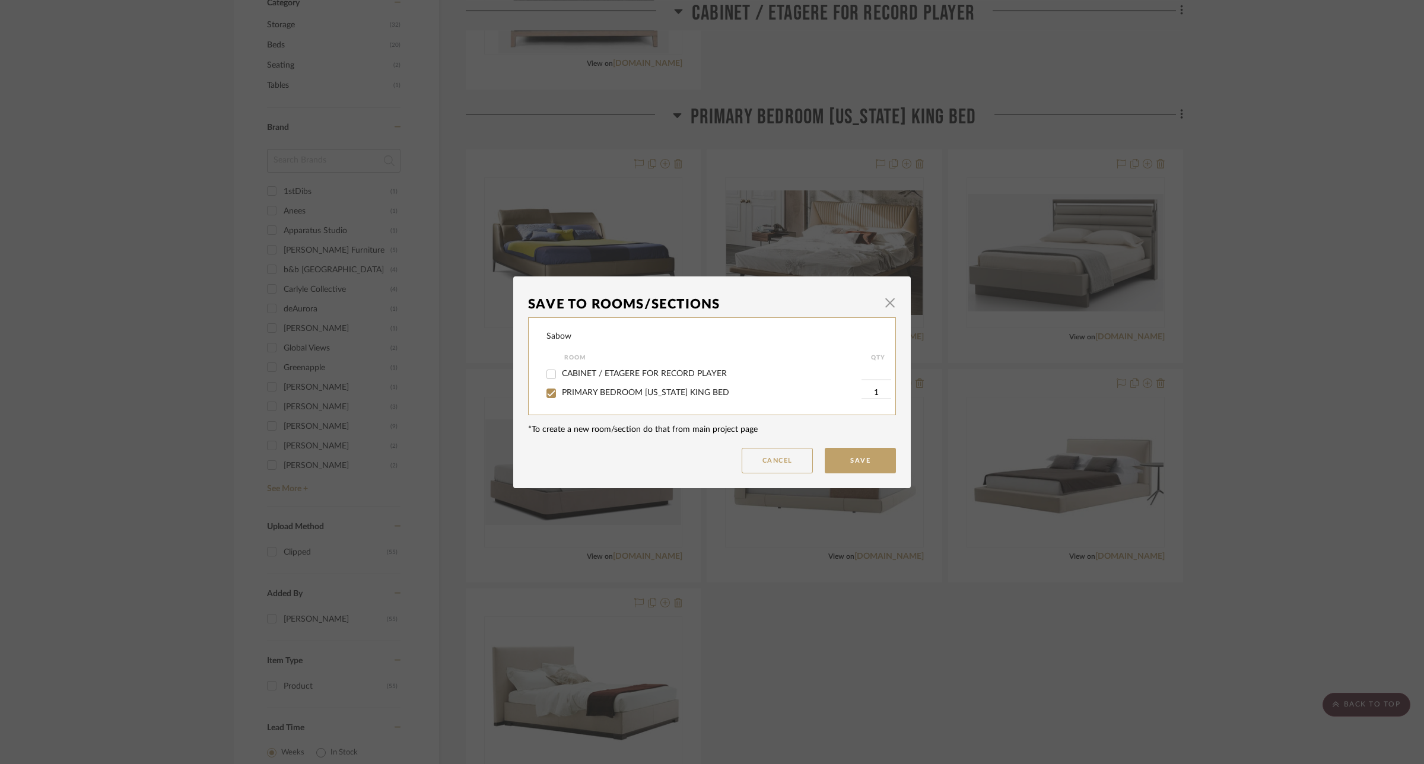
click at [727, 393] on span "PRIMARY BEDROOM [US_STATE] KING BED" at bounding box center [645, 393] width 167 height 8
click at [561, 393] on input "PRIMARY BEDROOM [US_STATE] KING BED" at bounding box center [551, 393] width 19 height 19
checkbox input "false"
click at [832, 466] on button "Save" at bounding box center [860, 461] width 71 height 26
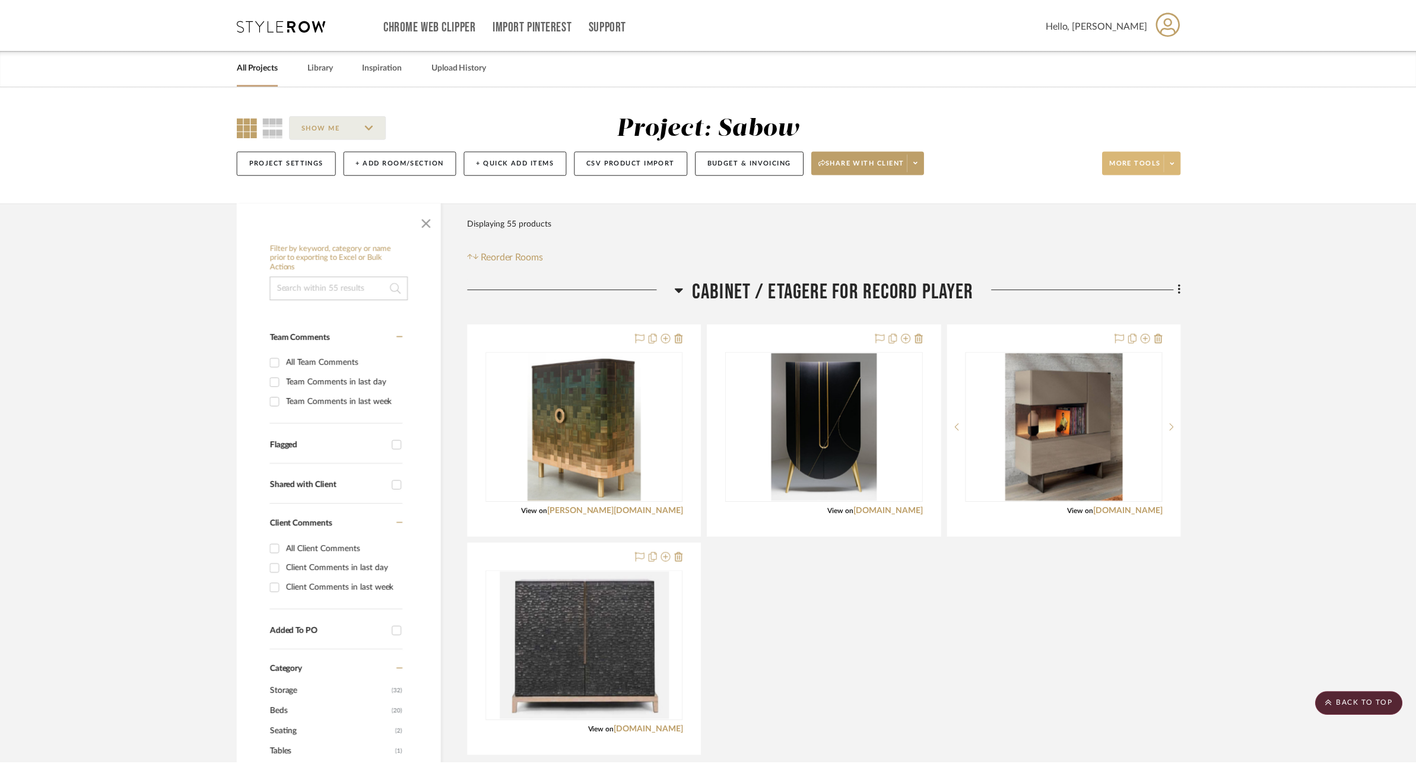
scroll to position [668, 0]
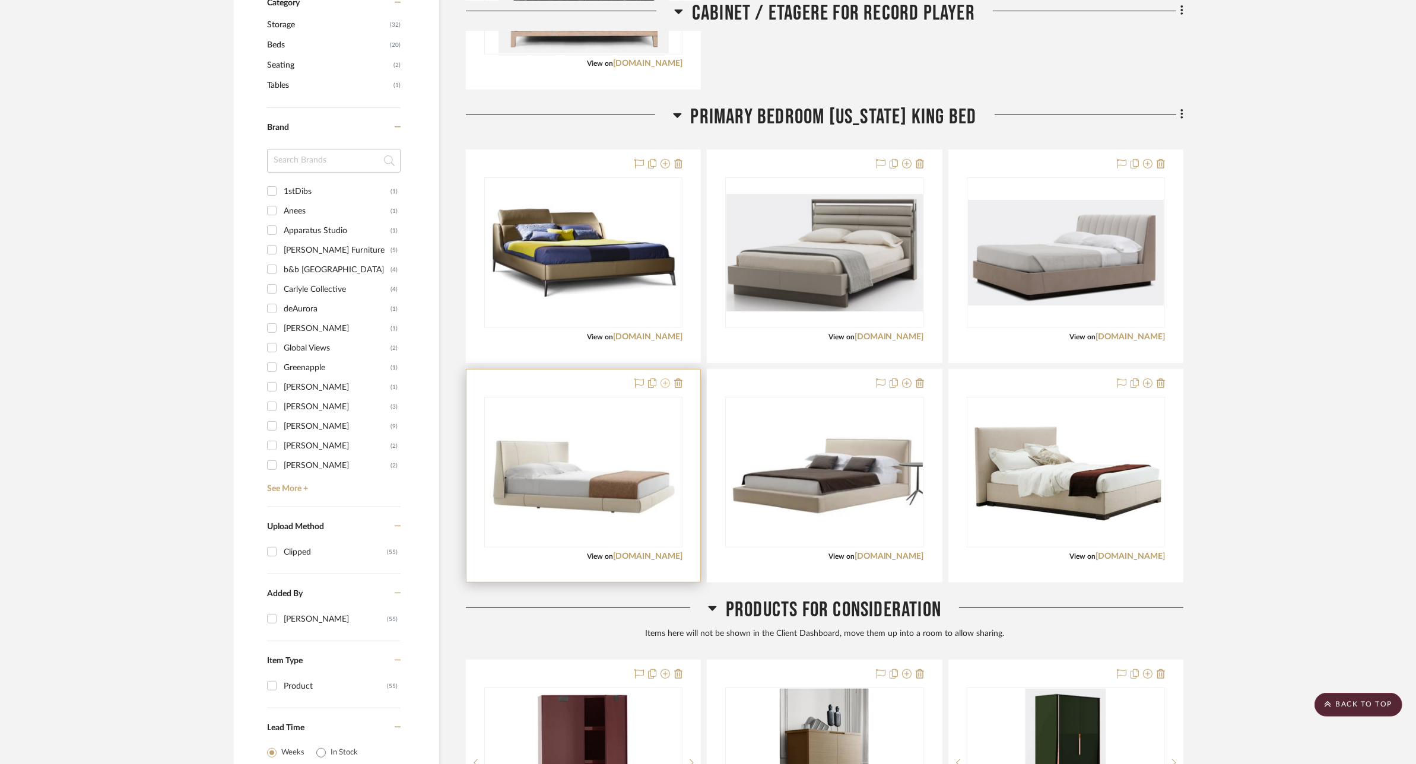
click at [668, 383] on icon at bounding box center [664, 383] width 9 height 9
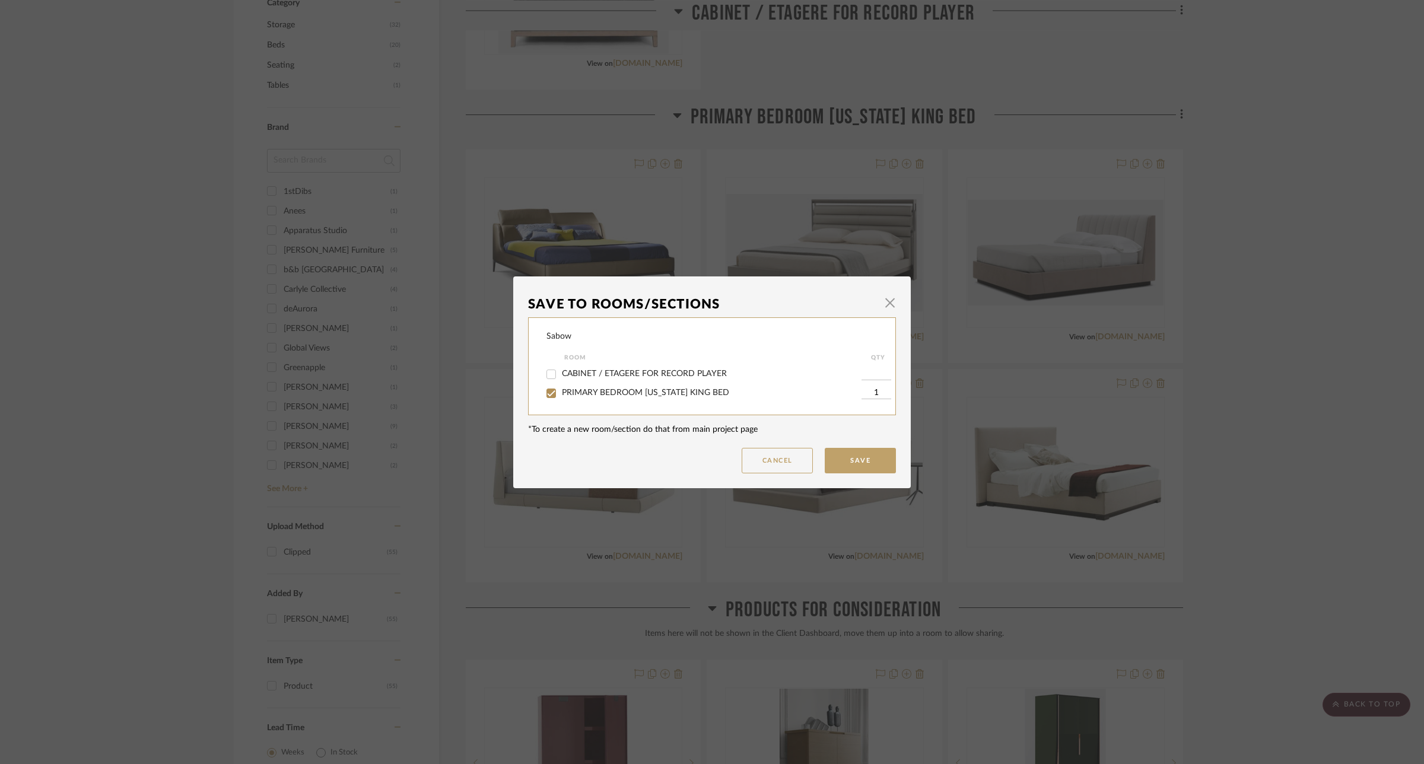
click at [647, 392] on span "PRIMARY BEDROOM [US_STATE] KING BED" at bounding box center [645, 393] width 167 height 8
click at [561, 392] on input "PRIMARY BEDROOM [US_STATE] KING BED" at bounding box center [551, 393] width 19 height 19
checkbox input "false"
click at [835, 464] on button "Save" at bounding box center [860, 461] width 71 height 26
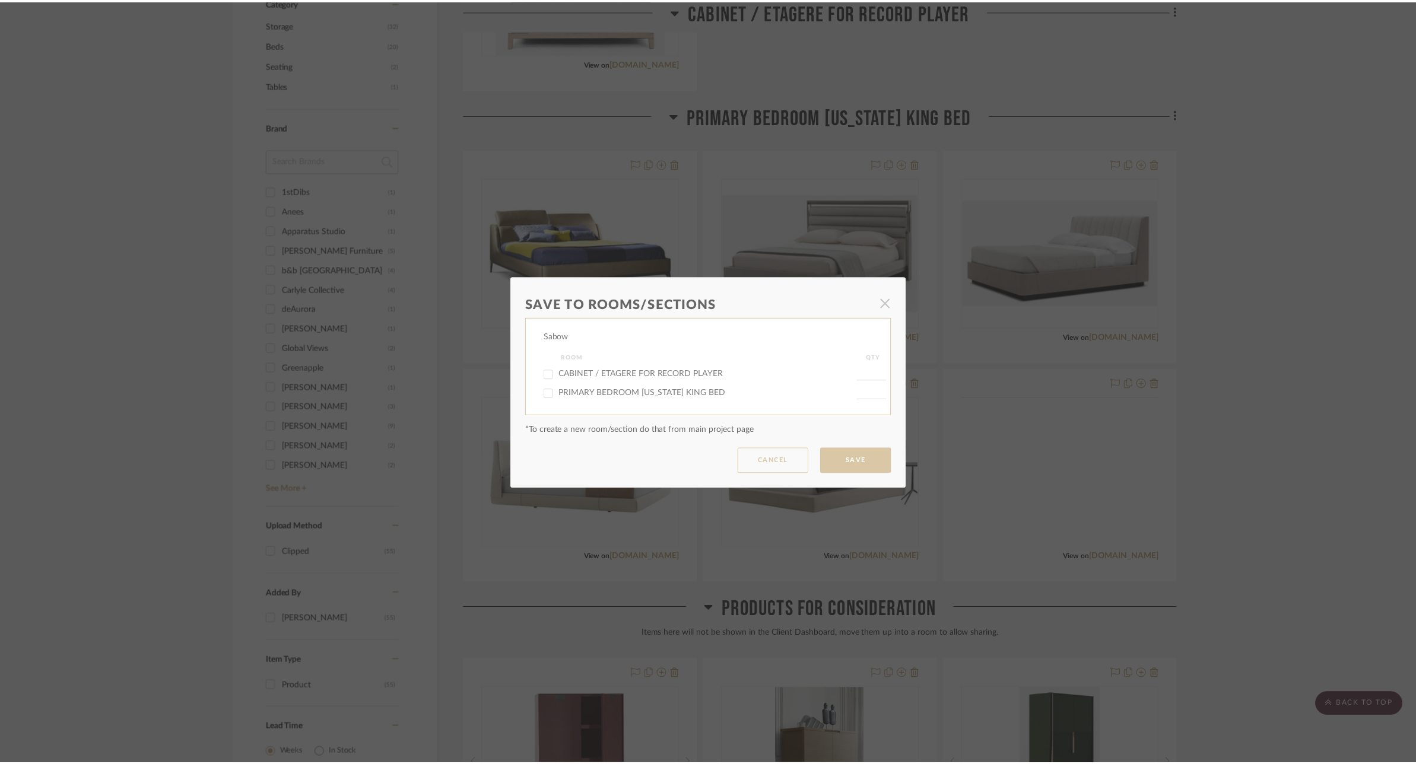
scroll to position [668, 0]
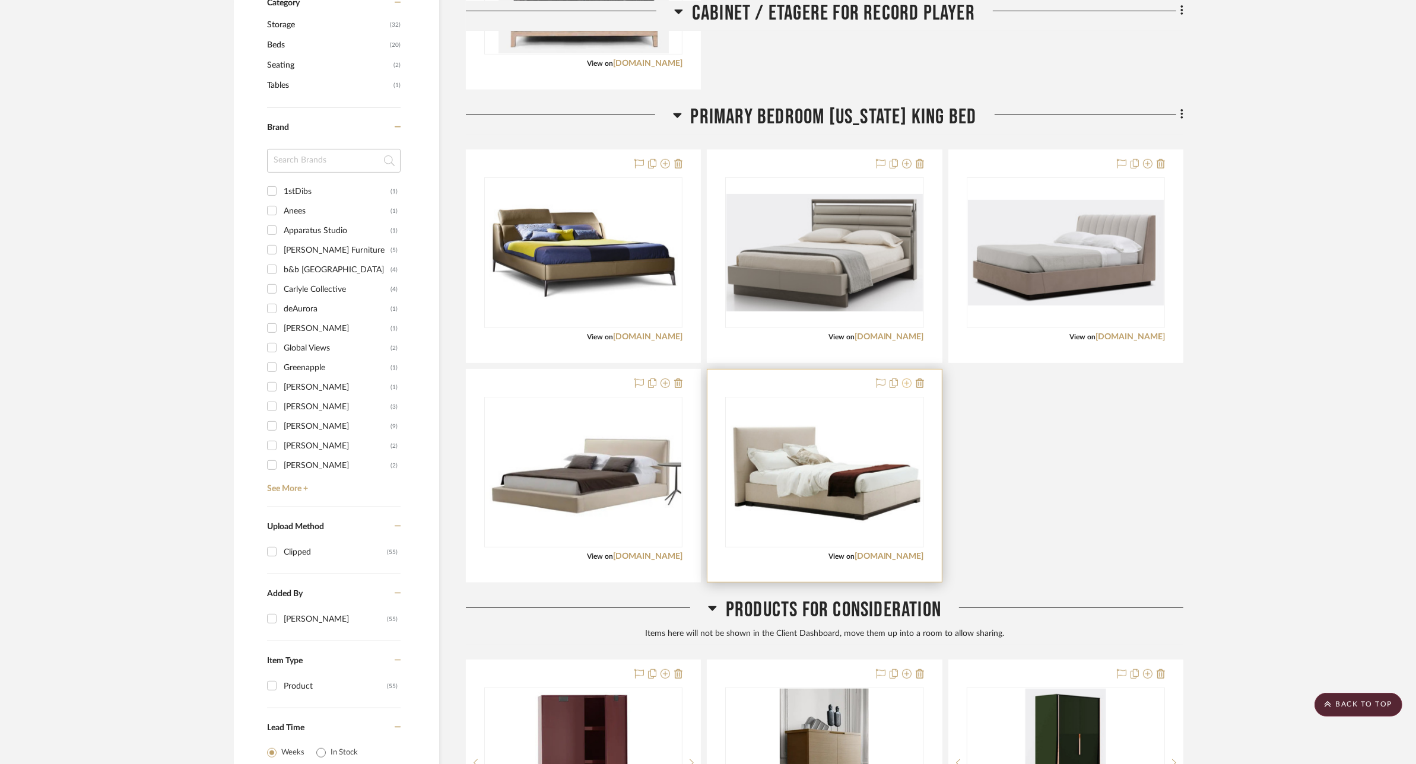
click at [909, 386] on icon at bounding box center [906, 383] width 9 height 9
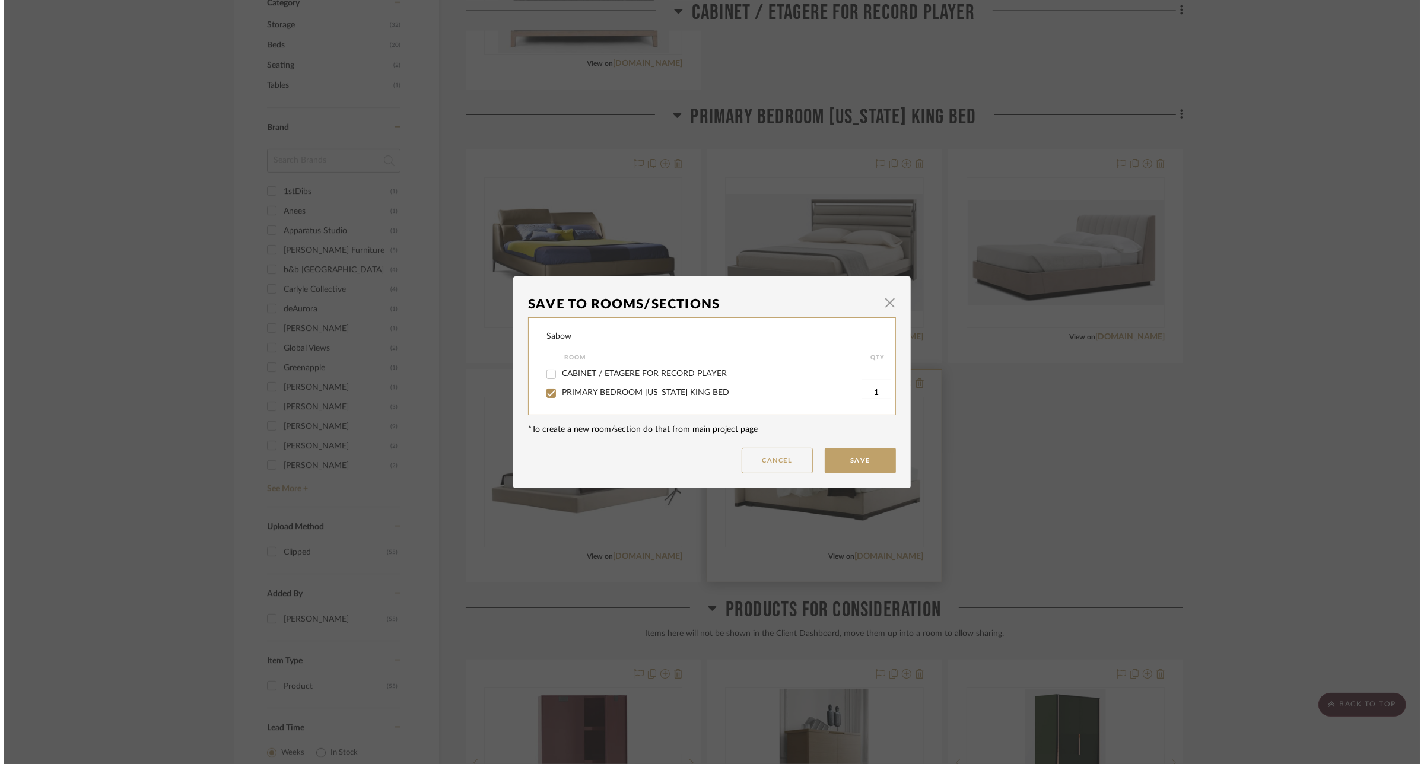
scroll to position [0, 0]
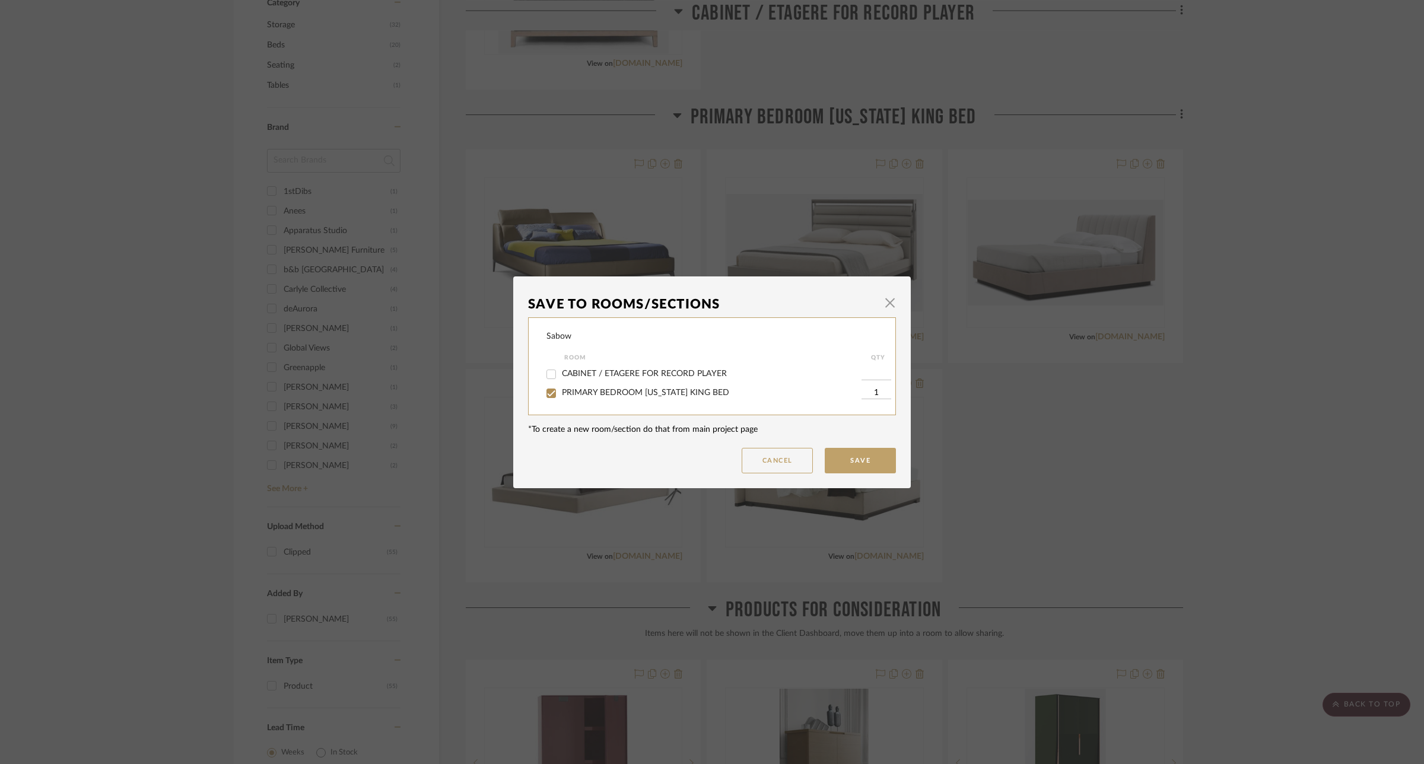
click at [668, 399] on div "PRIMARY BEDROOM [US_STATE] KING BED" at bounding box center [703, 393] width 315 height 19
click at [670, 393] on span "PRIMARY BEDROOM [US_STATE] KING BED" at bounding box center [645, 393] width 167 height 8
click at [561, 393] on input "PRIMARY BEDROOM [US_STATE] KING BED" at bounding box center [551, 393] width 19 height 19
checkbox input "false"
click at [840, 461] on button "Save" at bounding box center [860, 461] width 71 height 26
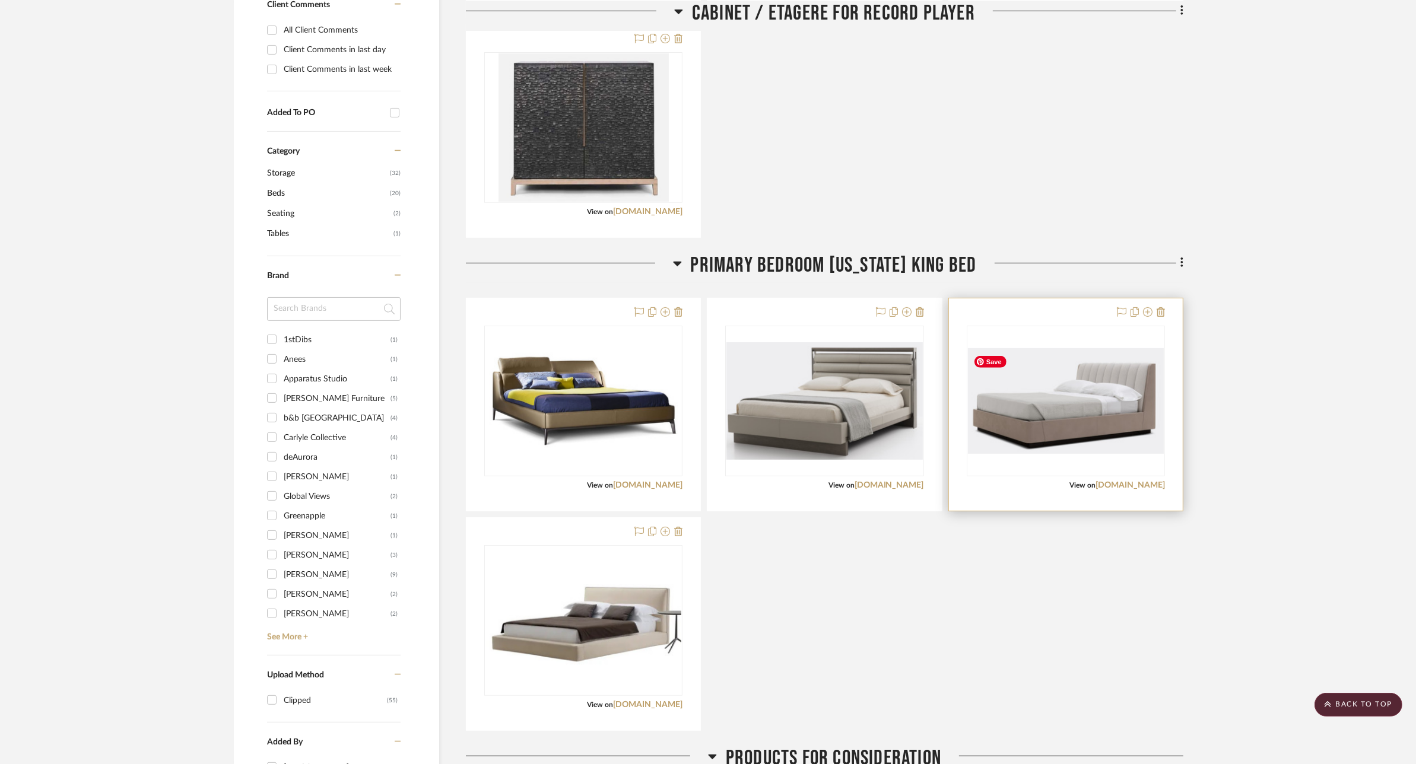
scroll to position [74, 0]
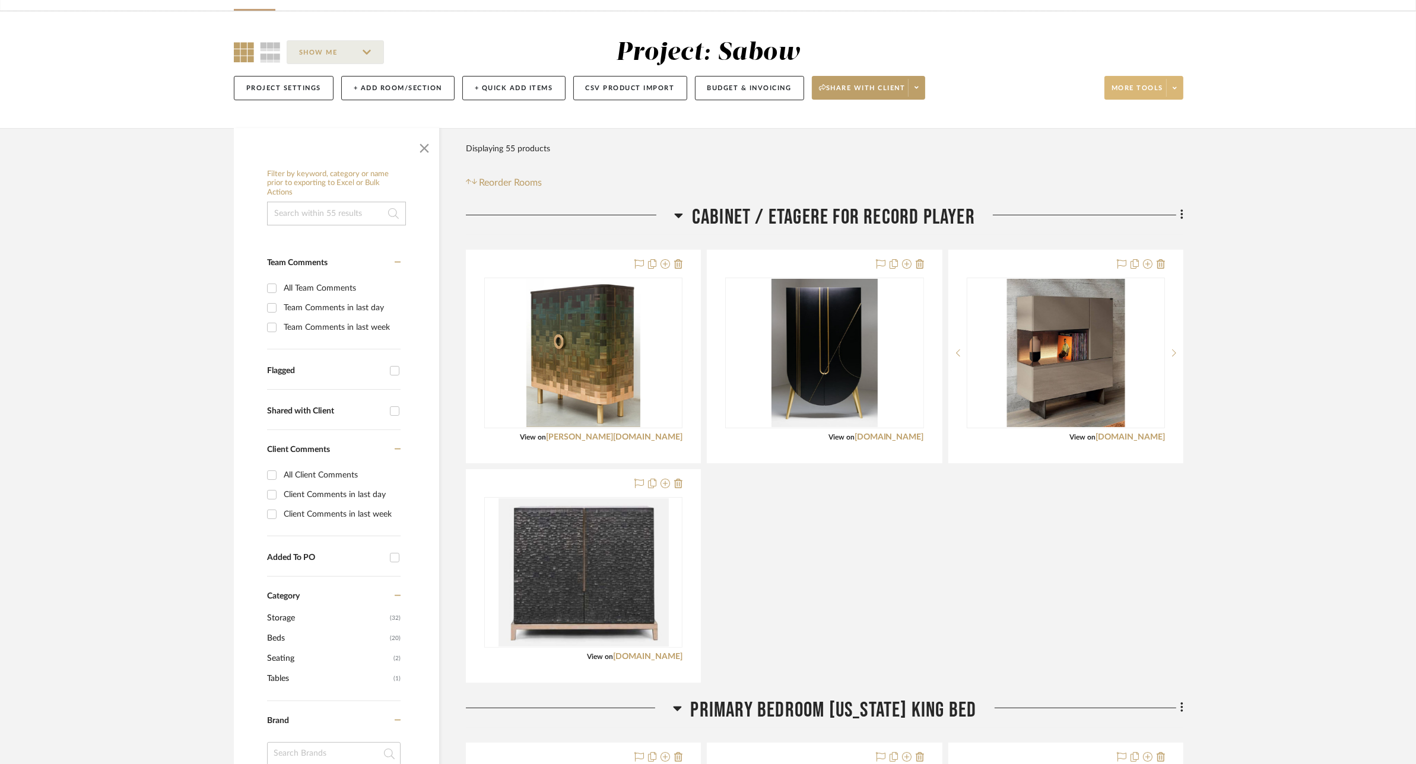
click at [1169, 88] on span at bounding box center [1174, 88] width 17 height 18
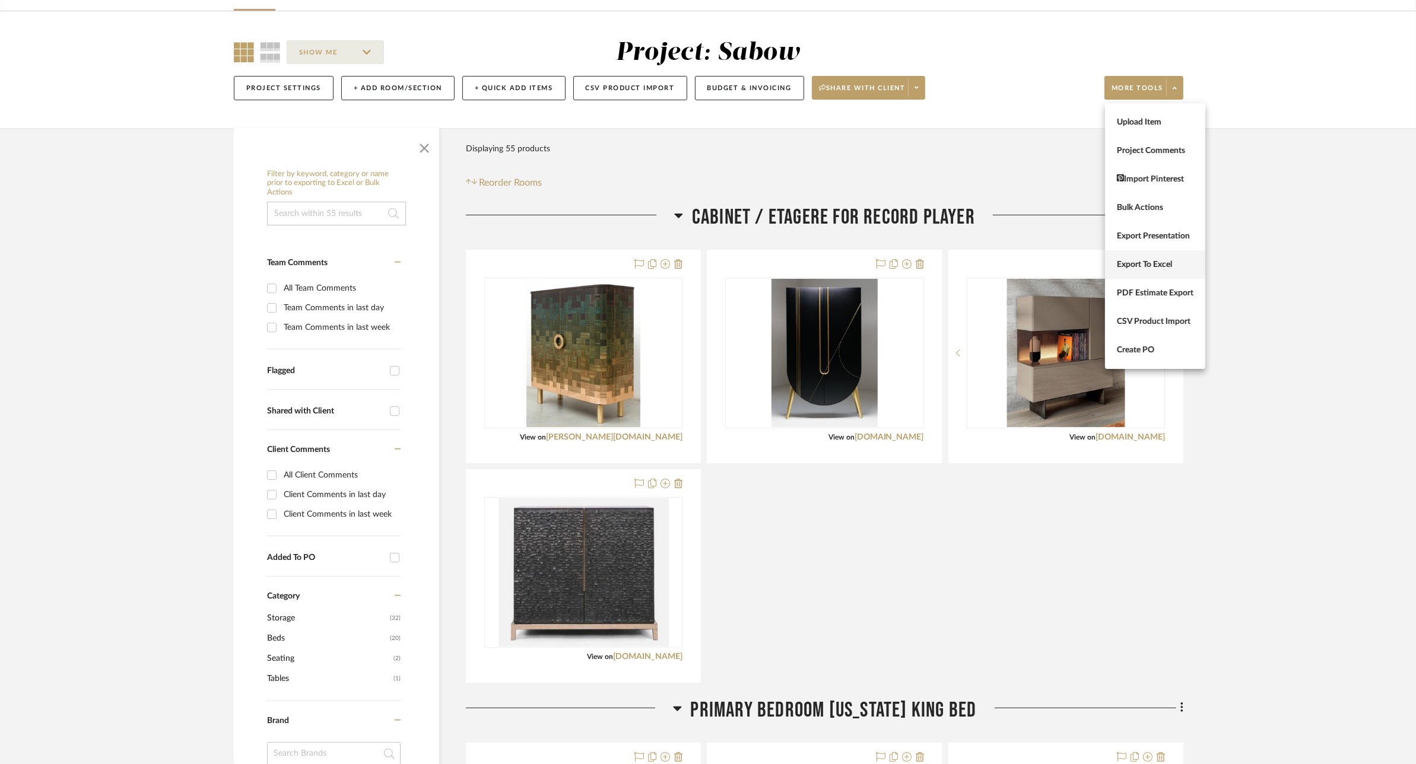
click at [1155, 256] on button "Export To Excel" at bounding box center [1155, 264] width 100 height 28
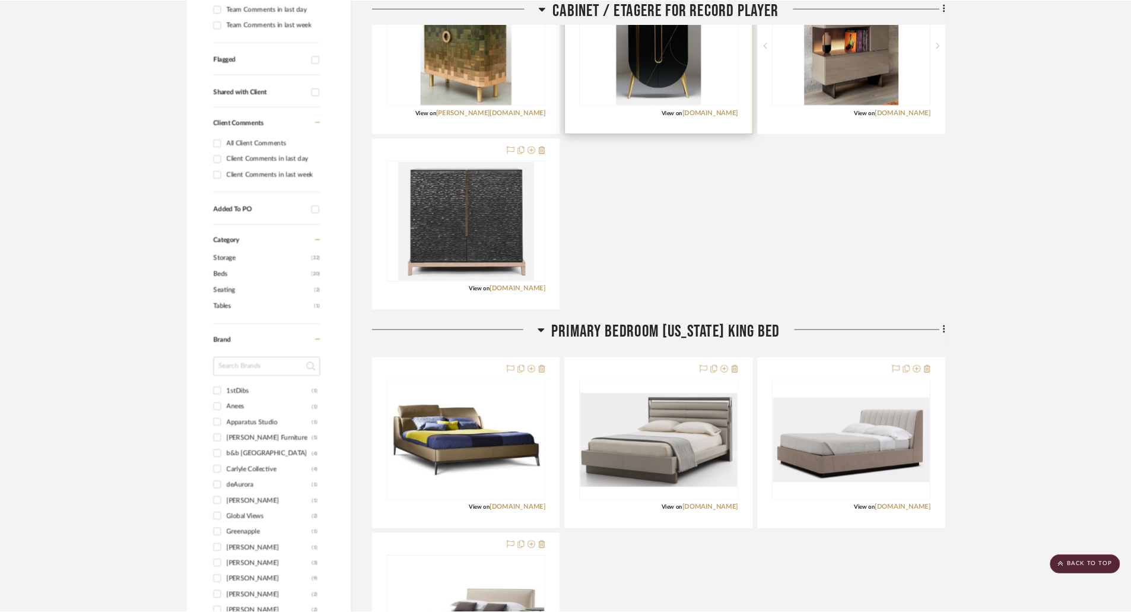
scroll to position [0, 0]
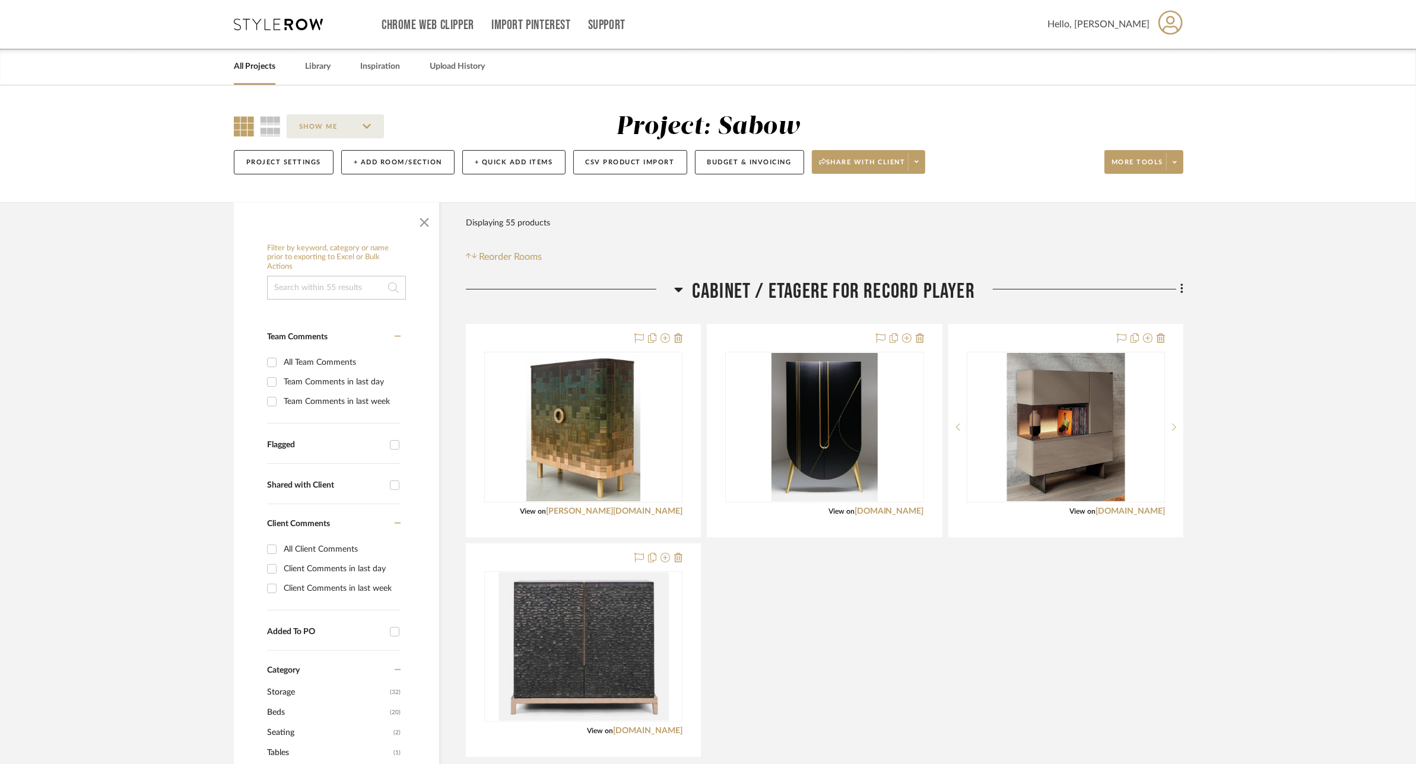
click at [1171, 21] on icon at bounding box center [1170, 22] width 24 height 25
click at [1140, 104] on link "Manage Team" at bounding box center [1146, 114] width 97 height 28
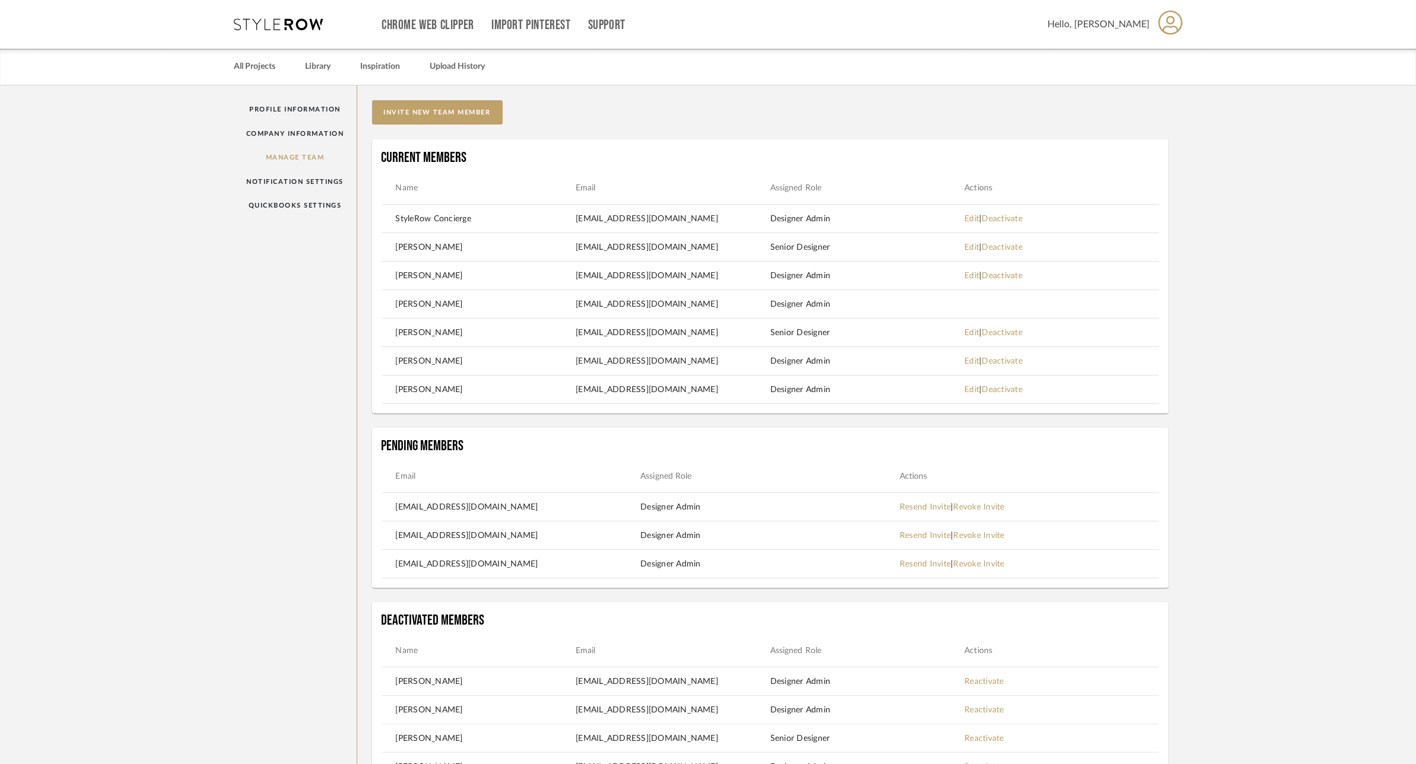
click at [1196, 119] on div "Profile Information Company Information Manage Team Notification Settings Quick…" at bounding box center [708, 545] width 984 height 920
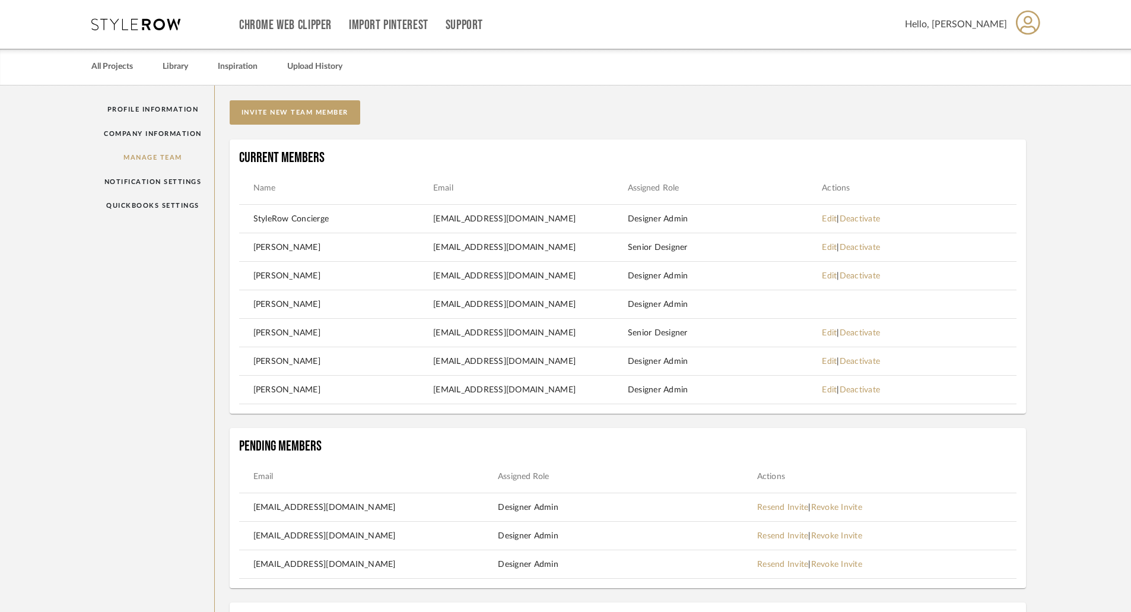
scroll to position [119, 0]
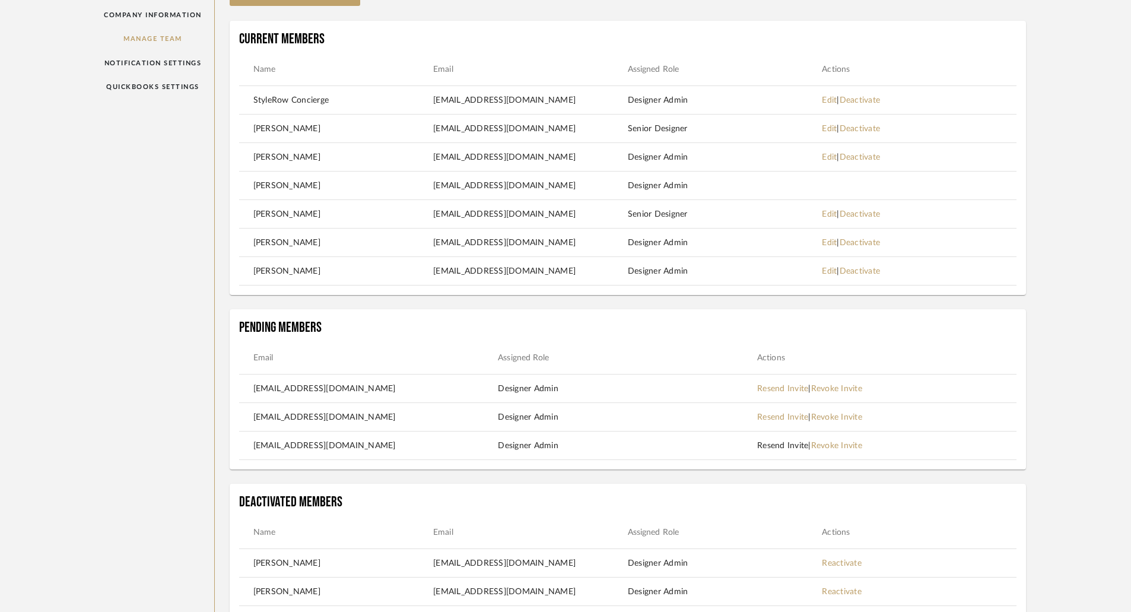
click at [781, 445] on link "Resend Invite" at bounding box center [782, 445] width 51 height 8
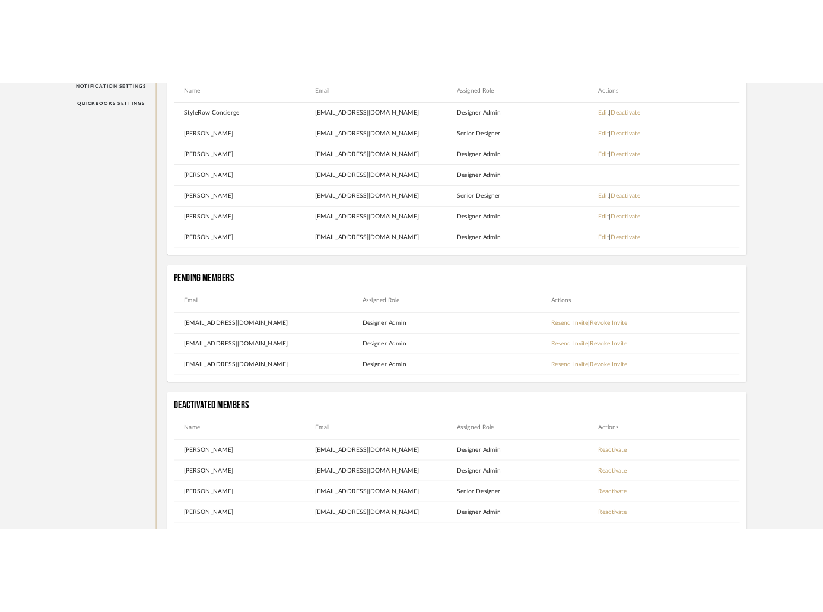
scroll to position [0, 0]
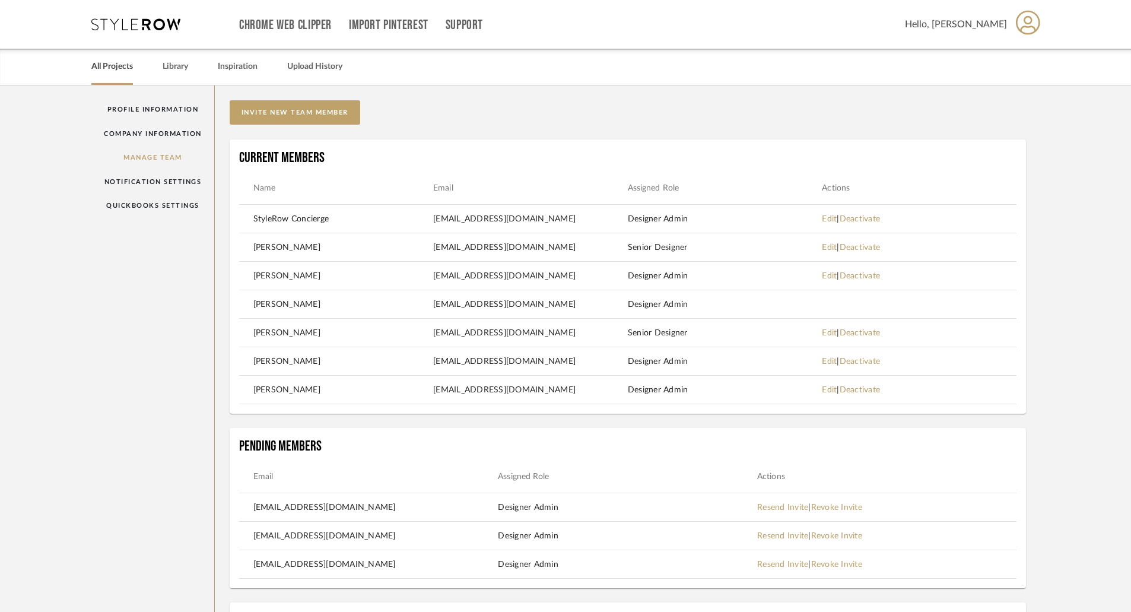
click at [131, 68] on link "All Projects" at bounding box center [112, 67] width 42 height 16
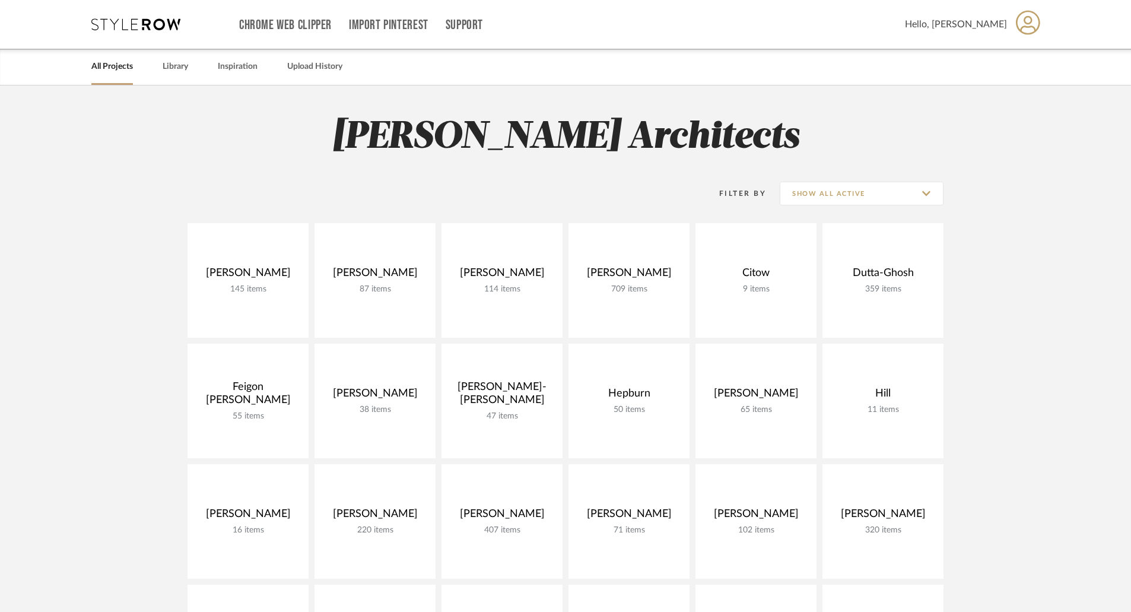
click at [643, 190] on div "Filter By Show All Active" at bounding box center [566, 194] width 756 height 30
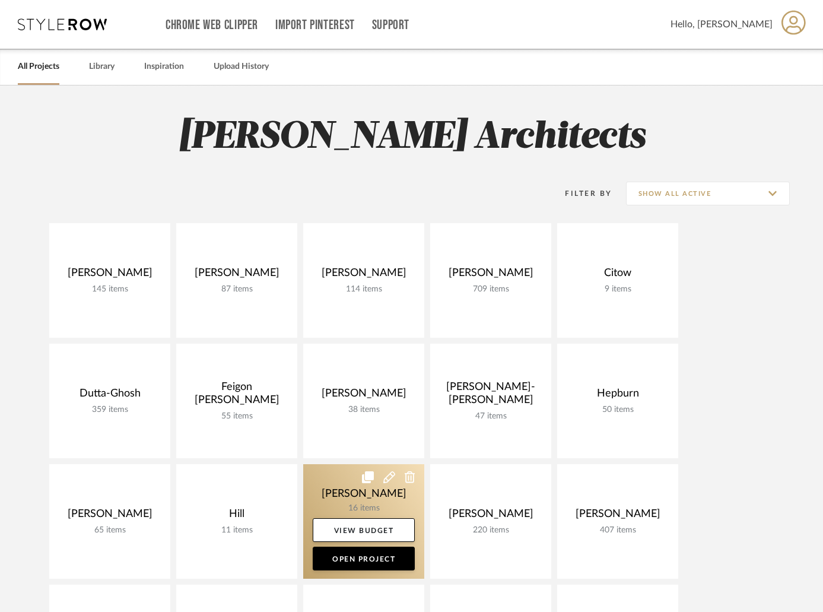
scroll to position [237, 0]
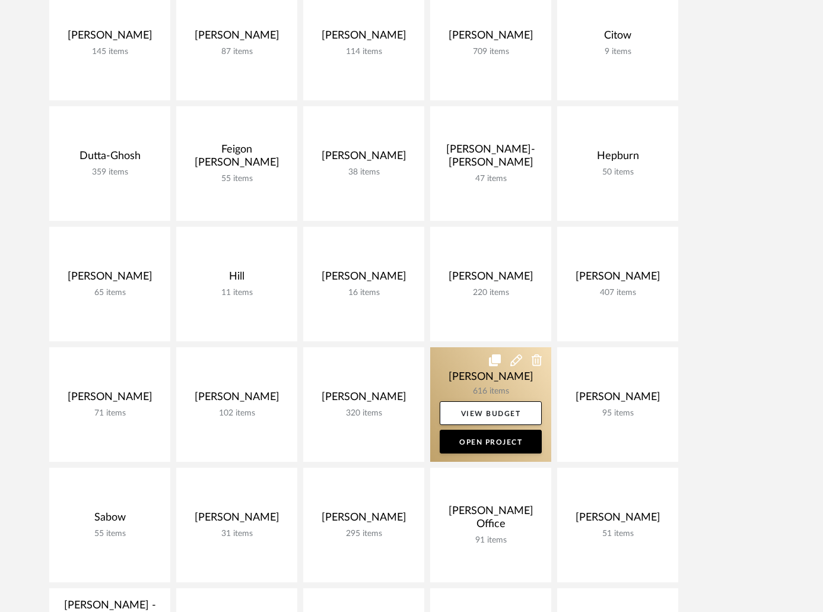
click at [488, 383] on link at bounding box center [490, 404] width 121 height 115
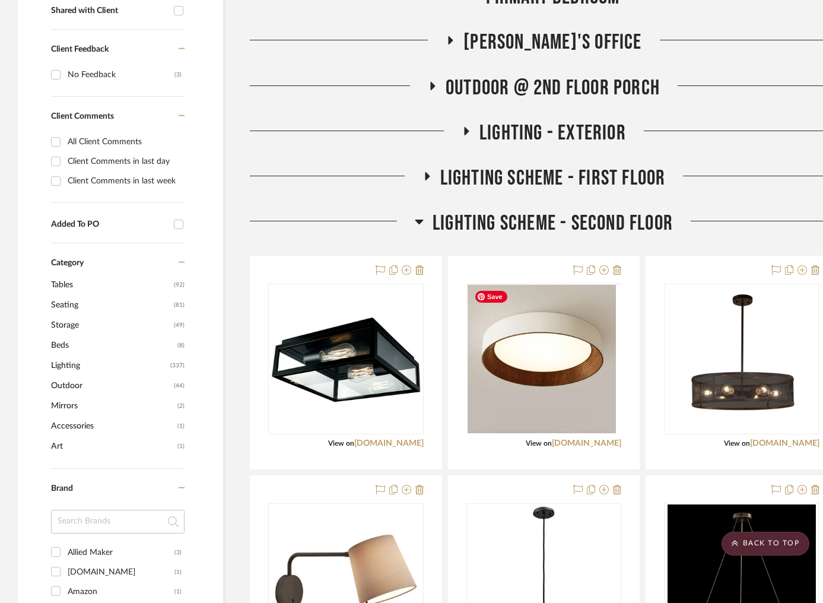
scroll to position [534, 0]
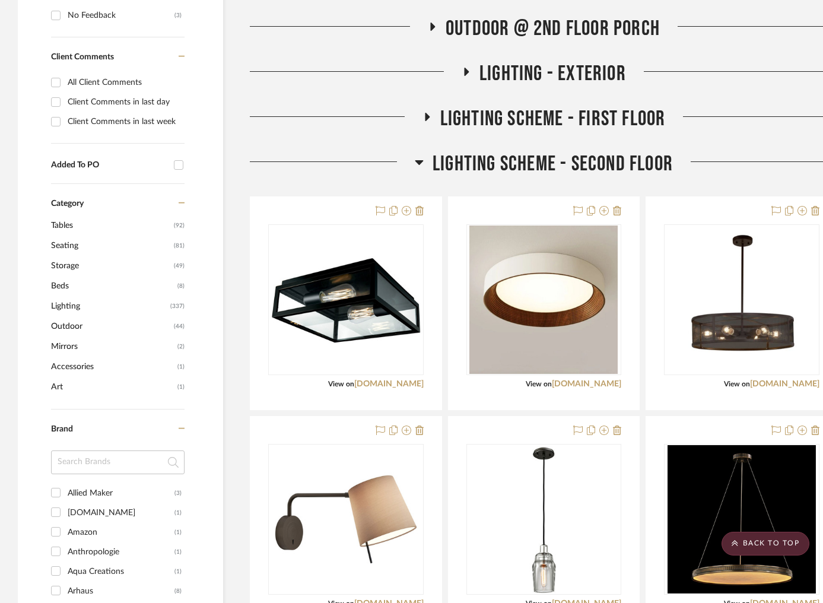
click at [419, 163] on icon at bounding box center [419, 162] width 8 height 5
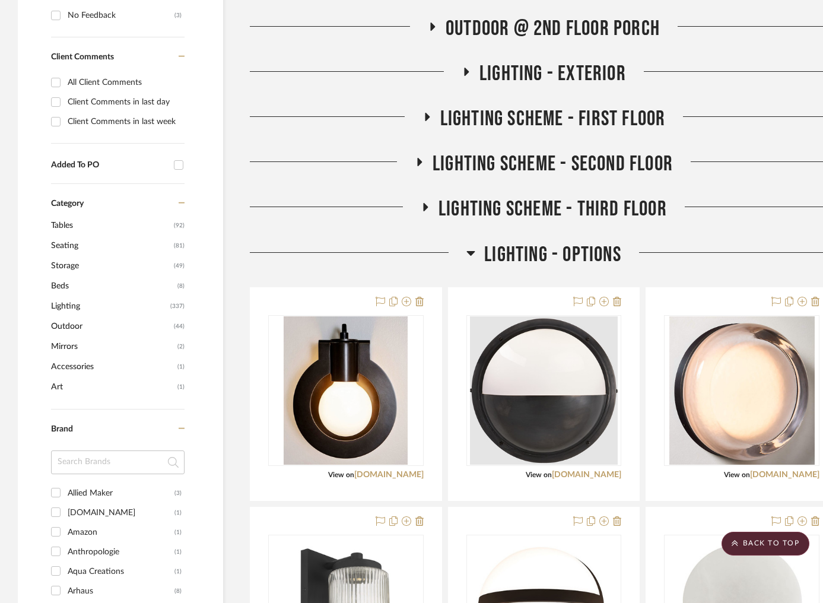
click at [423, 208] on icon at bounding box center [425, 207] width 14 height 9
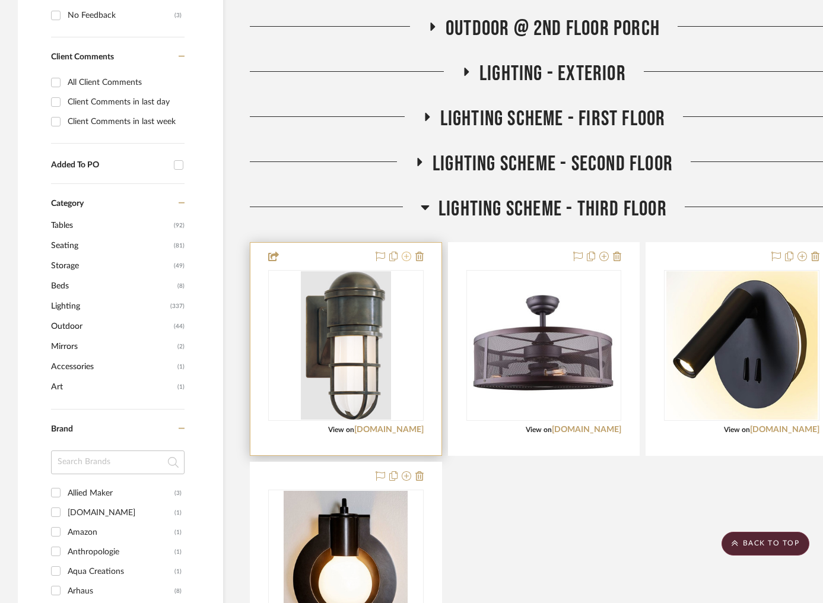
click at [407, 257] on icon at bounding box center [406, 256] width 9 height 9
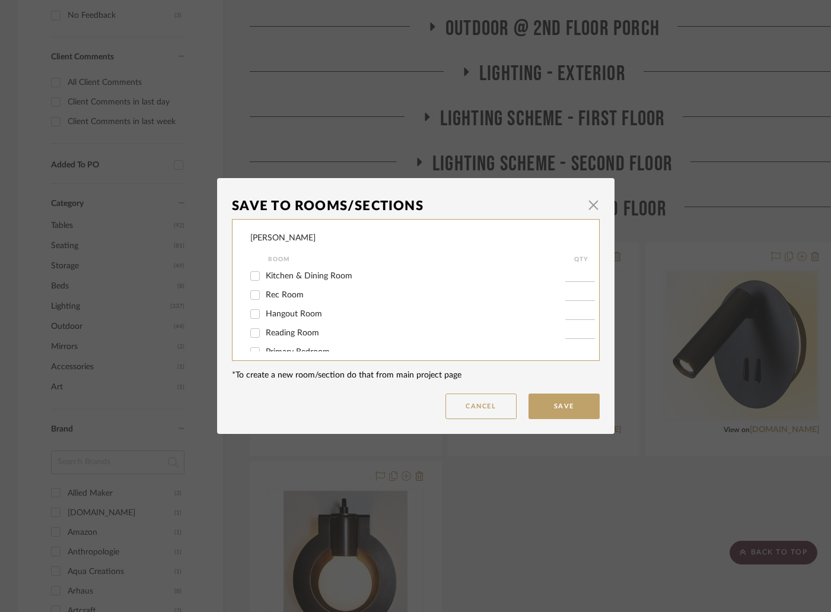
scroll to position [146, 0]
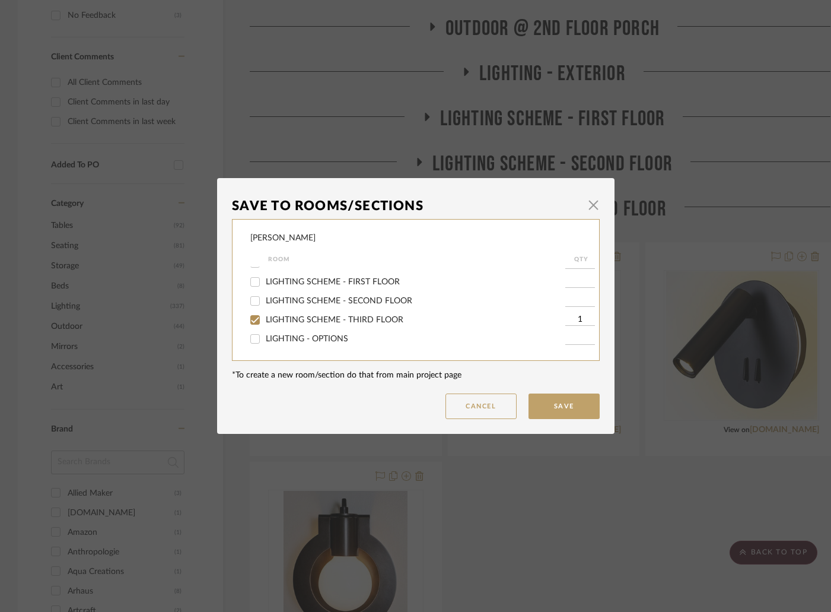
drag, startPoint x: 312, startPoint y: 316, endPoint x: 481, endPoint y: 349, distance: 172.3
click at [318, 319] on span "LIGHTING SCHEME - THIRD FLOOR" at bounding box center [335, 320] width 138 height 8
click at [277, 319] on span "LIGHTING SCHEME - THIRD FLOOR" at bounding box center [335, 320] width 138 height 8
click at [265, 319] on input "LIGHTING SCHEME - THIRD FLOOR" at bounding box center [255, 319] width 19 height 19
checkbox input "false"
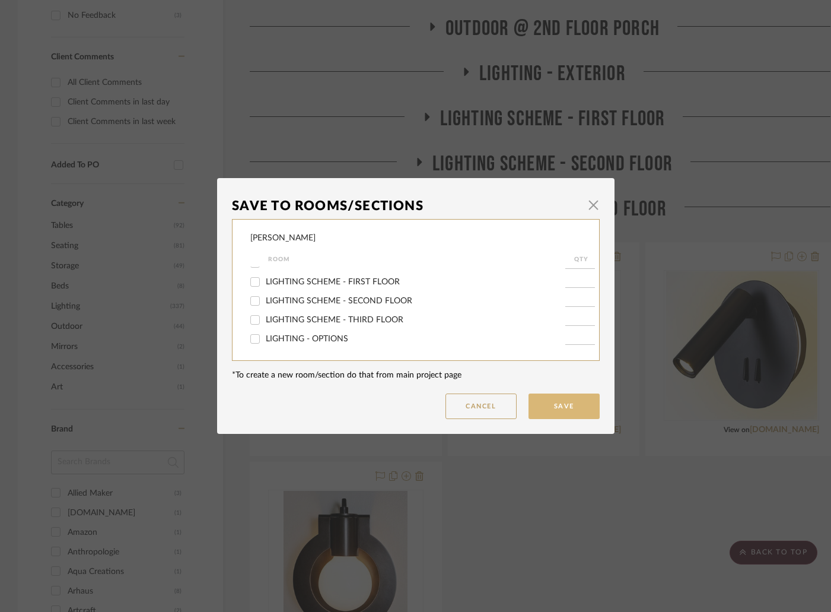
click at [551, 401] on button "Save" at bounding box center [564, 406] width 71 height 26
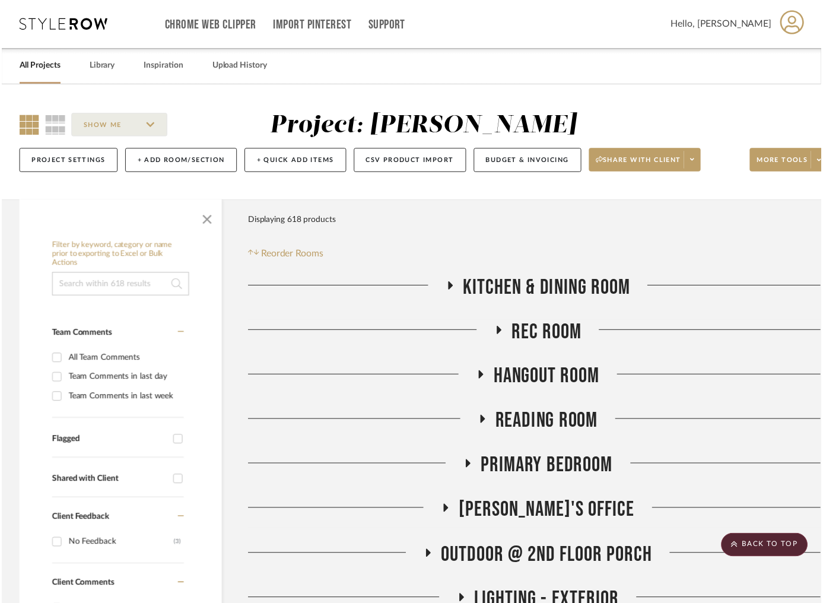
scroll to position [534, 0]
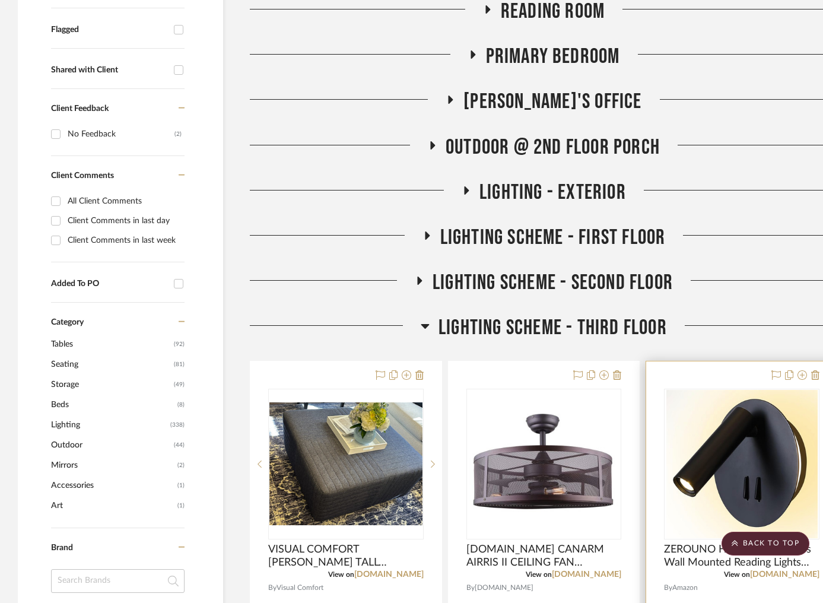
scroll to position [534, 0]
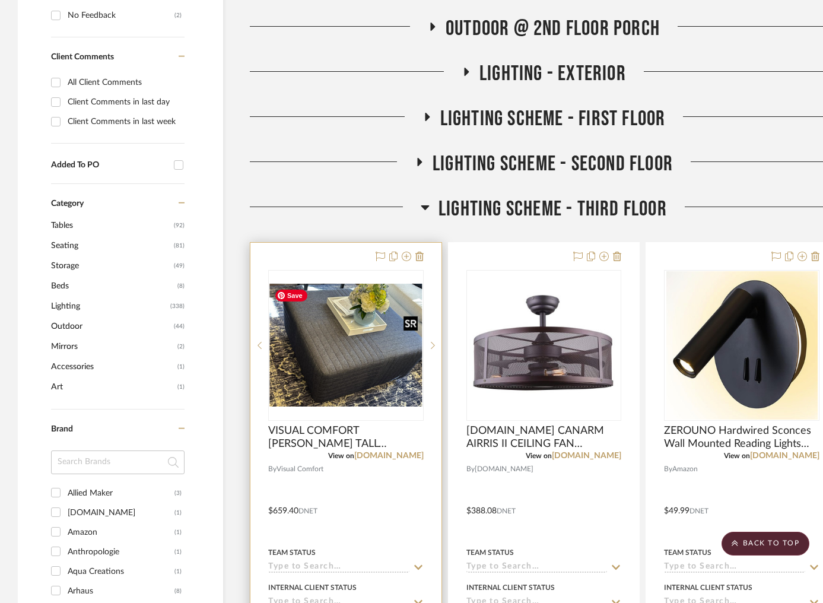
click at [383, 383] on img "0" at bounding box center [345, 345] width 153 height 123
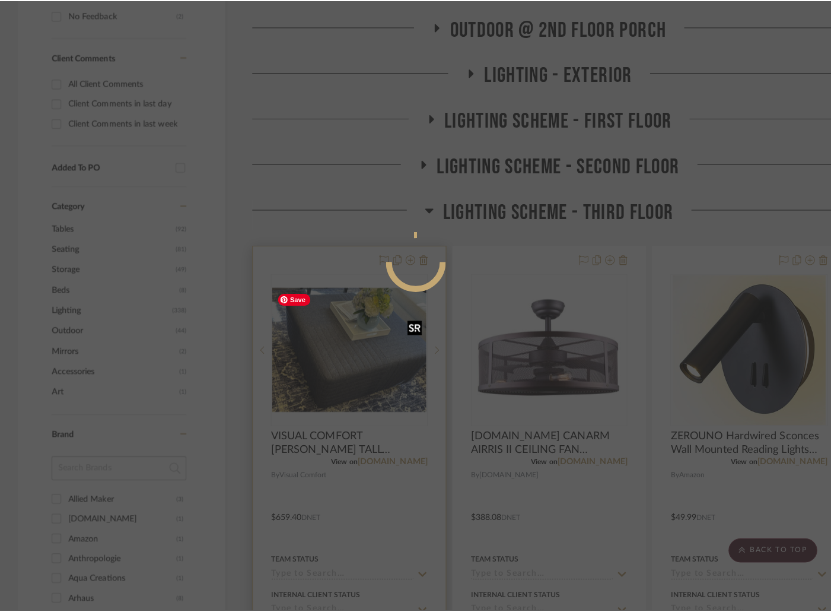
scroll to position [0, 0]
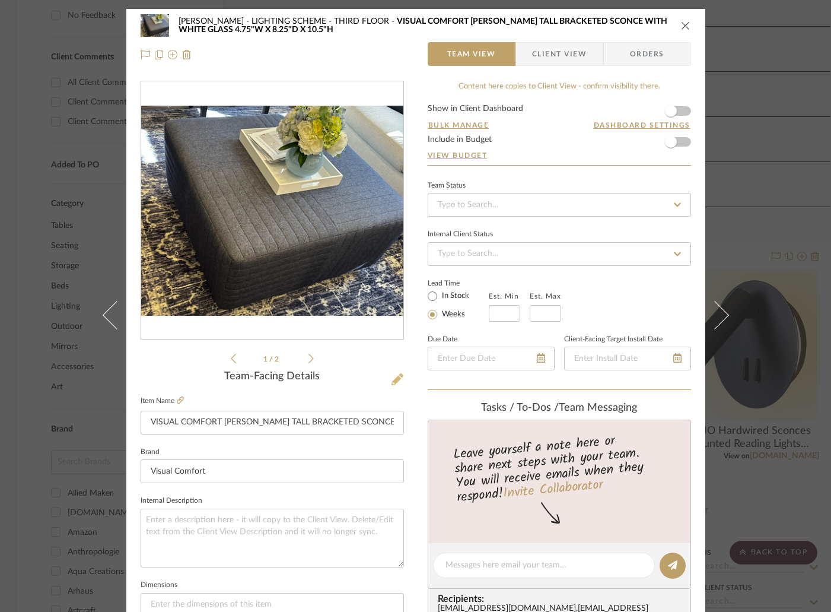
click at [393, 376] on icon at bounding box center [398, 379] width 12 height 12
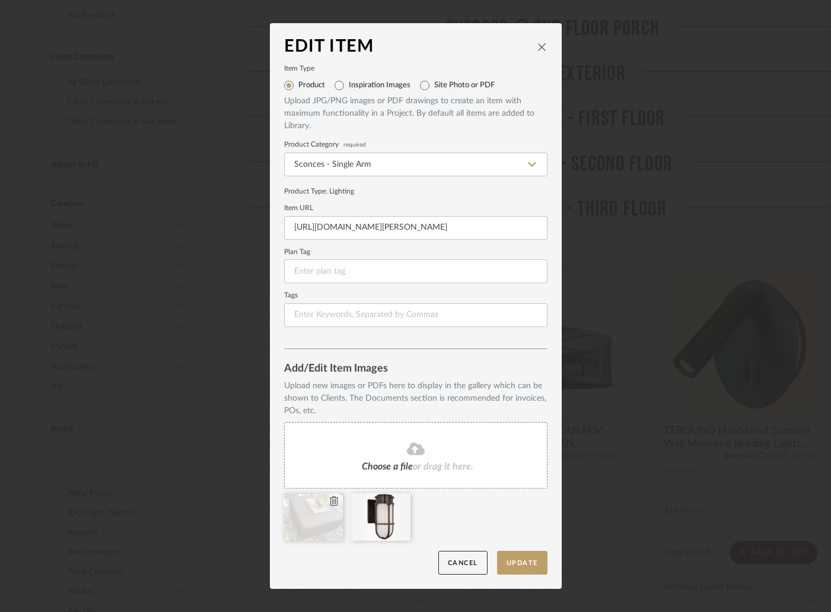
click at [330, 502] on icon at bounding box center [334, 500] width 8 height 9
click at [516, 560] on button "Update" at bounding box center [522, 563] width 50 height 24
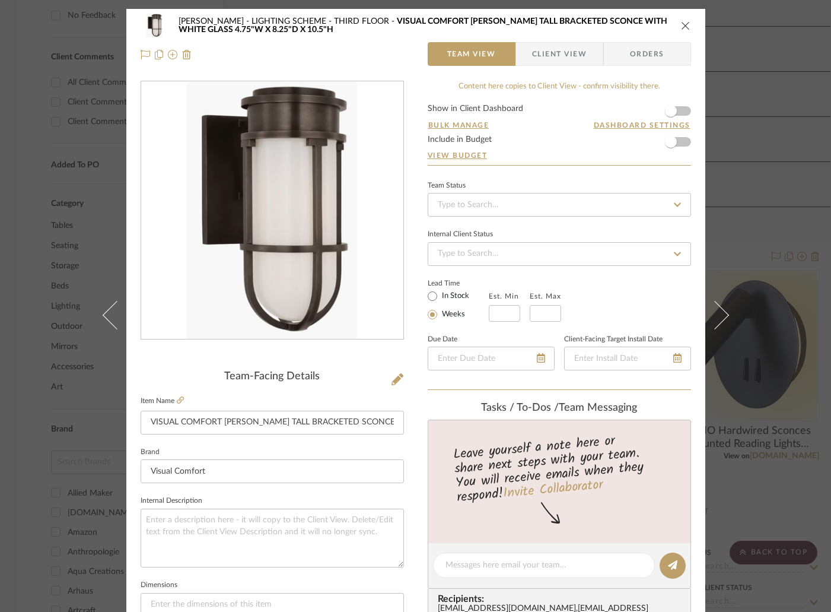
click at [681, 25] on icon "close" at bounding box center [685, 25] width 9 height 9
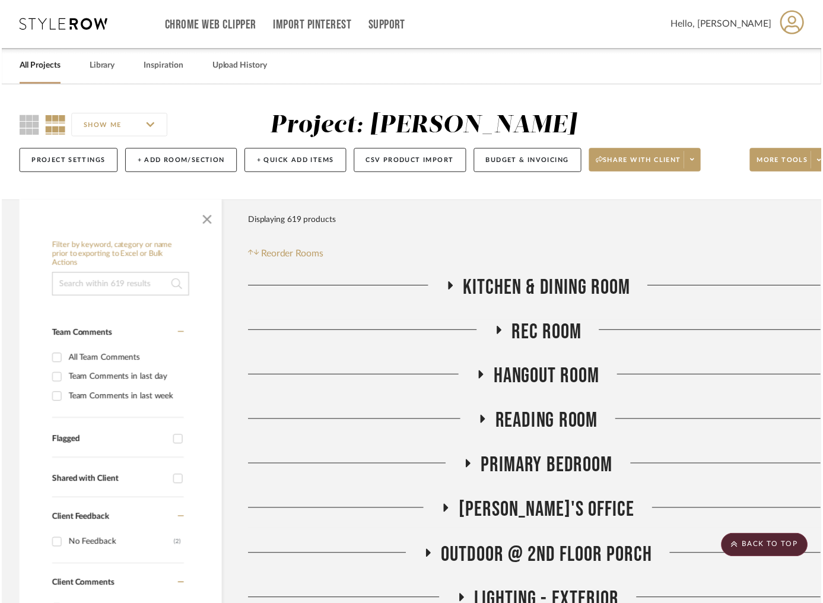
scroll to position [534, 0]
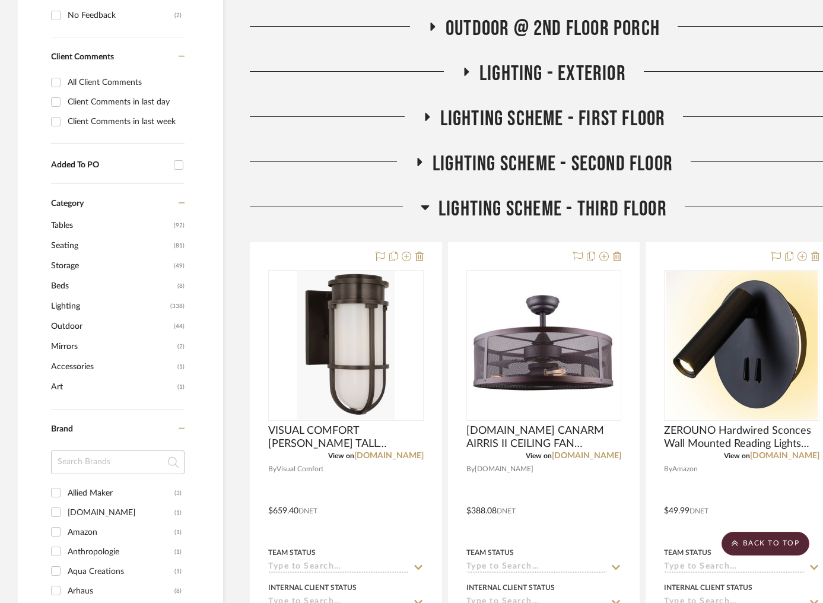
click at [419, 158] on icon at bounding box center [419, 162] width 14 height 9
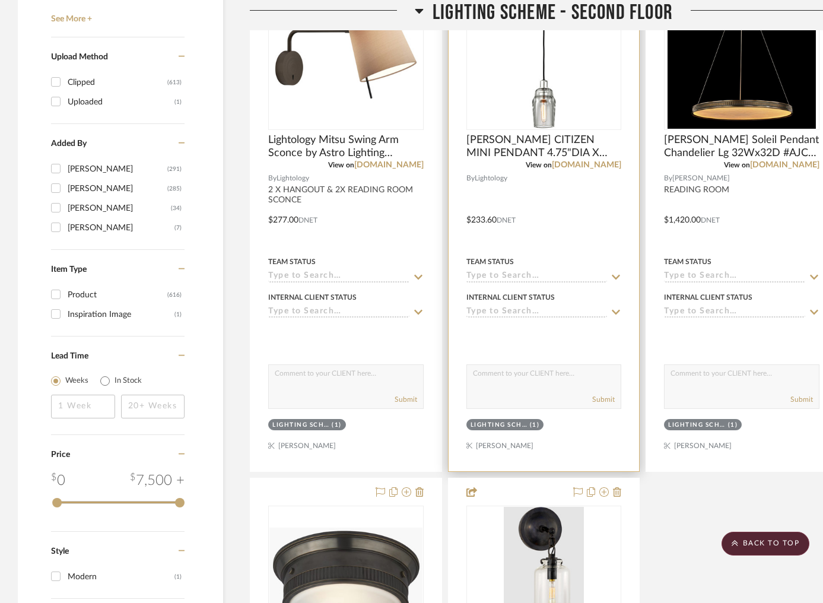
scroll to position [1068, 0]
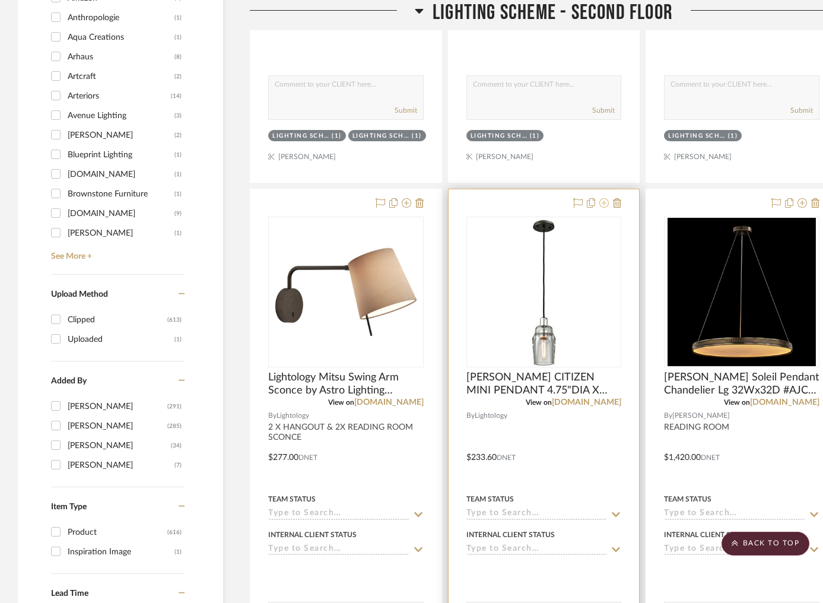
click at [602, 199] on icon at bounding box center [603, 202] width 9 height 9
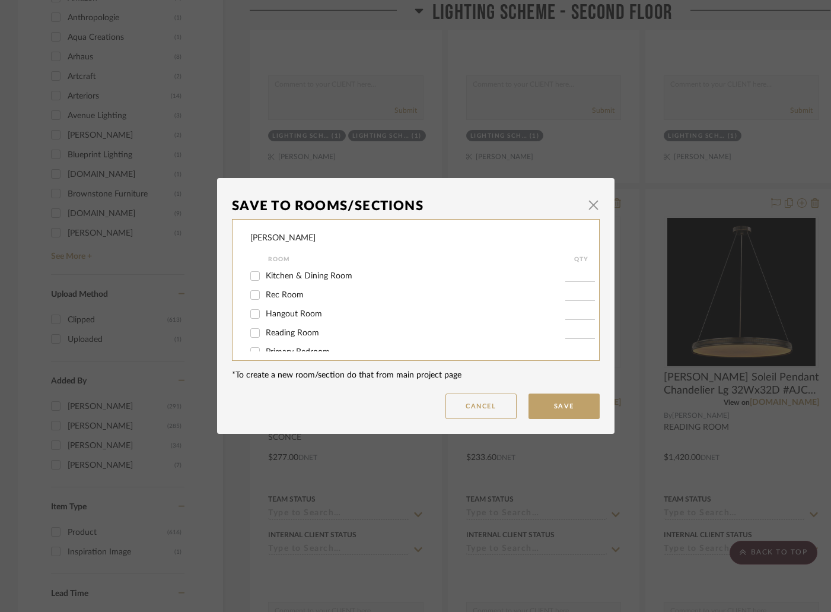
scroll to position [146, 0]
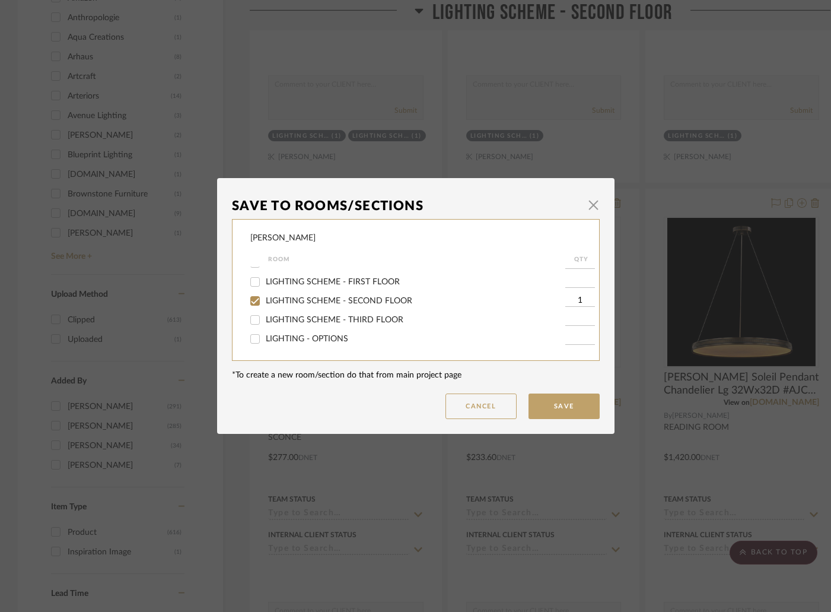
click at [293, 303] on span "LIGHTING SCHEME - SECOND FLOOR" at bounding box center [339, 301] width 147 height 8
click at [265, 303] on input "LIGHTING SCHEME - SECOND FLOOR" at bounding box center [255, 300] width 19 height 19
checkbox input "false"
click at [564, 403] on button "Save" at bounding box center [564, 406] width 71 height 26
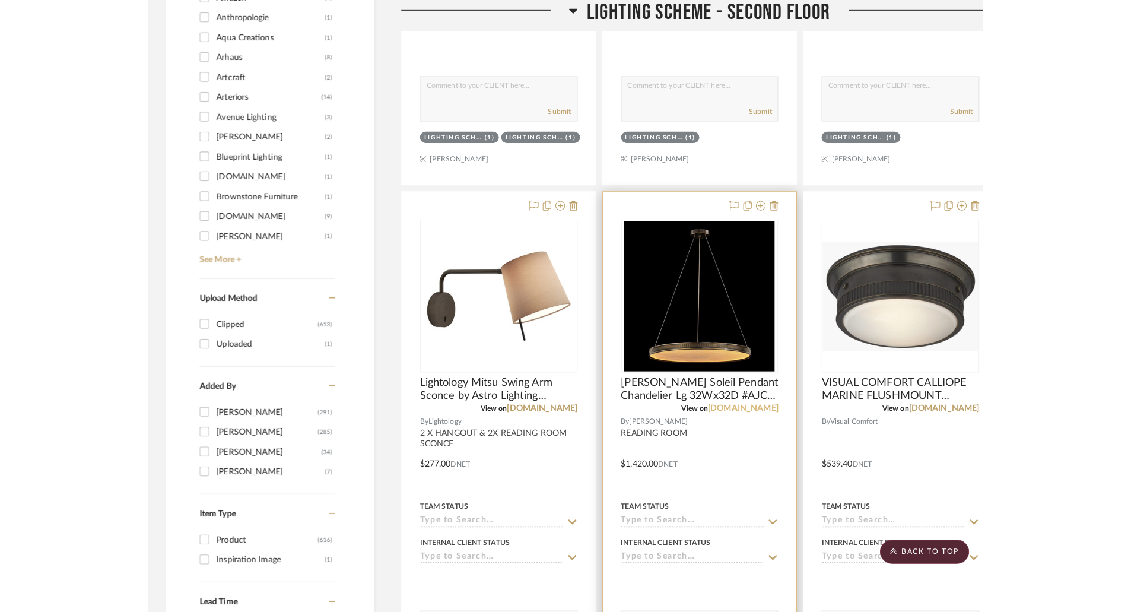
scroll to position [1187, 0]
